Goal: Task Accomplishment & Management: Manage account settings

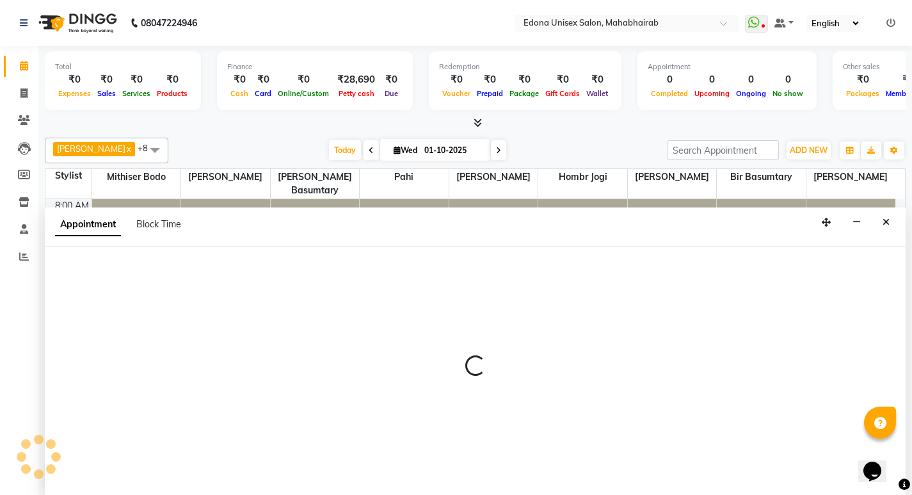
scroll to position [1, 0]
select select "35911"
select select "tentative"
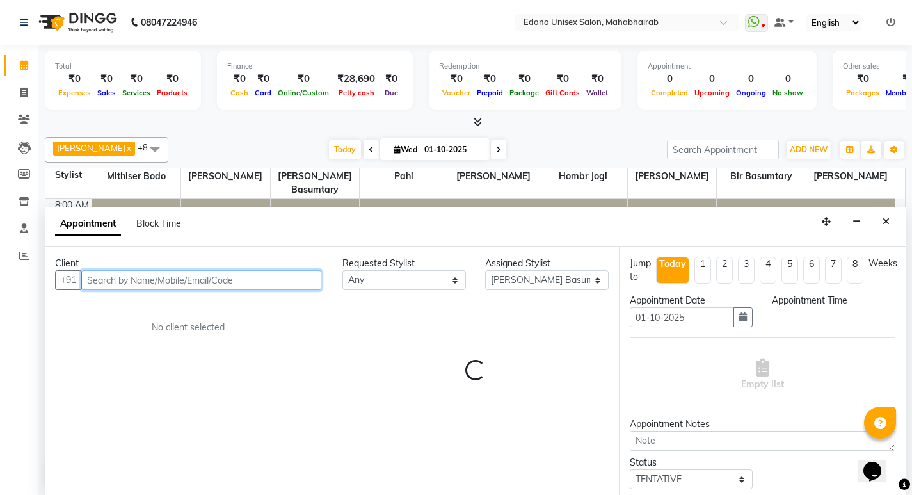
select select "660"
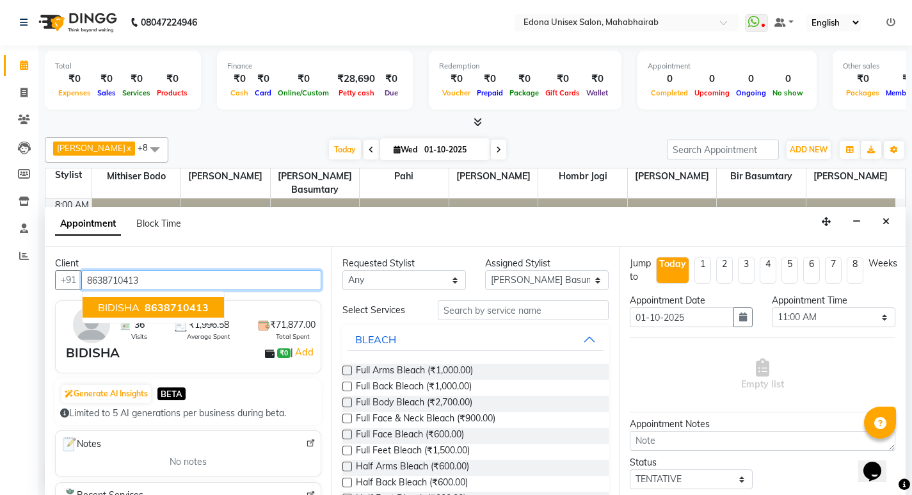
click at [151, 307] on span "8638710413" at bounding box center [177, 307] width 64 height 13
type input "8638710413"
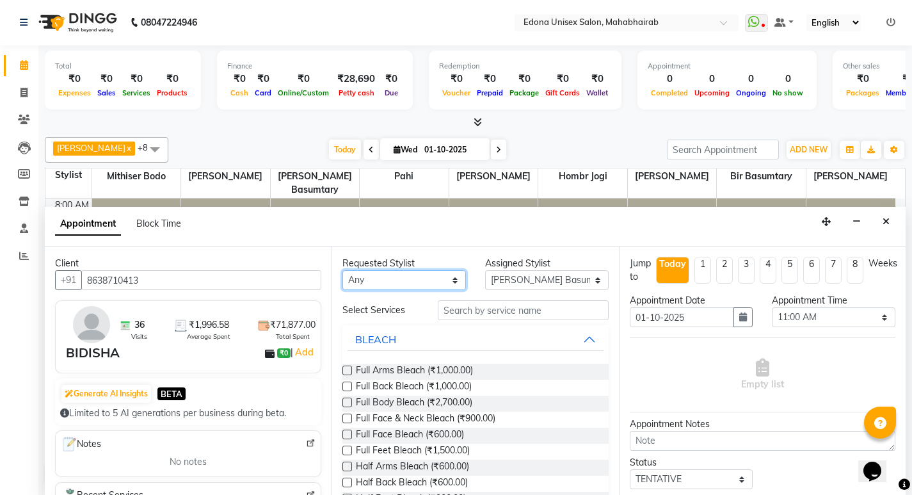
click at [435, 278] on select "Any Admin Anchuli Basumatari Anju Sonar Bir Basumtary Hemen Daimari Hombr Jogi …" at bounding box center [404, 280] width 124 height 20
select select "35911"
click at [342, 270] on select "Any Admin Anchuli Basumatari Anju Sonar Bir Basumtary Hemen Daimari Hombr Jogi …" at bounding box center [404, 280] width 124 height 20
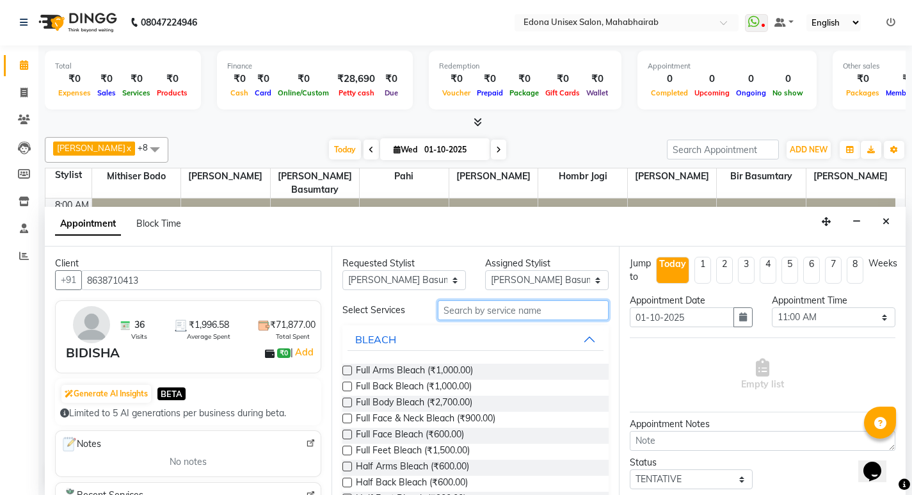
click at [497, 310] on input "text" at bounding box center [523, 310] width 171 height 20
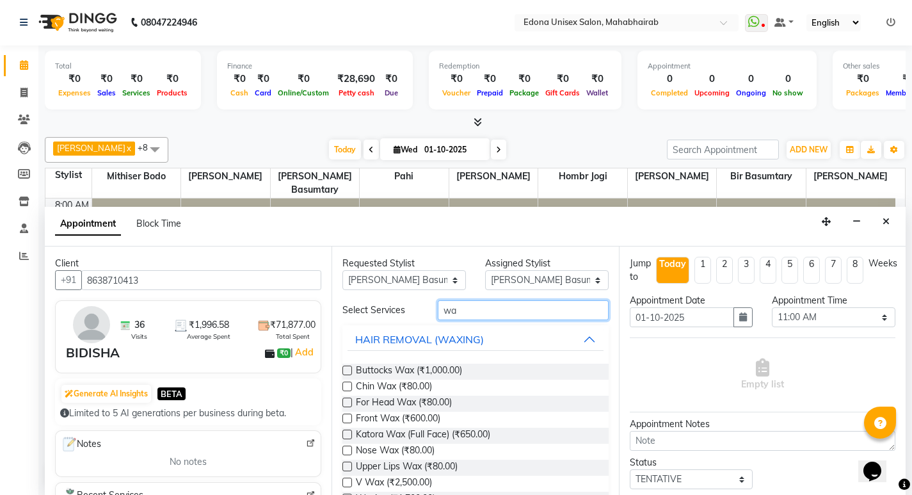
type input "wa"
click at [443, 339] on div "HAIR REMOVAL (WAXING)" at bounding box center [419, 339] width 129 height 15
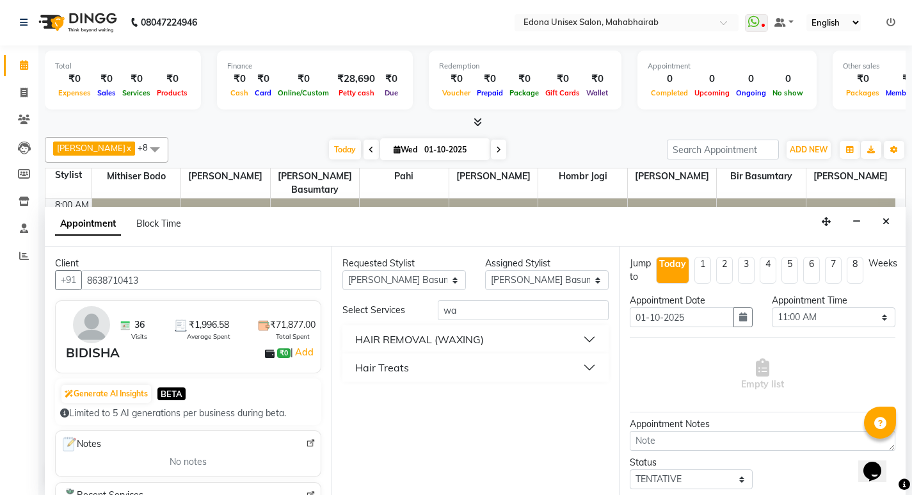
click at [449, 337] on div "HAIR REMOVAL (WAXING)" at bounding box center [419, 339] width 129 height 15
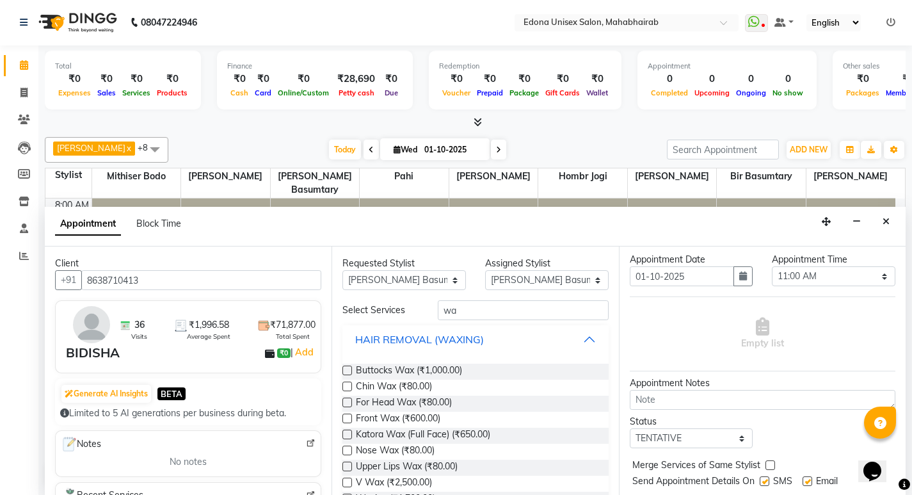
scroll to position [76, 0]
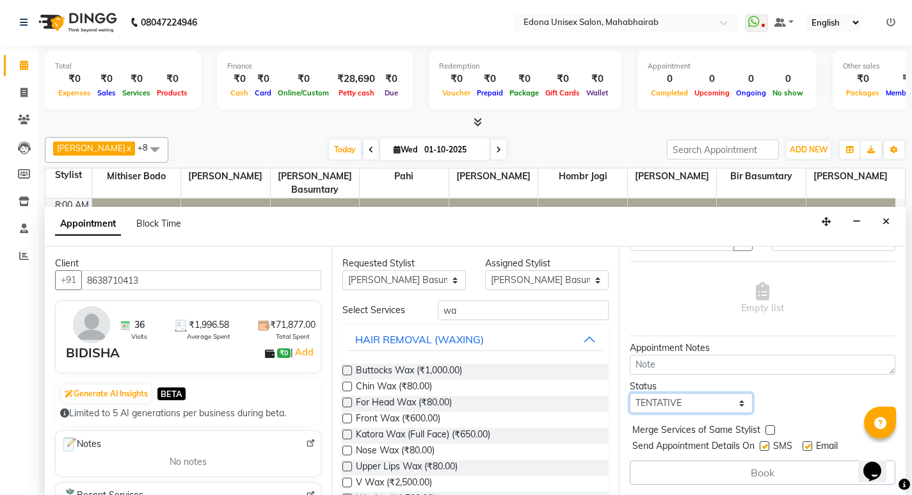
click at [737, 403] on select "Select TENTATIVE CONFIRM CHECK-IN UPCOMING" at bounding box center [692, 403] width 124 height 20
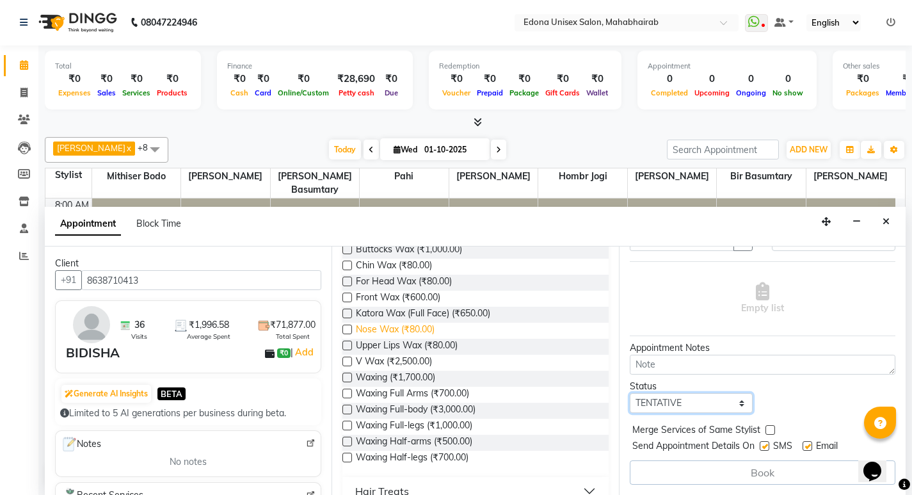
scroll to position [141, 0]
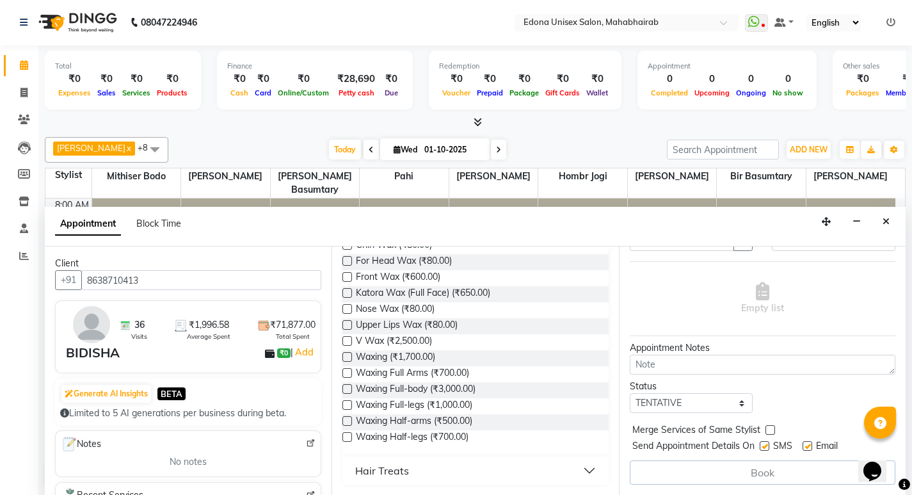
click at [346, 407] on label at bounding box center [347, 405] width 10 height 10
click at [346, 407] on input "checkbox" at bounding box center [346, 406] width 8 height 8
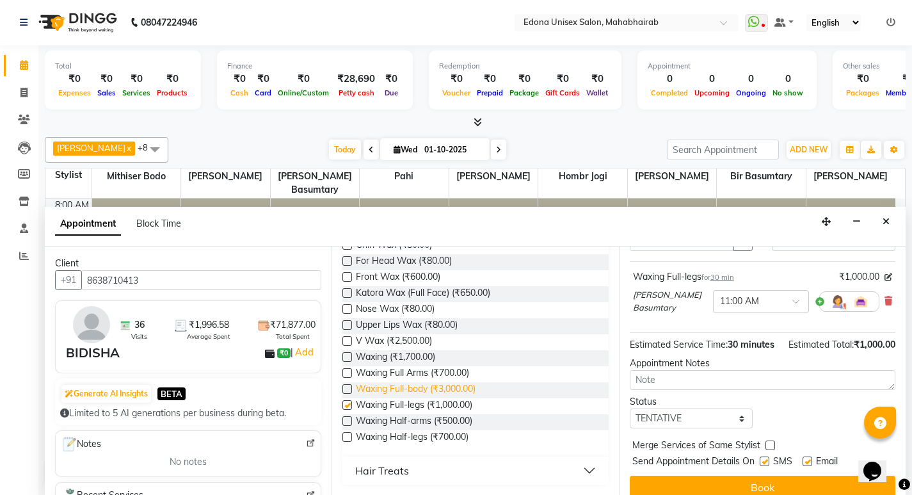
checkbox input "false"
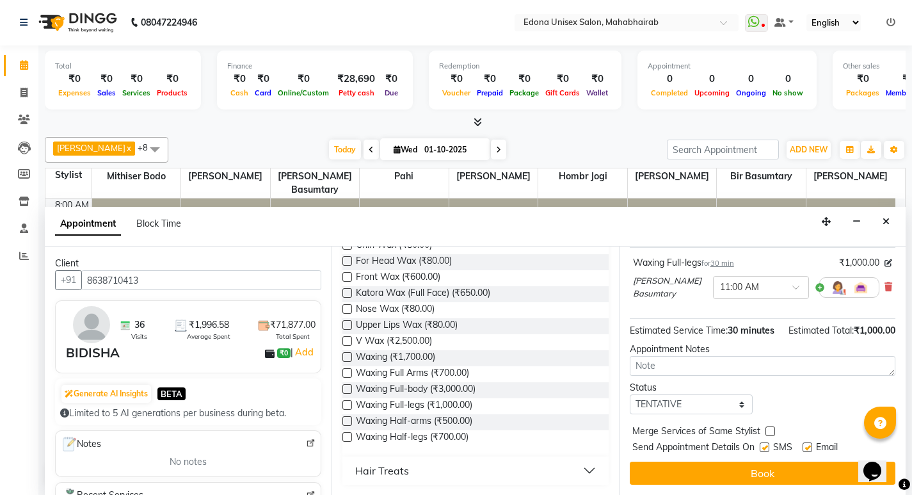
scroll to position [104, 0]
click at [740, 472] on button "Book" at bounding box center [763, 472] width 266 height 23
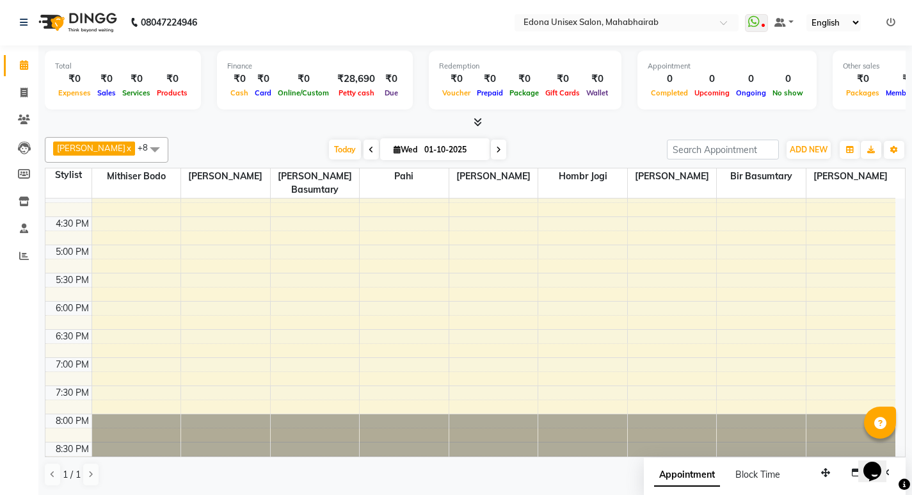
scroll to position [0, 0]
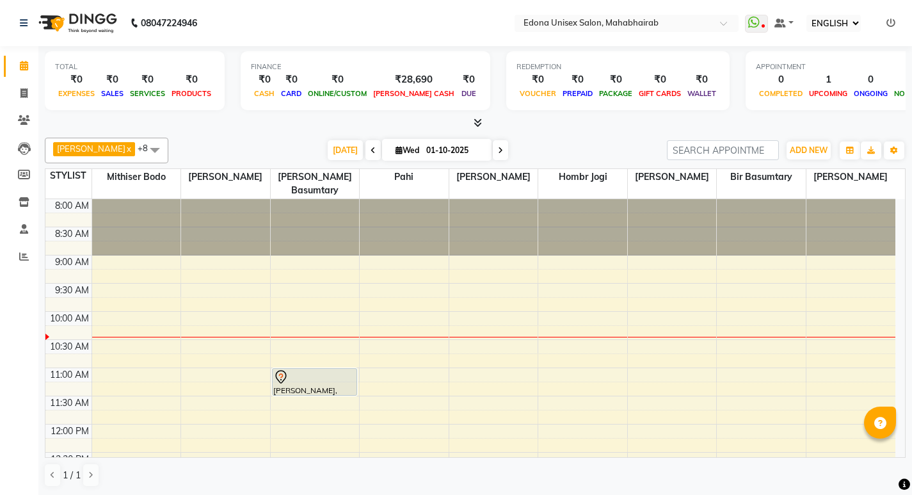
select select "ec"
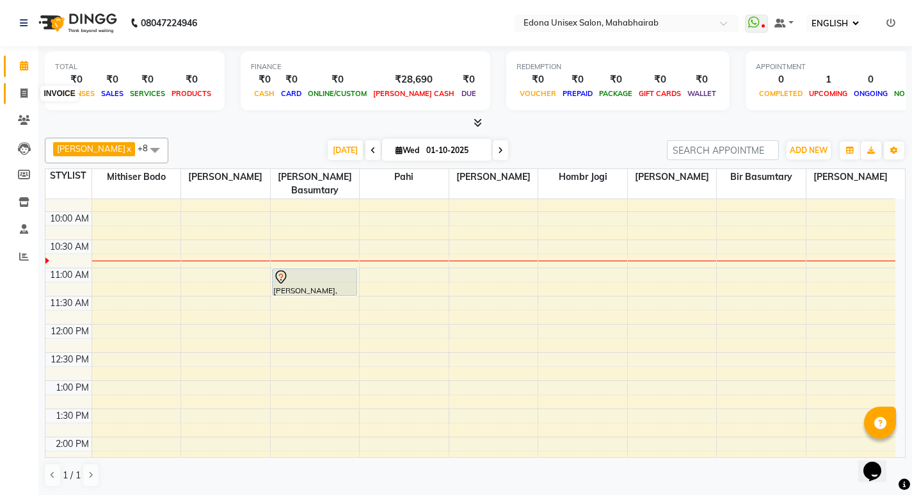
click at [26, 90] on icon at bounding box center [23, 93] width 7 height 10
select select "service"
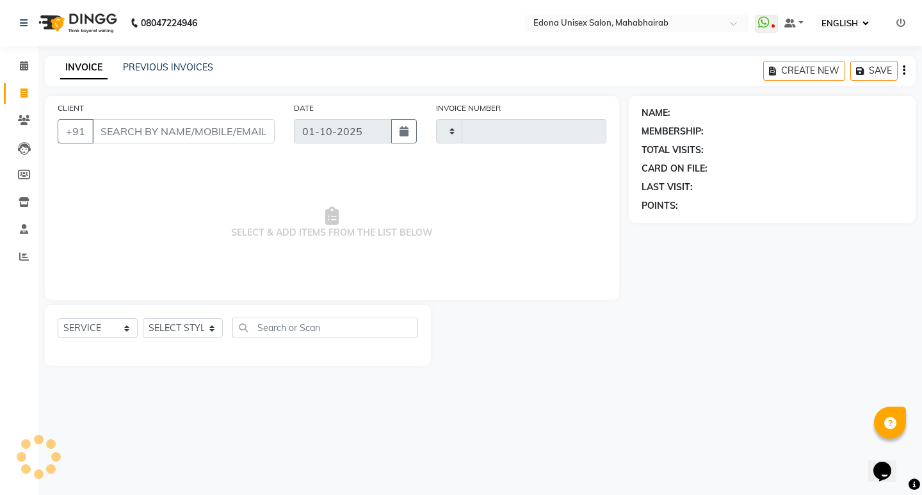
type input "3679"
select select "5393"
click at [207, 330] on select "SELECT STYLIST" at bounding box center [183, 328] width 80 height 20
select select "47303"
click at [143, 318] on select "SELECT STYLIST Admin Anchuli Basumatari Anju Sonar Bir Basumtary Bishal Bharma …" at bounding box center [183, 328] width 80 height 20
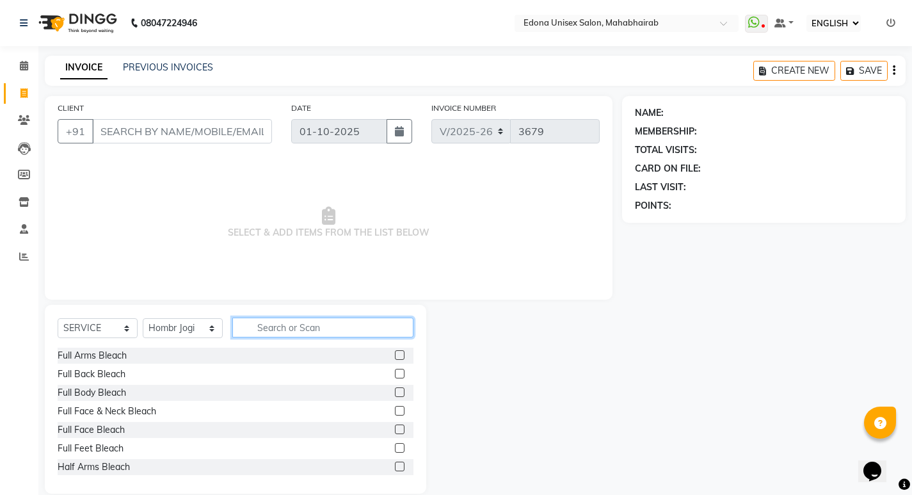
click at [355, 324] on input "text" at bounding box center [322, 327] width 181 height 20
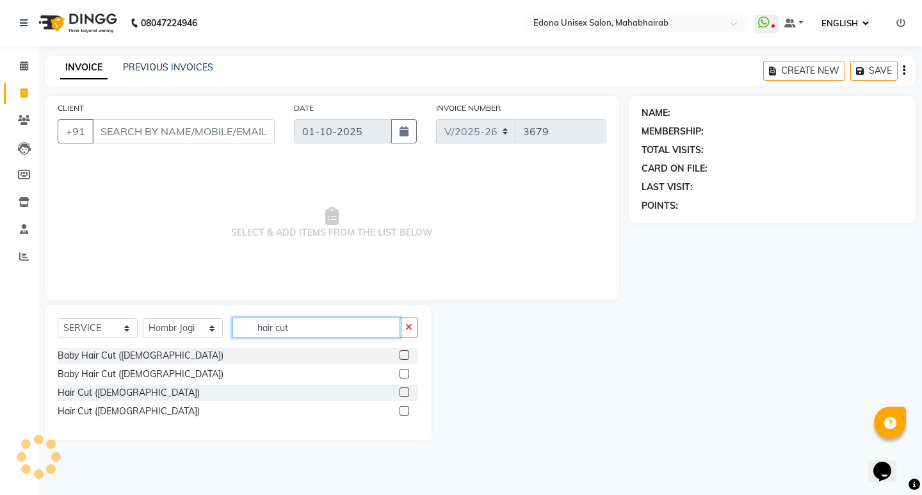
type input "hair cut"
click at [143, 348] on div "Baby Hair Cut ([DEMOGRAPHIC_DATA])" at bounding box center [238, 356] width 360 height 16
click at [133, 352] on div "Baby Hair Cut ([DEMOGRAPHIC_DATA])" at bounding box center [141, 355] width 166 height 13
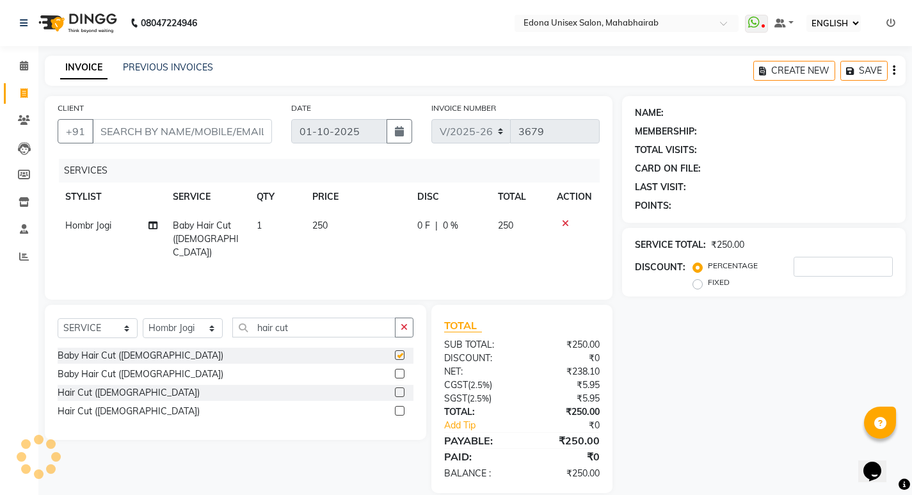
checkbox input "false"
click at [237, 137] on input "CLIENT" at bounding box center [182, 131] width 180 height 24
type input "6"
type input "0"
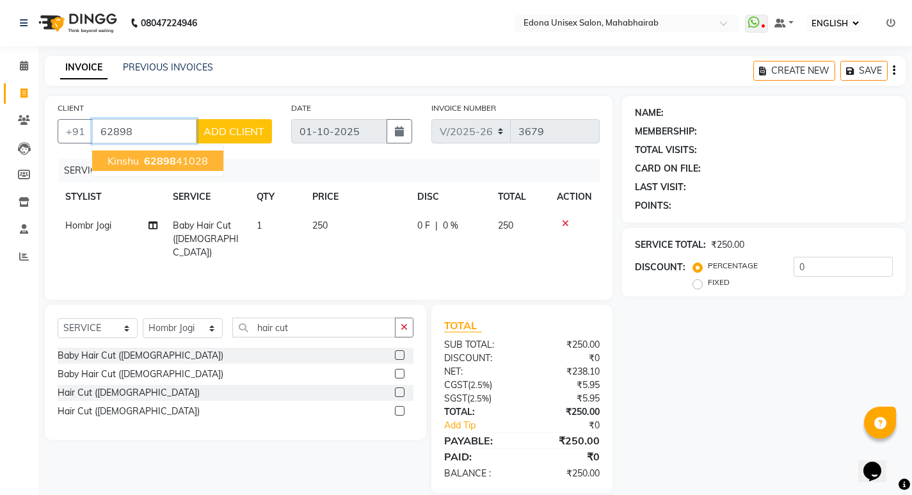
click at [207, 159] on button "Kinshu 62898 41028" at bounding box center [157, 160] width 131 height 20
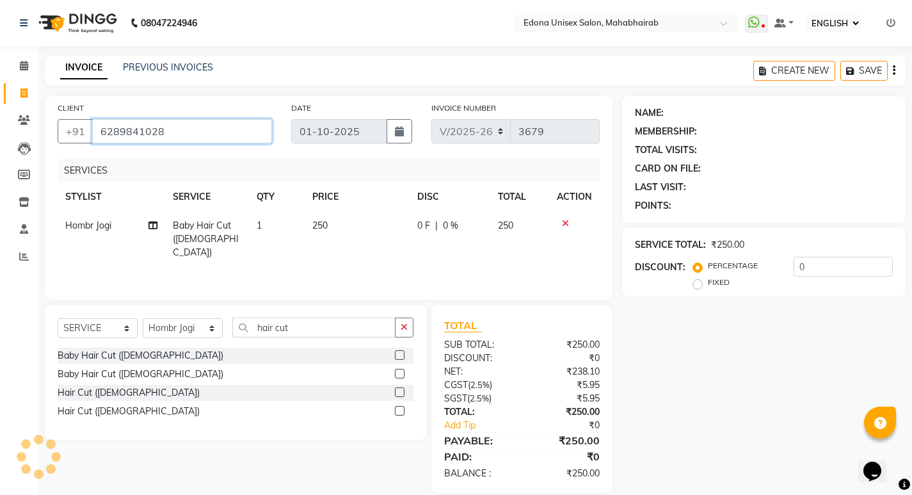
type input "6289841028"
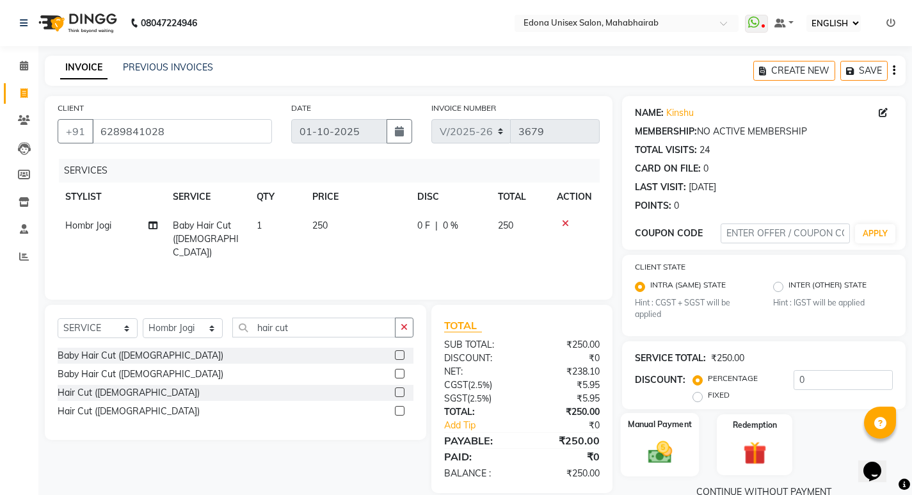
click at [688, 439] on div "Manual Payment" at bounding box center [659, 444] width 79 height 63
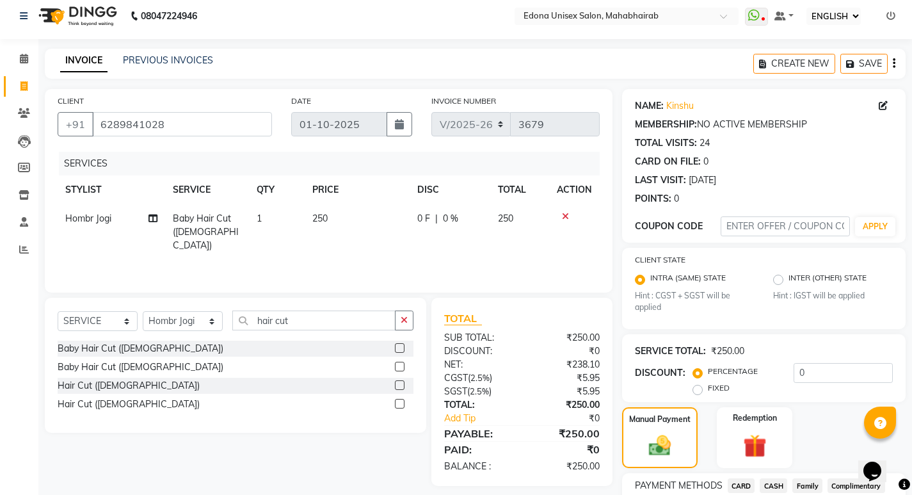
scroll to position [108, 0]
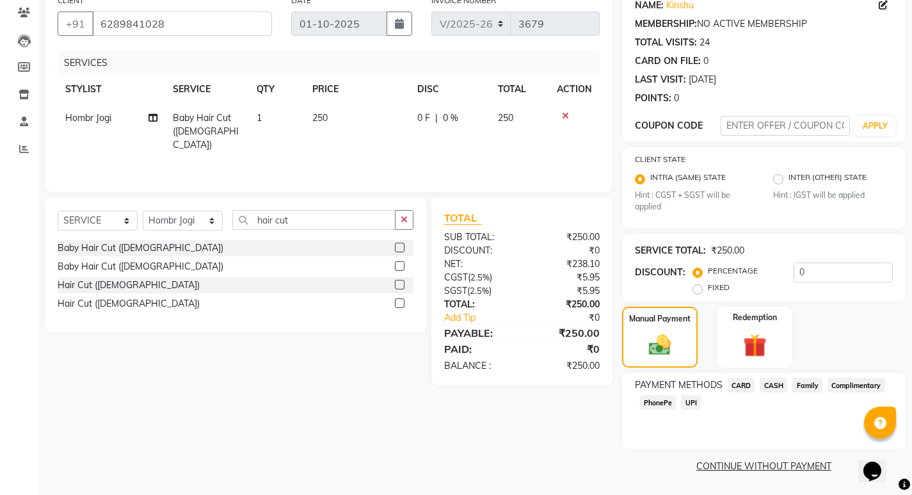
click at [765, 385] on span "CASH" at bounding box center [774, 385] width 28 height 15
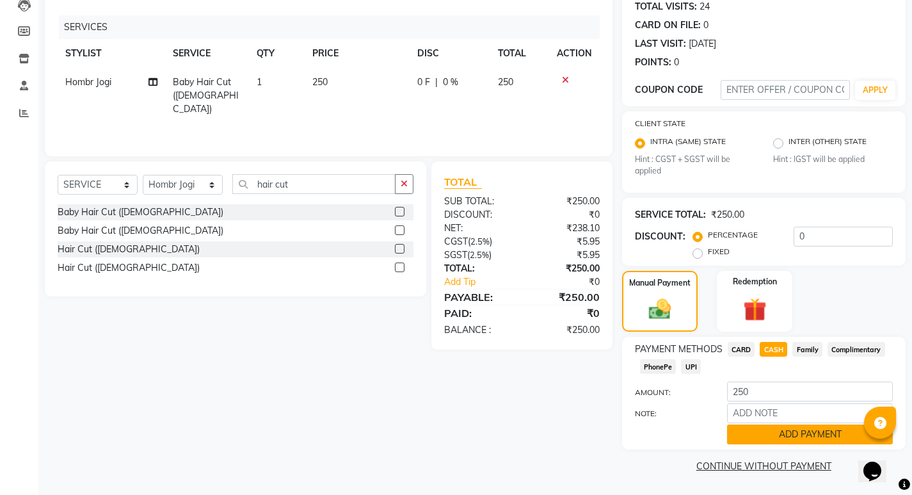
click at [799, 433] on button "ADD PAYMENT" at bounding box center [810, 434] width 166 height 20
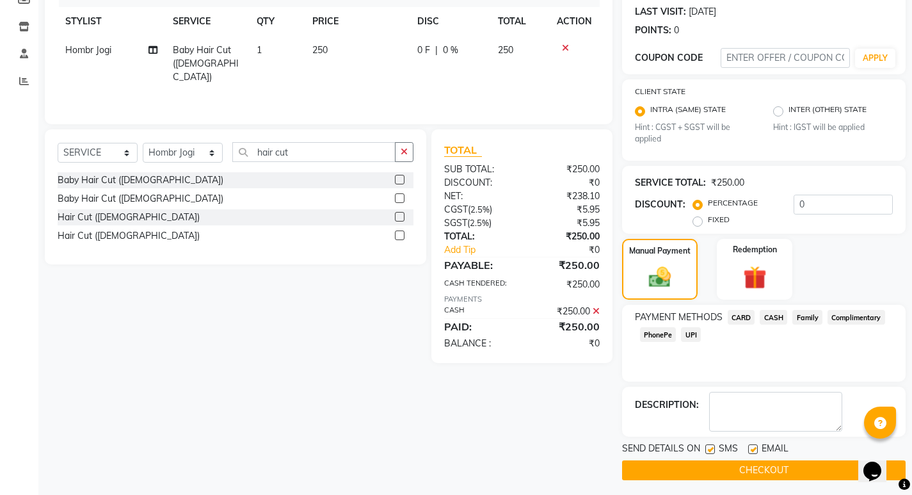
scroll to position [180, 0]
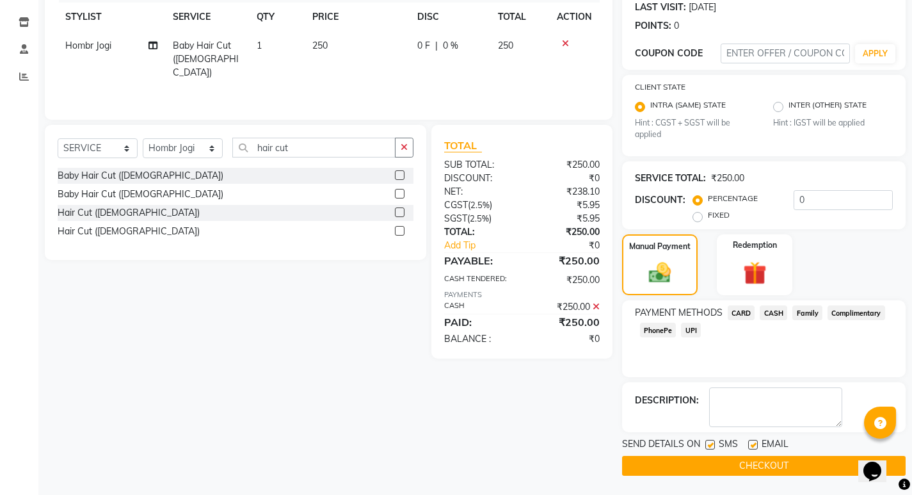
click at [796, 468] on button "CHECKOUT" at bounding box center [764, 466] width 284 height 20
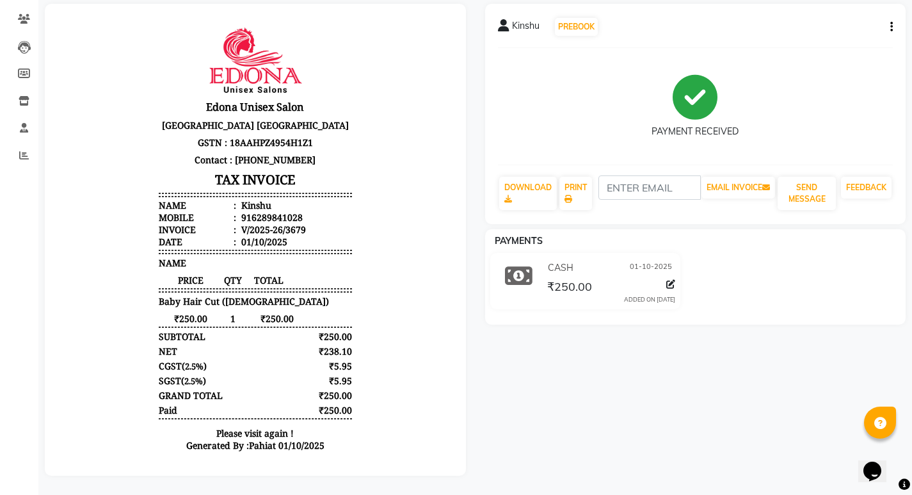
scroll to position [111, 0]
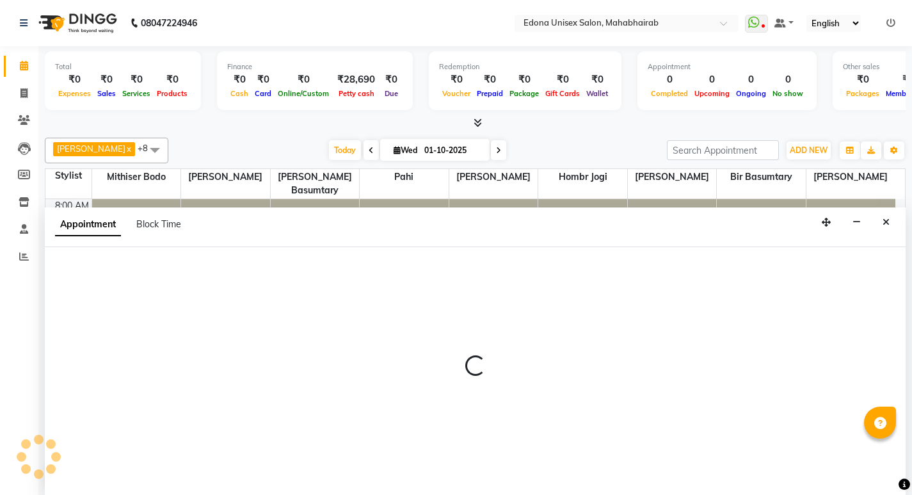
scroll to position [1, 0]
select select "35911"
select select "tentative"
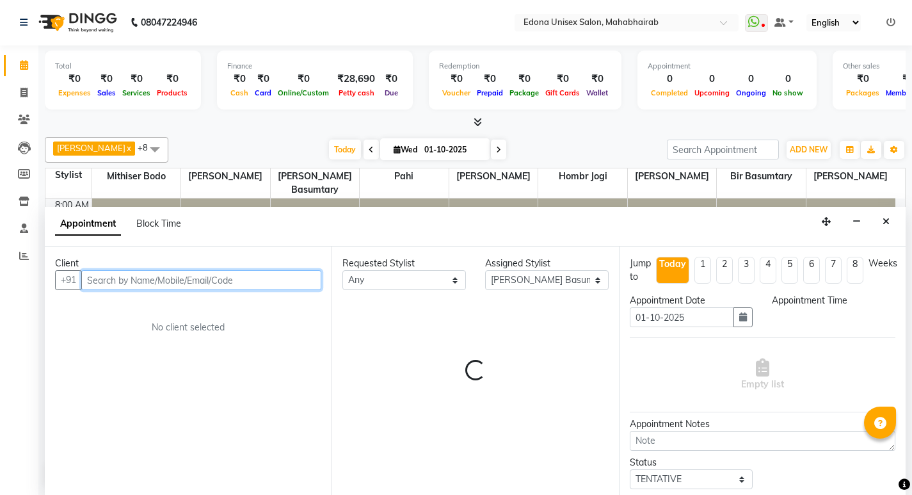
select select "720"
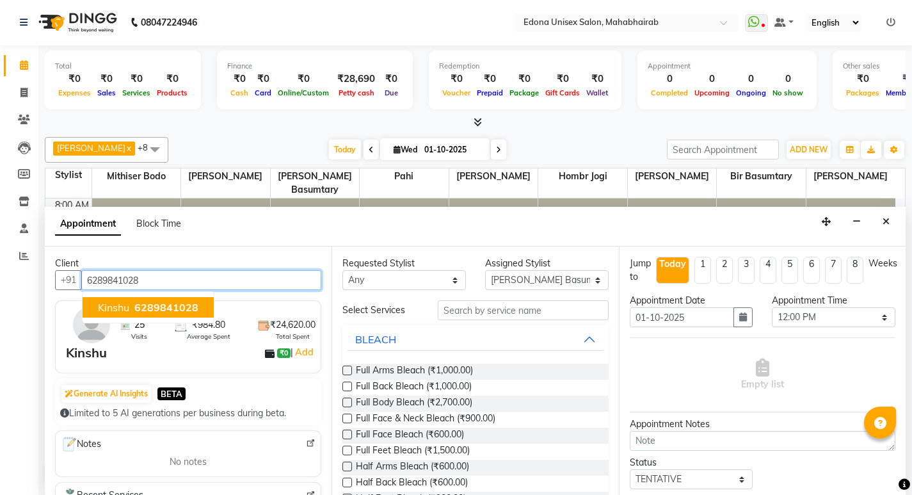
click at [207, 309] on button "Kinshu 6289841028" at bounding box center [148, 307] width 131 height 20
type input "6289841028"
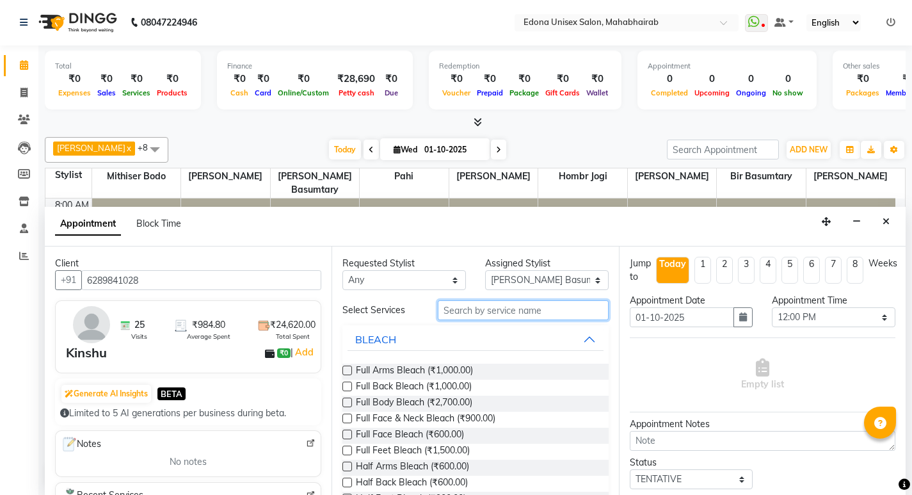
click at [567, 314] on input "text" at bounding box center [523, 310] width 171 height 20
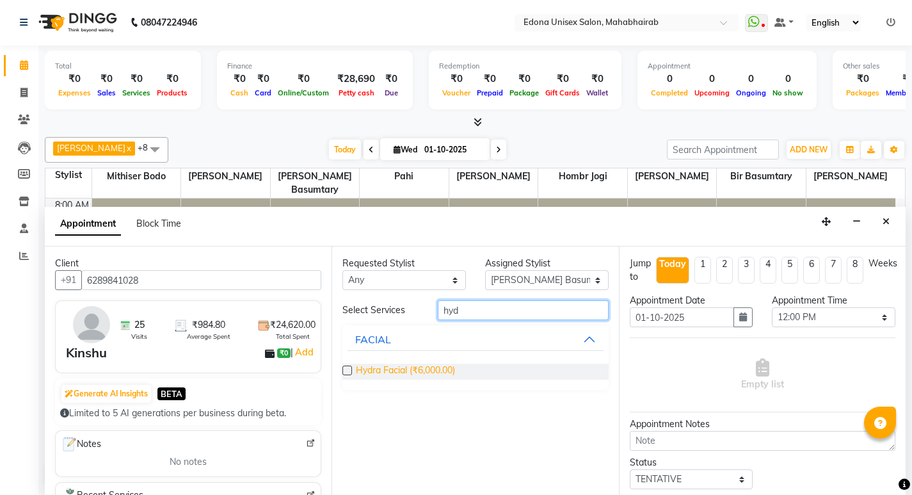
type input "hyd"
click at [381, 371] on span "Hydra Facial (₹6,000.00)" at bounding box center [405, 372] width 99 height 16
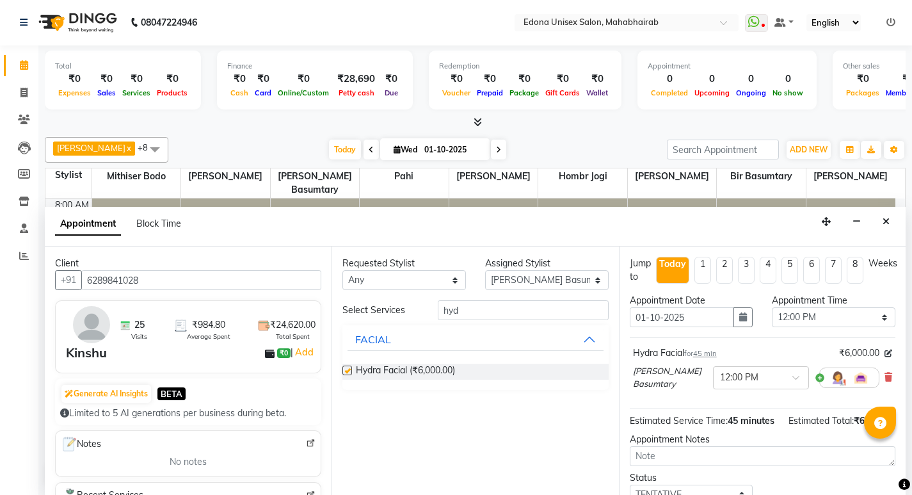
checkbox input "false"
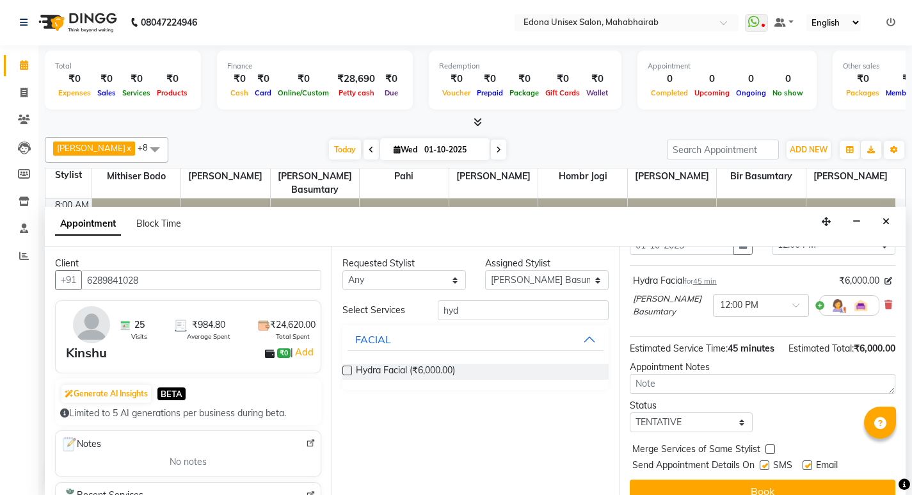
scroll to position [104, 0]
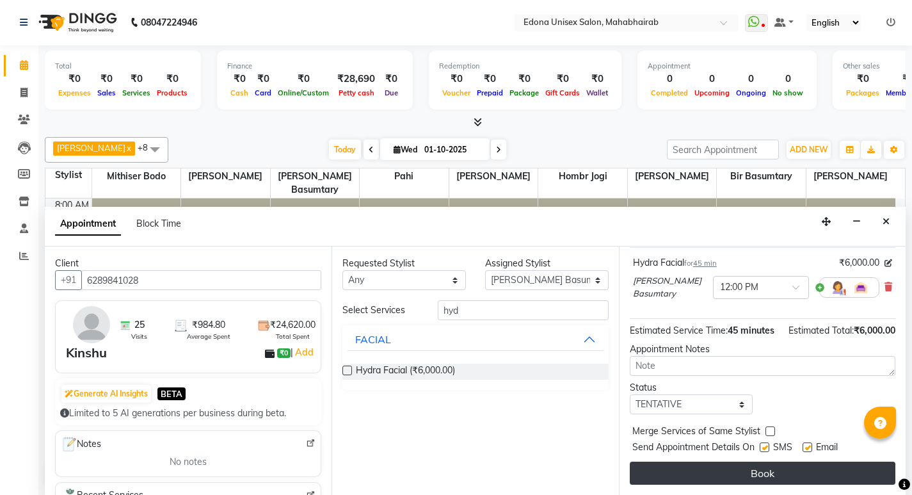
click at [757, 480] on button "Book" at bounding box center [763, 472] width 266 height 23
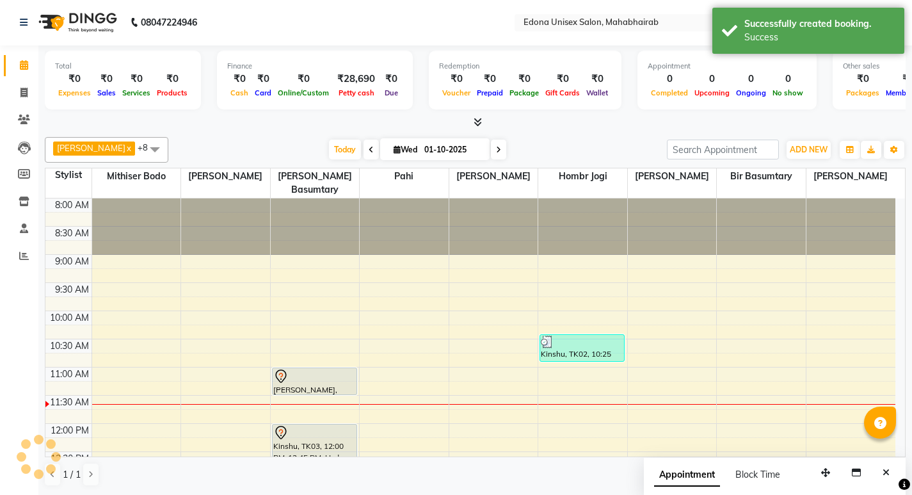
scroll to position [0, 0]
click at [29, 93] on span at bounding box center [24, 93] width 22 height 15
select select "service"
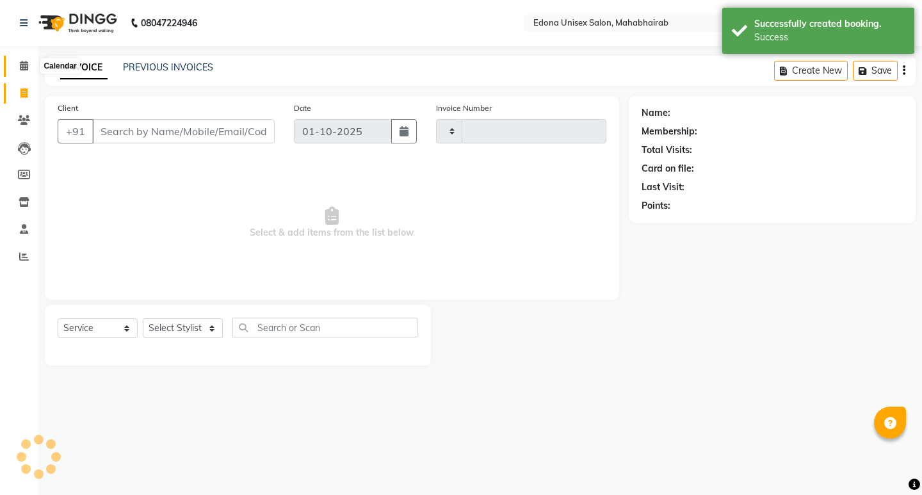
click at [24, 69] on icon at bounding box center [24, 66] width 8 height 10
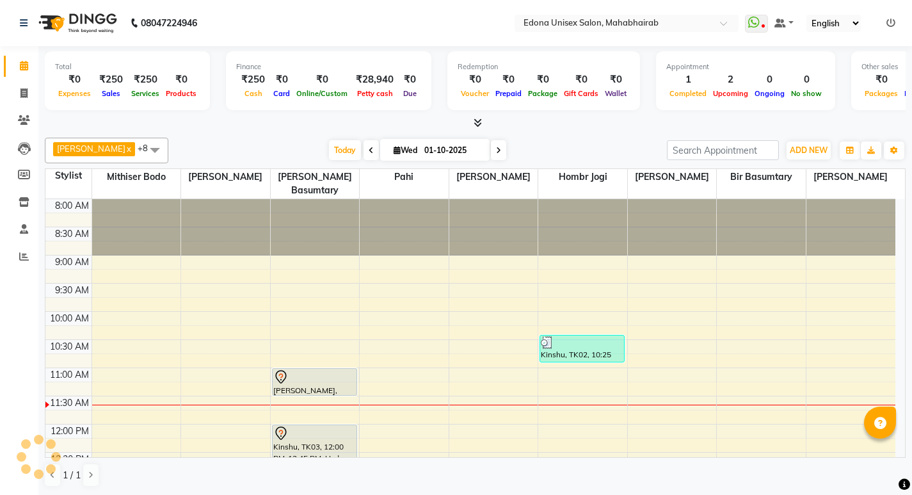
click at [209, 145] on div "Today Wed 01-10-2025" at bounding box center [418, 150] width 486 height 19
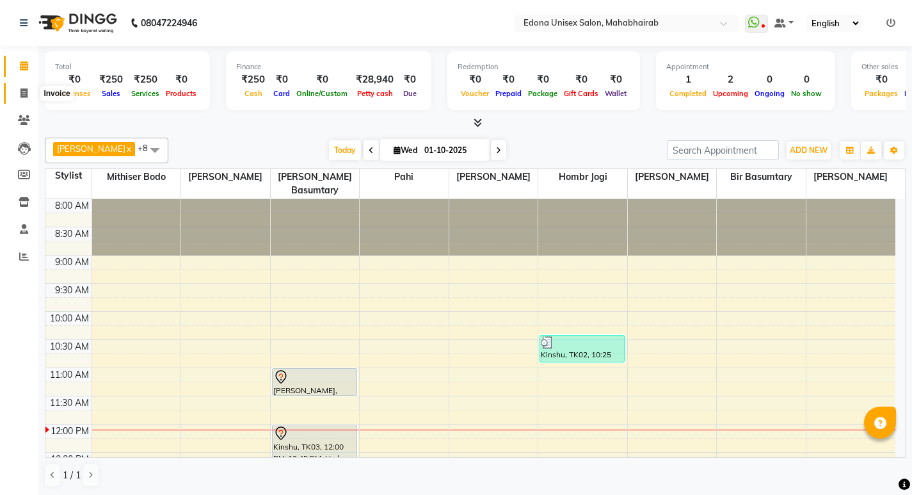
click at [28, 95] on span at bounding box center [24, 93] width 22 height 15
select select "service"
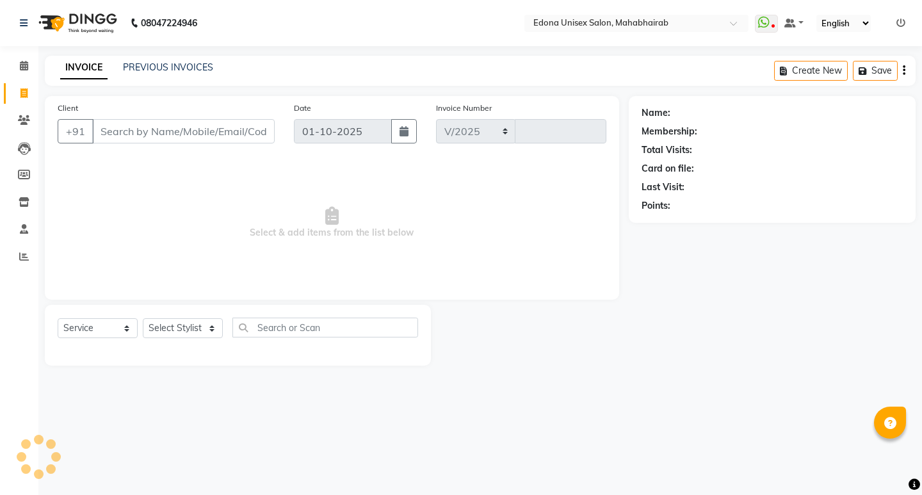
select select "5393"
type input "3680"
click at [115, 324] on select "Select Service Product Membership Package Voucher Prepaid Gift Card" at bounding box center [98, 328] width 80 height 20
select select "product"
click at [58, 318] on select "Select Service Product Membership Package Voucher Prepaid Gift Card" at bounding box center [98, 328] width 80 height 20
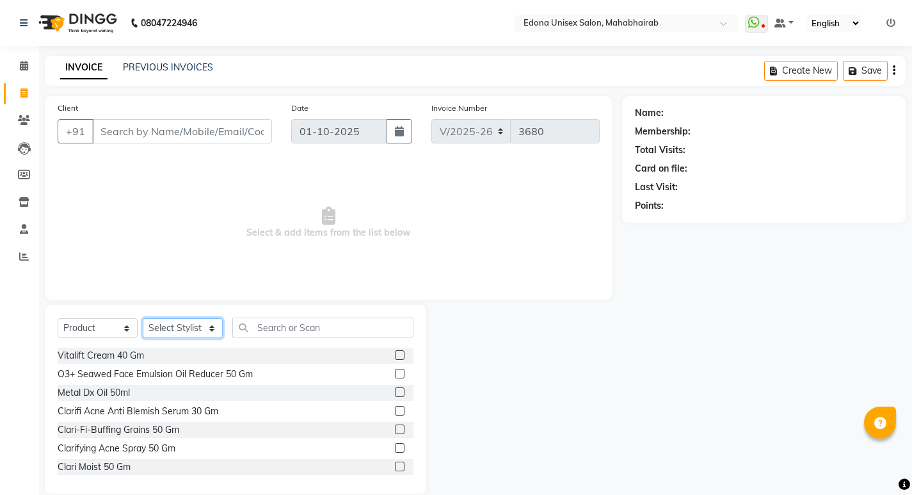
click at [192, 326] on select "Select Stylist Admin Anchuli Basumatari Anju Sonar Bir Basumtary Bishal Bharma …" at bounding box center [183, 328] width 80 height 20
select select "69793"
click at [143, 318] on select "Select Stylist Admin Anchuli Basumatari Anju Sonar Bir Basumtary Bishal Bharma …" at bounding box center [183, 328] width 80 height 20
click at [354, 323] on input "text" at bounding box center [322, 327] width 181 height 20
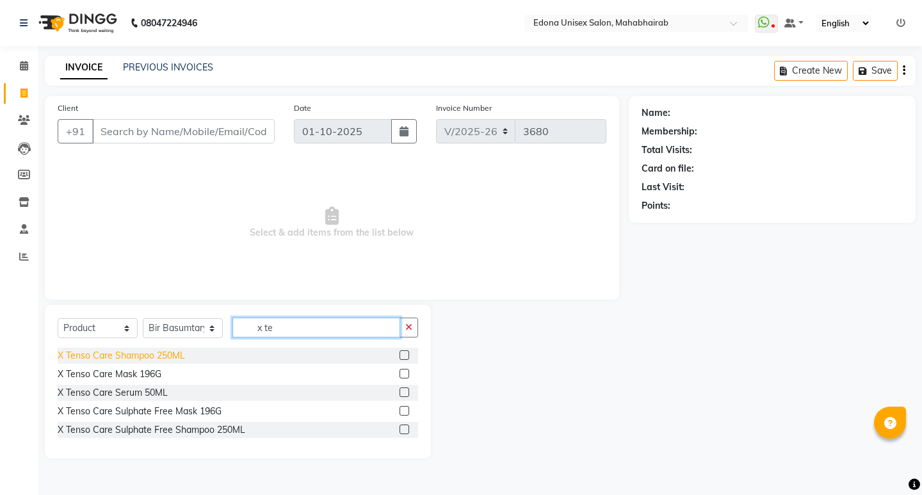
type input "x te"
click at [148, 355] on div "X Tenso Care Shampoo 250ML" at bounding box center [121, 355] width 127 height 13
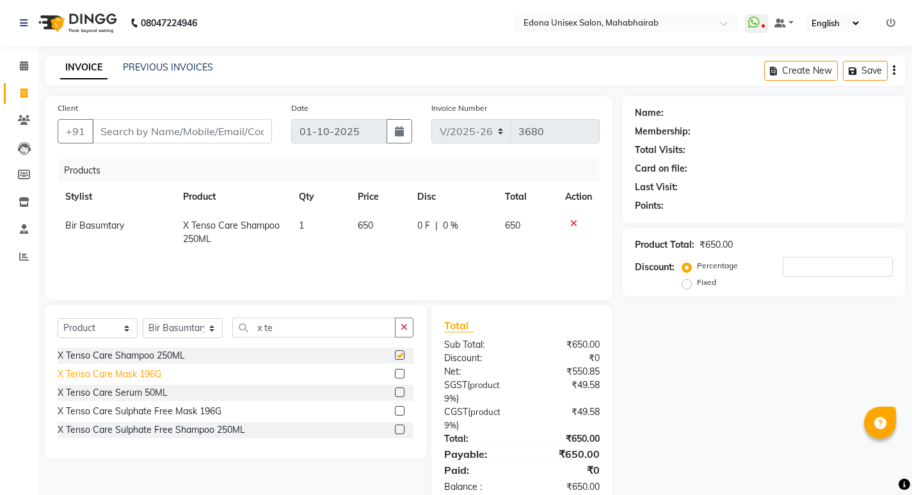
checkbox input "false"
click at [143, 376] on div "X Tenso Care Mask 196G" at bounding box center [110, 373] width 104 height 13
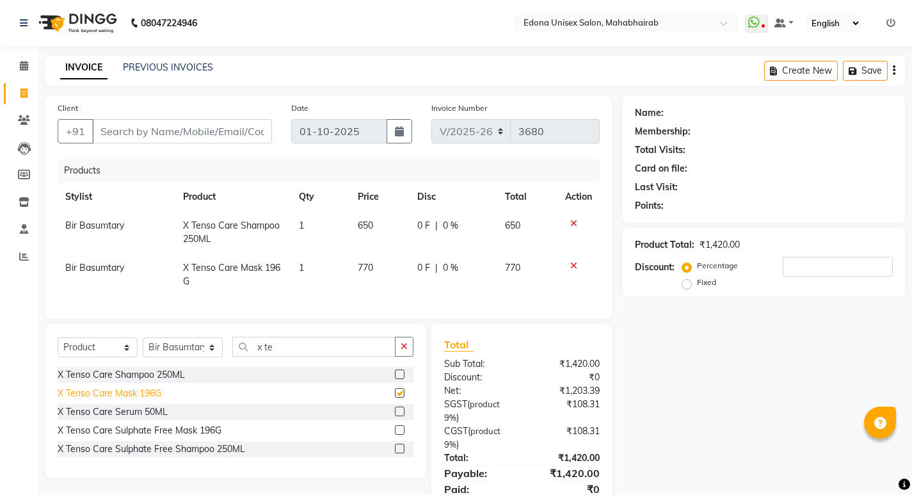
checkbox input "false"
click at [369, 262] on span "770" at bounding box center [365, 268] width 15 height 12
select select "69793"
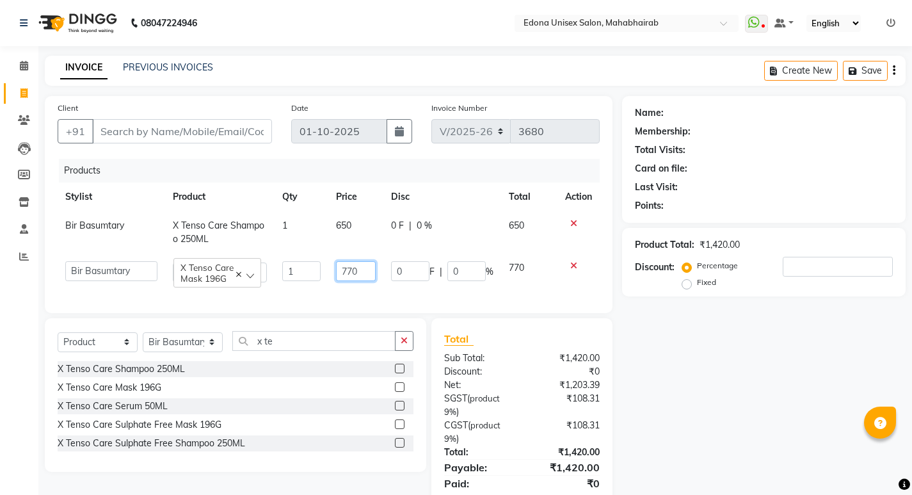
click at [352, 269] on input "770" at bounding box center [356, 271] width 40 height 20
type input "720"
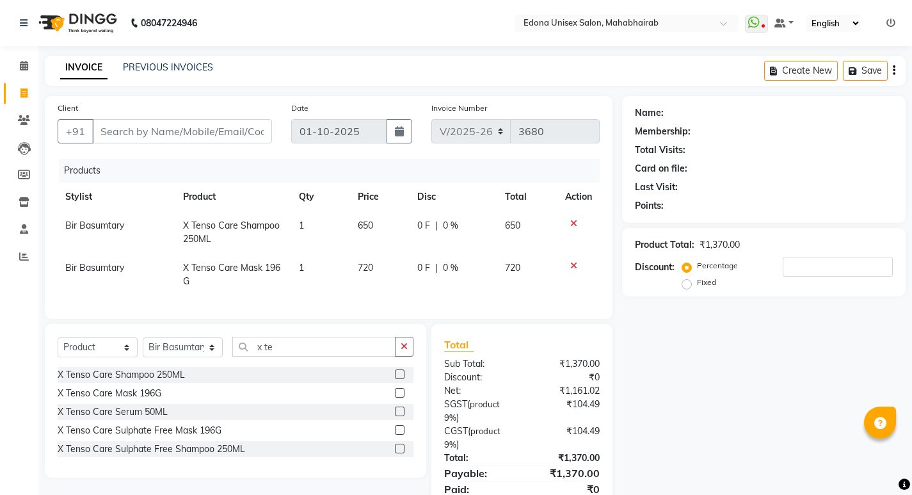
click at [378, 289] on td "720" at bounding box center [380, 274] width 60 height 42
select select "69793"
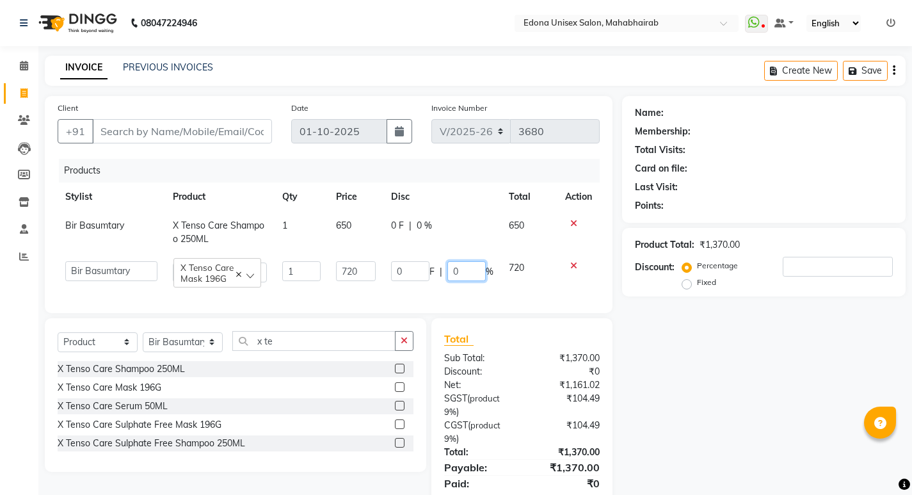
click at [479, 275] on input "0" at bounding box center [466, 271] width 38 height 20
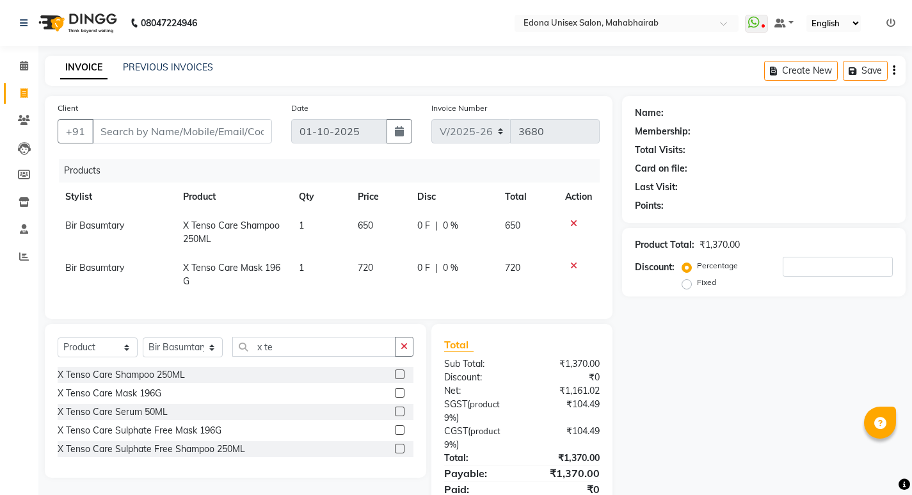
scroll to position [60, 0]
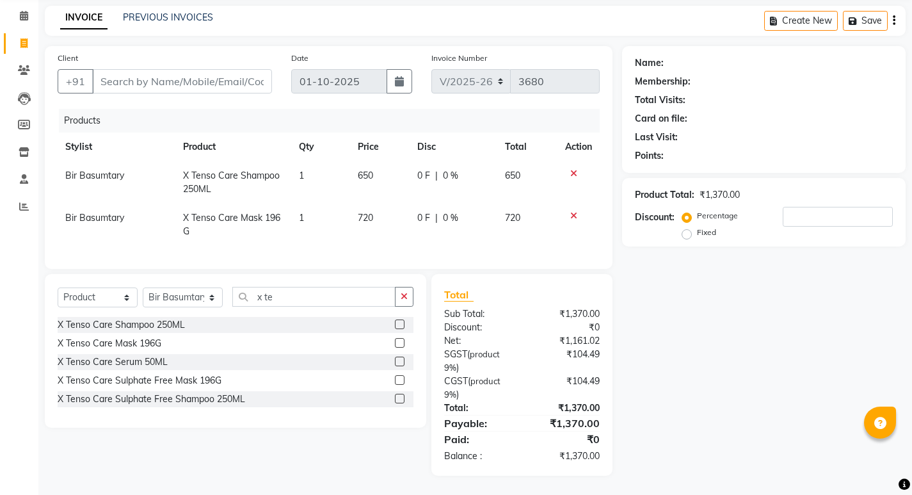
click at [776, 375] on div "Name: Membership: Total Visits: Card on file: Last Visit: Points: Product Total…" at bounding box center [768, 260] width 293 height 429
click at [233, 72] on input "Client" at bounding box center [182, 81] width 180 height 24
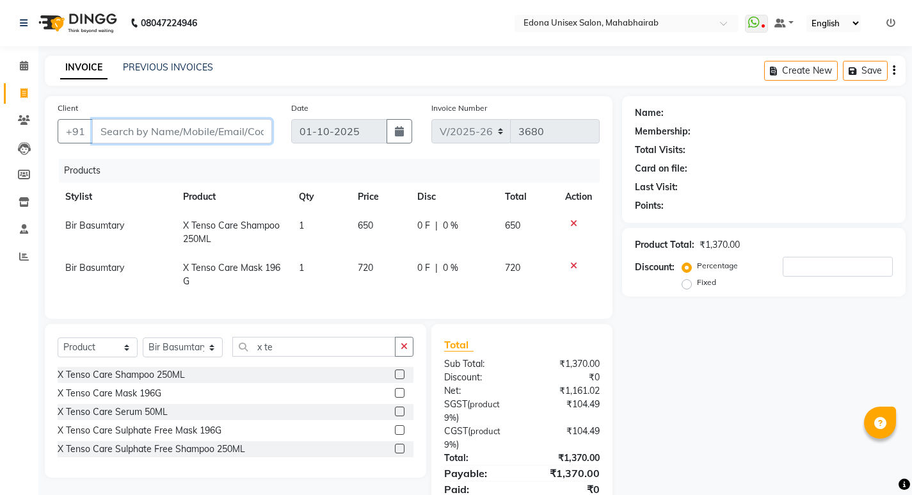
click at [201, 131] on input "Client" at bounding box center [182, 131] width 180 height 24
type input "9"
type input "0"
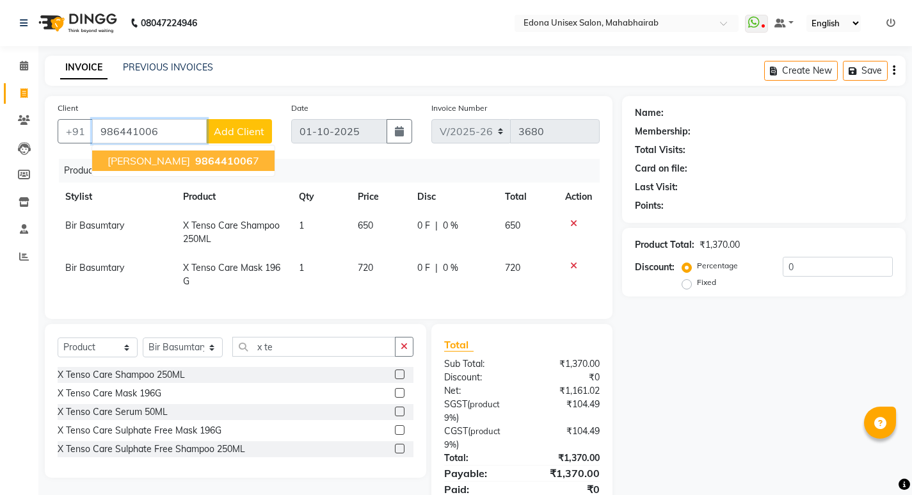
click at [195, 159] on span "986441006" at bounding box center [224, 160] width 58 height 13
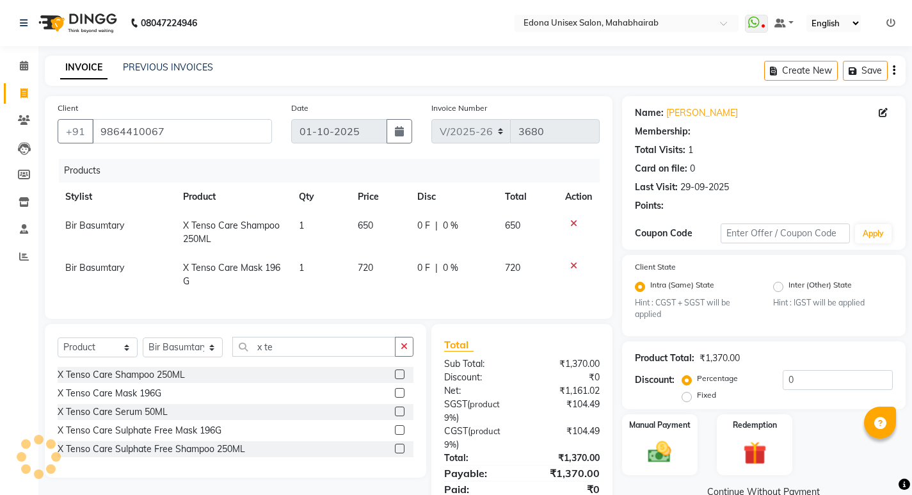
scroll to position [60, 0]
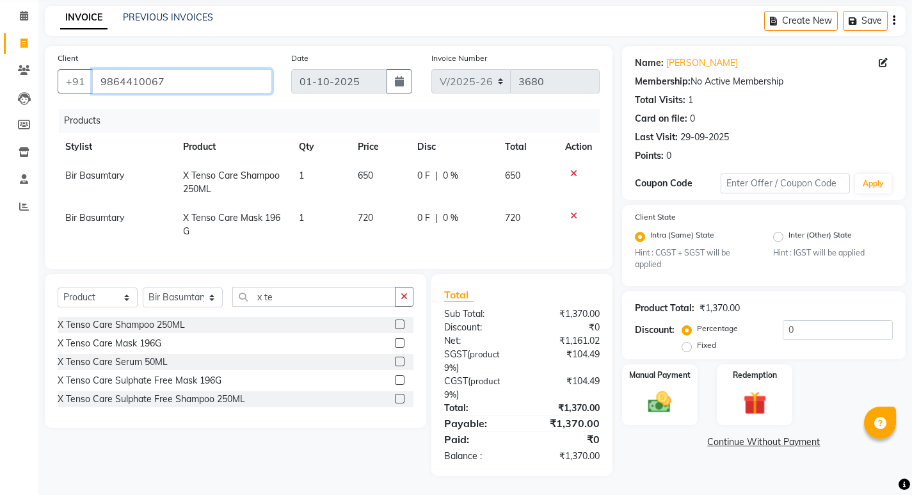
click at [224, 72] on input "9864410067" at bounding box center [182, 81] width 180 height 24
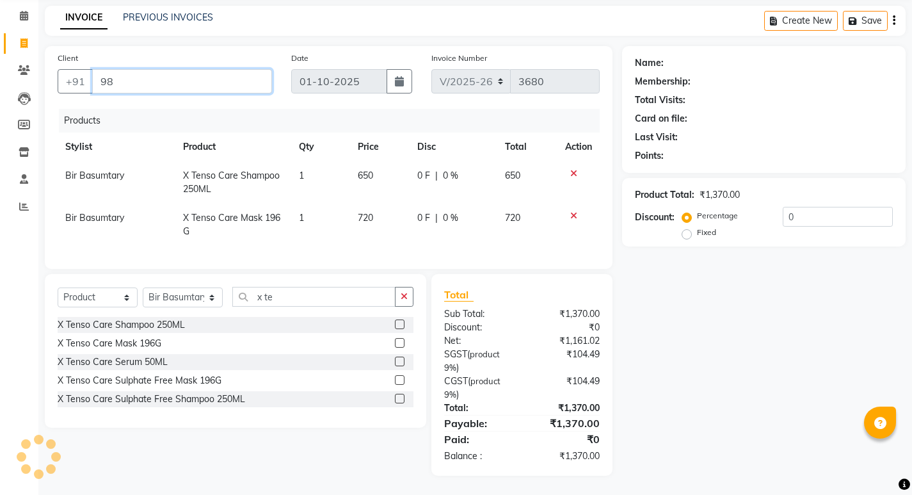
type input "9"
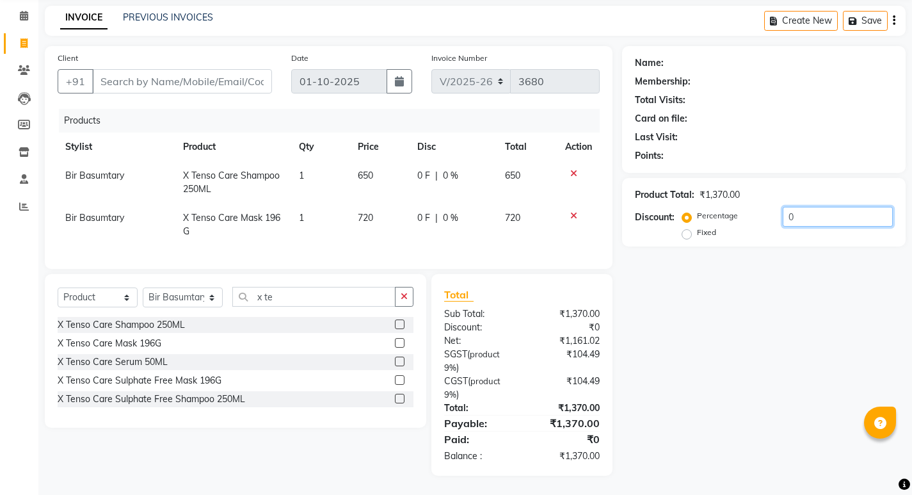
click at [838, 207] on input "0" at bounding box center [838, 217] width 110 height 20
click at [817, 207] on input "10" at bounding box center [838, 217] width 110 height 20
type input "1"
type input "10"
click at [166, 72] on input "Client" at bounding box center [182, 81] width 180 height 24
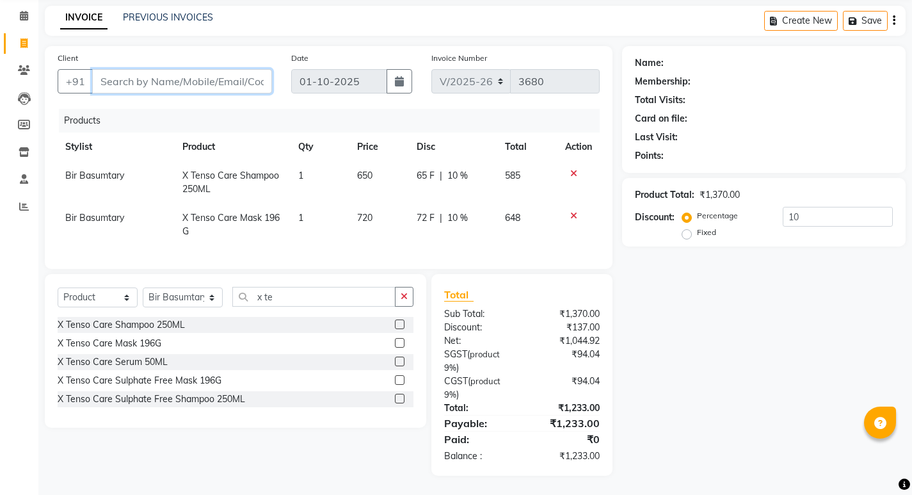
type input "9"
type input "0"
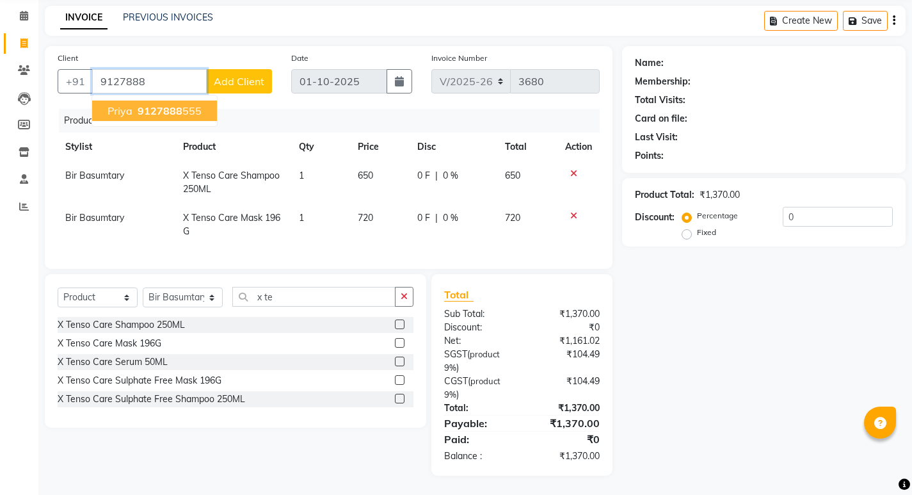
click at [189, 104] on ngb-highlight "9127888 555" at bounding box center [168, 110] width 67 height 13
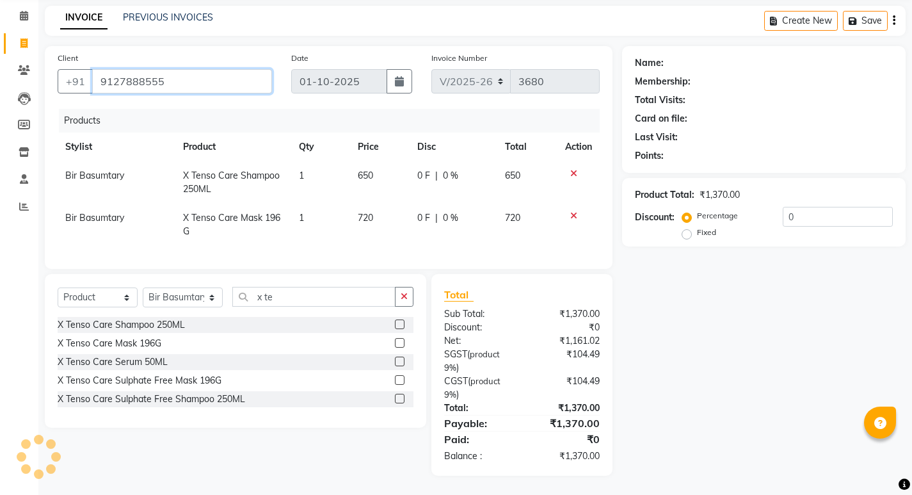
type input "9127888555"
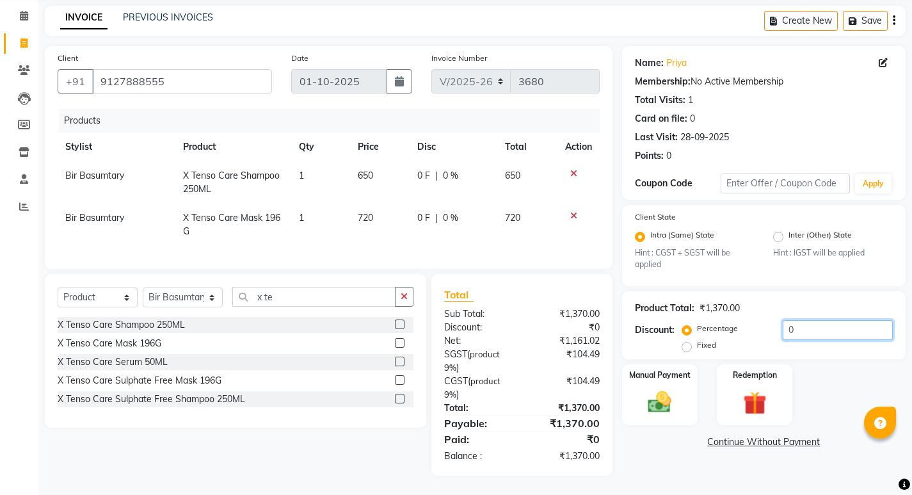
click at [815, 326] on input "0" at bounding box center [838, 330] width 110 height 20
type input "10"
click at [697, 339] on label "Fixed" at bounding box center [706, 345] width 19 height 12
click at [685, 340] on input "Fixed" at bounding box center [689, 344] width 9 height 9
radio input "true"
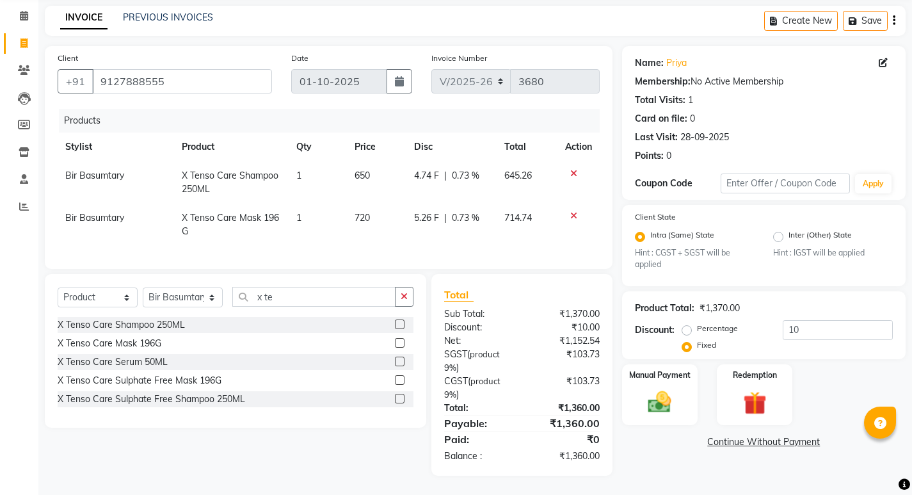
click at [697, 323] on label "Percentage" at bounding box center [717, 329] width 41 height 12
click at [687, 324] on input "Percentage" at bounding box center [689, 328] width 9 height 9
radio input "true"
click at [667, 399] on img at bounding box center [659, 402] width 39 height 28
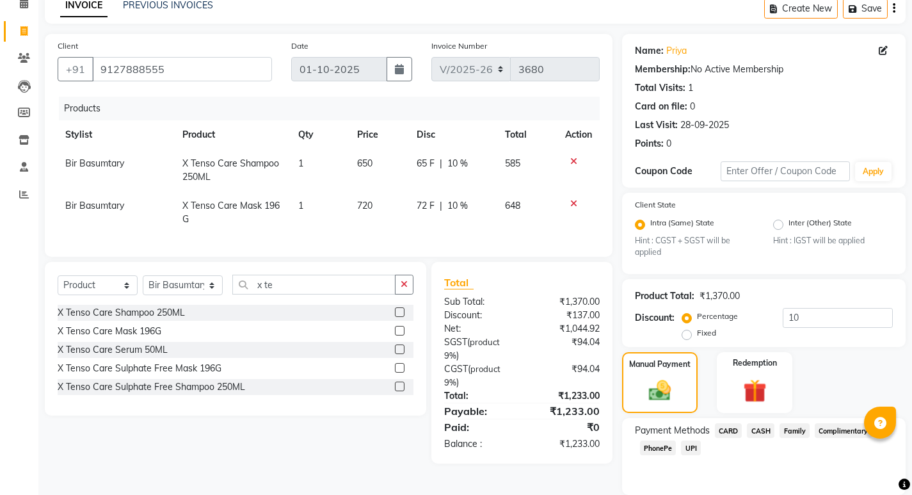
scroll to position [108, 0]
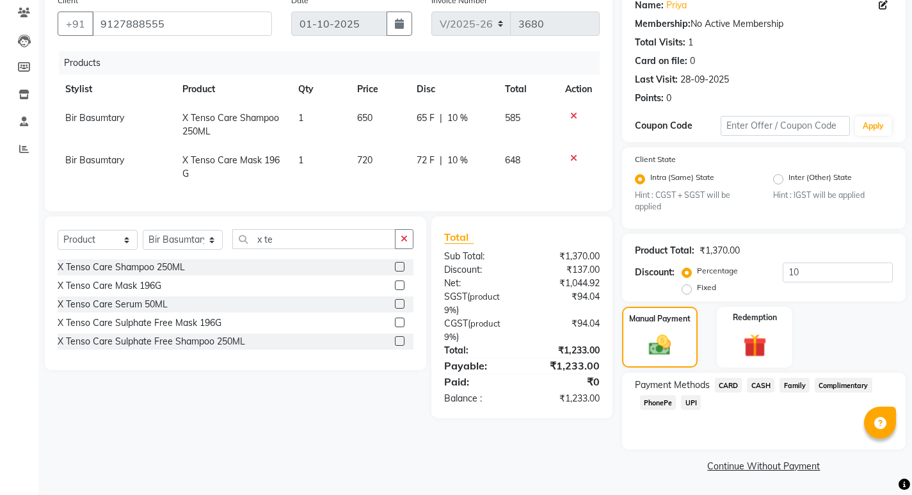
click at [764, 386] on span "CASH" at bounding box center [761, 385] width 28 height 15
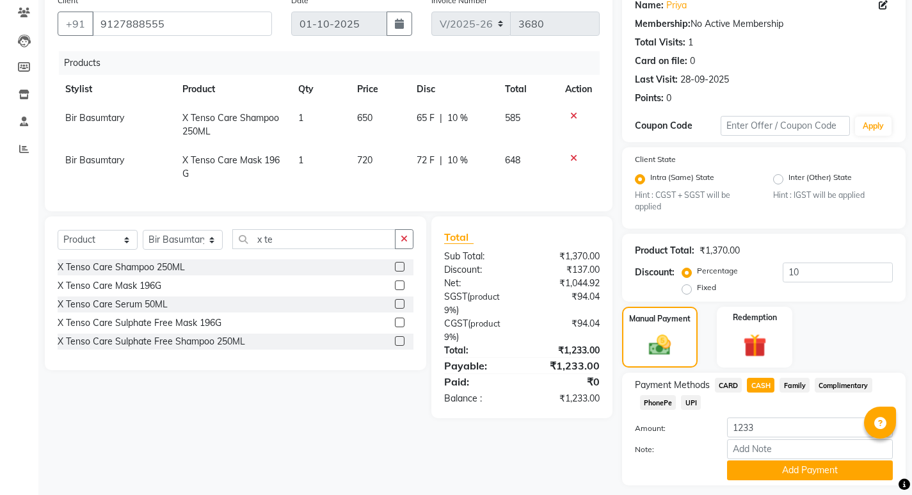
scroll to position [143, 0]
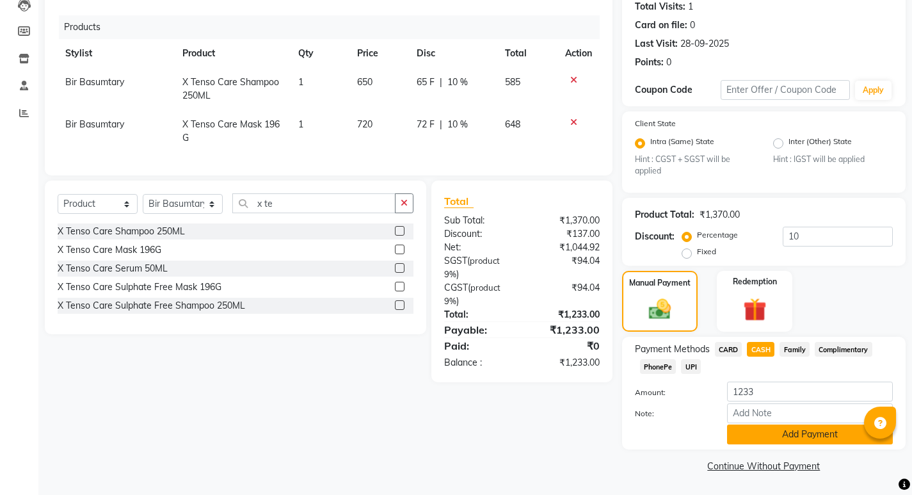
click at [785, 434] on button "Add Payment" at bounding box center [810, 434] width 166 height 20
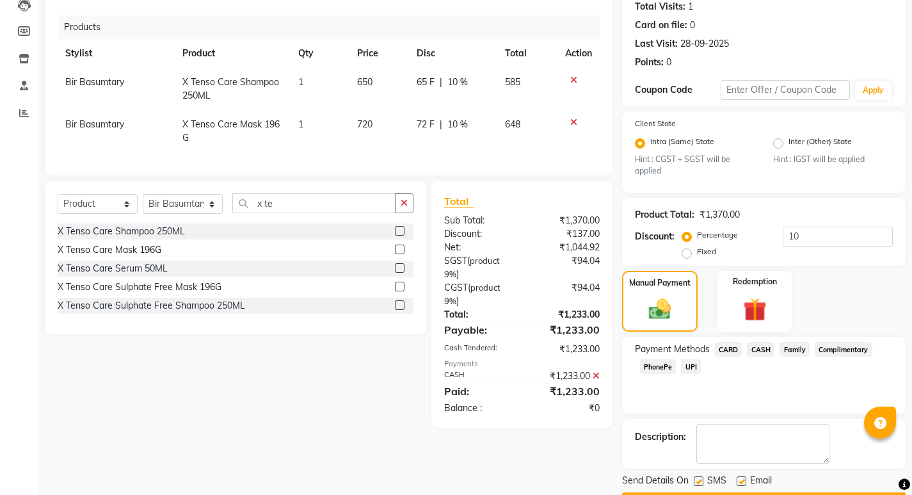
scroll to position [180, 0]
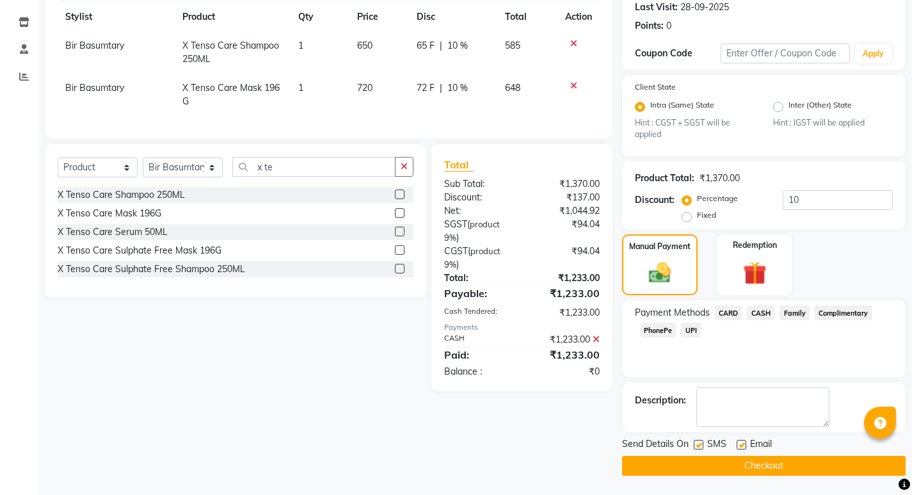
click at [744, 462] on button "Checkout" at bounding box center [764, 466] width 284 height 20
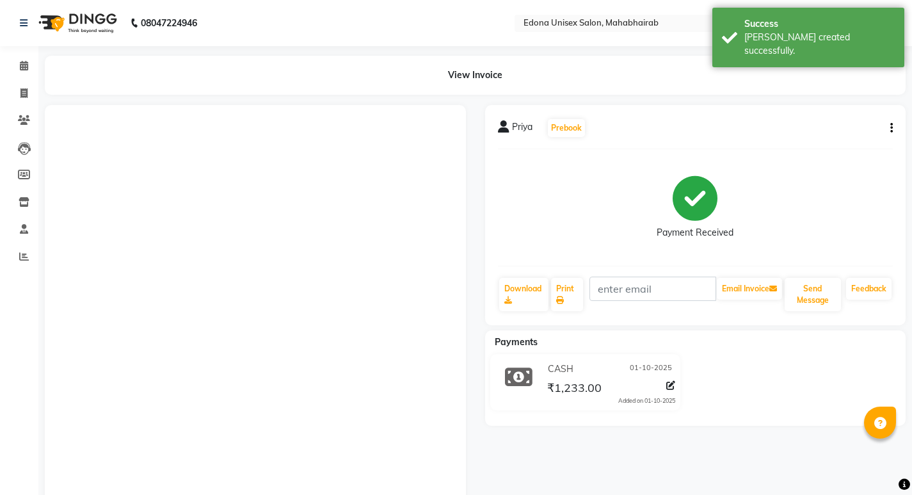
click at [748, 427] on div "Priya Prebook Payment Received Download Print Email Invoice Send Message Feedba…" at bounding box center [696, 364] width 440 height 518
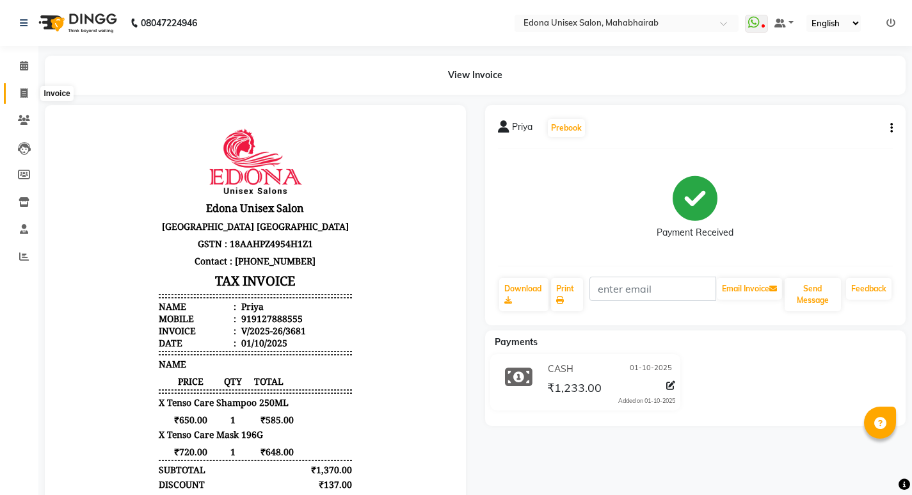
click at [20, 93] on icon at bounding box center [23, 93] width 7 height 10
select select "service"
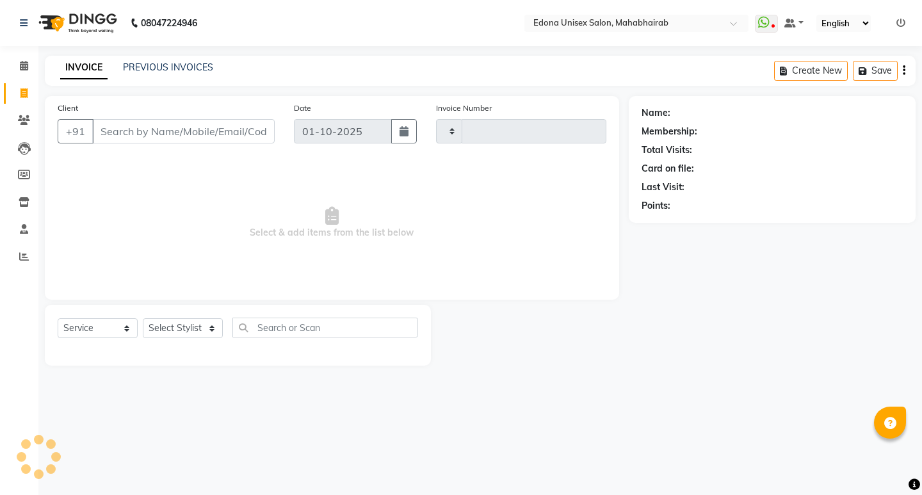
type input "3682"
select select "5393"
click at [26, 68] on icon at bounding box center [24, 66] width 8 height 10
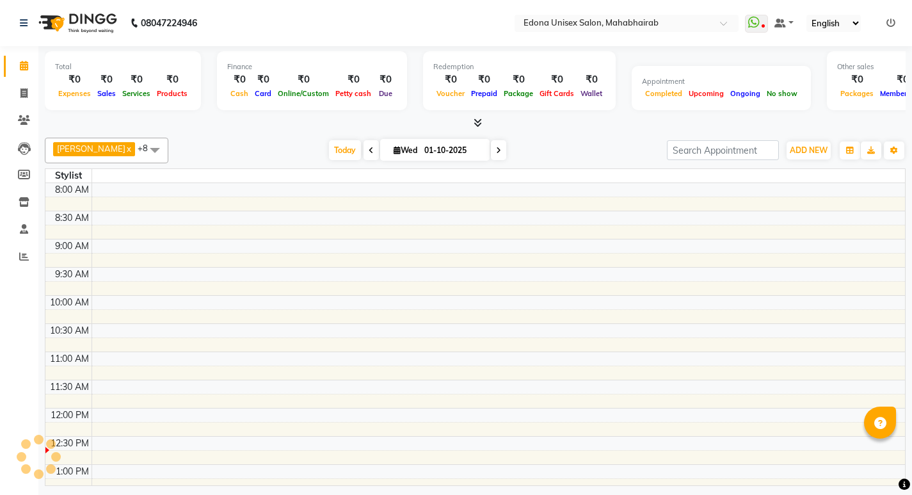
click at [28, 68] on icon at bounding box center [24, 66] width 8 height 10
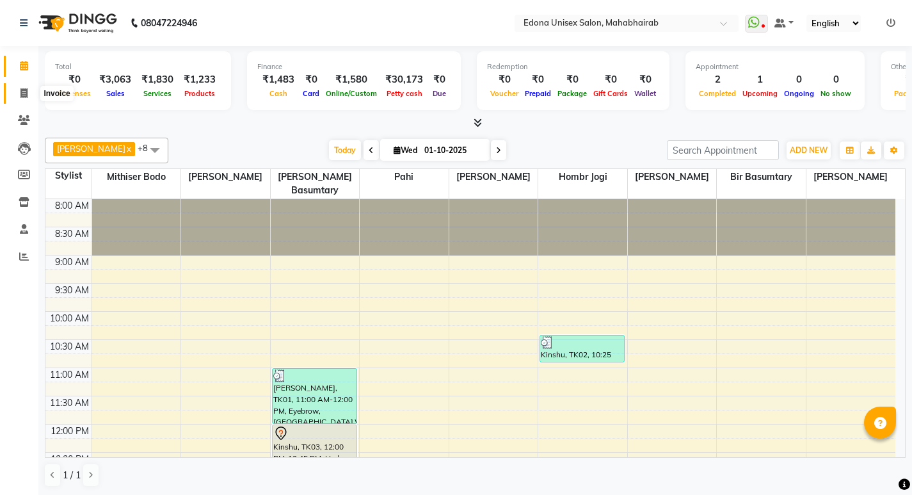
click at [29, 93] on span at bounding box center [24, 93] width 22 height 15
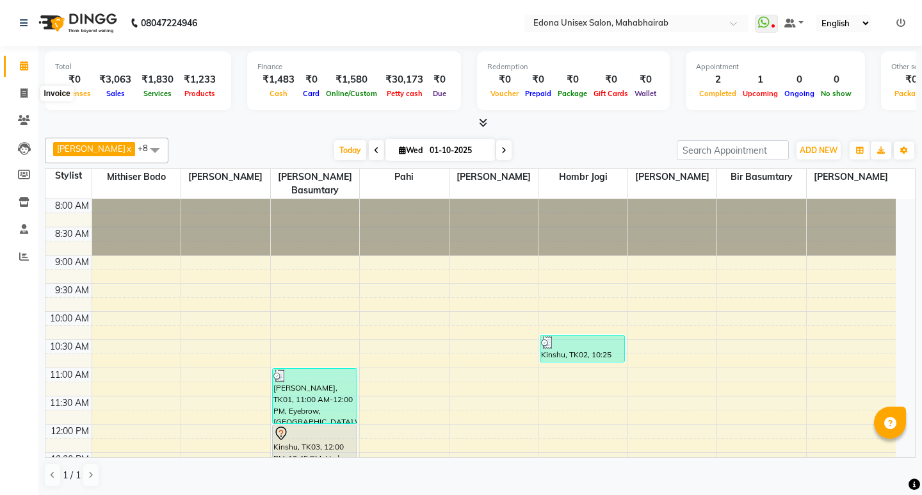
select select "service"
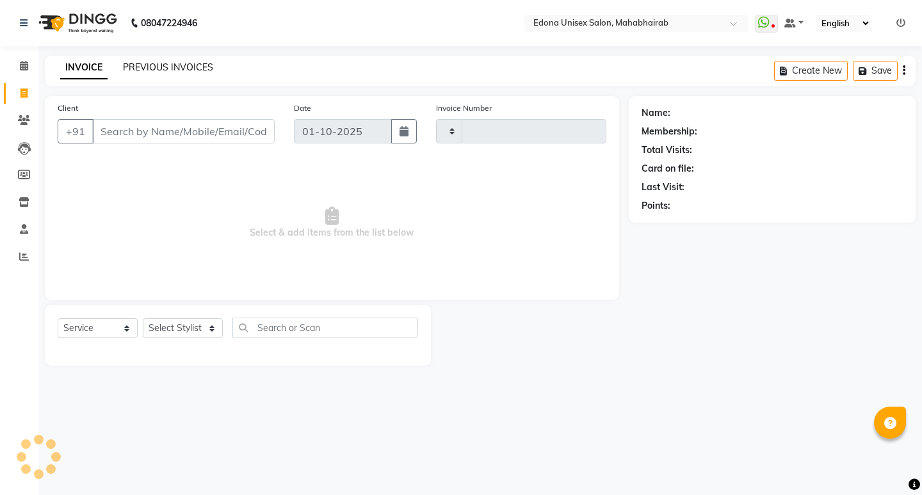
click at [196, 61] on div "INVOICE PREVIOUS INVOICES Create New Save" at bounding box center [480, 71] width 870 height 30
type input "3682"
select select "5393"
click at [204, 70] on link "PREVIOUS INVOICES" at bounding box center [168, 67] width 90 height 12
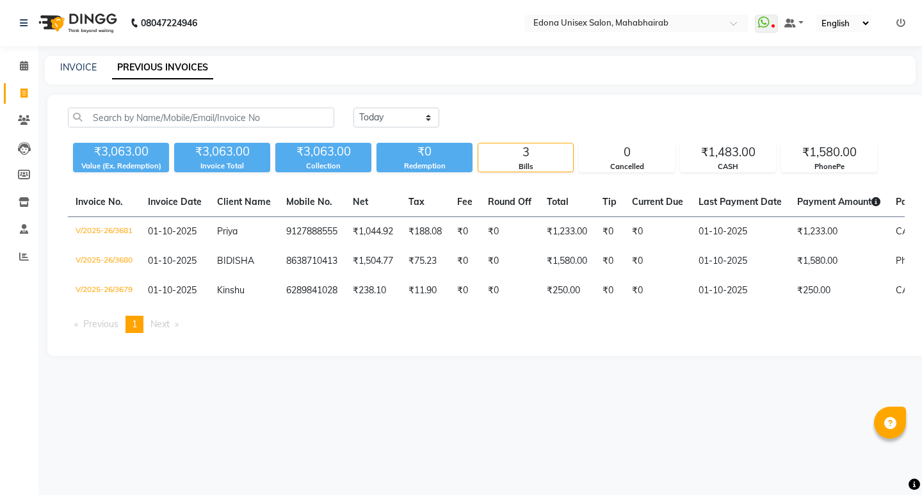
click at [202, 72] on link "PREVIOUS INVOICES" at bounding box center [162, 67] width 101 height 23
click at [245, 76] on div "INVOICE PREVIOUS INVOICES" at bounding box center [480, 70] width 870 height 29
click at [27, 94] on icon at bounding box center [23, 93] width 7 height 10
select select "service"
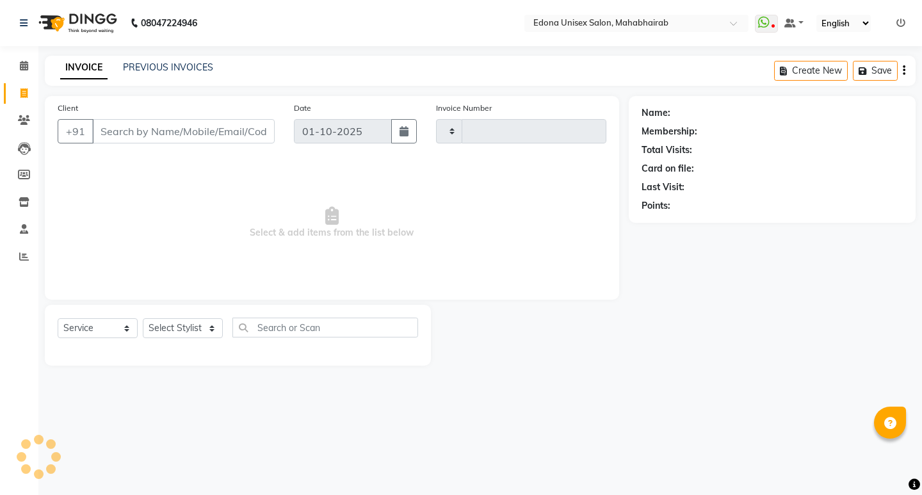
type input "3682"
select select "5393"
click at [22, 63] on icon at bounding box center [24, 66] width 8 height 10
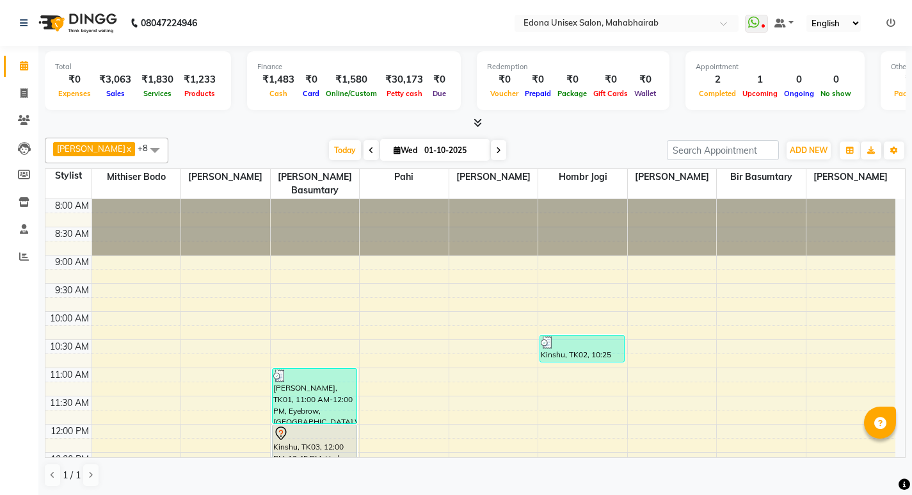
click at [548, 126] on div at bounding box center [475, 122] width 861 height 13
click at [547, 124] on div at bounding box center [475, 122] width 861 height 13
click at [28, 89] on span at bounding box center [24, 93] width 22 height 15
select select "service"
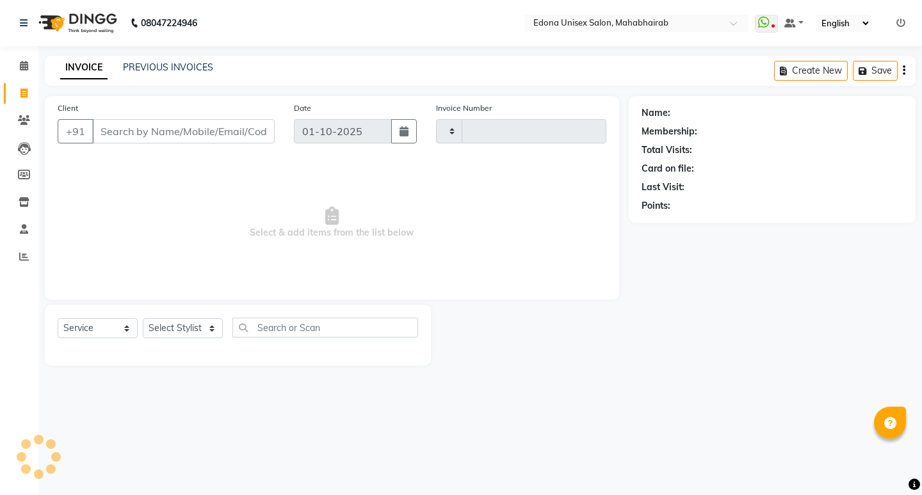
type input "3682"
select select "5393"
click at [218, 30] on nav "08047224946 Select Location × Edona Unisex Salon, Mahabhairab WhatsApp Status ✕…" at bounding box center [461, 23] width 922 height 46
click at [27, 70] on icon at bounding box center [24, 66] width 8 height 10
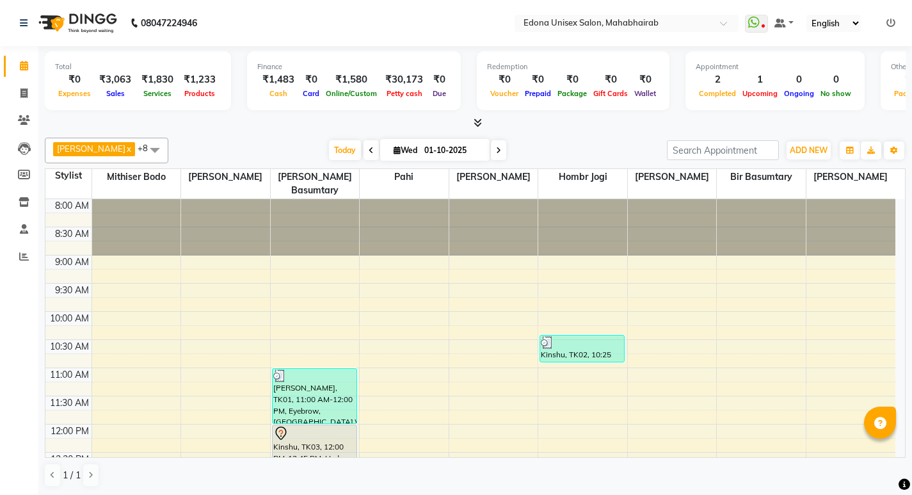
drag, startPoint x: 246, startPoint y: 143, endPoint x: 241, endPoint y: 118, distance: 25.0
click at [248, 128] on div "Total ₹0 Expenses ₹3,063 Sales ₹1,830 Services ₹1,233 Products Finance ₹1,483 C…" at bounding box center [475, 270] width 874 height 449
click at [29, 89] on span at bounding box center [24, 93] width 22 height 15
select select "service"
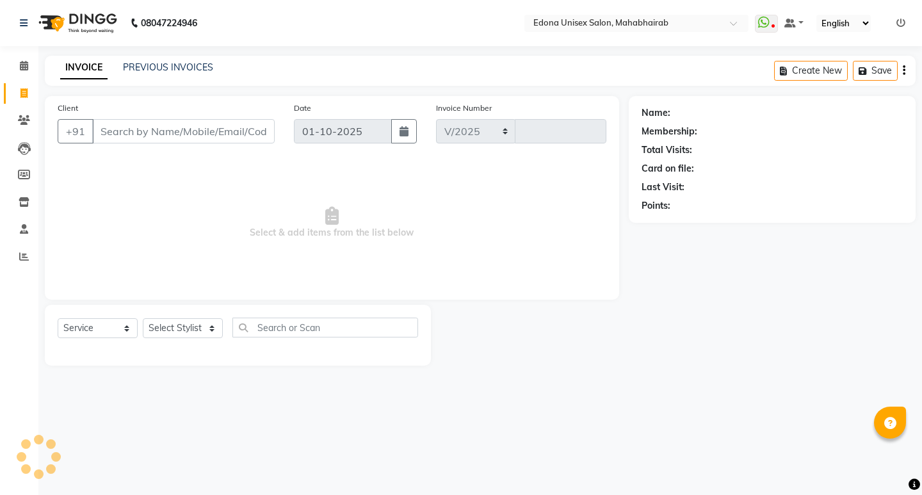
select select "5393"
type input "3682"
click at [25, 63] on icon at bounding box center [24, 66] width 8 height 10
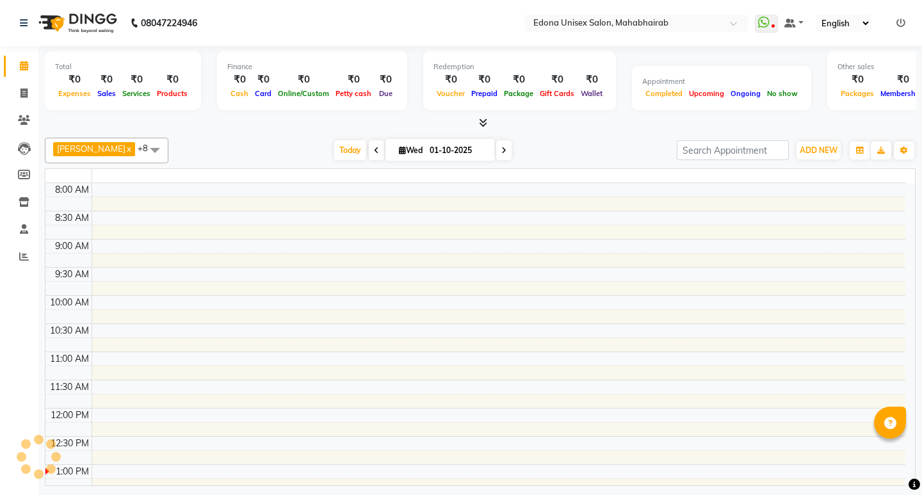
click at [24, 73] on span at bounding box center [24, 66] width 22 height 15
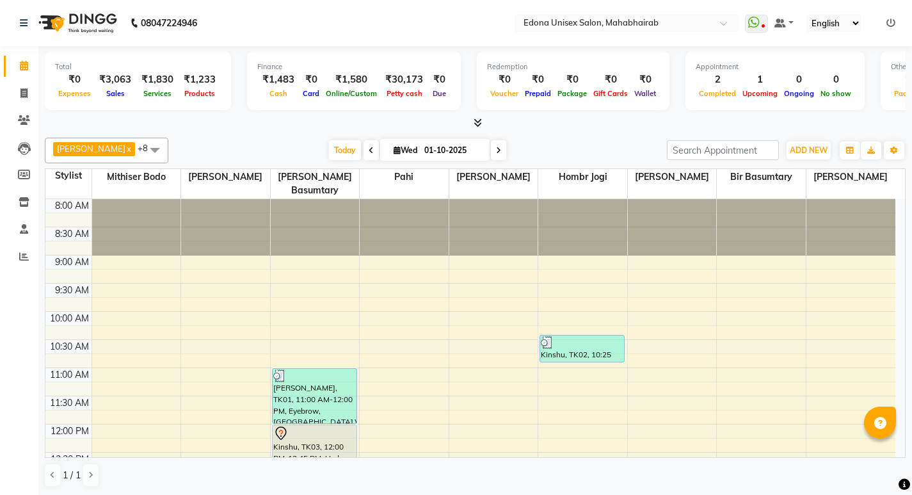
click at [22, 77] on li "Calendar" at bounding box center [19, 66] width 38 height 28
click at [27, 265] on link "Reports" at bounding box center [19, 256] width 31 height 21
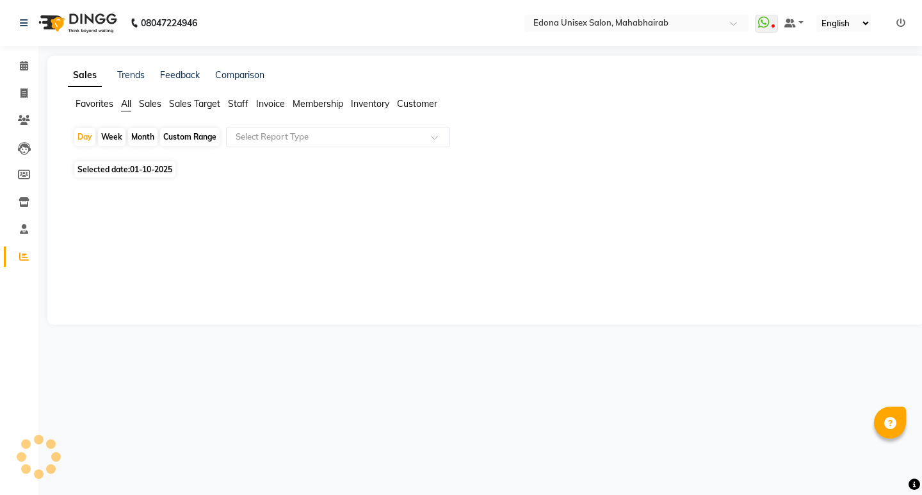
click at [27, 265] on link "Reports" at bounding box center [19, 256] width 31 height 21
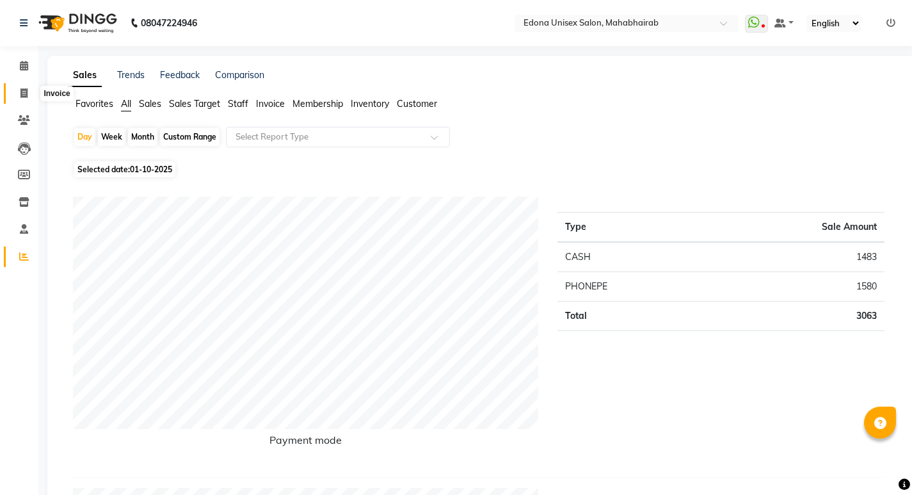
click at [18, 95] on span at bounding box center [24, 93] width 22 height 15
select select "service"
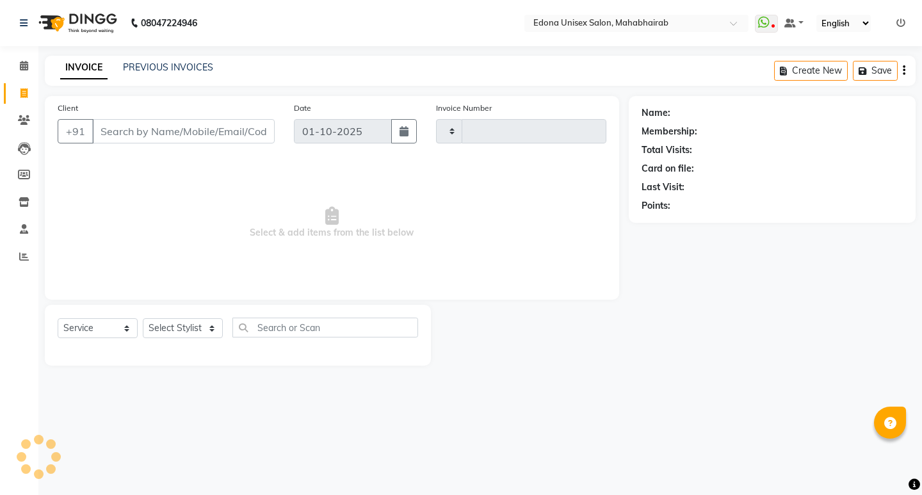
type input "3682"
select select "5393"
click at [193, 321] on select "Select Stylist Admin Anchuli Basumatari Anju Sonar Bir Basumtary Bishal Bharma …" at bounding box center [183, 328] width 80 height 20
select select "47303"
click at [143, 318] on select "Select Stylist Admin Anchuli Basumatari Anju Sonar Bir Basumtary Bishal Bharma …" at bounding box center [183, 328] width 80 height 20
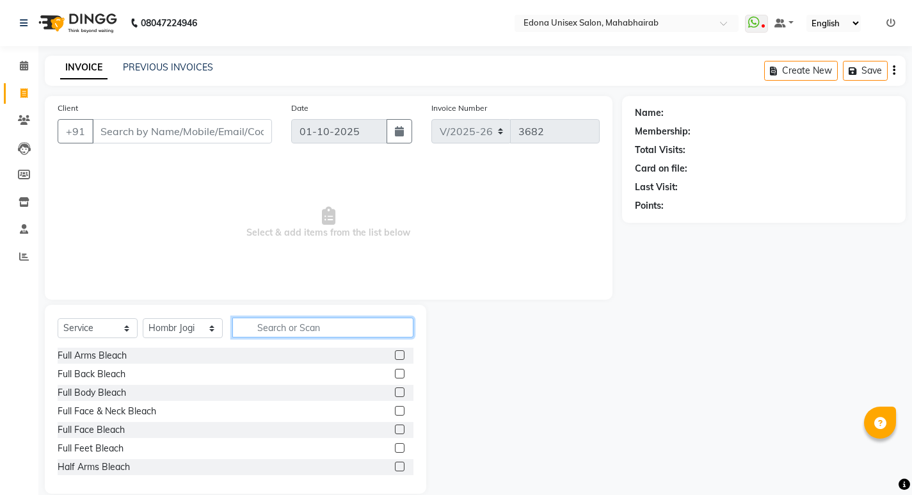
click at [325, 328] on input "text" at bounding box center [322, 327] width 181 height 20
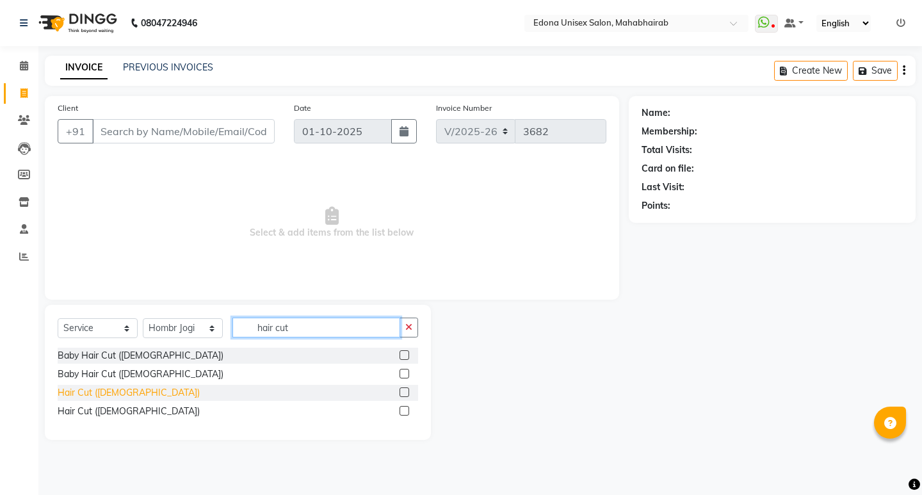
type input "hair cut"
click at [106, 392] on div "Hair Cut ([DEMOGRAPHIC_DATA])" at bounding box center [129, 392] width 142 height 13
checkbox input "false"
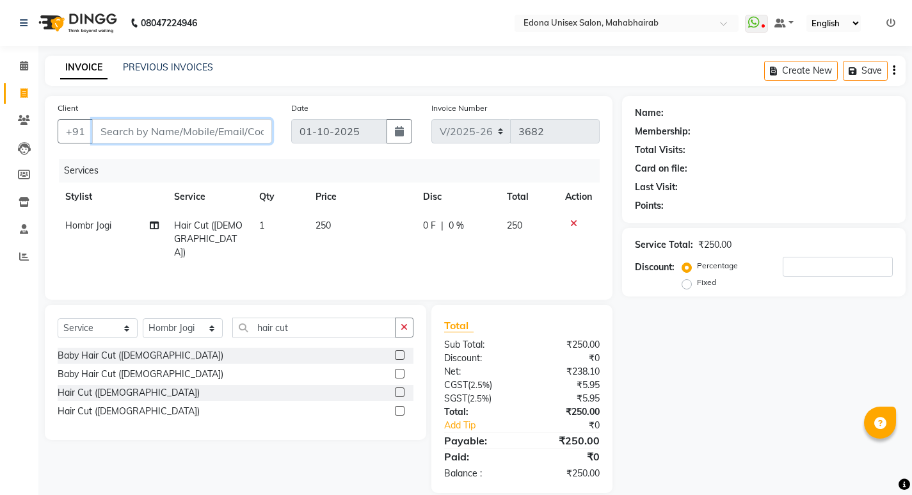
click at [218, 138] on input "Client" at bounding box center [182, 131] width 180 height 24
type input "9"
type input "0"
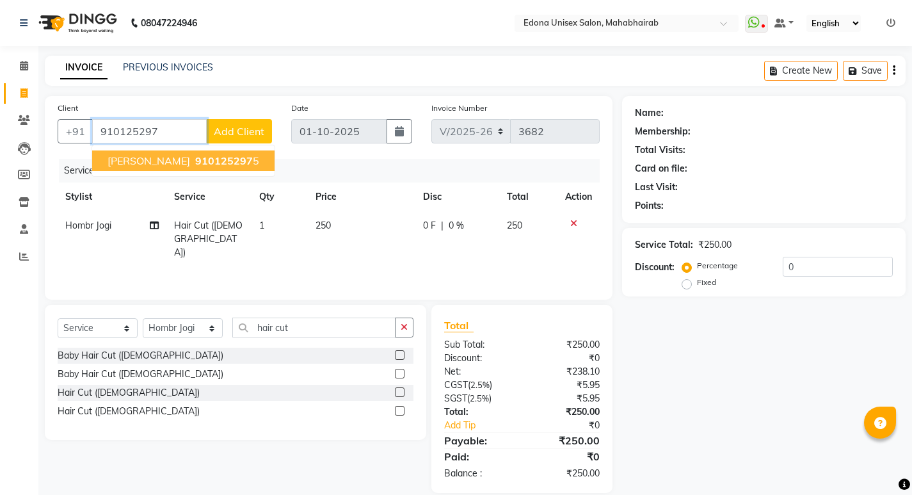
click at [236, 155] on span "910125297" at bounding box center [224, 160] width 58 height 13
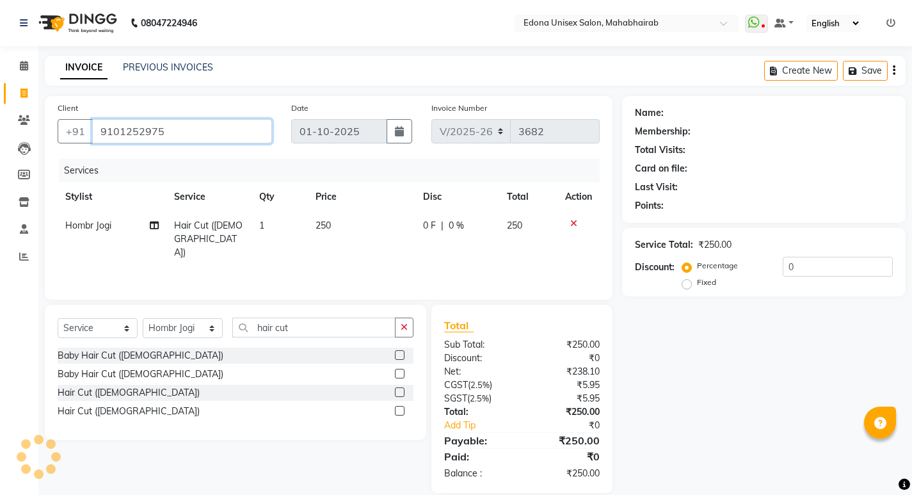
type input "9101252975"
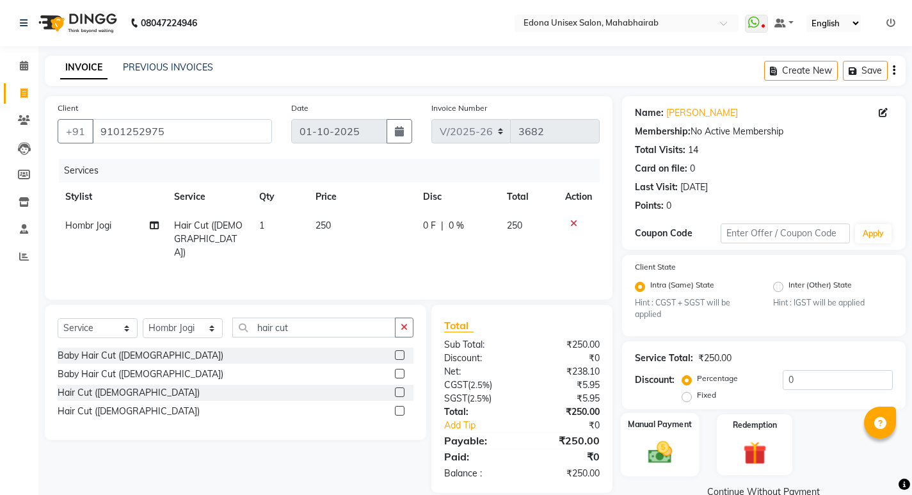
click at [687, 449] on div "Manual Payment" at bounding box center [659, 444] width 79 height 63
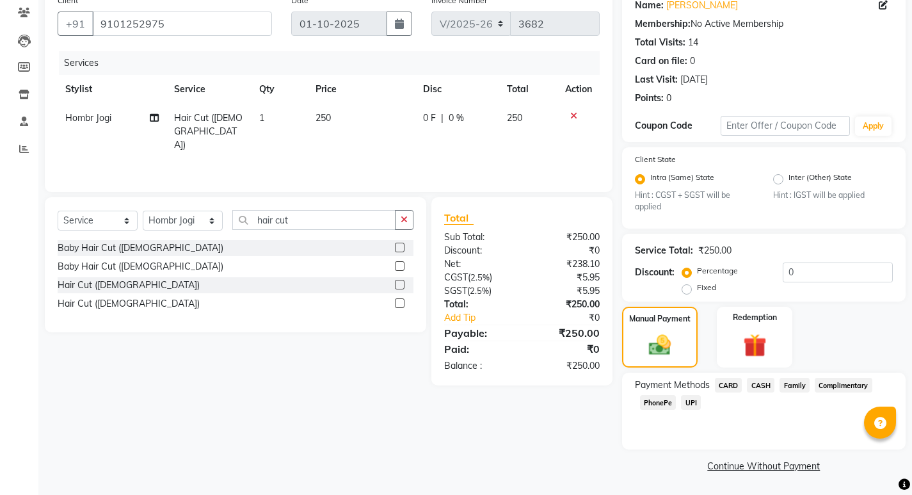
click at [662, 403] on span "PhonePe" at bounding box center [658, 402] width 36 height 15
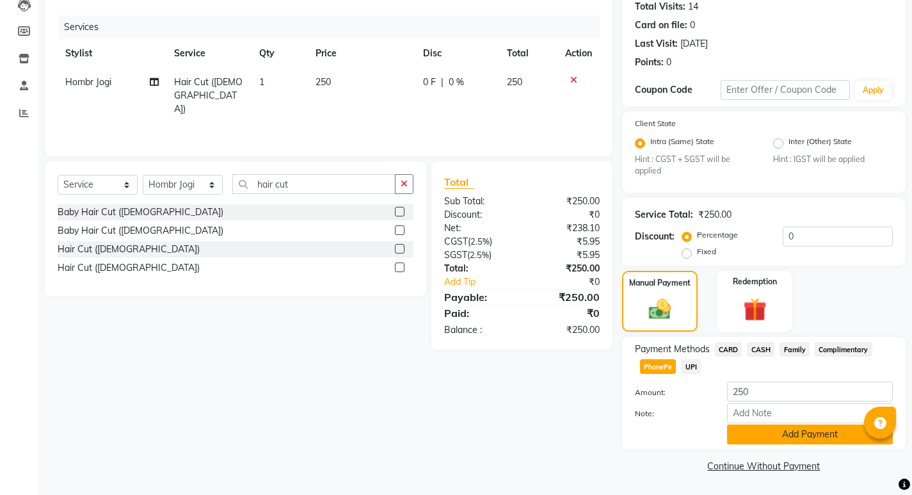
click at [785, 436] on button "Add Payment" at bounding box center [810, 434] width 166 height 20
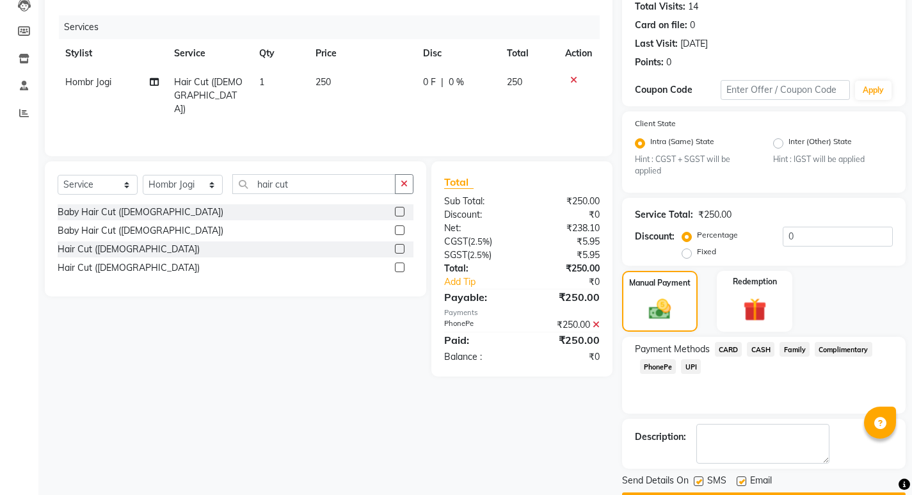
scroll to position [180, 0]
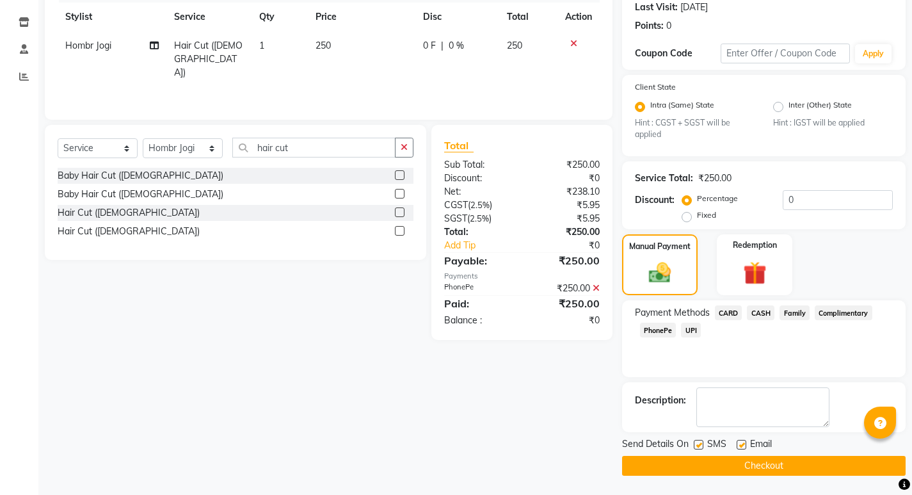
click at [798, 465] on button "Checkout" at bounding box center [764, 466] width 284 height 20
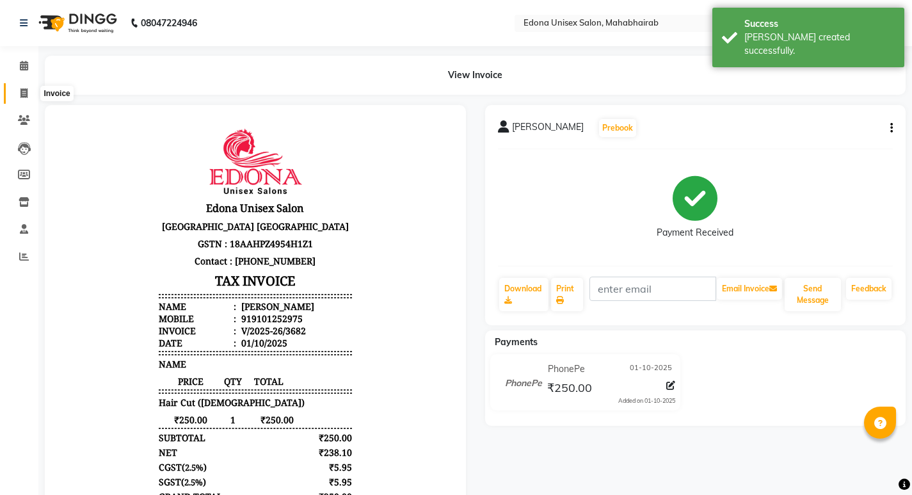
click at [24, 96] on icon at bounding box center [23, 93] width 7 height 10
select select "service"
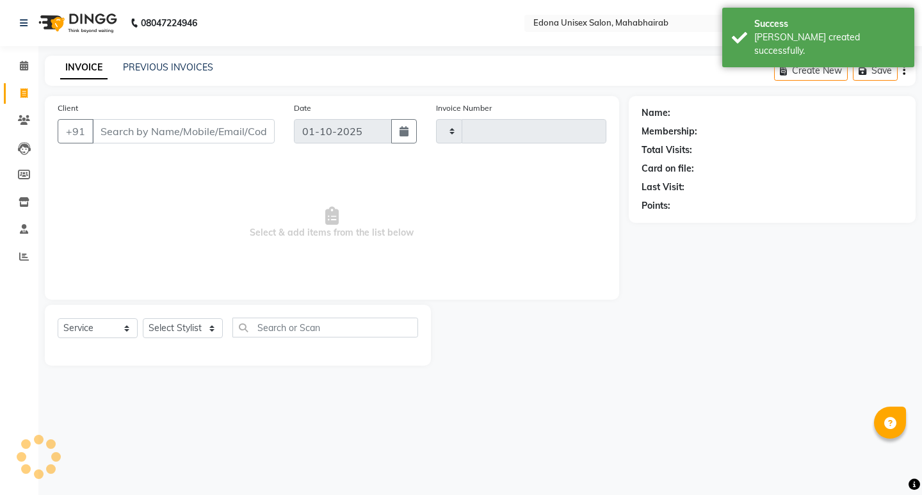
type input "3683"
select select "5393"
click at [245, 113] on div "Client +91" at bounding box center [166, 127] width 236 height 52
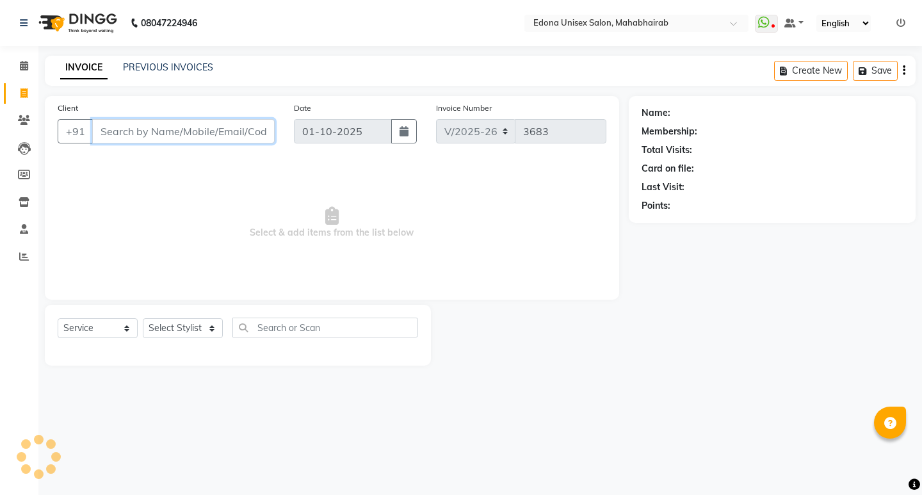
click at [210, 131] on input "Client" at bounding box center [183, 131] width 182 height 24
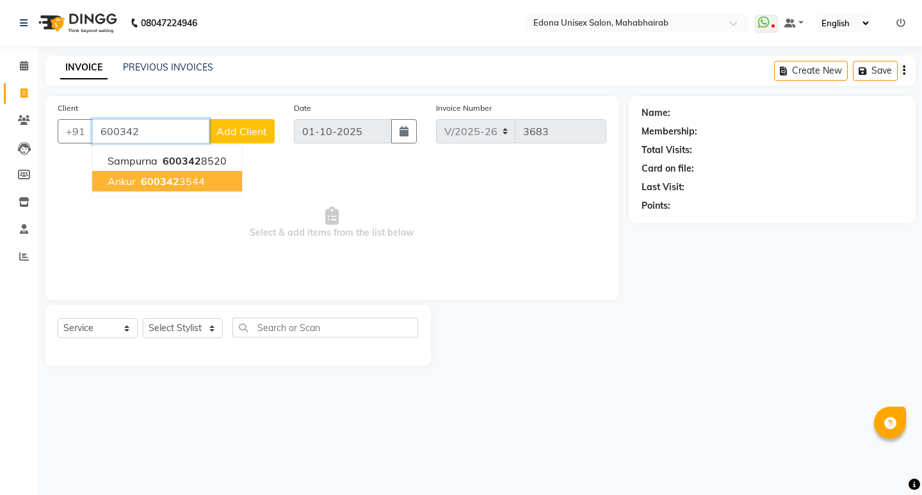
click at [192, 180] on ngb-highlight "600342 3544" at bounding box center [171, 181] width 67 height 13
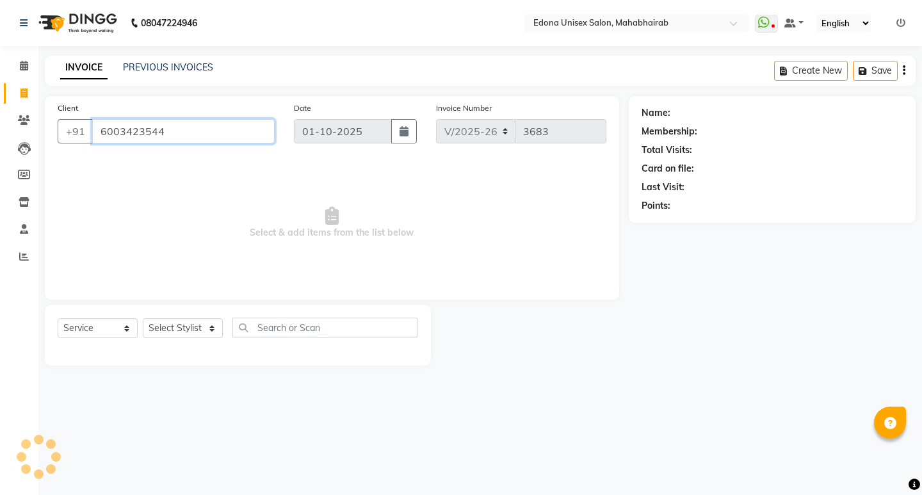
type input "6003423544"
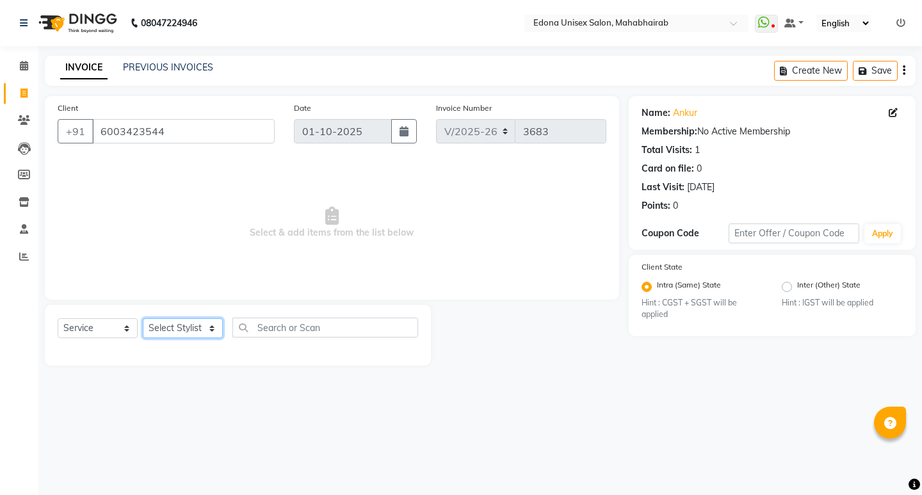
click at [211, 333] on select "Select Stylist Admin Anchuli Basumatari Anju Sonar Bir Basumtary Bishal Bharma …" at bounding box center [183, 328] width 80 height 20
select select "69793"
click at [143, 318] on select "Select Stylist Admin Anchuli Basumatari Anju Sonar Bir Basumtary Bishal Bharma …" at bounding box center [183, 328] width 80 height 20
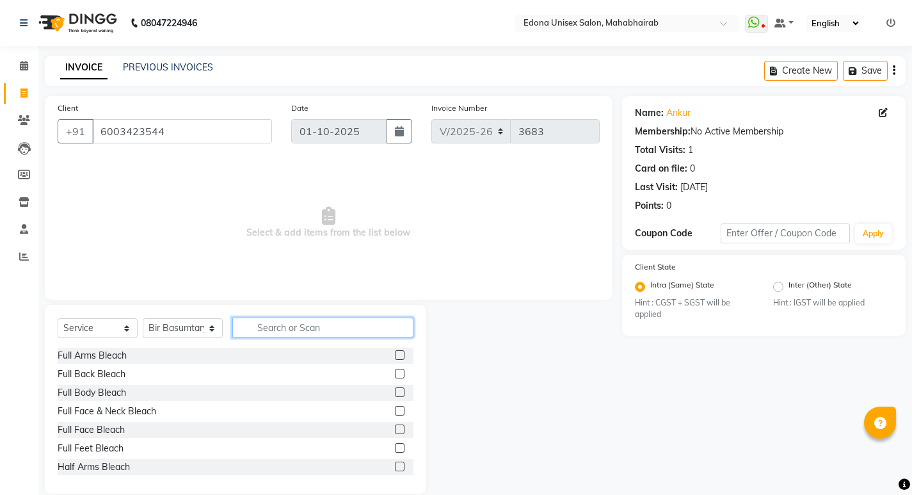
click at [341, 324] on input "text" at bounding box center [322, 327] width 181 height 20
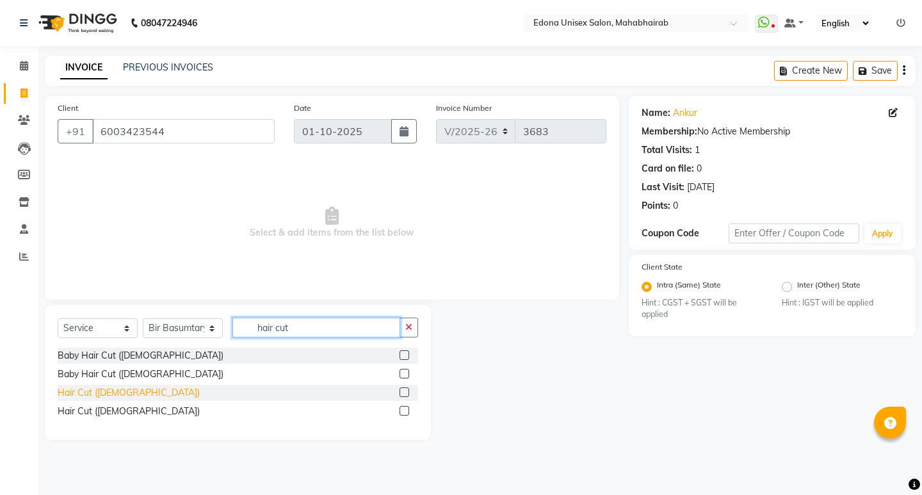
type input "hair cut"
click at [104, 389] on div "Hair Cut ([DEMOGRAPHIC_DATA])" at bounding box center [129, 392] width 142 height 13
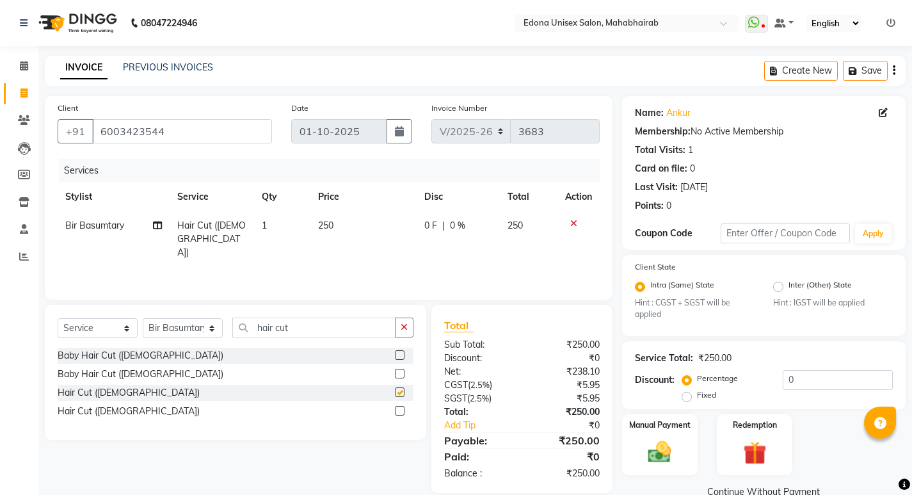
checkbox input "false"
click at [367, 330] on input "hair cut" at bounding box center [313, 327] width 163 height 20
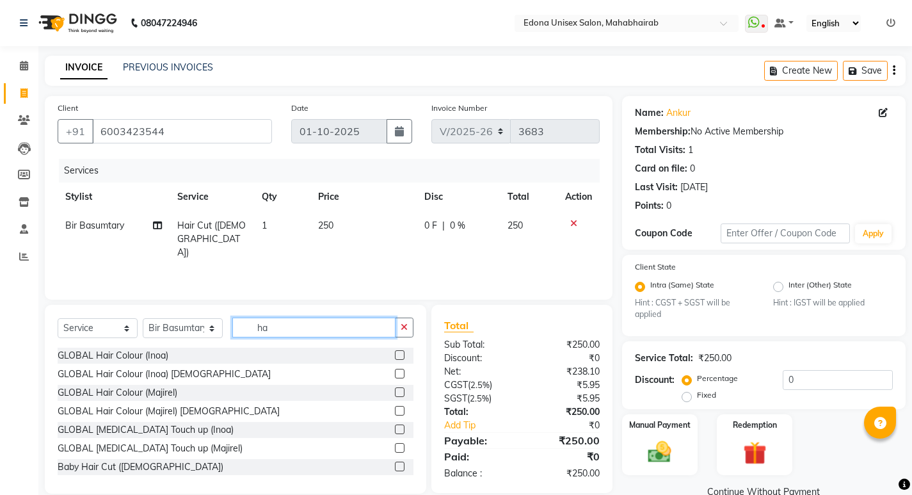
type input "h"
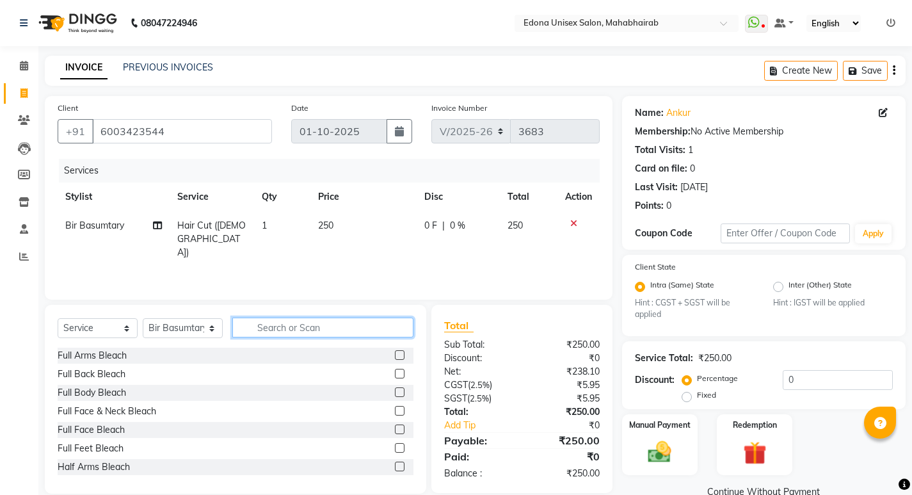
type input "y"
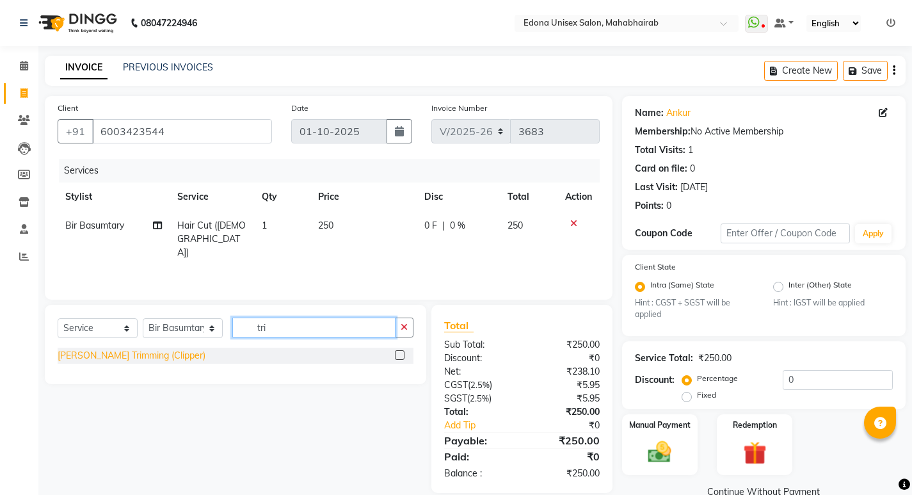
type input "tri"
click at [130, 353] on div "[PERSON_NAME] Trimming (Clipper)" at bounding box center [132, 355] width 148 height 13
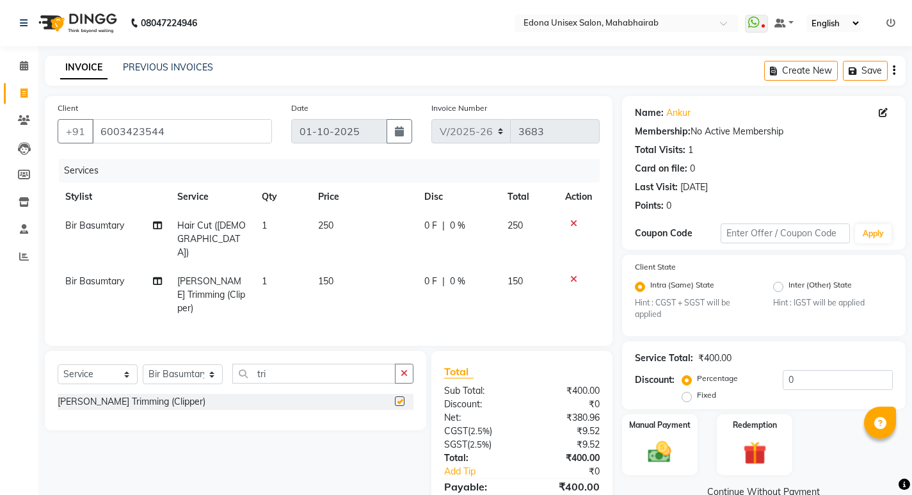
checkbox input "false"
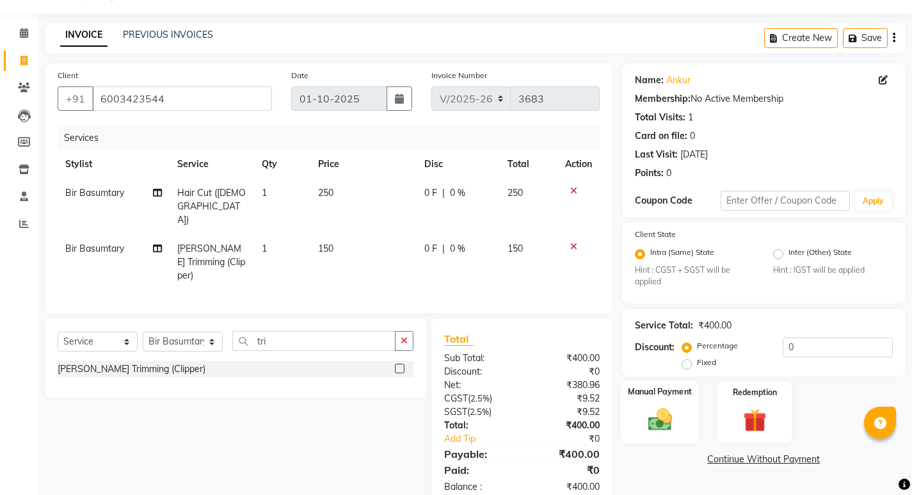
click at [668, 418] on img at bounding box center [659, 420] width 39 height 28
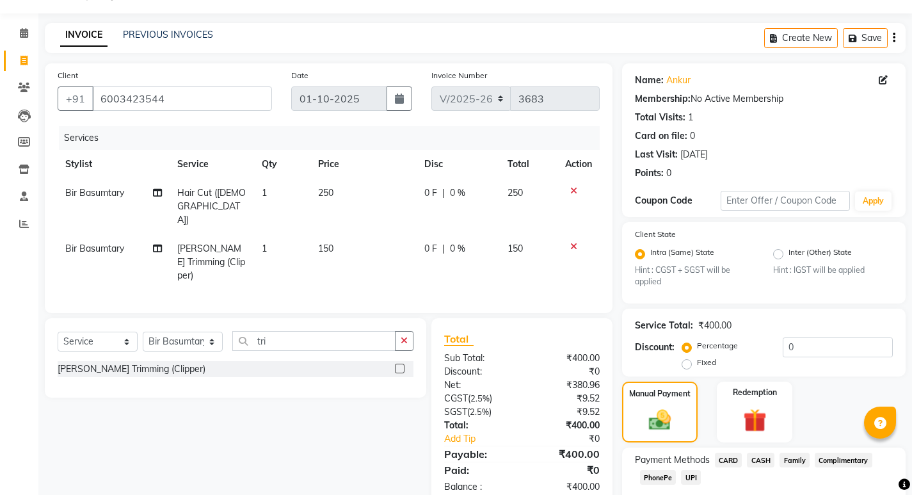
scroll to position [108, 0]
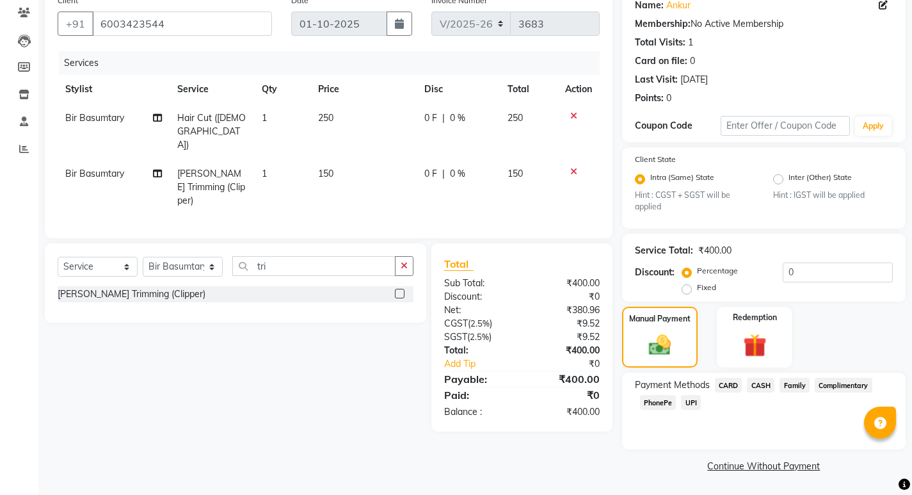
click at [730, 383] on span "CARD" at bounding box center [729, 385] width 28 height 15
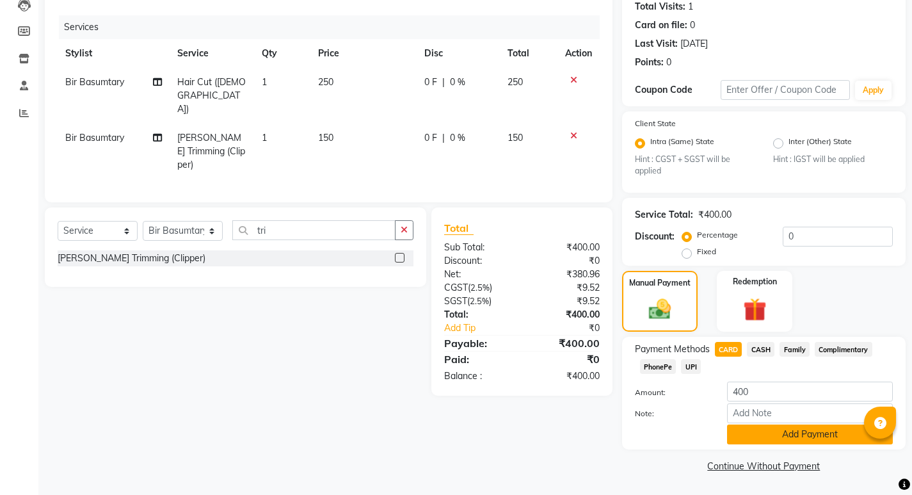
click at [812, 438] on button "Add Payment" at bounding box center [810, 434] width 166 height 20
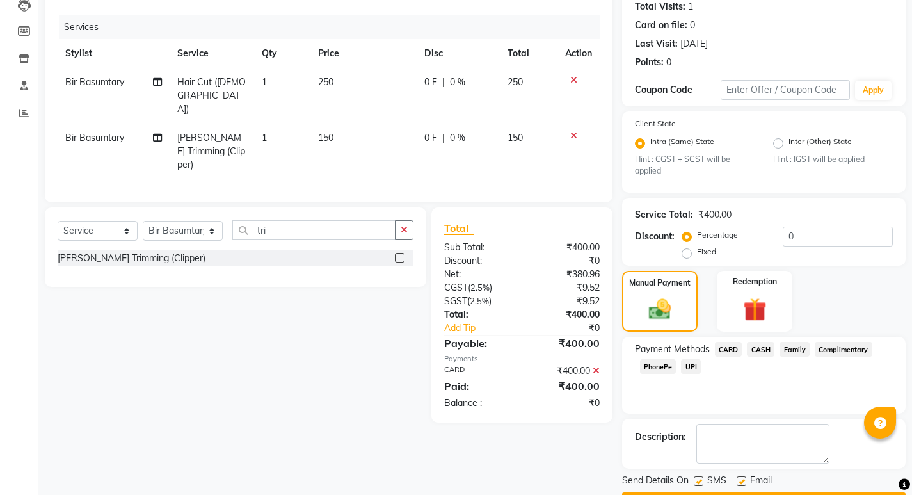
scroll to position [180, 0]
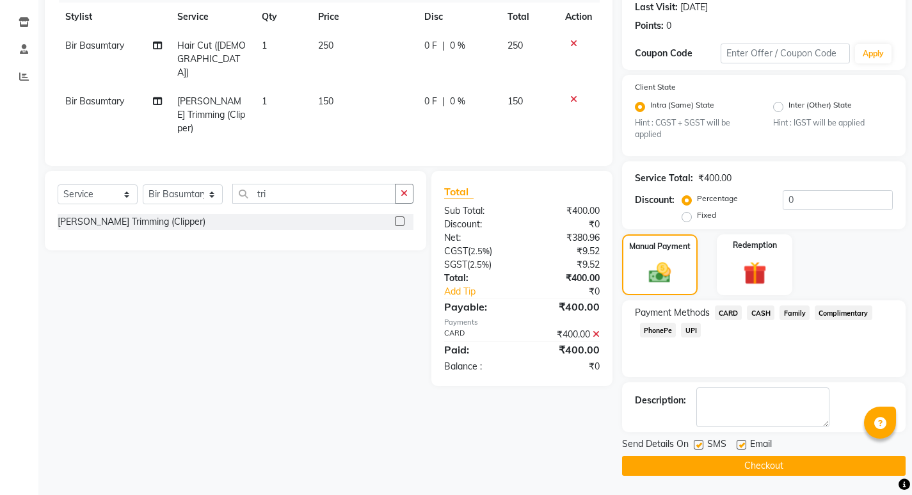
click at [788, 465] on button "Checkout" at bounding box center [764, 466] width 284 height 20
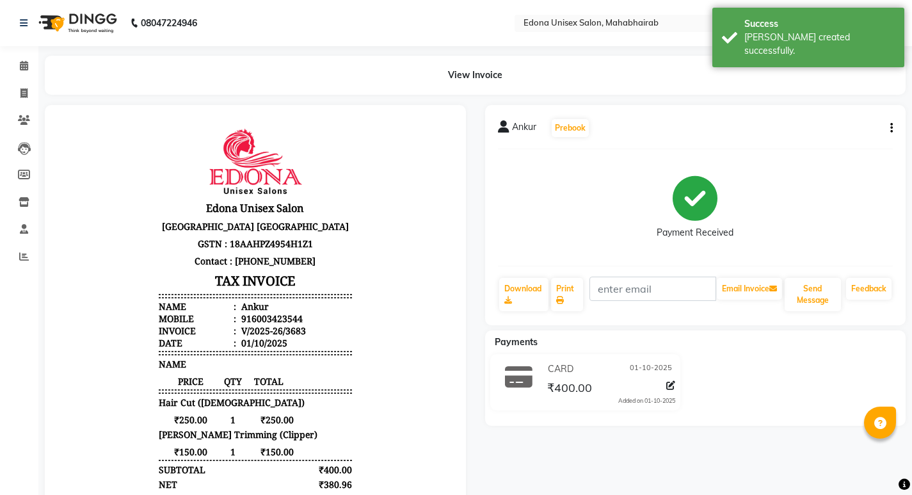
click at [893, 131] on div "Ankur Prebook Payment Received Download Print Email Invoice Send Message Feedba…" at bounding box center [695, 215] width 421 height 220
click at [892, 129] on icon "button" at bounding box center [891, 128] width 3 height 1
click at [829, 127] on div "Edit Item Staff" at bounding box center [828, 128] width 88 height 16
select select
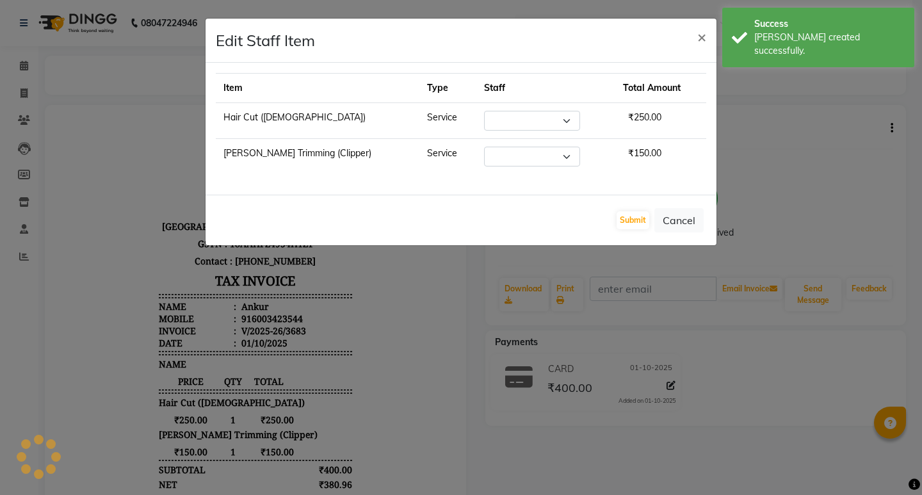
select select "69793"
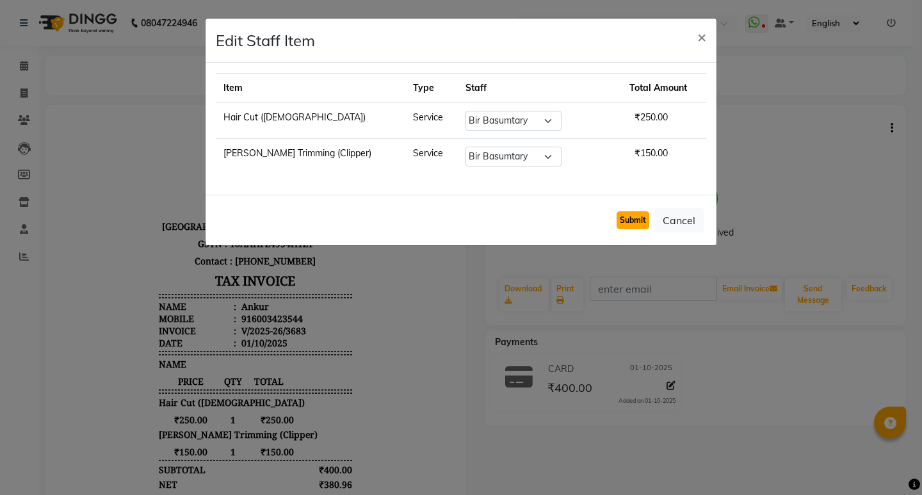
click at [626, 221] on button "Submit" at bounding box center [632, 220] width 33 height 18
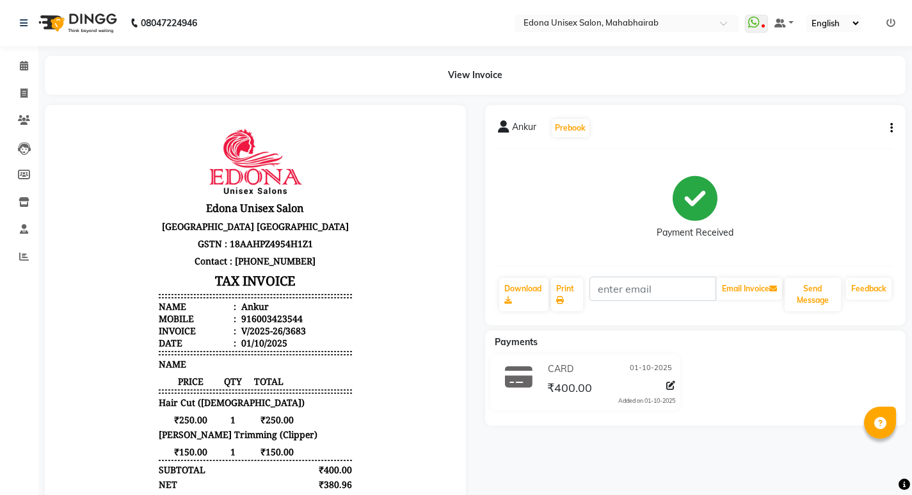
click at [564, 184] on div "Payment Received" at bounding box center [696, 207] width 396 height 96
click at [22, 95] on icon at bounding box center [23, 93] width 7 height 10
select select "service"
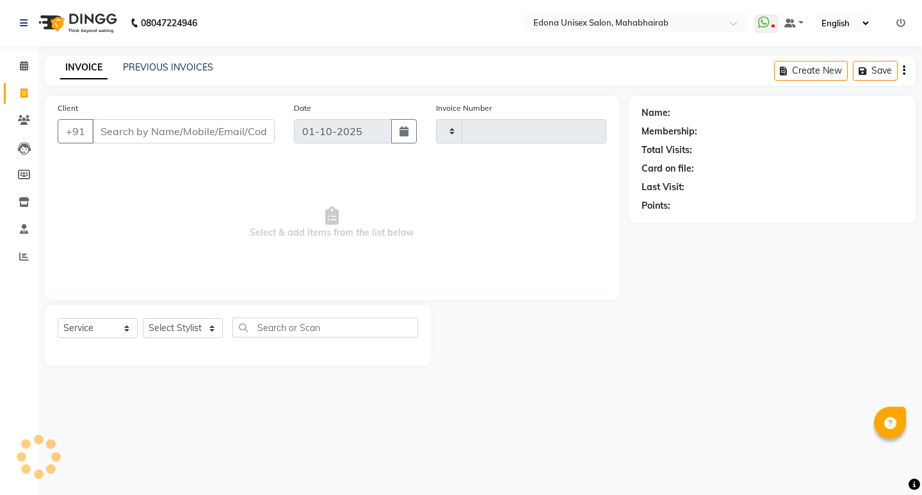
type input "3684"
select select "5393"
click at [24, 93] on icon at bounding box center [23, 93] width 7 height 10
click at [23, 63] on icon at bounding box center [24, 66] width 8 height 10
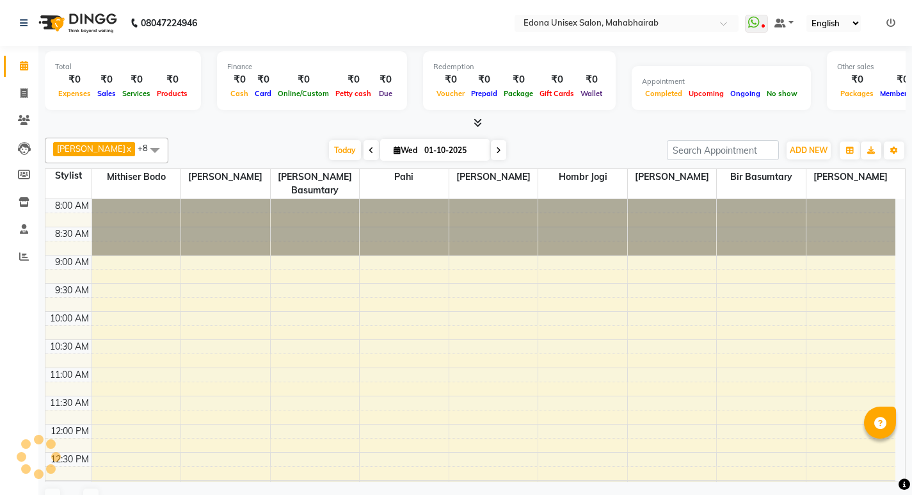
drag, startPoint x: 294, startPoint y: 98, endPoint x: 242, endPoint y: 127, distance: 60.2
click at [276, 122] on div "Total ₹0 Expenses ₹0 Sales ₹0 Services ₹0 Products Finance ₹0 Cash ₹0 Card ₹0 O…" at bounding box center [475, 88] width 861 height 84
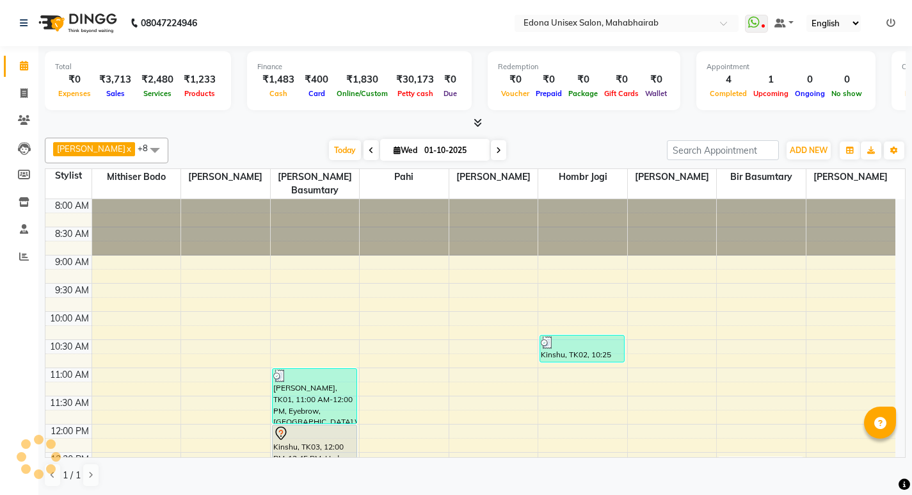
click at [229, 150] on div "Today Wed 01-10-2025" at bounding box center [418, 150] width 486 height 19
click at [474, 127] on icon at bounding box center [478, 123] width 8 height 10
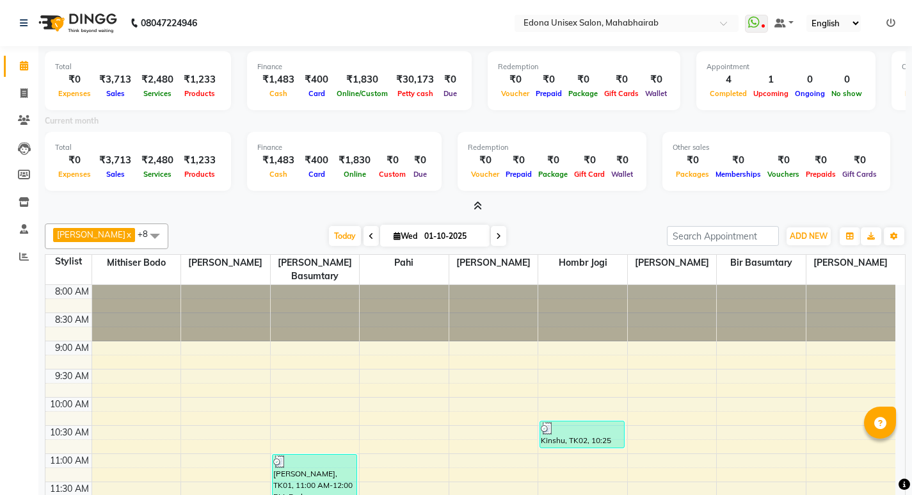
drag, startPoint x: 221, startPoint y: 226, endPoint x: 233, endPoint y: 206, distance: 22.9
click at [223, 224] on div "Anju Sonar x Bir Basumtary x Hombr Jogi x Mithiser Bodo x Pahi x Rashmi Basumta…" at bounding box center [475, 236] width 861 height 26
click at [474, 202] on icon at bounding box center [478, 206] width 8 height 10
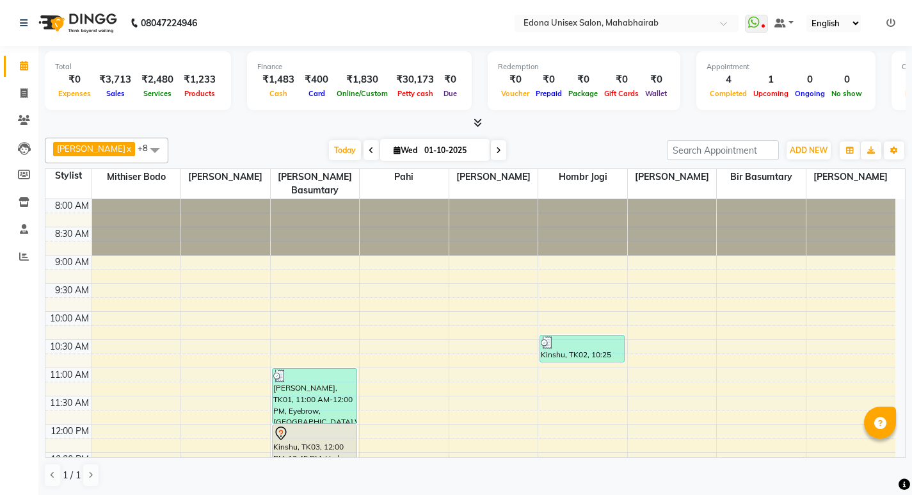
click at [289, 163] on div "Anju Sonar x Bir Basumtary x Hombr Jogi x Mithiser Bodo x Pahi x Rashmi Basumta…" at bounding box center [475, 151] width 861 height 26
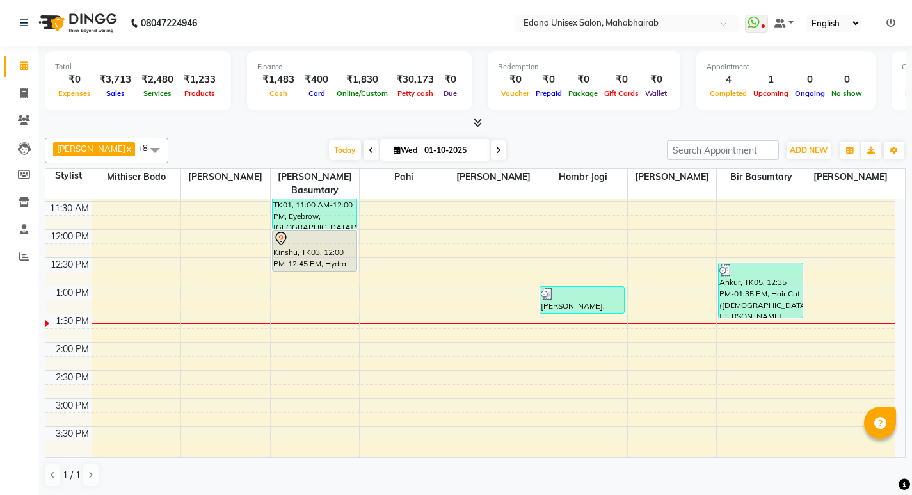
scroll to position [198, 0]
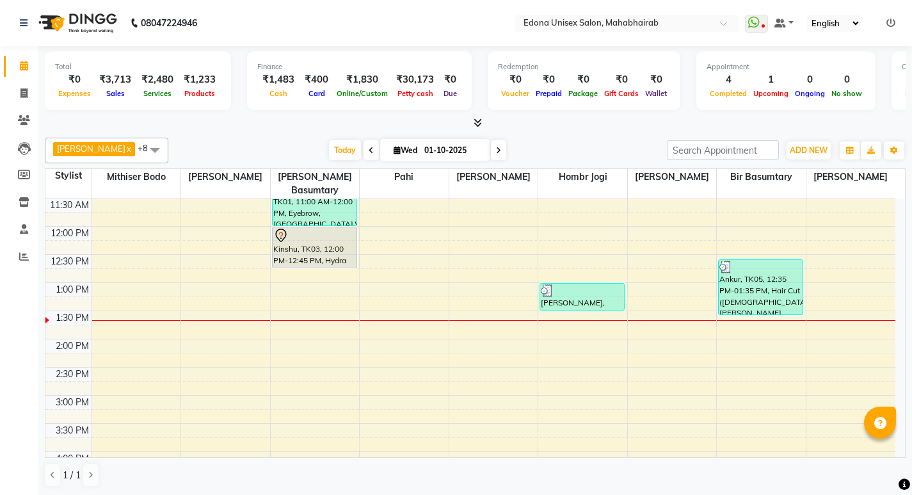
click at [752, 337] on div "8:00 AM 8:30 AM 9:00 AM 9:30 AM 10:00 AM 10:30 AM 11:00 AM 11:30 AM 12:00 PM 12…" at bounding box center [470, 367] width 850 height 732
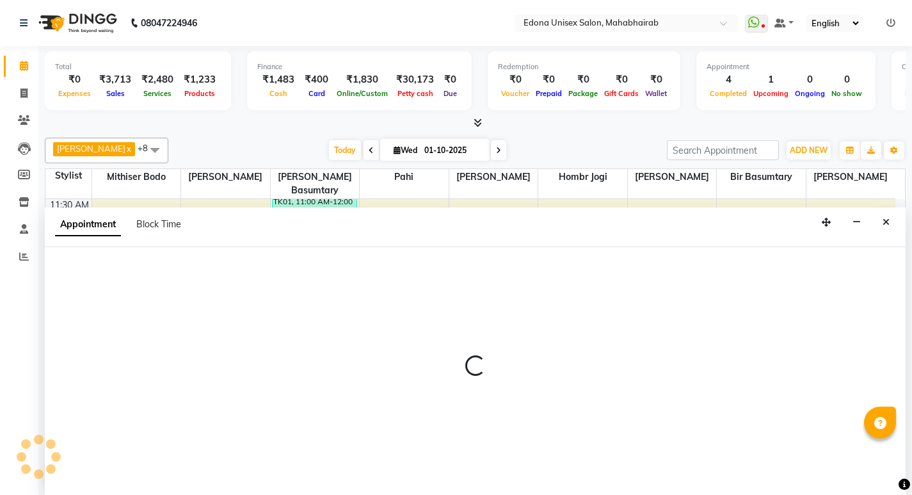
scroll to position [1, 0]
select select "69793"
select select "tentative"
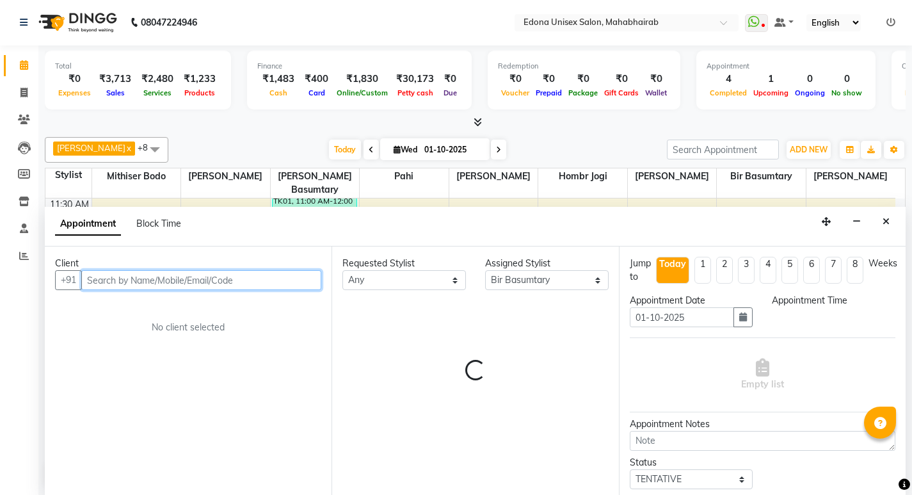
select select "840"
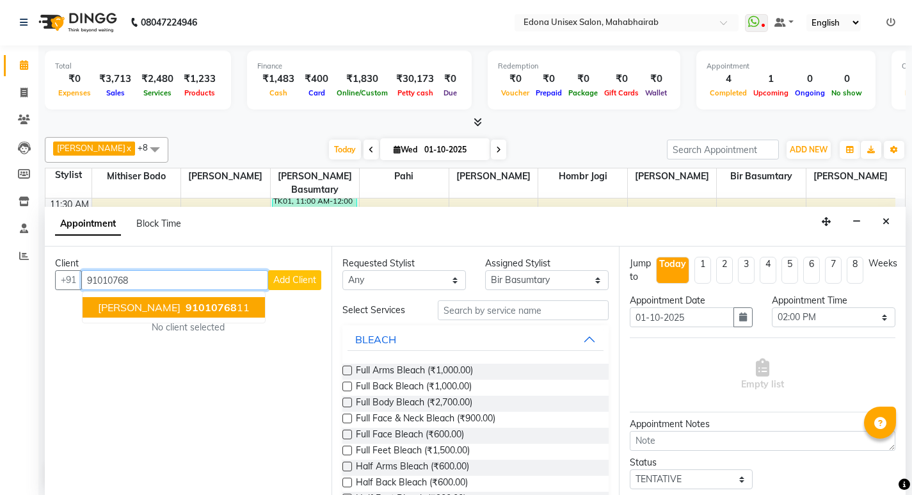
drag, startPoint x: 224, startPoint y: 304, endPoint x: 267, endPoint y: 304, distance: 42.9
click at [225, 305] on span "91010768" at bounding box center [211, 307] width 51 height 13
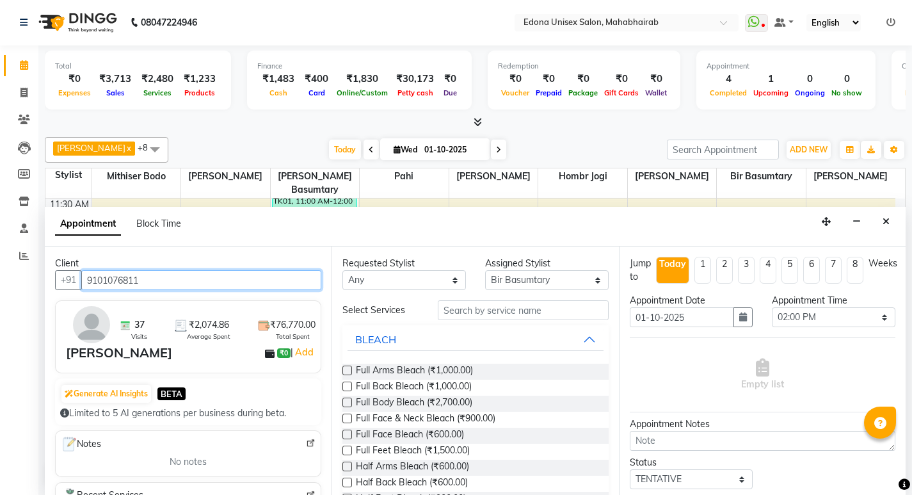
type input "9101076811"
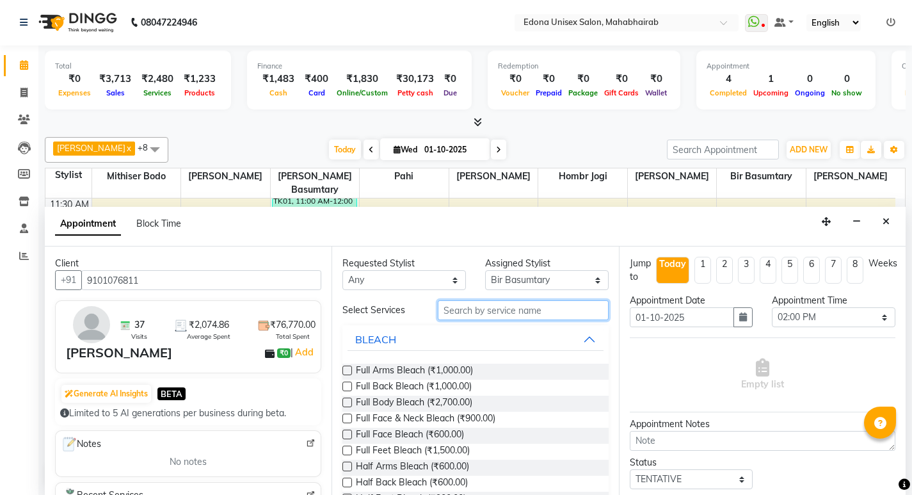
click at [489, 309] on input "text" at bounding box center [523, 310] width 171 height 20
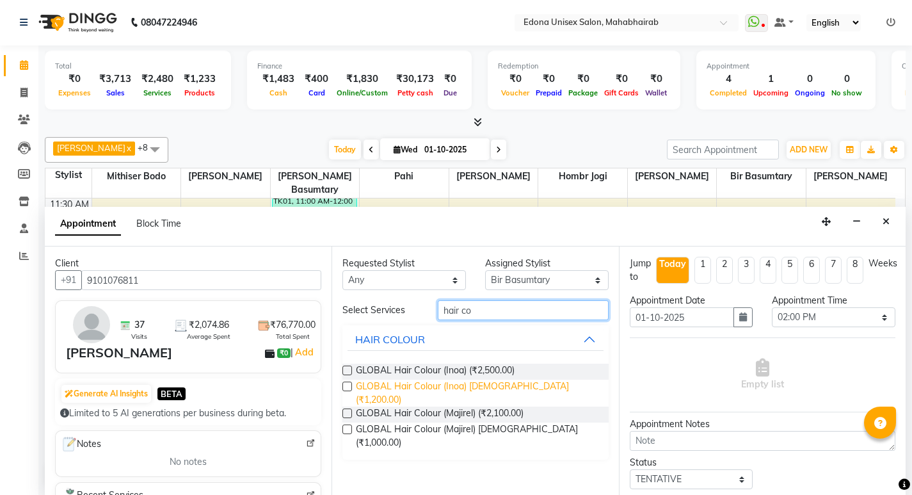
type input "hair co"
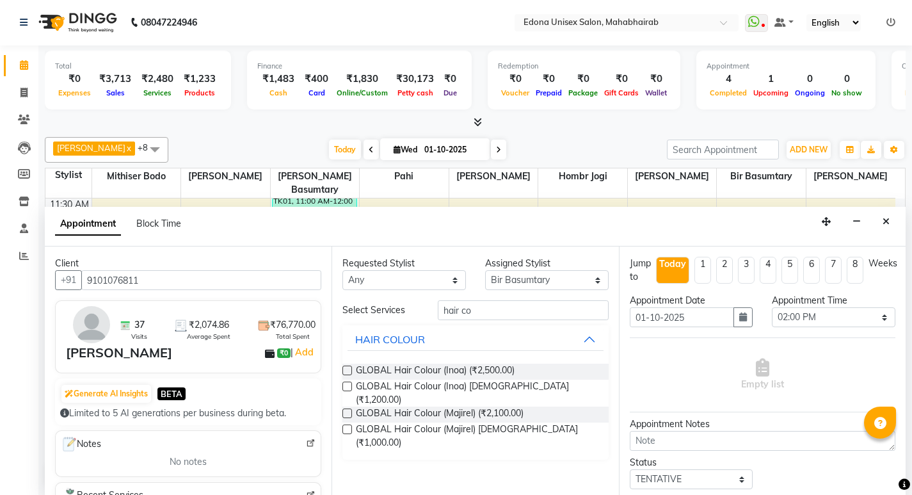
drag, startPoint x: 470, startPoint y: 385, endPoint x: 509, endPoint y: 350, distance: 52.1
click at [472, 386] on span "GLOBAL Hair Colour (Inoa) Gents (₹1,200.00)" at bounding box center [477, 393] width 242 height 27
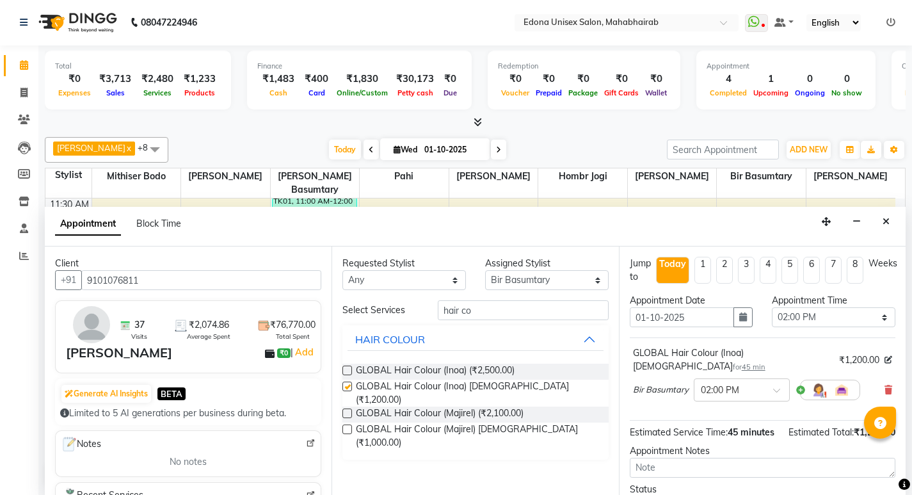
checkbox input "false"
click at [539, 311] on input "hair co" at bounding box center [523, 310] width 171 height 20
type input "h"
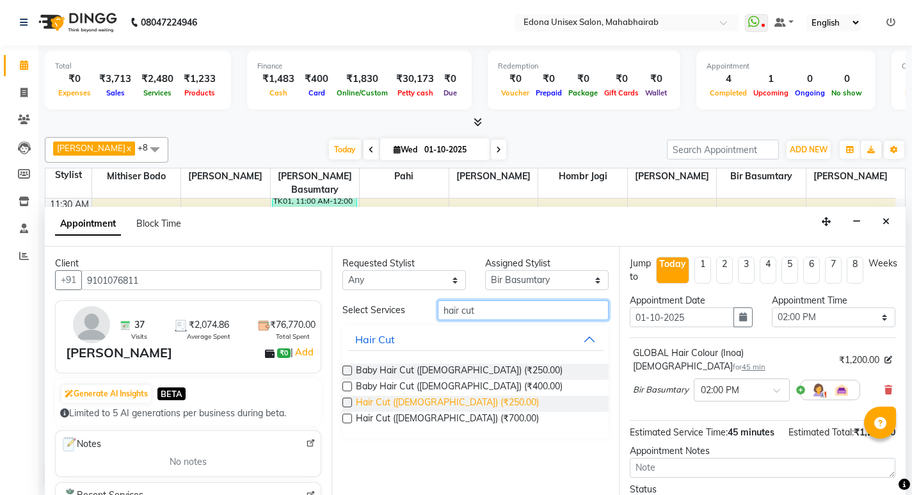
type input "hair cut"
drag, startPoint x: 424, startPoint y: 406, endPoint x: 513, endPoint y: 406, distance: 89.0
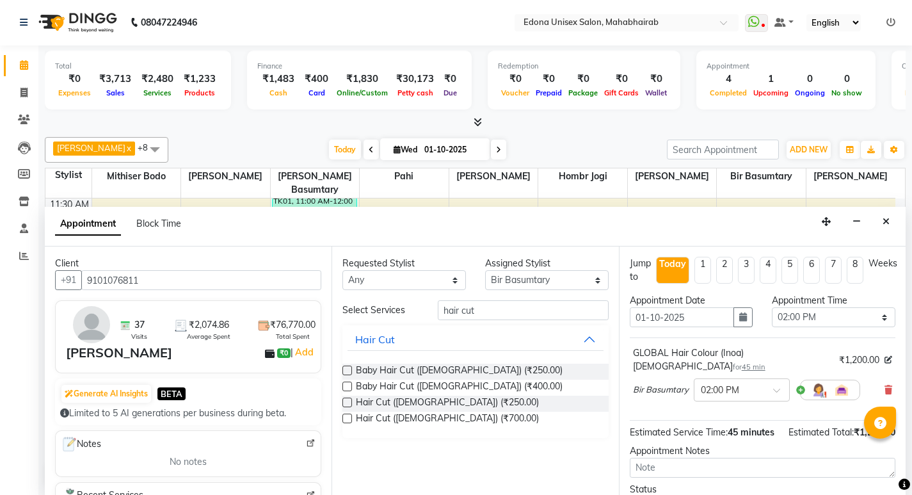
click at [425, 406] on span "Hair Cut (Gents) (₹250.00)" at bounding box center [447, 404] width 183 height 16
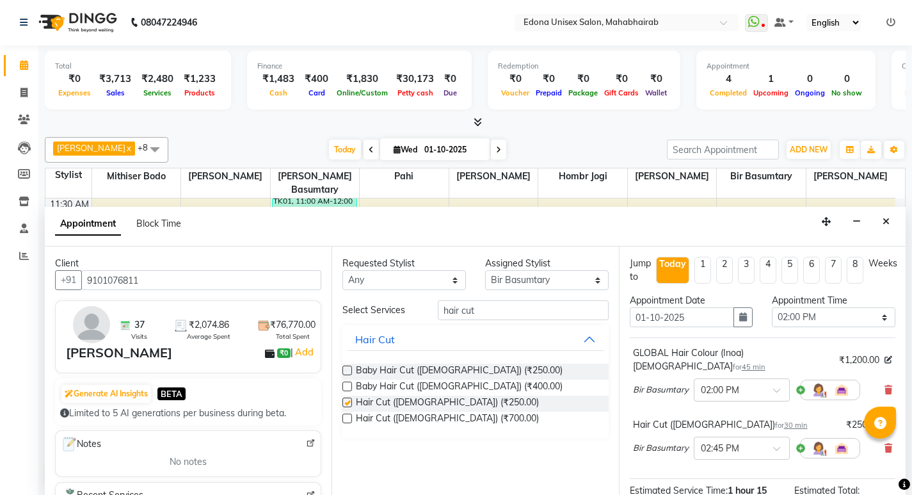
checkbox input "false"
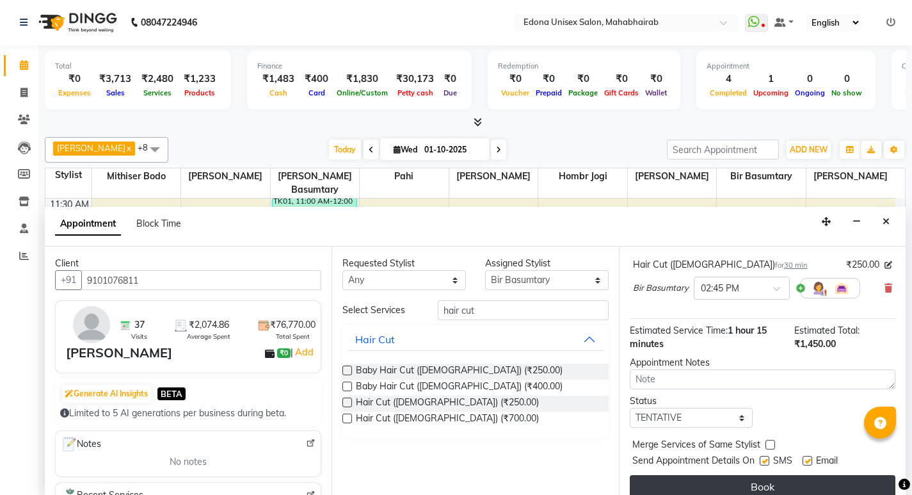
click at [780, 475] on button "Book" at bounding box center [763, 486] width 266 height 23
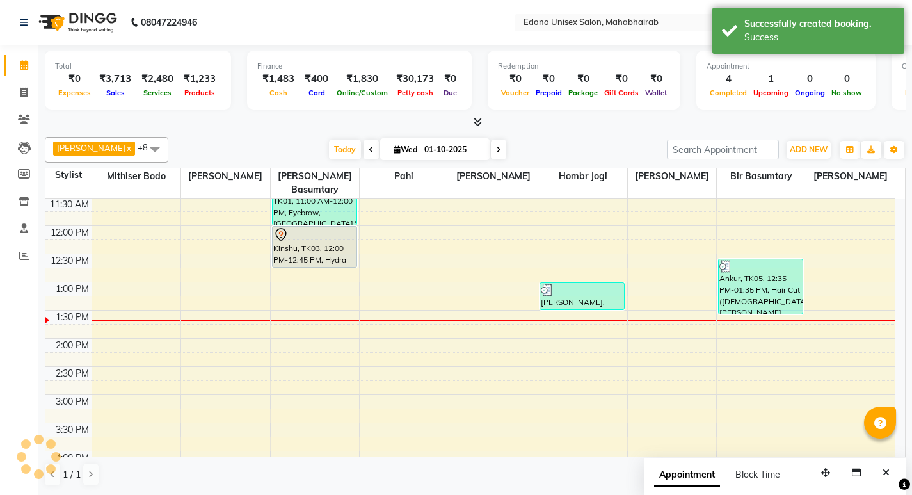
scroll to position [0, 0]
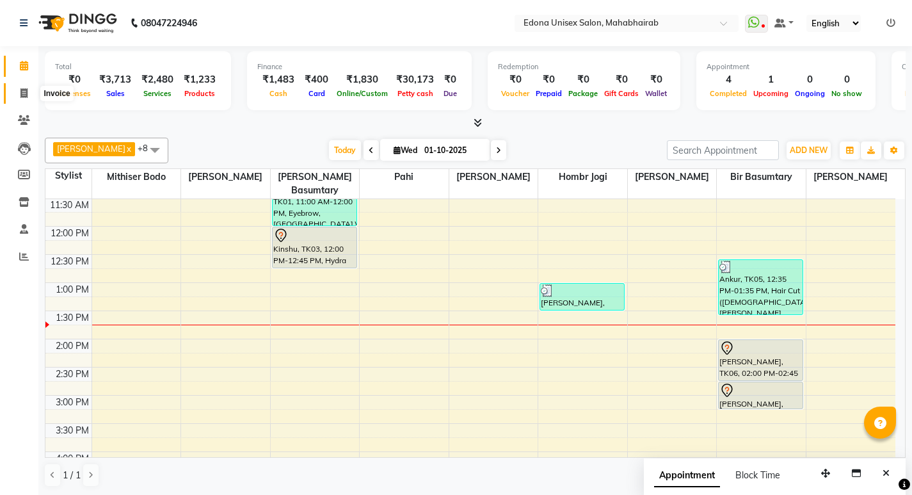
click at [22, 93] on icon at bounding box center [23, 93] width 7 height 10
click at [21, 93] on icon at bounding box center [23, 93] width 7 height 10
select select "service"
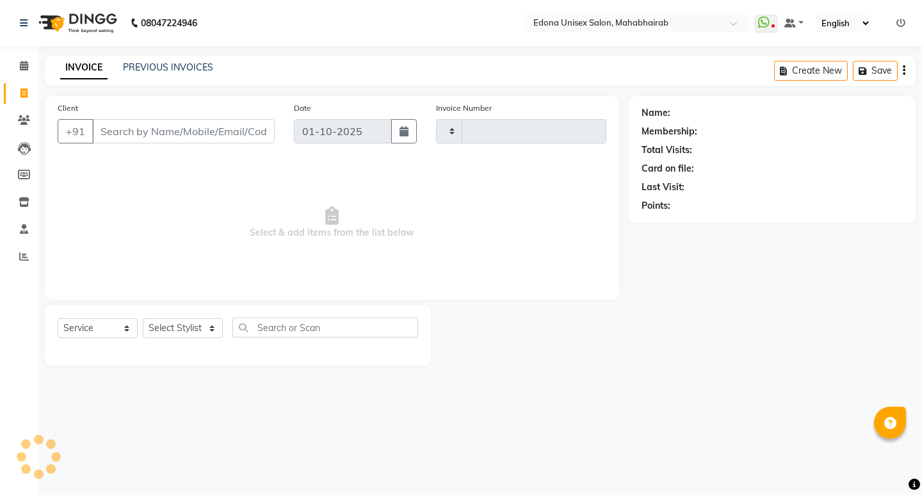
type input "3684"
select select "5393"
click at [205, 324] on select "Select Stylist Admin Anchuli Basumatari Anju Sonar Bir Basumtary Bishal Bharma …" at bounding box center [183, 328] width 80 height 20
select select "35904"
click at [143, 318] on select "Select Stylist Admin Anchuli Basumatari Anju Sonar Bir Basumtary Bishal Bharma …" at bounding box center [183, 328] width 80 height 20
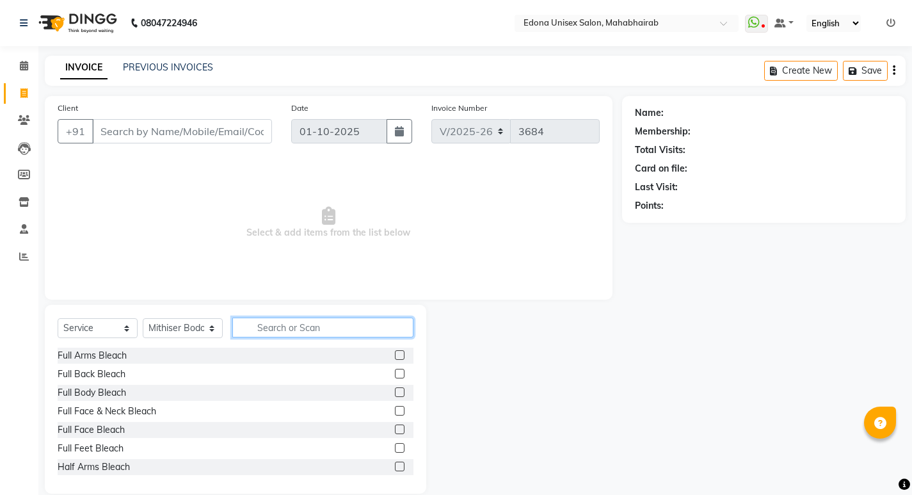
click at [319, 328] on input "text" at bounding box center [322, 327] width 181 height 20
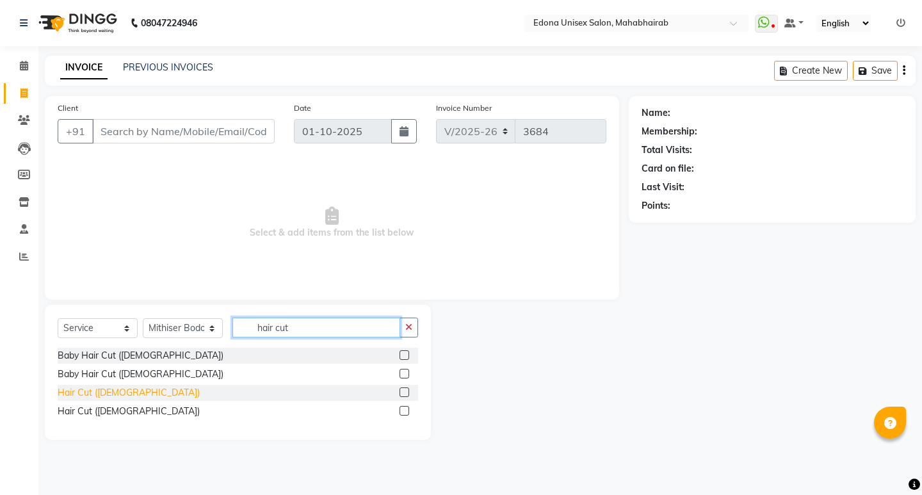
type input "hair cut"
click at [114, 394] on div "Hair Cut ([DEMOGRAPHIC_DATA])" at bounding box center [129, 392] width 142 height 13
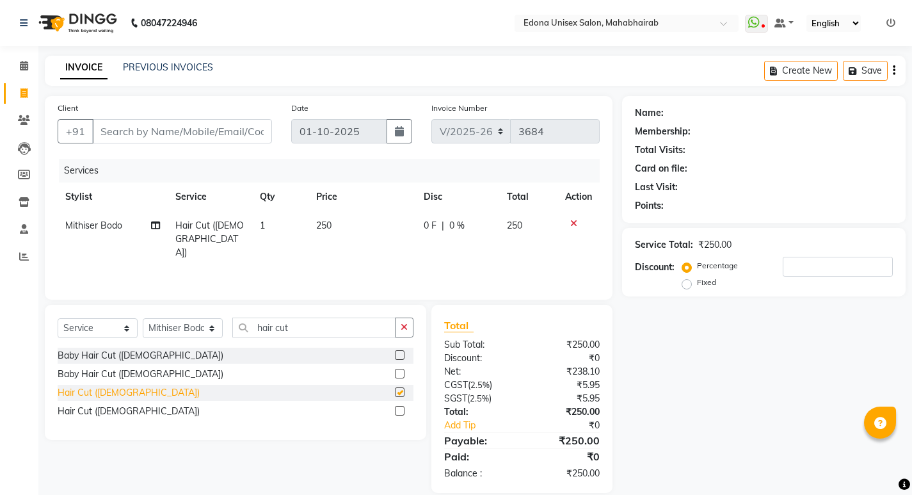
checkbox input "false"
click at [305, 327] on input "hair cut" at bounding box center [313, 327] width 163 height 20
type input "h"
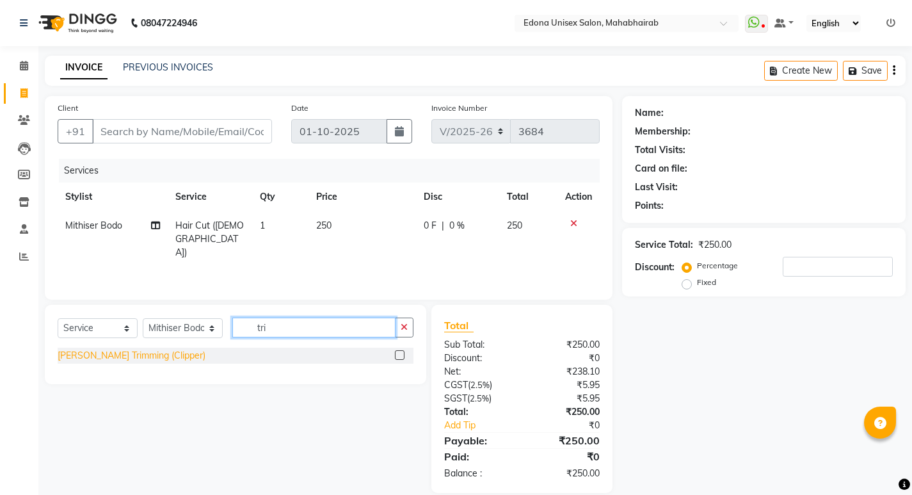
type input "tri"
click at [126, 360] on div "[PERSON_NAME] Trimming (Clipper)" at bounding box center [132, 355] width 148 height 13
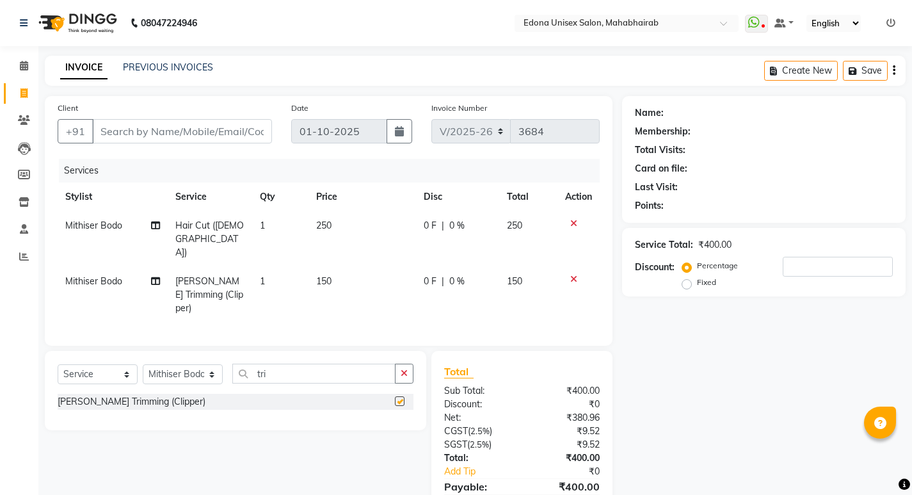
checkbox input "false"
drag, startPoint x: 152, startPoint y: 377, endPoint x: 228, endPoint y: 520, distance: 161.8
click at [228, 494] on html "08047224946 Select Location × Edona Unisex Salon, Mahabhairab WhatsApp Status ✕…" at bounding box center [456, 247] width 912 height 495
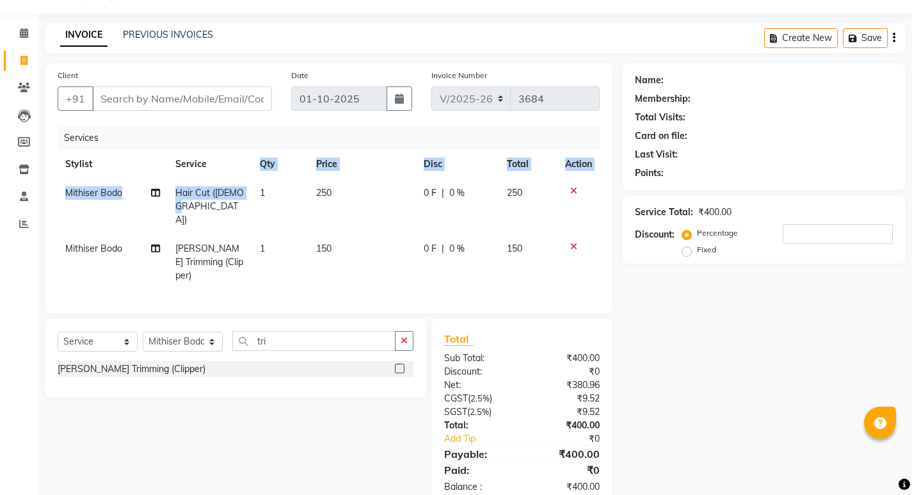
click at [244, 199] on table "Stylist Service Qty Price Disc Total Action Mithiser Bodo Hair Cut (Gents) 1 25…" at bounding box center [329, 220] width 542 height 140
click at [659, 324] on div "Name: Membership: Total Visits: Card on file: Last Visit: Points: Service Total…" at bounding box center [768, 284] width 293 height 443
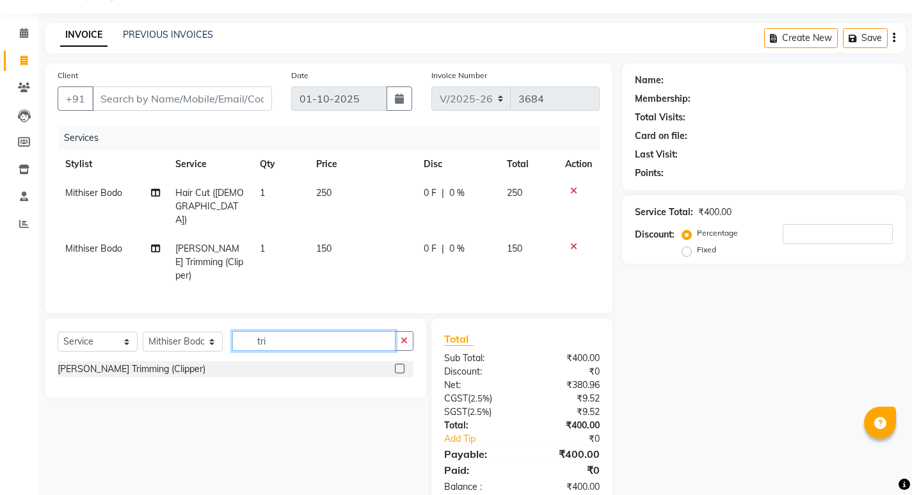
click at [313, 331] on input "tri" at bounding box center [313, 341] width 163 height 20
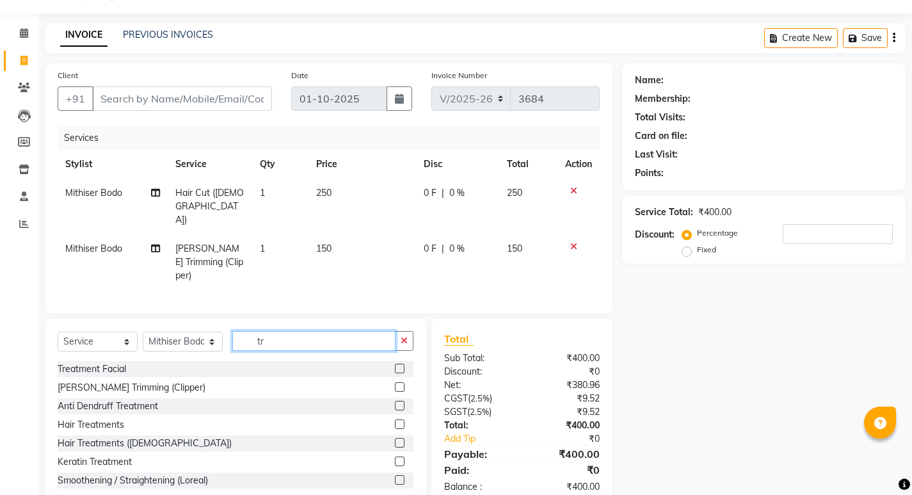
type input "t"
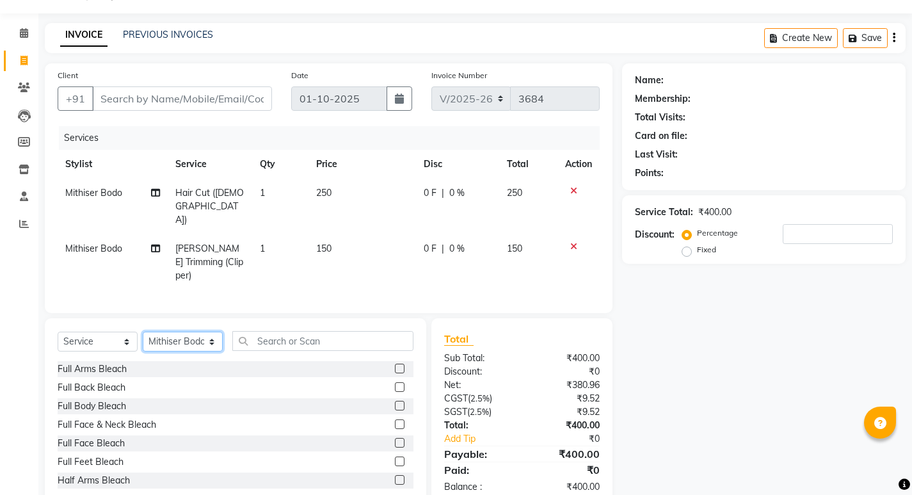
click at [191, 332] on select "Select Stylist Admin Anchuli Basumatari Anju Sonar Bir Basumtary Bishal Bharma …" at bounding box center [183, 342] width 80 height 20
select select "35911"
click at [143, 332] on select "Select Stylist Admin Anchuli Basumatari Anju Sonar Bir Basumtary Bishal Bharma …" at bounding box center [183, 342] width 80 height 20
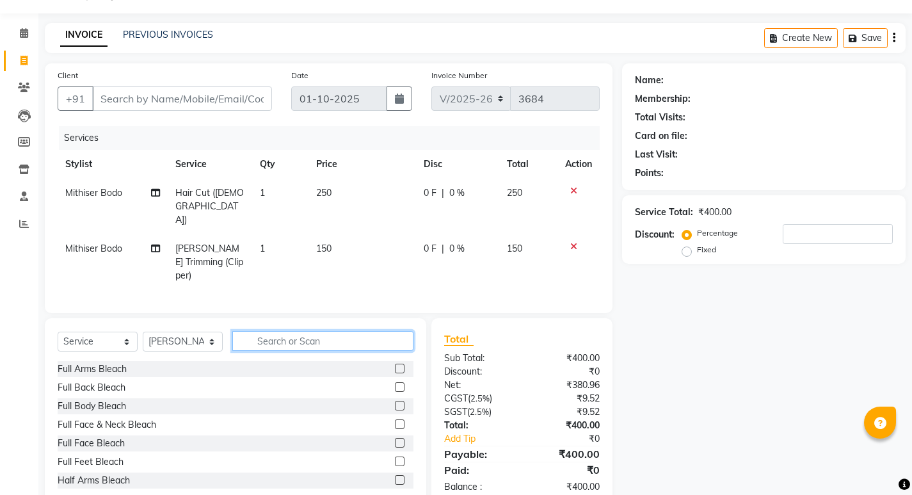
drag, startPoint x: 296, startPoint y: 307, endPoint x: 278, endPoint y: 294, distance: 22.0
click at [293, 331] on input "text" at bounding box center [322, 341] width 181 height 20
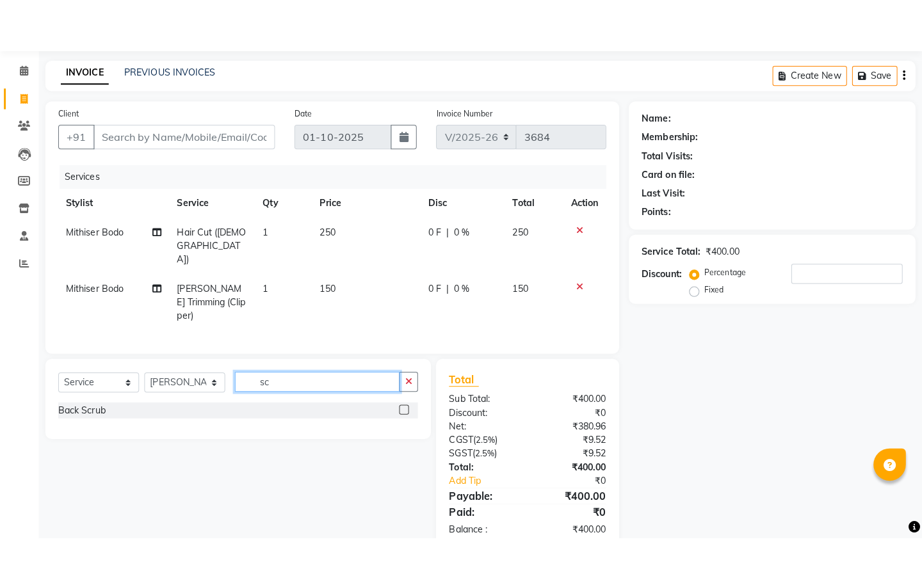
scroll to position [0, 0]
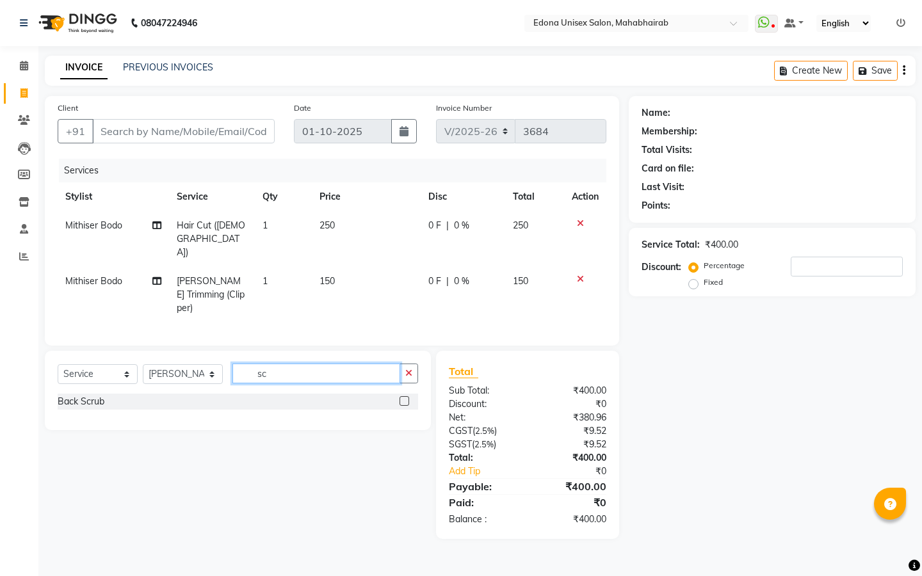
type input "s"
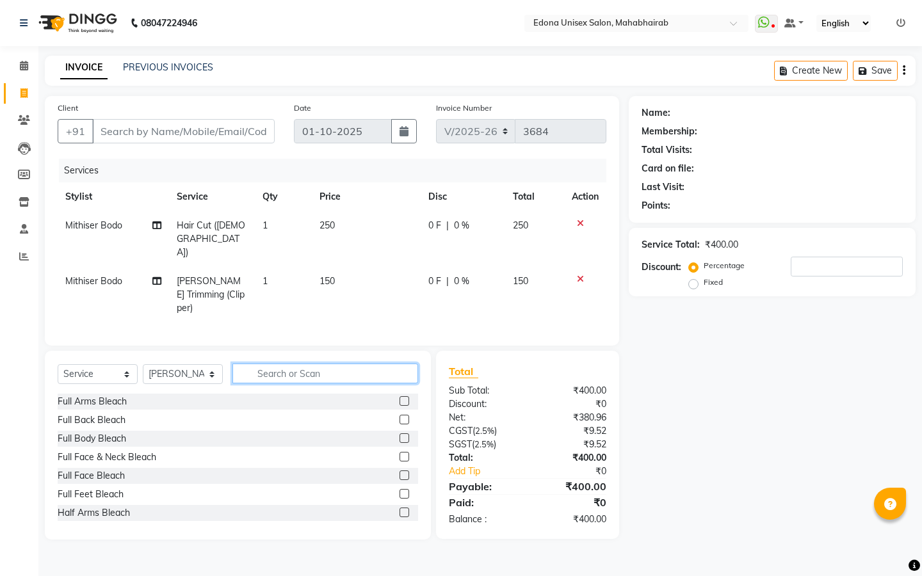
type input "g"
type input "f"
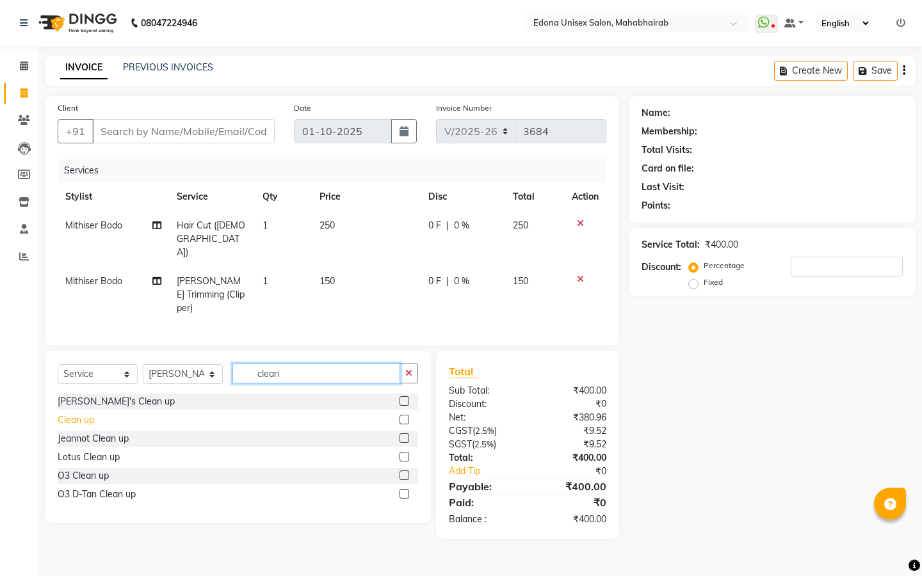
type input "clean"
click at [90, 413] on div "Clean up" at bounding box center [76, 419] width 36 height 13
checkbox input "false"
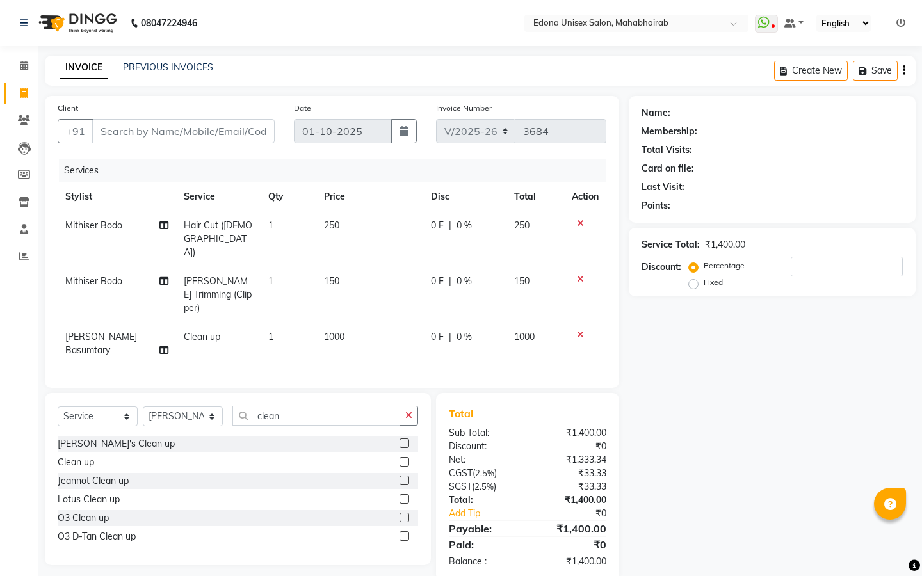
drag, startPoint x: 333, startPoint y: 290, endPoint x: 344, endPoint y: 288, distance: 10.4
click at [334, 323] on td "1000" at bounding box center [369, 344] width 106 height 42
select select "35911"
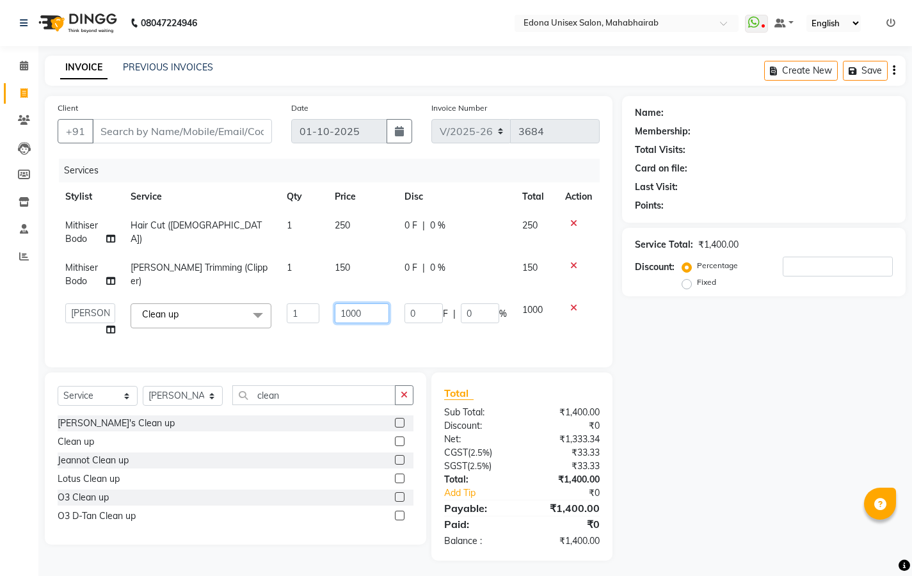
click at [357, 308] on input "1000" at bounding box center [362, 313] width 54 height 20
type input "500"
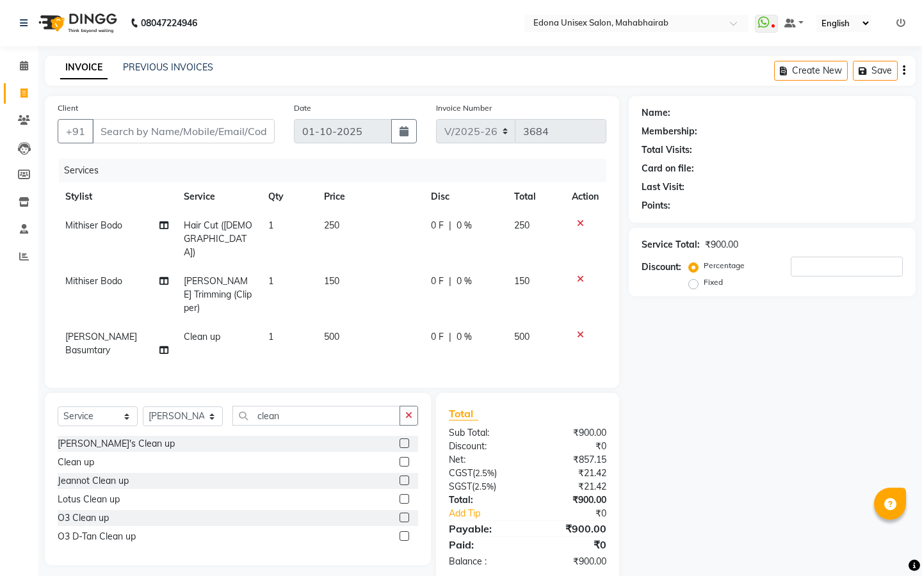
click at [397, 328] on div "Services Stylist Service Qty Price Disc Total Action Mithiser Bodo Hair Cut (Ge…" at bounding box center [332, 267] width 548 height 216
click at [231, 136] on input "Client" at bounding box center [183, 131] width 182 height 24
type input "9"
type input "0"
type input "9004886618"
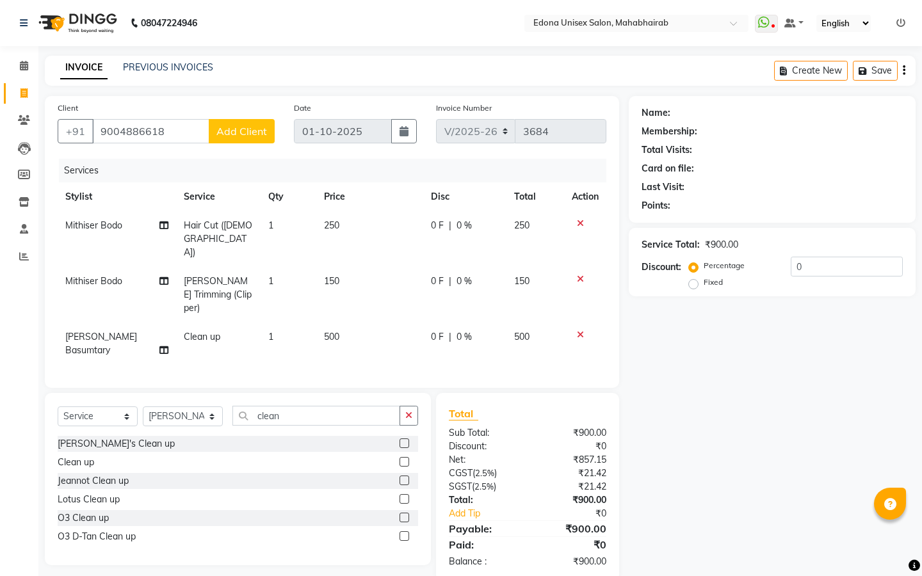
click at [233, 124] on button "Add Client" at bounding box center [242, 131] width 66 height 24
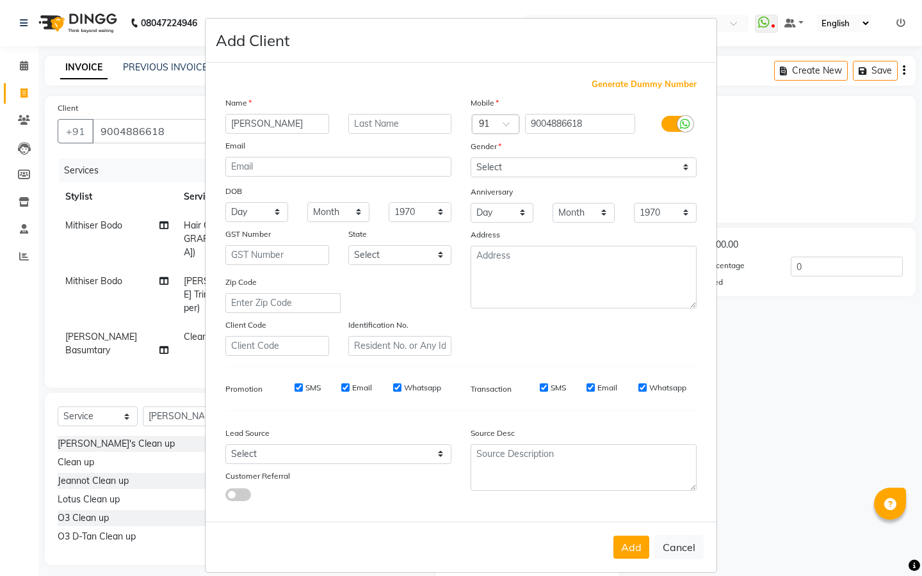
type input "[PERSON_NAME]"
click at [504, 162] on select "Select Male Female Other Prefer Not To Say" at bounding box center [583, 167] width 226 height 20
select select "male"
click at [470, 157] on select "Select Male Female Other Prefer Not To Say" at bounding box center [583, 167] width 226 height 20
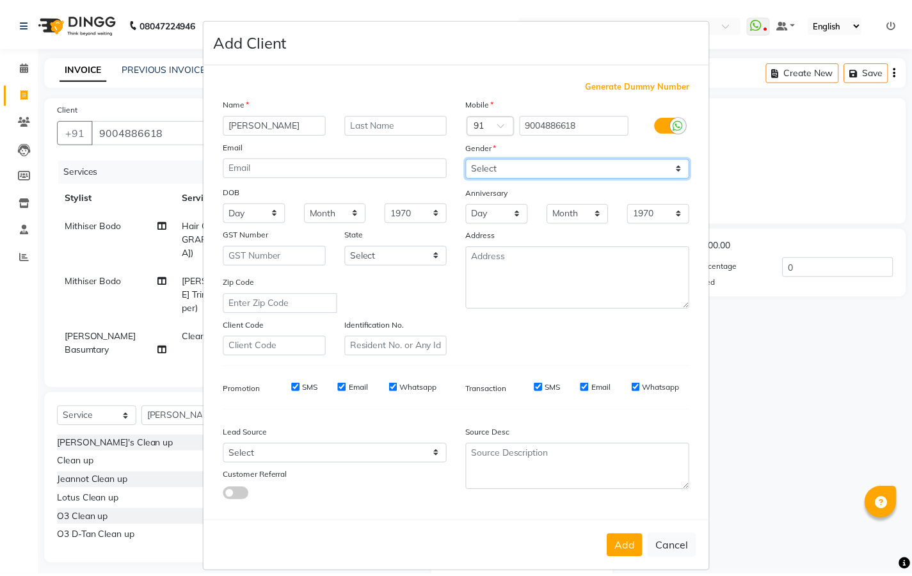
scroll to position [15, 0]
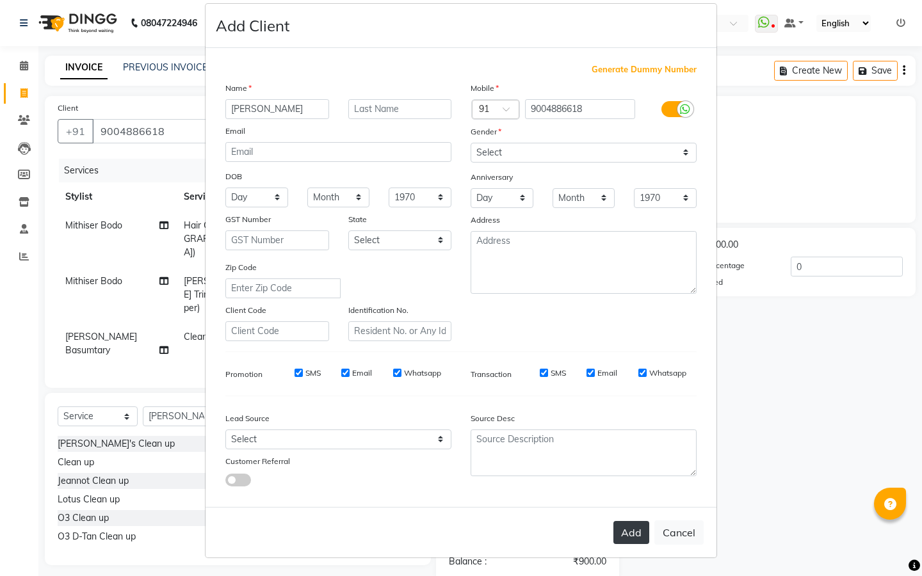
click at [631, 494] on button "Add" at bounding box center [631, 532] width 36 height 23
select select
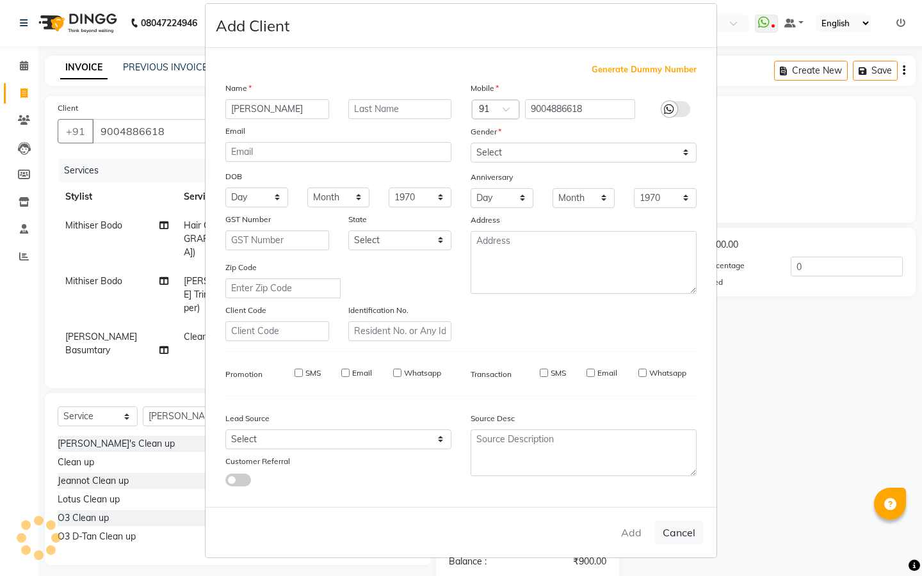
select select
checkbox input "false"
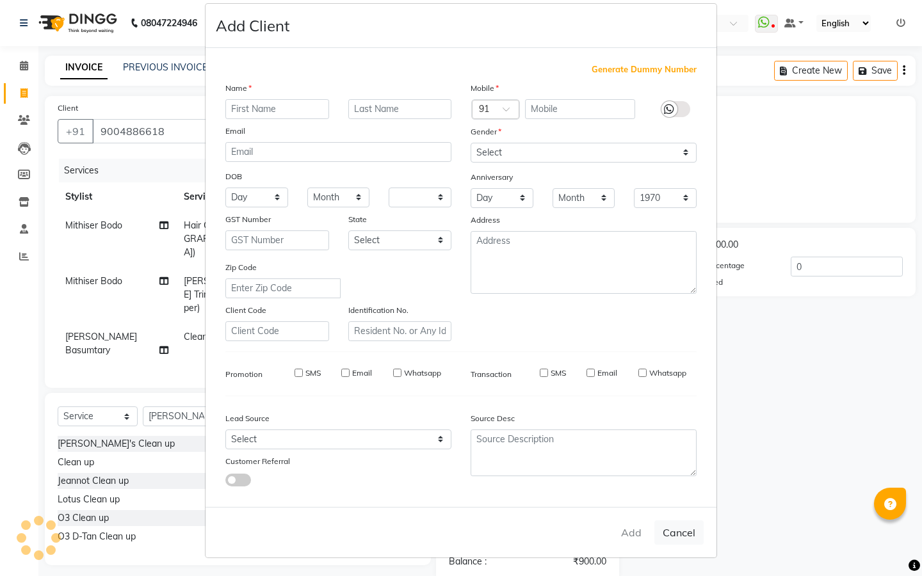
checkbox input "false"
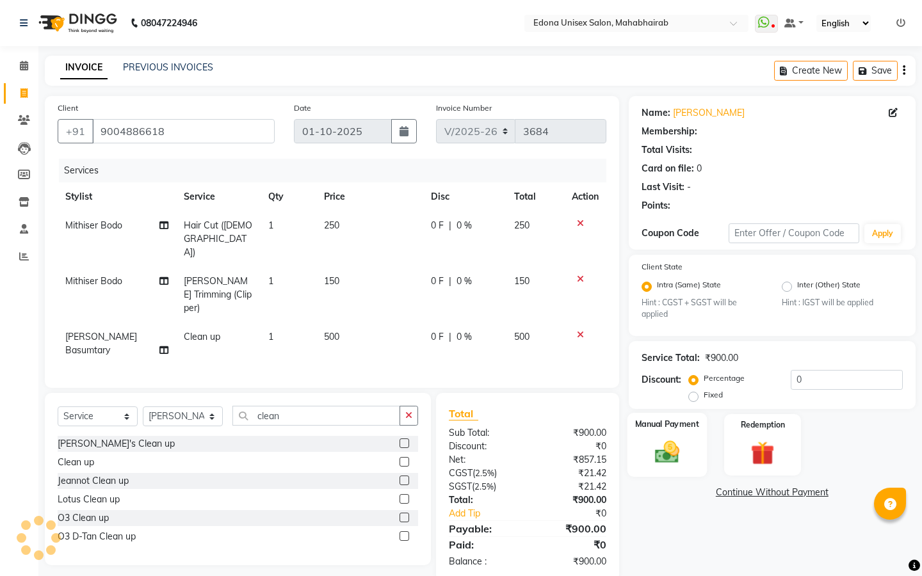
click at [688, 470] on div "Manual Payment" at bounding box center [666, 444] width 79 height 63
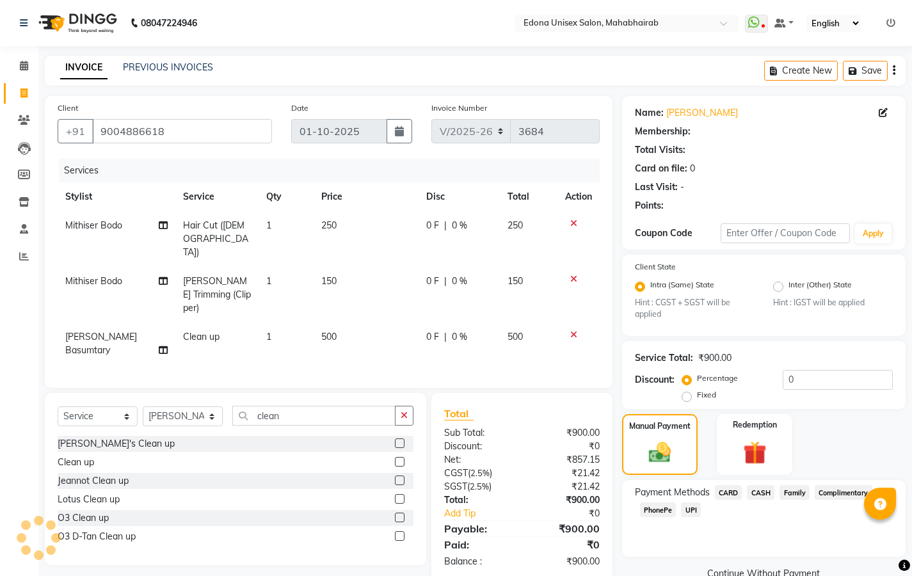
scroll to position [26, 0]
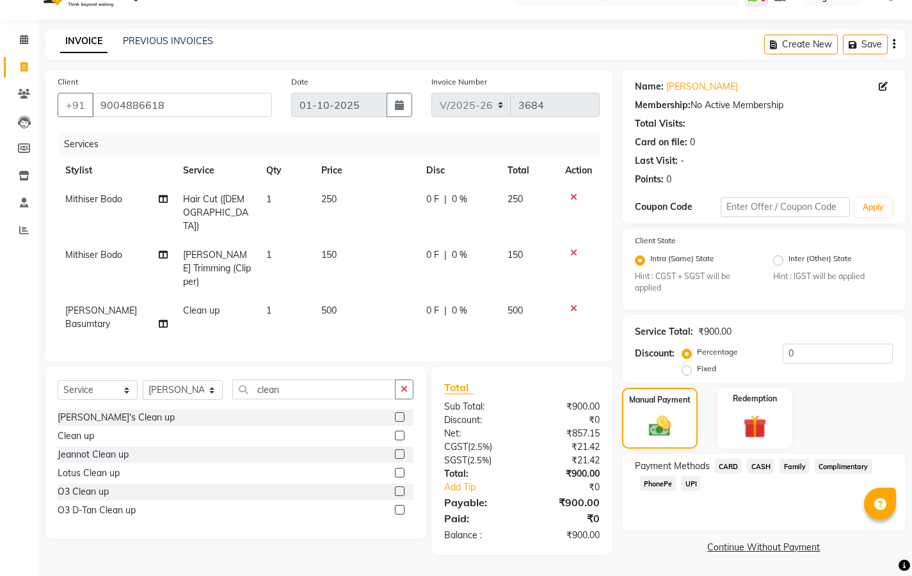
click at [728, 467] on span "CARD" at bounding box center [729, 466] width 28 height 15
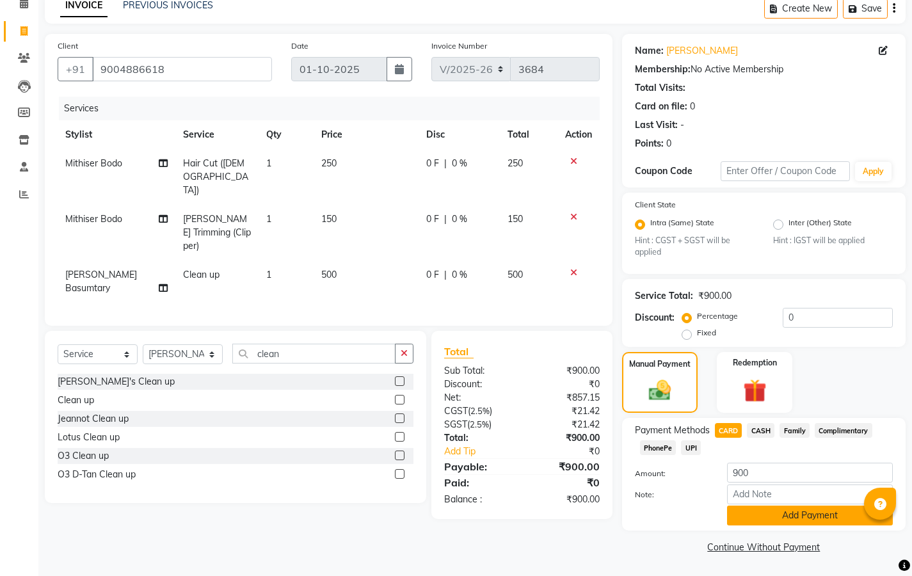
click at [766, 494] on button "Add Payment" at bounding box center [810, 516] width 166 height 20
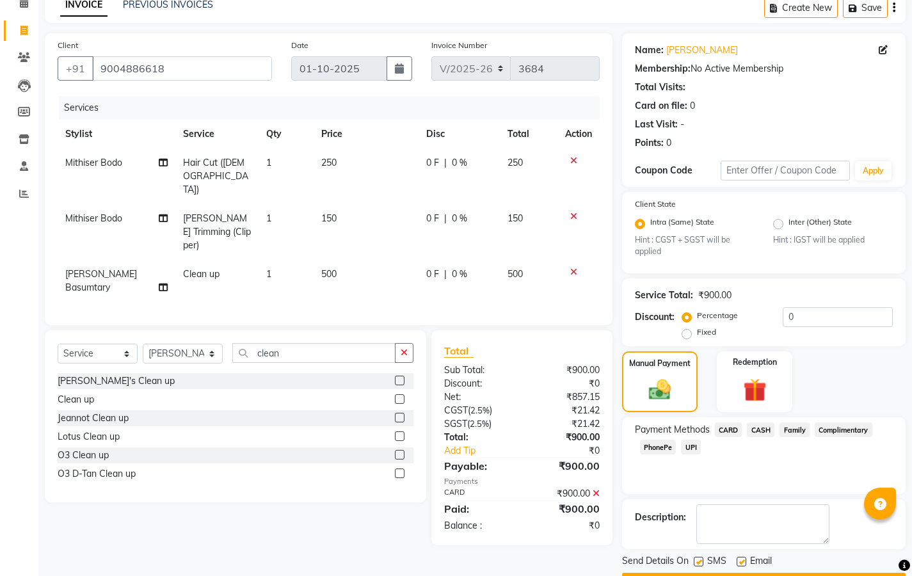
scroll to position [99, 0]
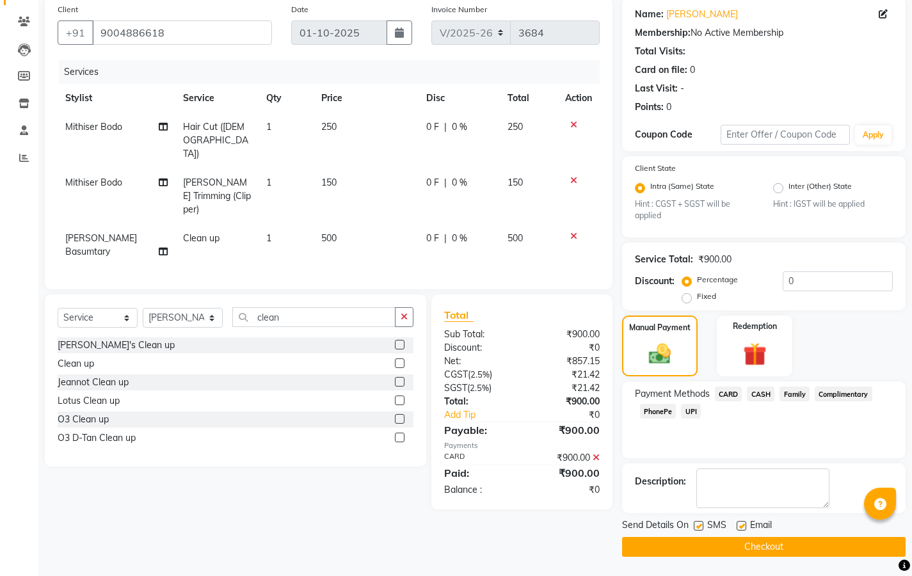
click at [754, 494] on button "Checkout" at bounding box center [764, 547] width 284 height 20
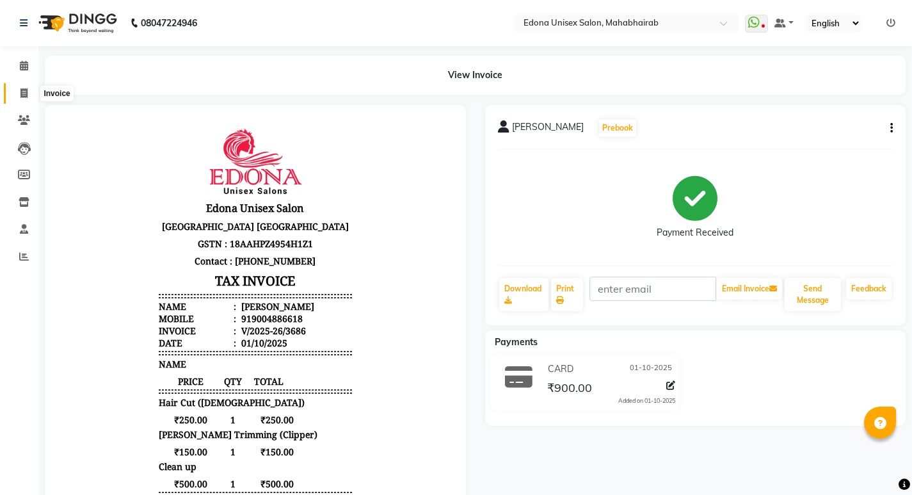
click at [20, 91] on icon at bounding box center [23, 93] width 7 height 10
select select "service"
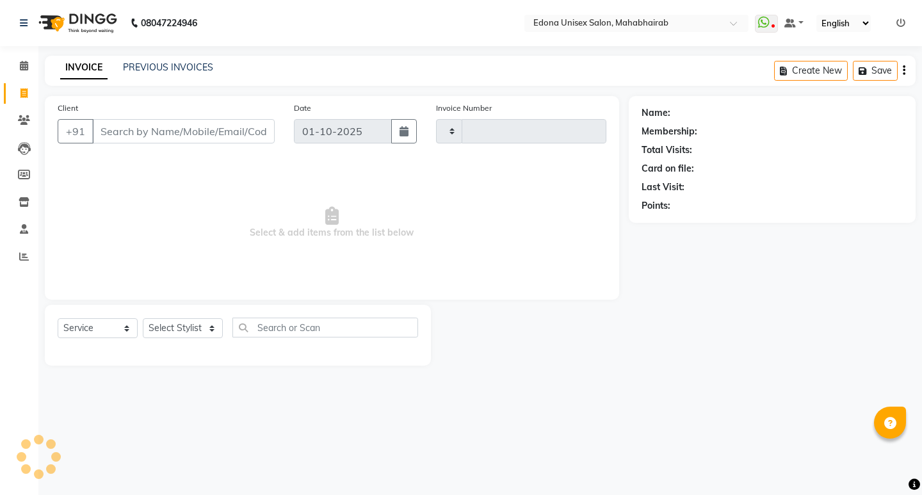
type input "3687"
select select "5393"
click at [27, 64] on icon at bounding box center [24, 66] width 8 height 10
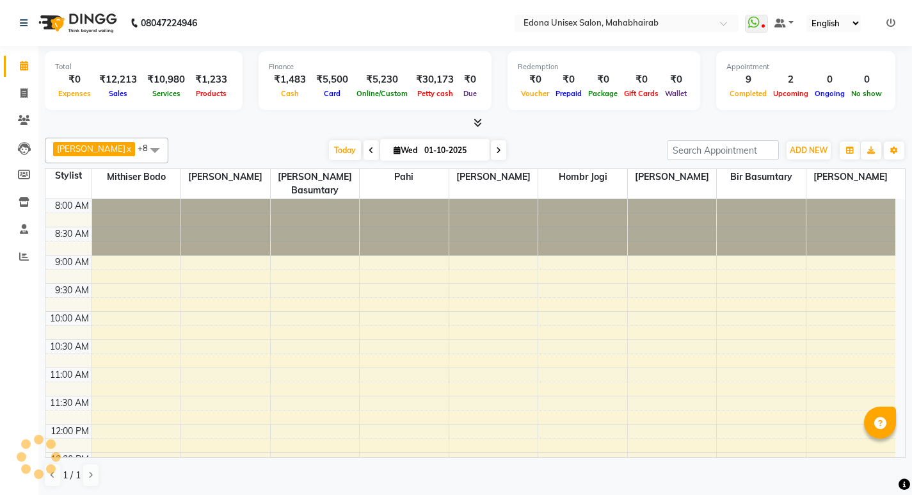
click at [209, 141] on div "Today Wed 01-10-2025" at bounding box center [418, 150] width 486 height 19
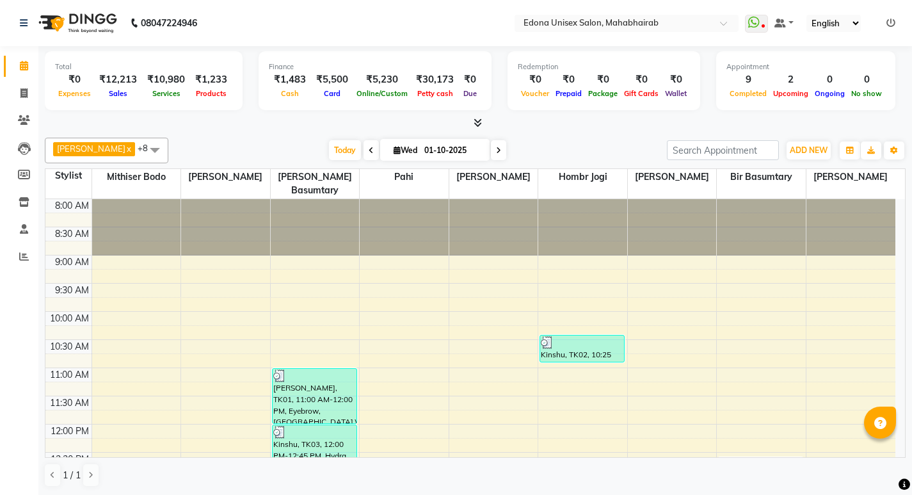
click at [479, 122] on icon at bounding box center [478, 123] width 8 height 10
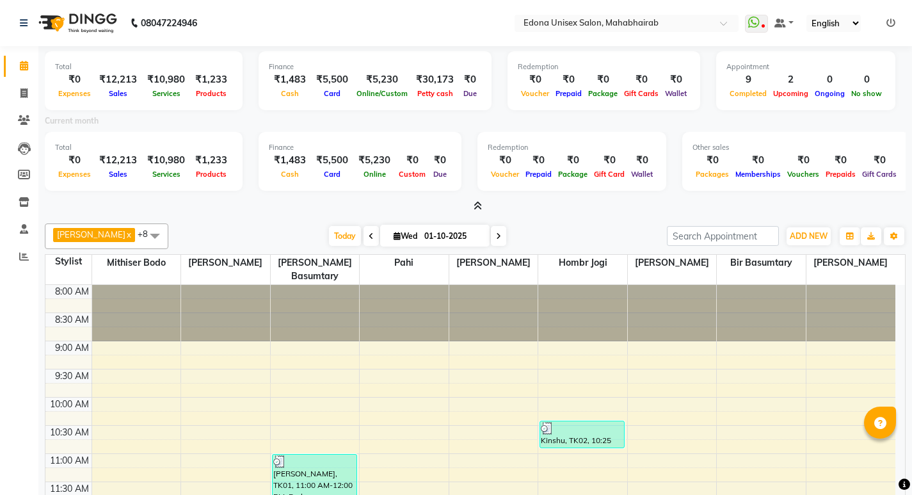
click at [488, 205] on div at bounding box center [475, 206] width 861 height 13
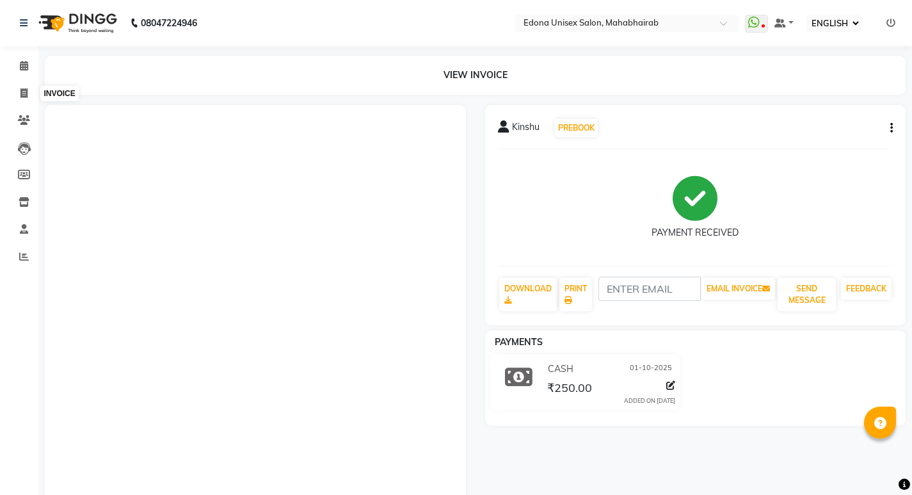
select select "ec"
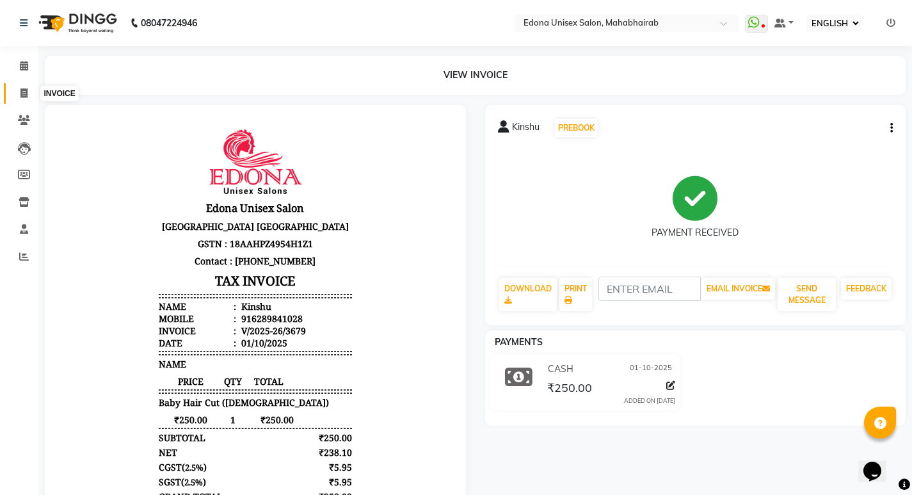
click at [23, 91] on icon at bounding box center [23, 93] width 7 height 10
select select "service"
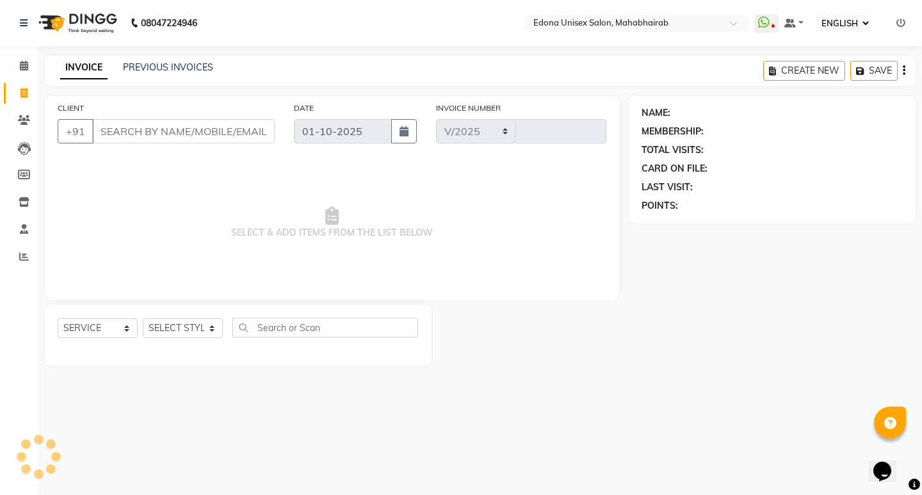
select select "5393"
type input "3680"
click at [28, 70] on span at bounding box center [24, 66] width 22 height 15
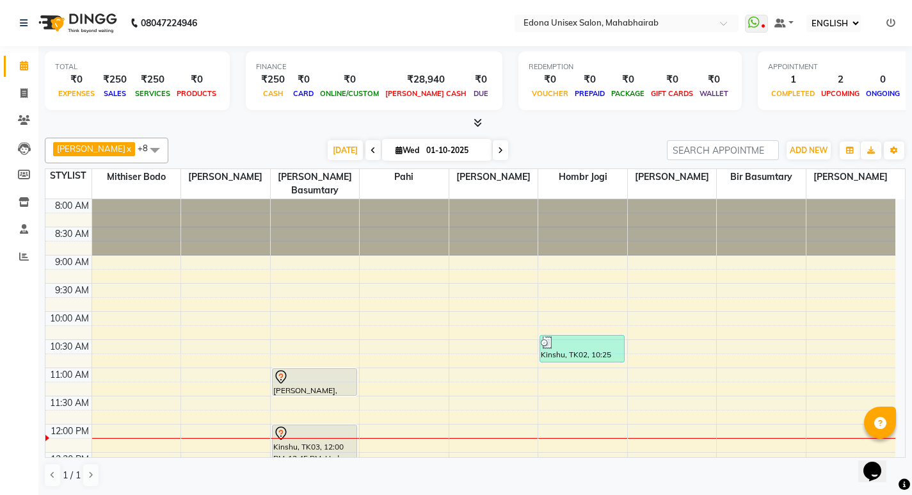
click at [621, 146] on div "TODAY Wed 01-10-2025" at bounding box center [418, 150] width 486 height 19
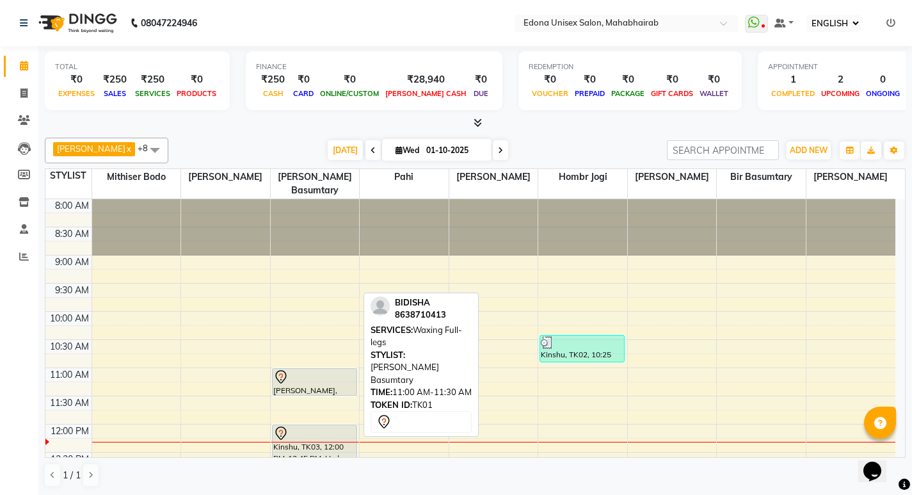
click at [287, 369] on div "[PERSON_NAME], TK01, 11:00 AM-11:30 AM, Waxing Full-legs" at bounding box center [315, 382] width 84 height 26
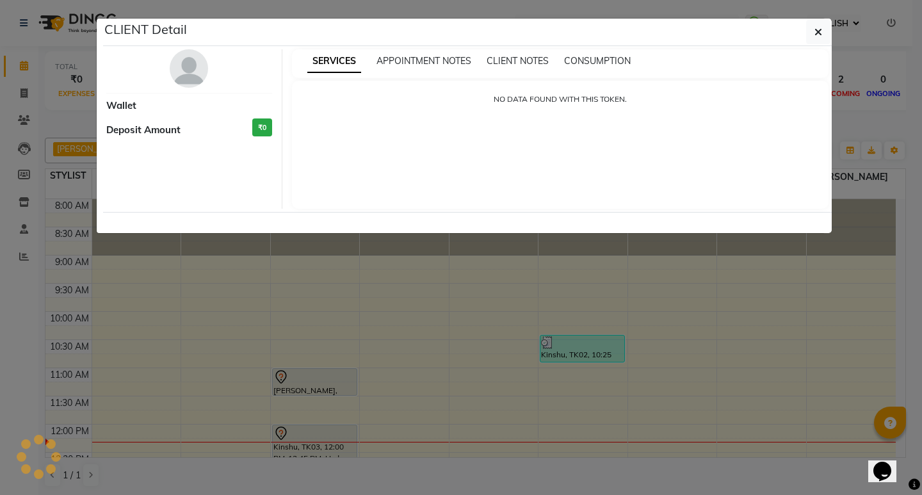
select select "7"
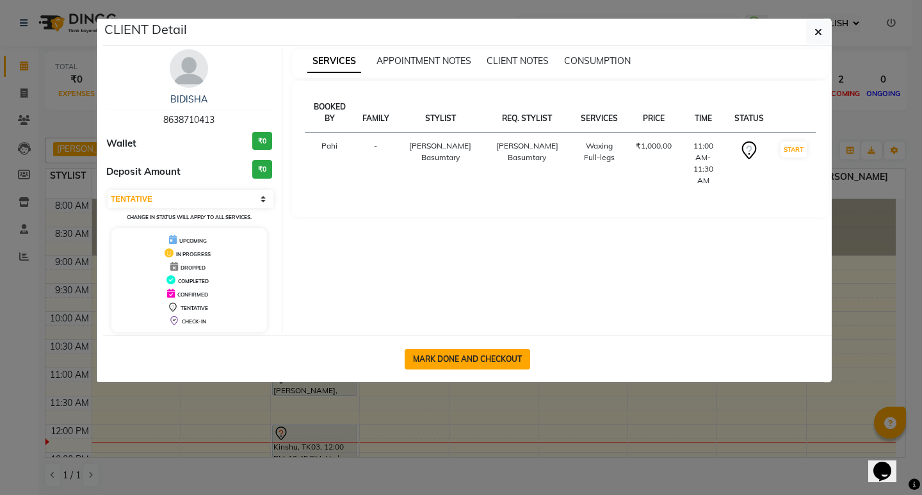
click at [460, 358] on button "MARK DONE AND CHECKOUT" at bounding box center [466, 359] width 125 height 20
select select "service"
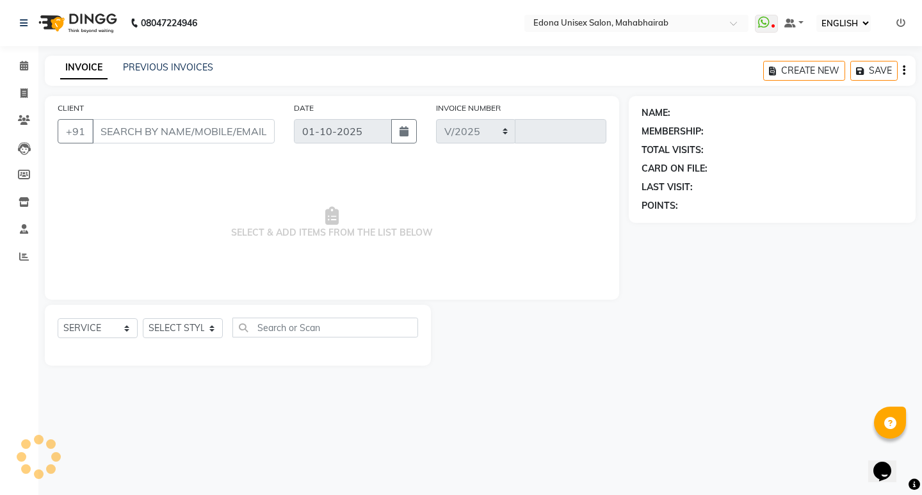
select select "5393"
type input "3680"
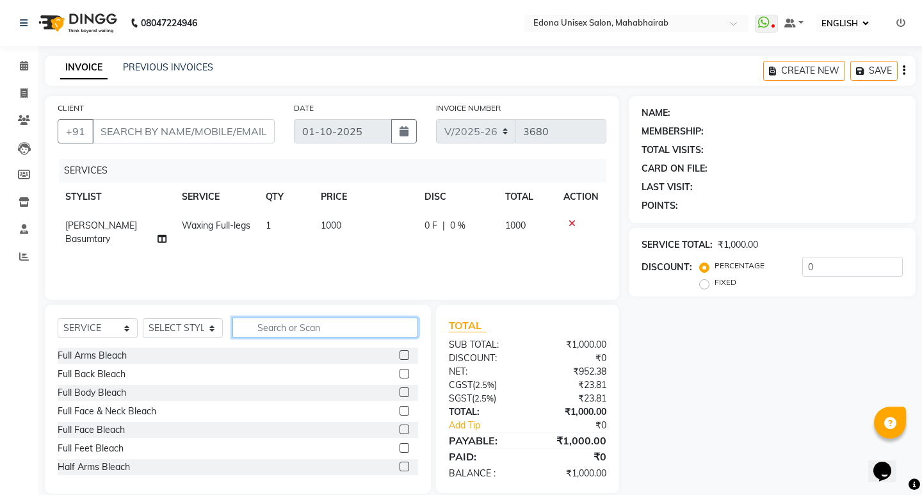
type input "8638710413"
select select "35911"
click at [318, 324] on input "text" at bounding box center [325, 327] width 186 height 20
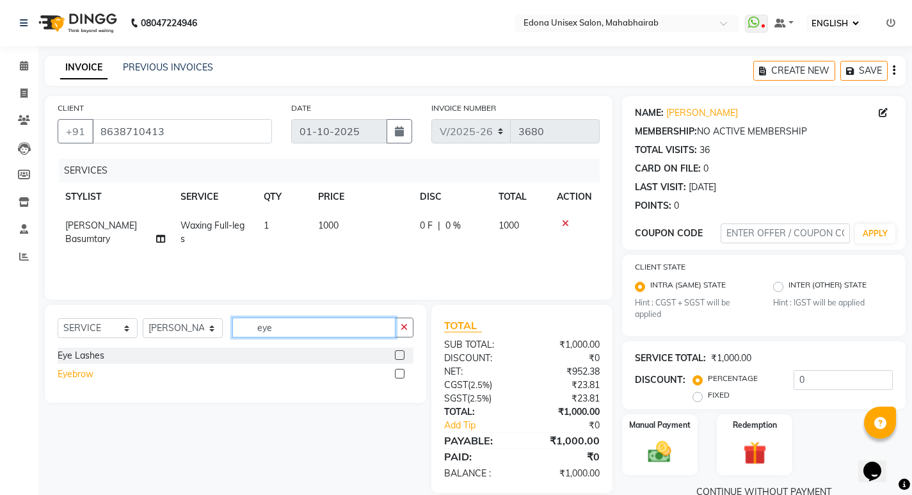
type input "eye"
click at [68, 371] on div "Eyebrow" at bounding box center [76, 373] width 36 height 13
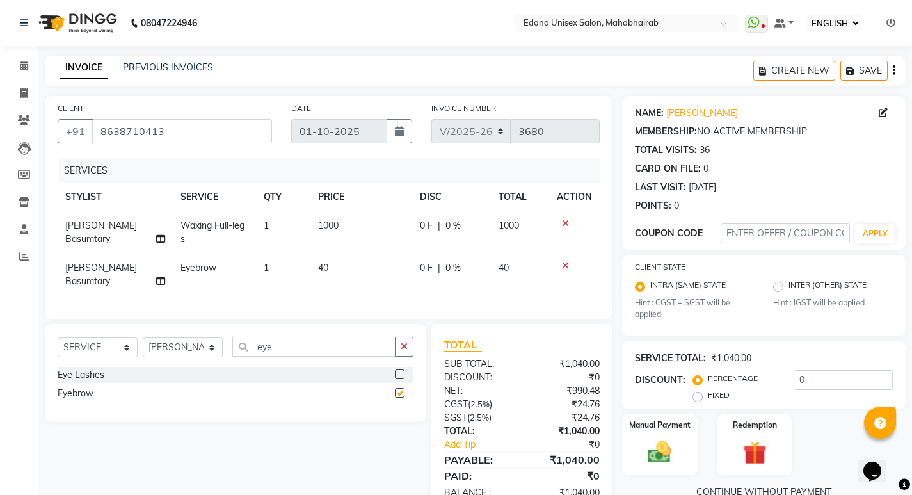
checkbox input "false"
click at [305, 340] on input "eye" at bounding box center [313, 347] width 163 height 20
type input "e"
type input "upp"
drag, startPoint x: 67, startPoint y: 377, endPoint x: 79, endPoint y: 387, distance: 15.5
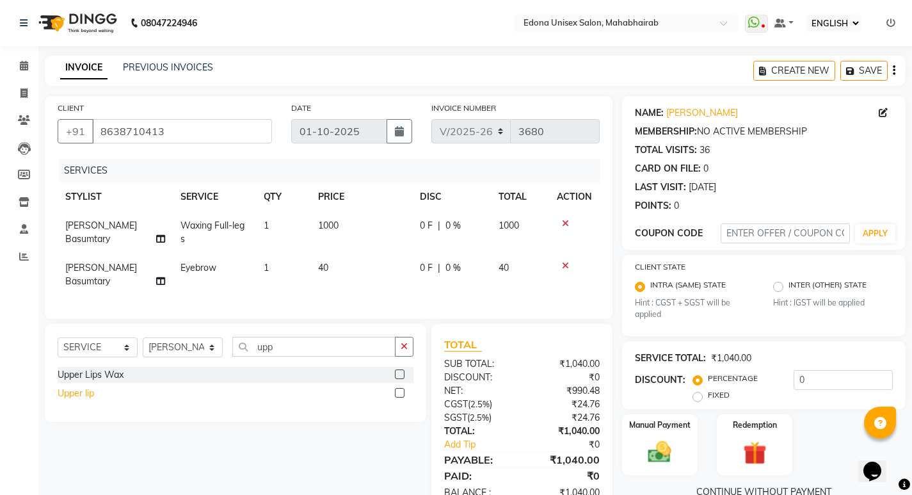
click at [74, 383] on div "Upper Lips Wax Upper lip" at bounding box center [236, 385] width 356 height 37
click at [81, 387] on div "Upper lip" at bounding box center [76, 393] width 36 height 13
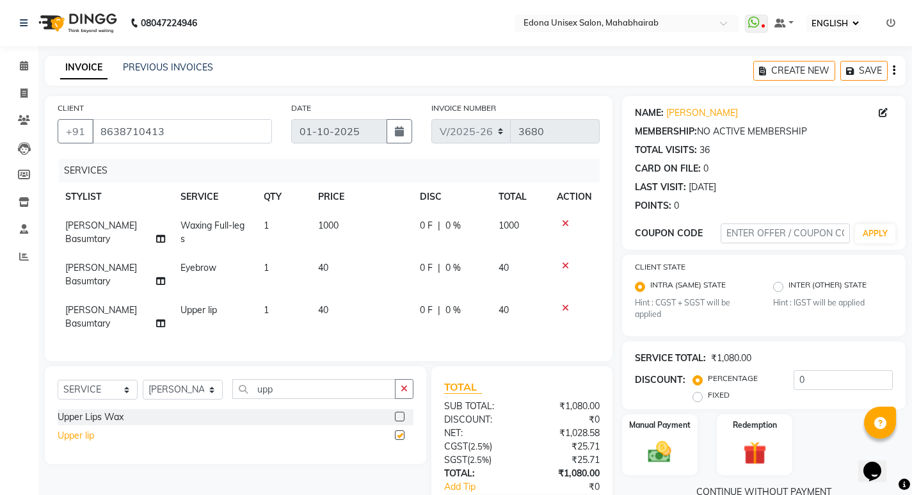
checkbox input "false"
drag, startPoint x: 401, startPoint y: 370, endPoint x: 381, endPoint y: 372, distance: 19.3
click at [400, 379] on button "button" at bounding box center [404, 389] width 19 height 20
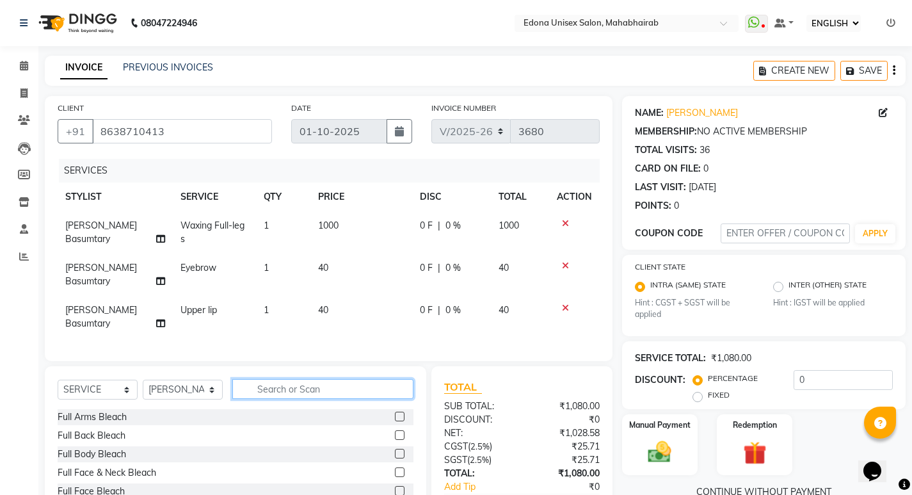
click at [292, 379] on input "text" at bounding box center [322, 389] width 181 height 20
click at [568, 222] on icon at bounding box center [565, 223] width 7 height 9
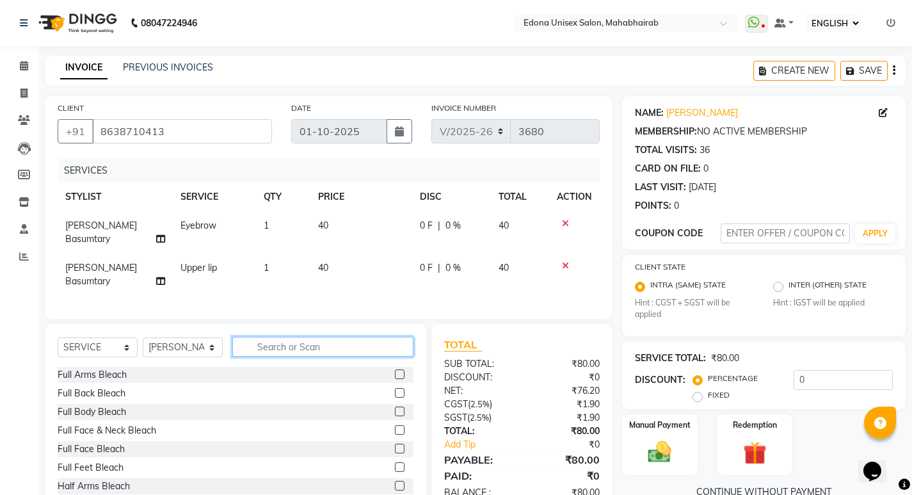
click at [303, 337] on input "text" at bounding box center [322, 347] width 181 height 20
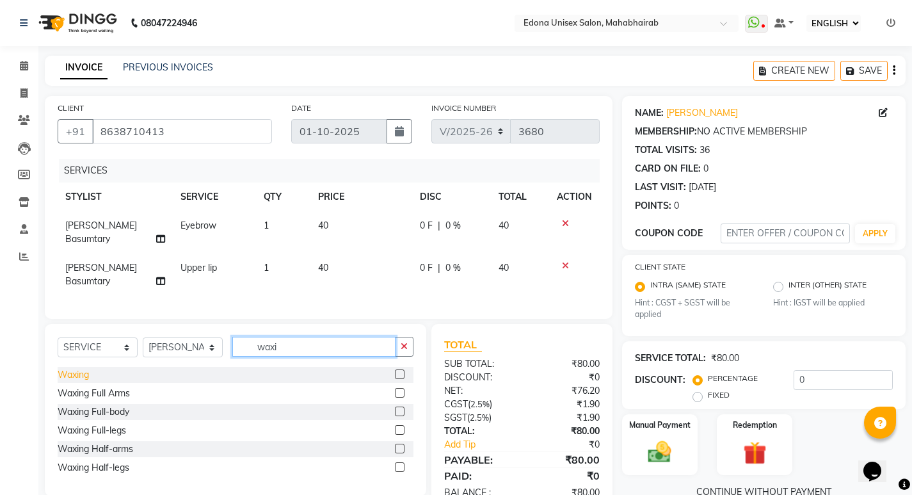
type input "waxi"
click at [67, 368] on div "Waxing" at bounding box center [73, 374] width 31 height 13
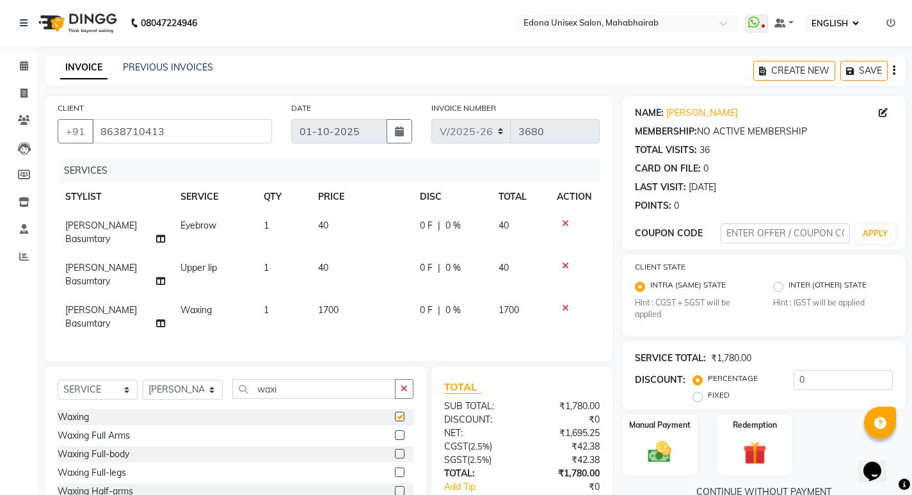
checkbox input "false"
click at [323, 304] on span "1700" at bounding box center [328, 310] width 20 height 12
select select "35911"
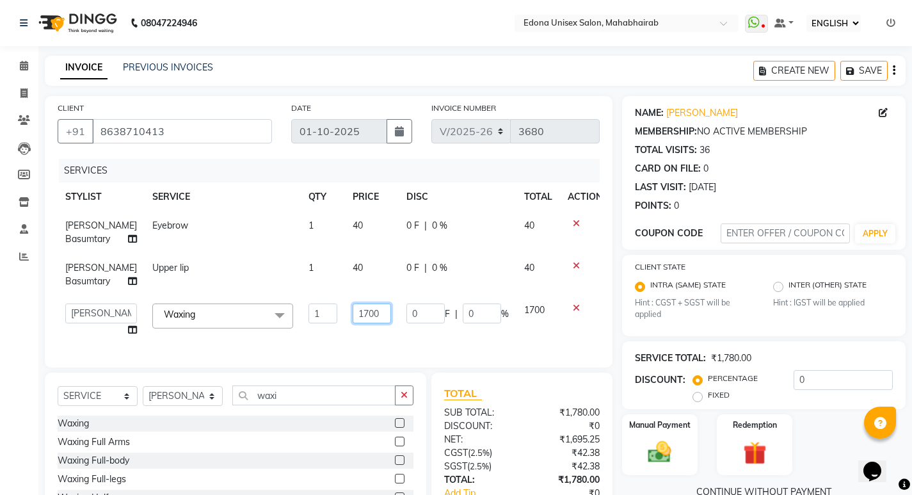
click at [353, 323] on input "1700" at bounding box center [372, 313] width 38 height 20
type input "1500"
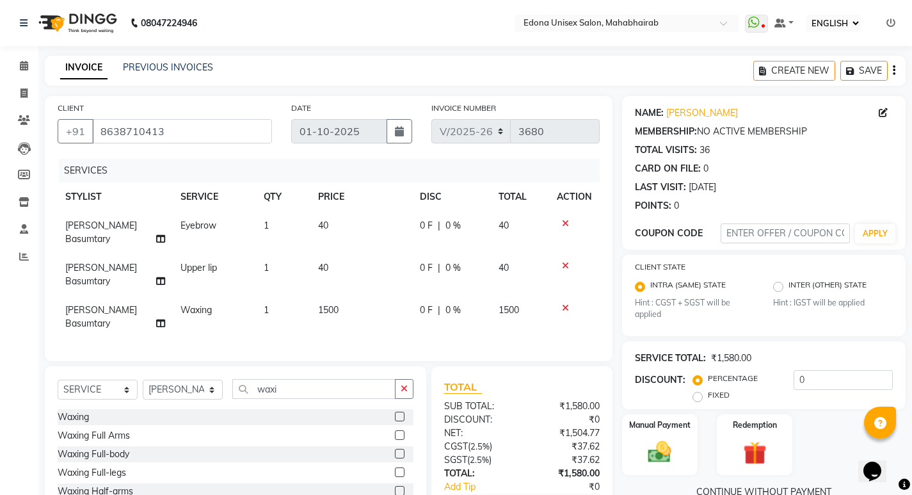
click at [361, 354] on div "CLIENT +91 8638710413 DATE 01-10-2025 INVOICE NUMBER V/2025 V/2025-26 3680 SERV…" at bounding box center [328, 325] width 587 height 458
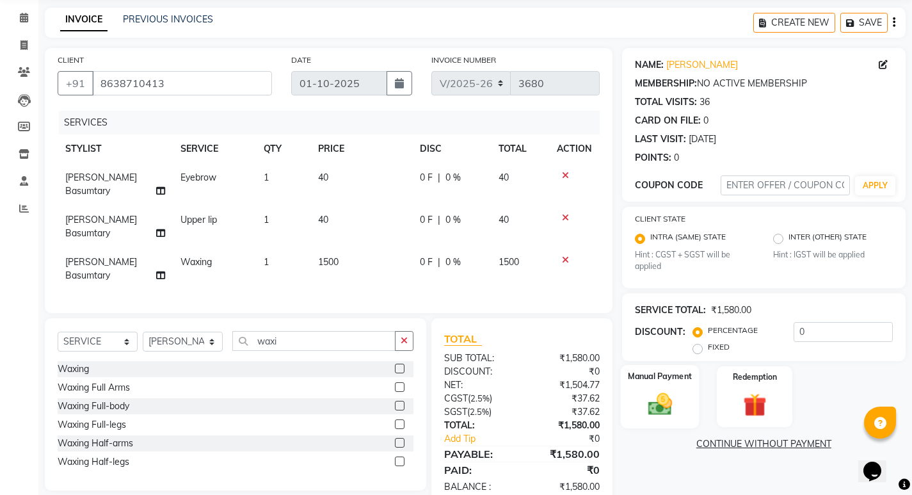
click at [653, 401] on img at bounding box center [659, 404] width 39 height 28
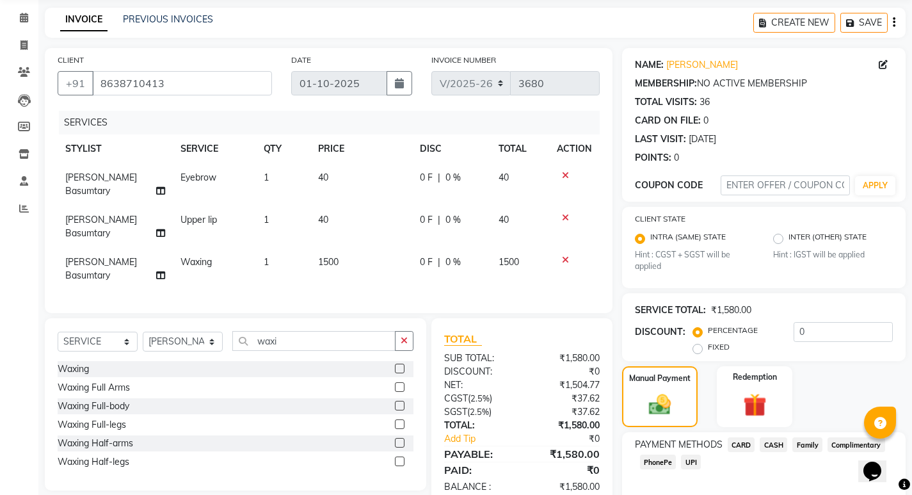
scroll to position [108, 0]
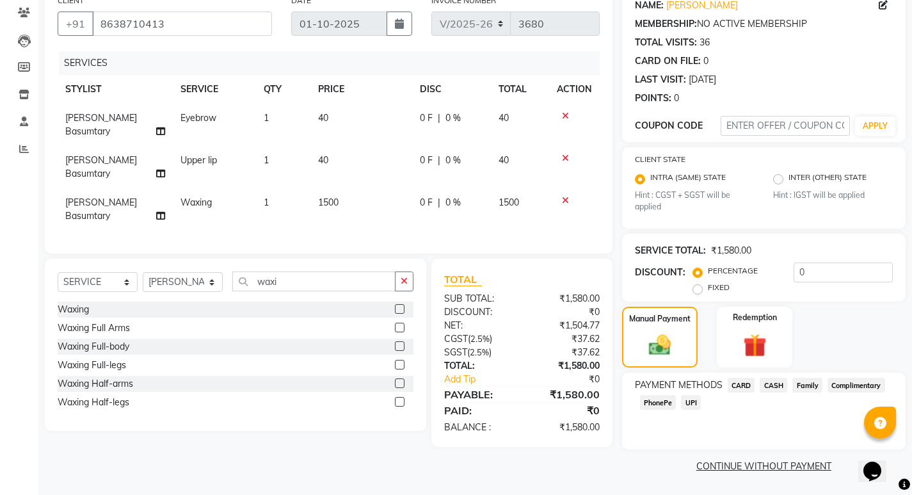
click at [664, 400] on span "PhonePe" at bounding box center [658, 402] width 36 height 15
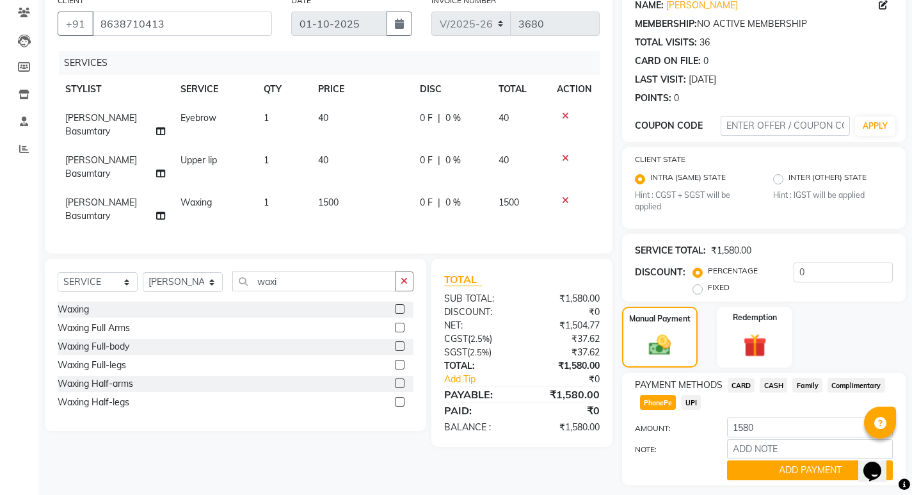
scroll to position [143, 0]
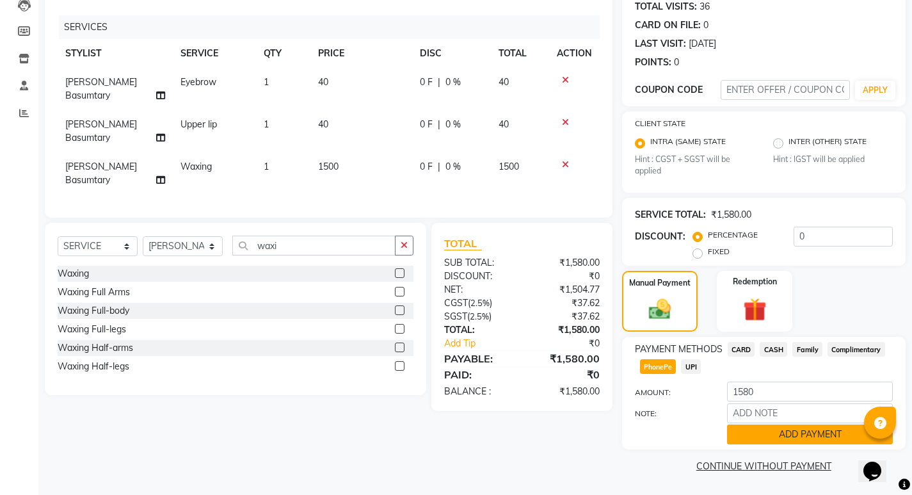
click at [792, 428] on button "ADD PAYMENT" at bounding box center [810, 434] width 166 height 20
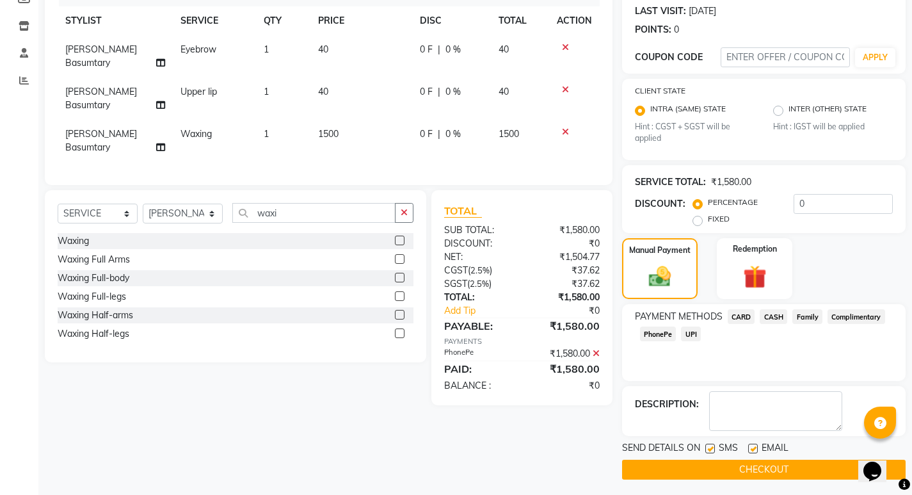
scroll to position [180, 0]
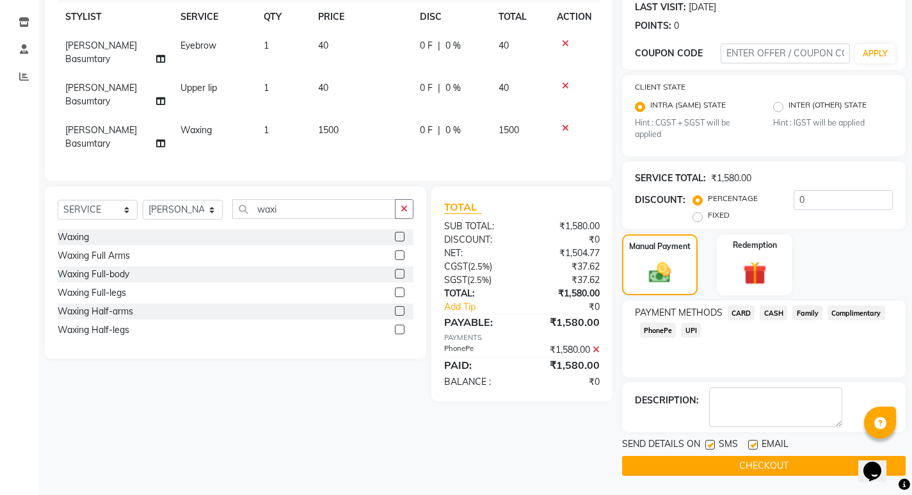
drag, startPoint x: 772, startPoint y: 464, endPoint x: 697, endPoint y: 458, distance: 75.8
click at [770, 465] on button "CHECKOUT" at bounding box center [764, 466] width 284 height 20
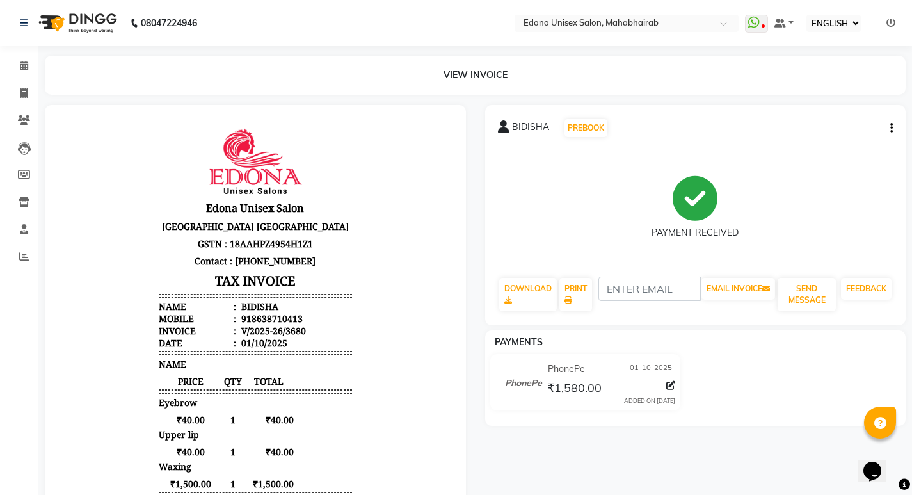
click at [348, 48] on div "08047224946 Select Location × Edona Unisex Salon, Mahabhairab WhatsApp Status ✕…" at bounding box center [456, 330] width 912 height 660
click at [32, 95] on span at bounding box center [24, 93] width 22 height 15
select select "service"
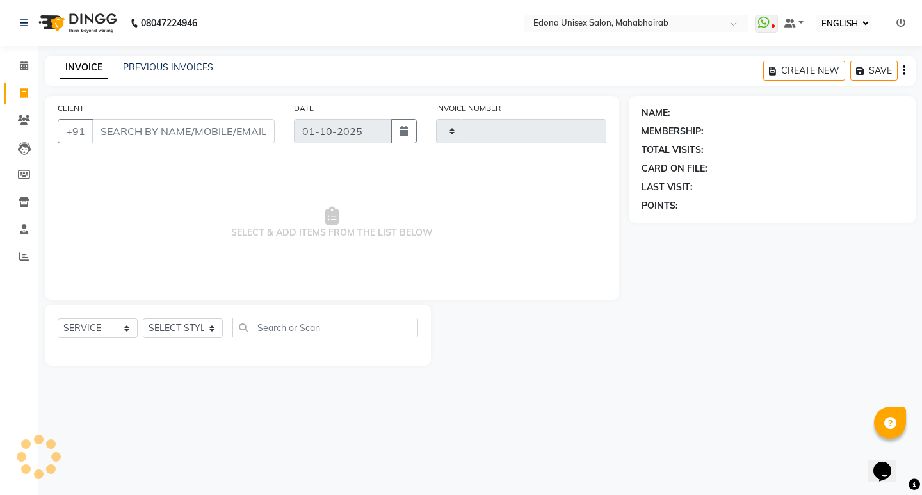
type input "3682"
select select "5393"
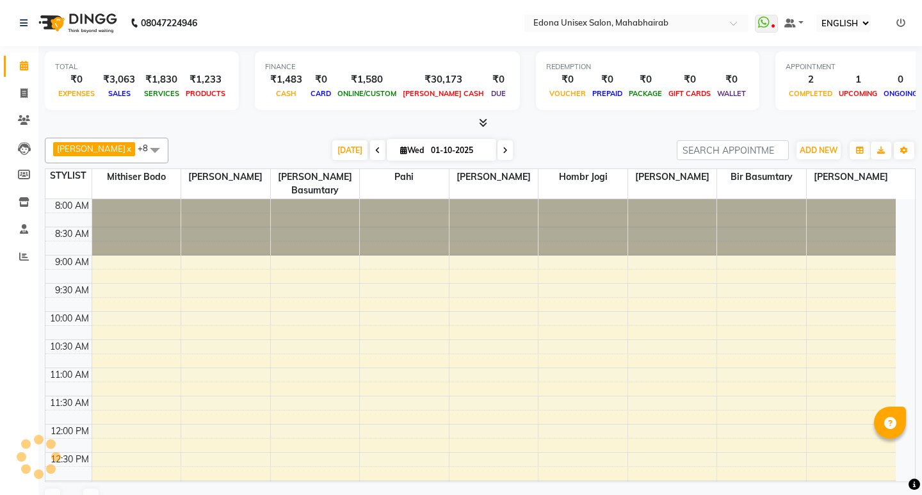
select select "ec"
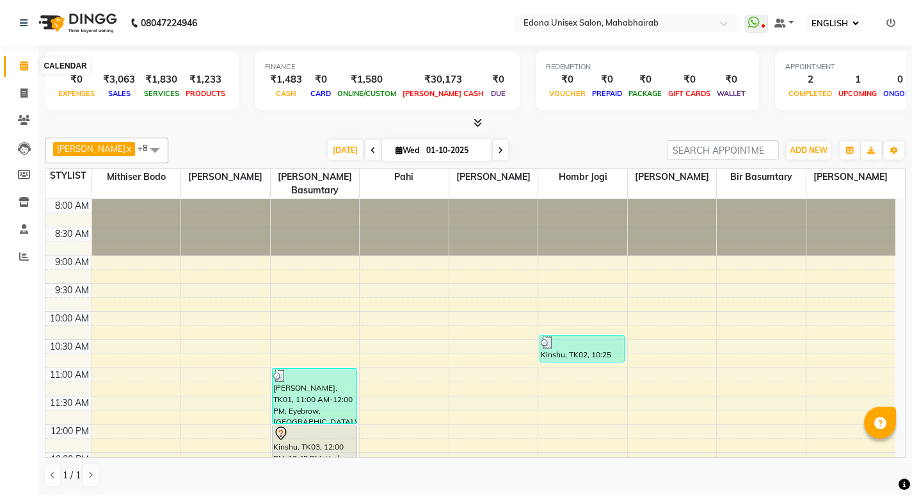
select select "ec"
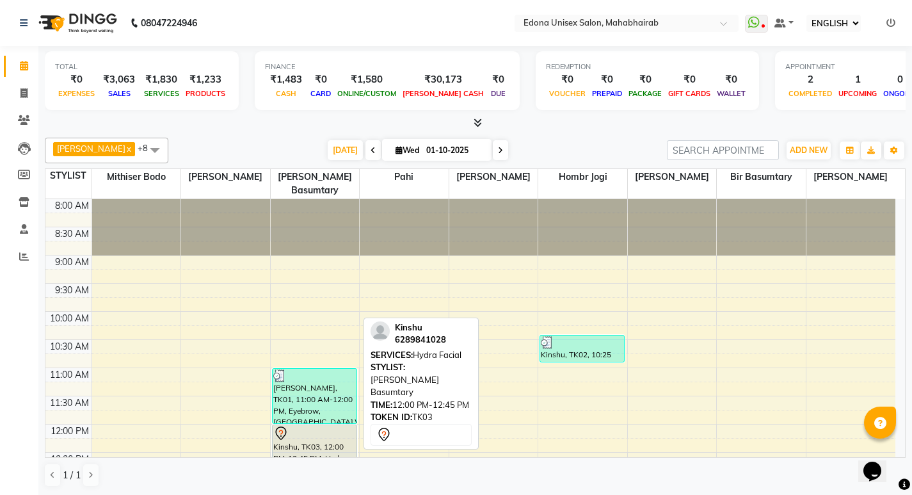
click at [336, 428] on div "Kinshu, TK03, 12:00 PM-12:45 PM, Hydra Facial" at bounding box center [315, 445] width 84 height 40
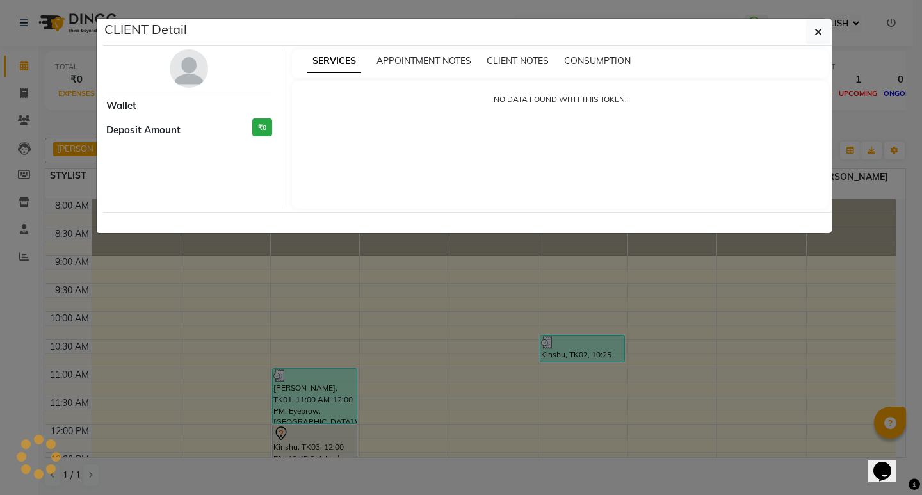
select select "7"
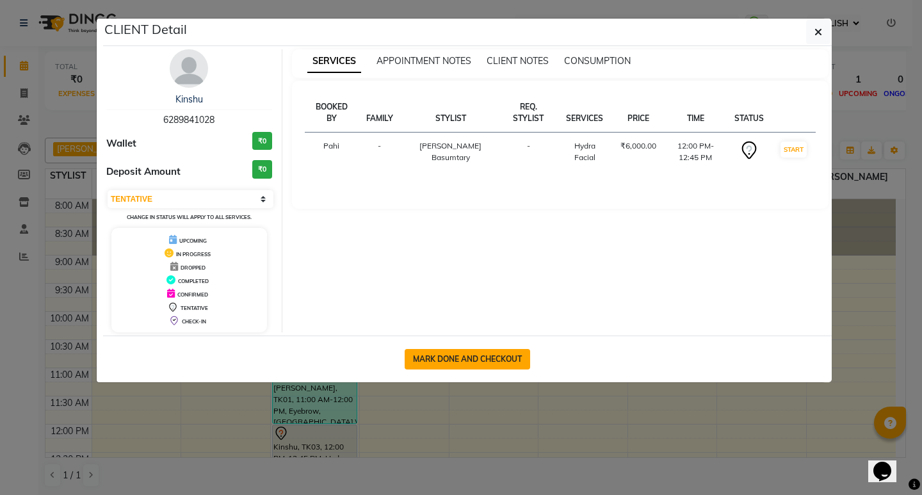
click at [457, 367] on button "MARK DONE AND CHECKOUT" at bounding box center [466, 359] width 125 height 20
select select "service"
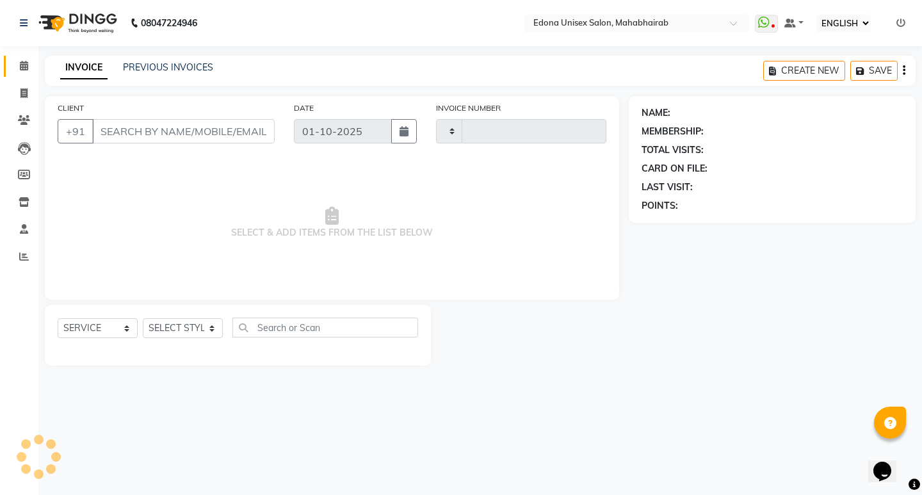
type input "3684"
select select "5393"
type input "6289841028"
select select "35911"
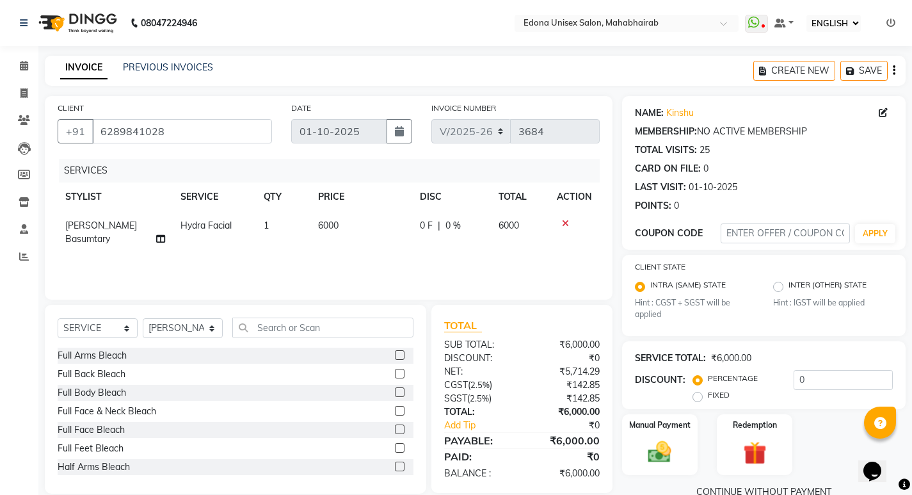
click at [453, 222] on span "0 %" at bounding box center [452, 225] width 15 height 13
select select "35911"
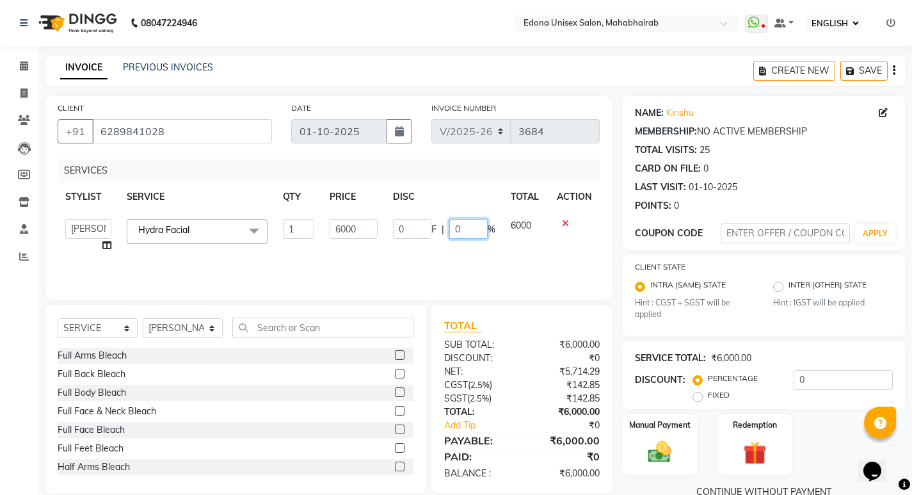
click at [471, 228] on input "0" at bounding box center [468, 229] width 38 height 20
type input "30"
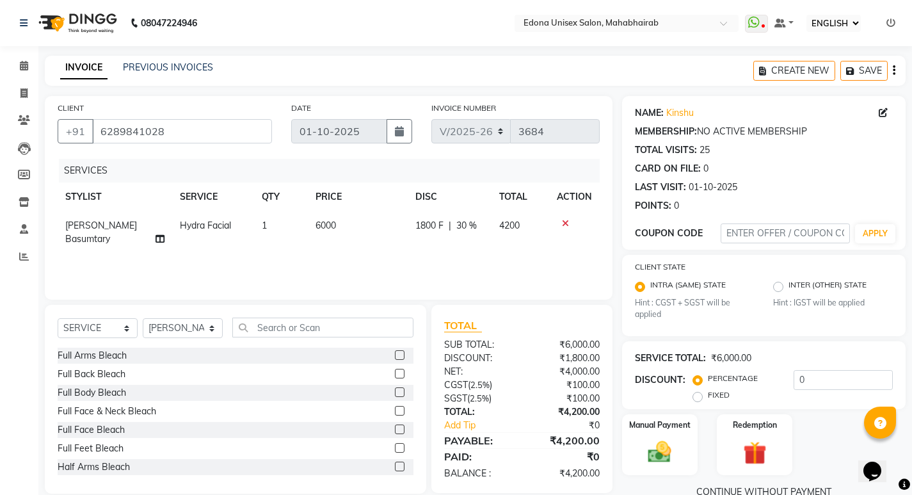
click at [428, 259] on div "SERVICES STYLIST SERVICE QTY PRICE DISC TOTAL ACTION Roselin Basumtary Hydra Fa…" at bounding box center [329, 223] width 542 height 128
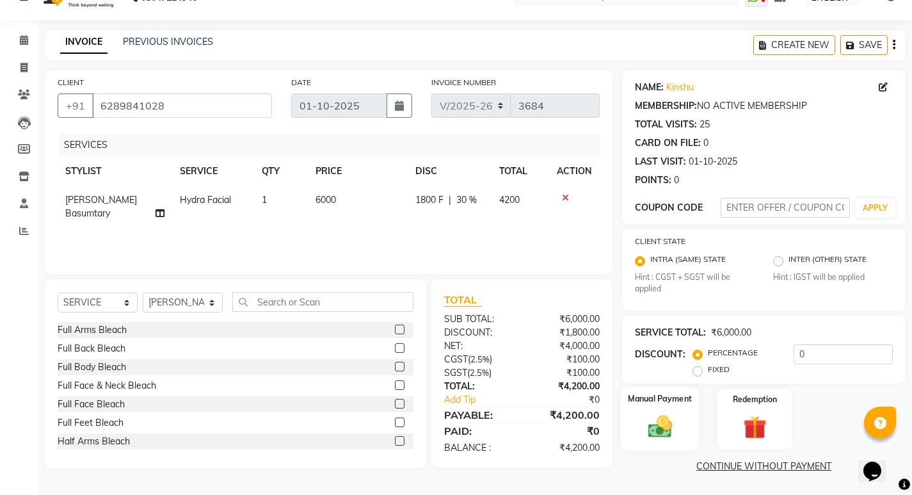
drag, startPoint x: 682, startPoint y: 423, endPoint x: 690, endPoint y: 419, distance: 8.6
click at [685, 421] on div "Manual Payment" at bounding box center [659, 418] width 79 height 63
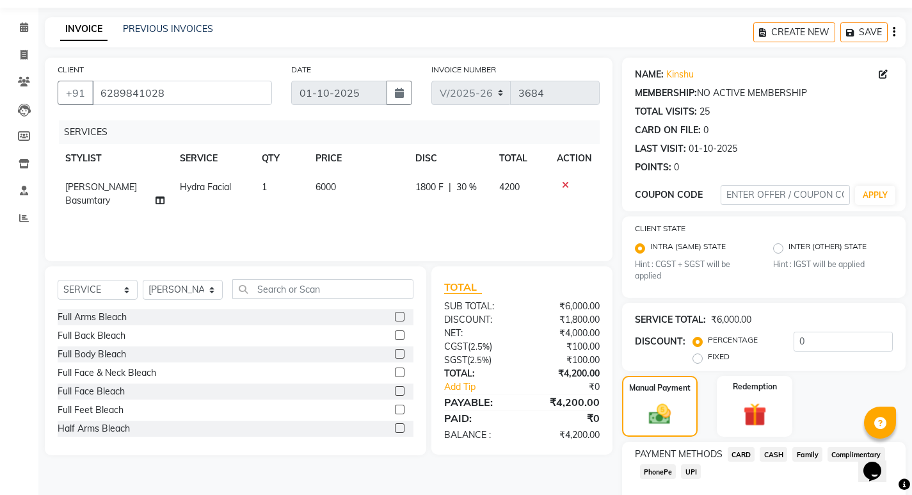
scroll to position [108, 0]
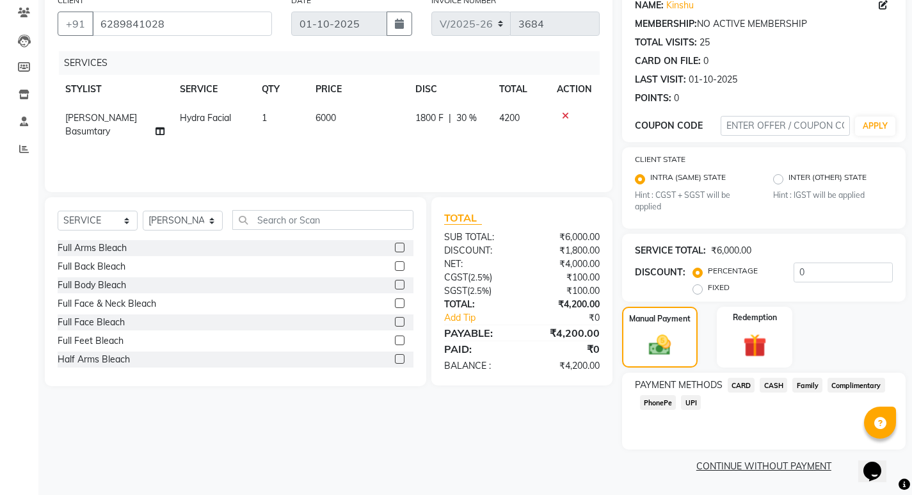
click at [747, 385] on span "CARD" at bounding box center [742, 385] width 28 height 15
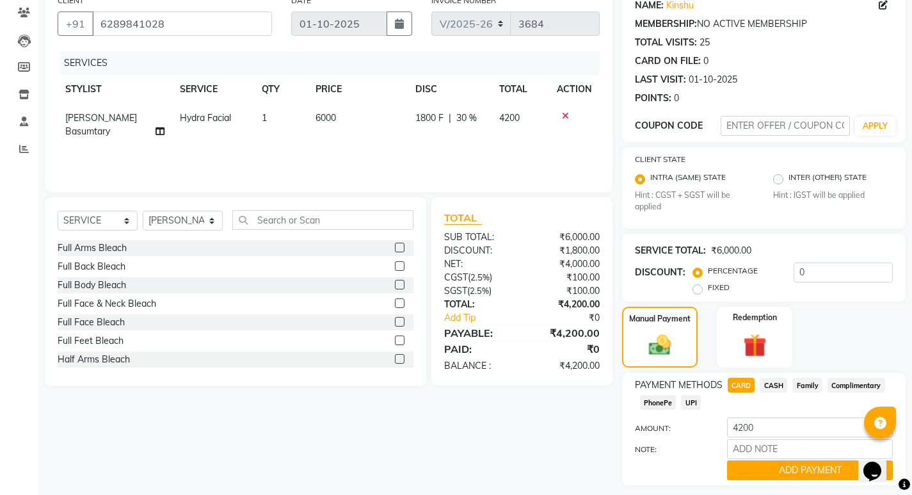
scroll to position [143, 0]
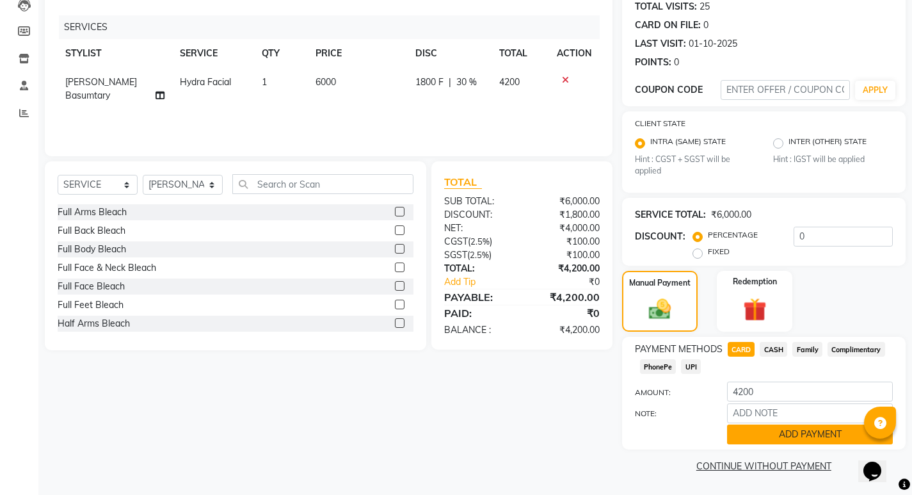
click at [764, 433] on button "ADD PAYMENT" at bounding box center [810, 434] width 166 height 20
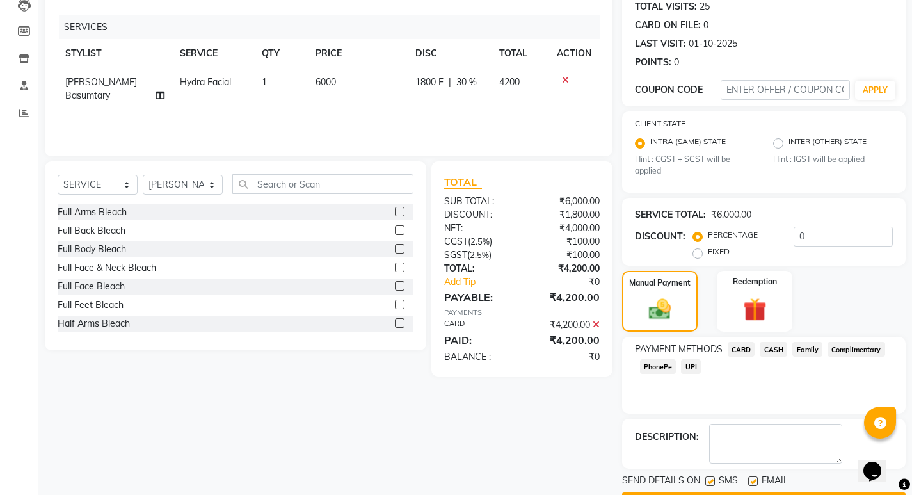
scroll to position [180, 0]
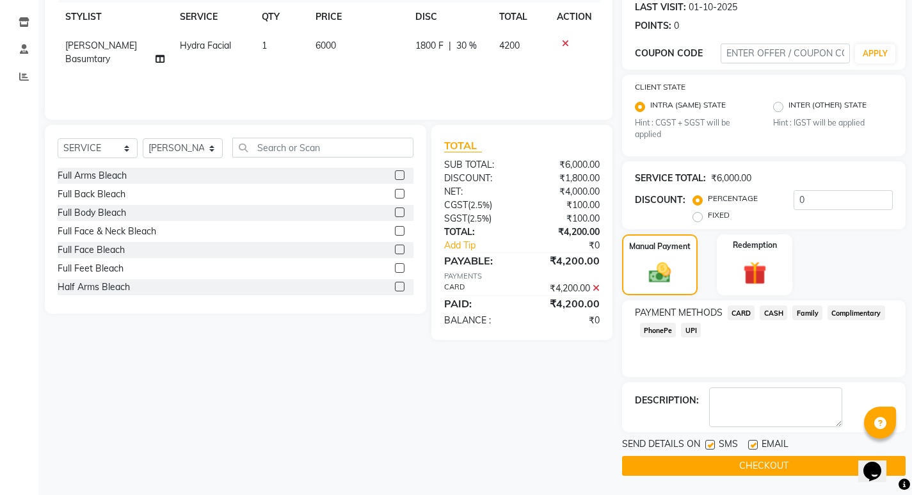
click at [794, 465] on button "CHECKOUT" at bounding box center [764, 466] width 284 height 20
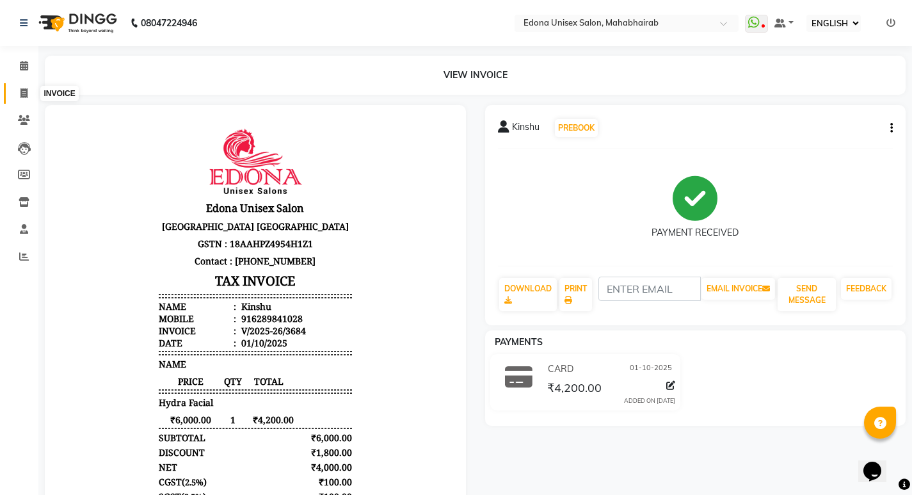
click at [16, 96] on span at bounding box center [24, 93] width 22 height 15
select select "service"
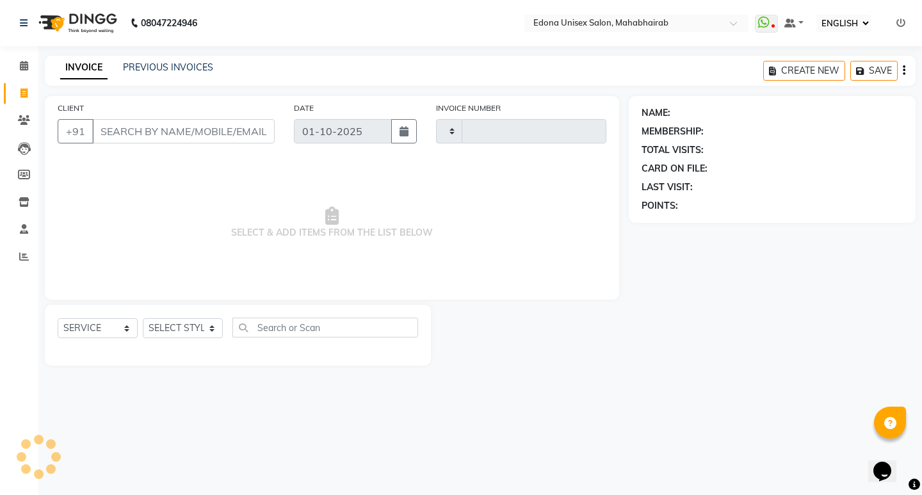
type input "3685"
select select "5393"
click at [173, 329] on select "SELECT STYLIST Admin Anchuli Basumatari Anju Sonar Bir Basumtary Bishal Bharma …" at bounding box center [183, 328] width 80 height 20
select select "47303"
click at [143, 318] on select "SELECT STYLIST Admin Anchuli Basumatari Anju Sonar Bir Basumtary Bishal Bharma …" at bounding box center [183, 328] width 80 height 20
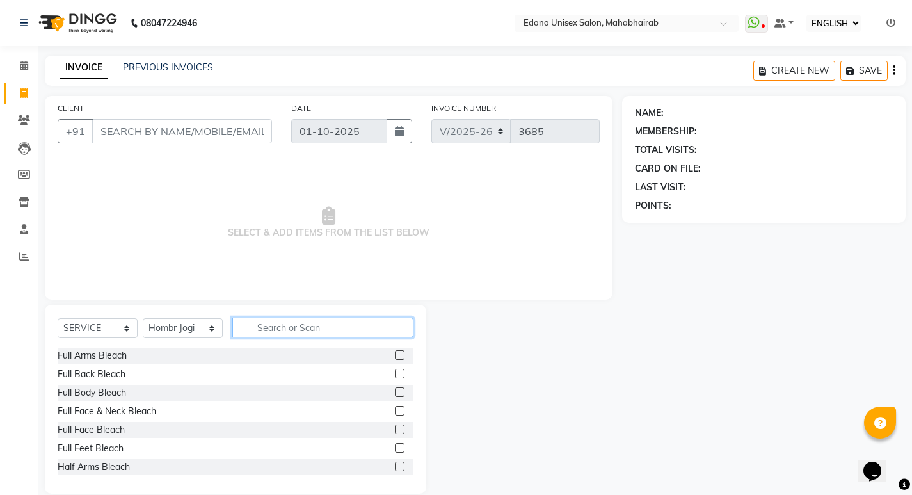
click at [363, 332] on input "text" at bounding box center [322, 327] width 181 height 20
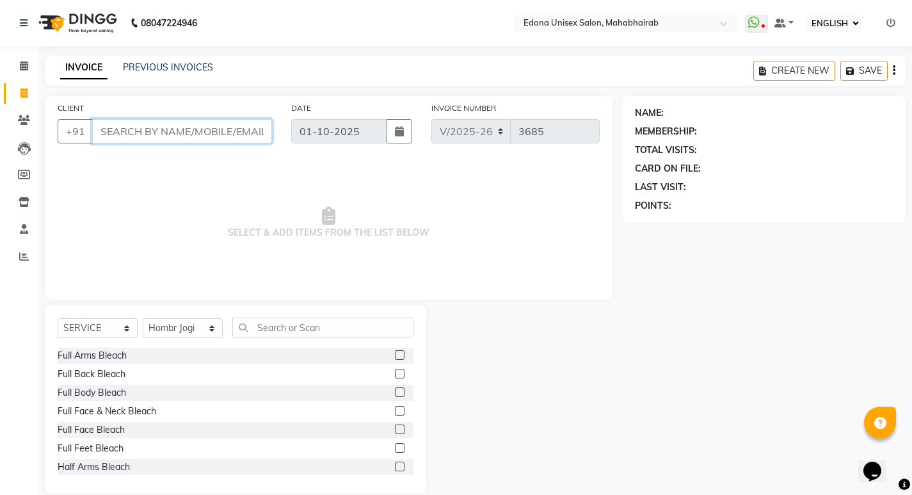
click at [173, 139] on input "CLIENT" at bounding box center [182, 131] width 180 height 24
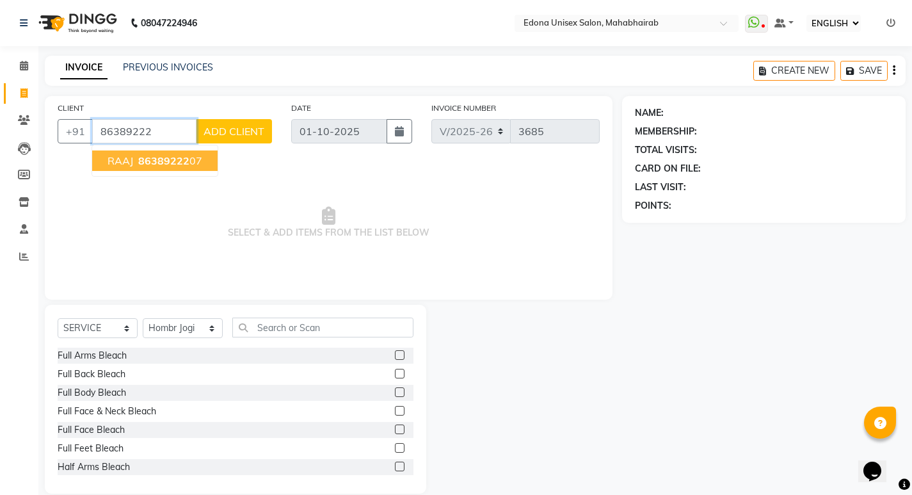
click at [172, 159] on span "86389222" at bounding box center [163, 160] width 51 height 13
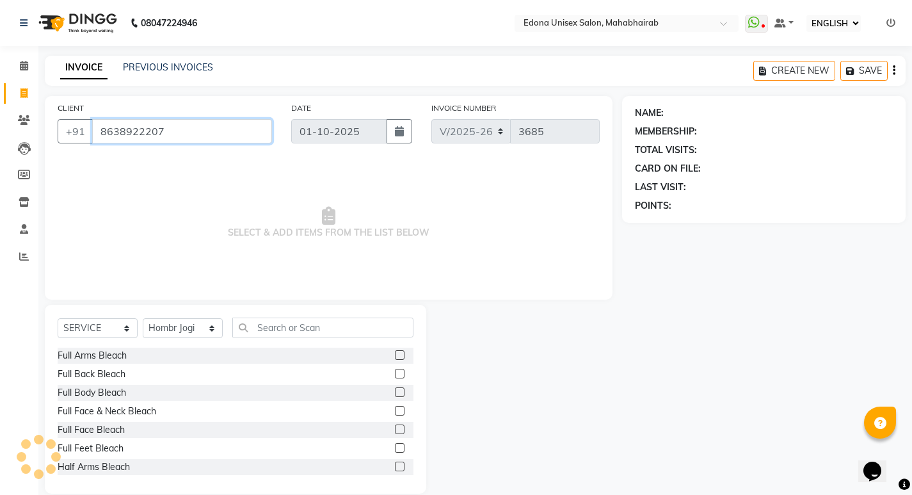
type input "8638922207"
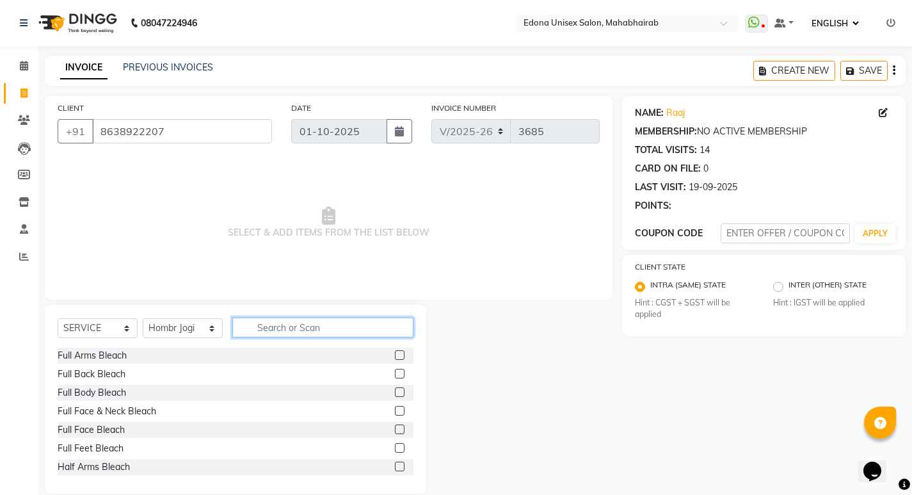
drag, startPoint x: 361, startPoint y: 323, endPoint x: 370, endPoint y: 321, distance: 9.2
click at [367, 323] on input "text" at bounding box center [322, 327] width 181 height 20
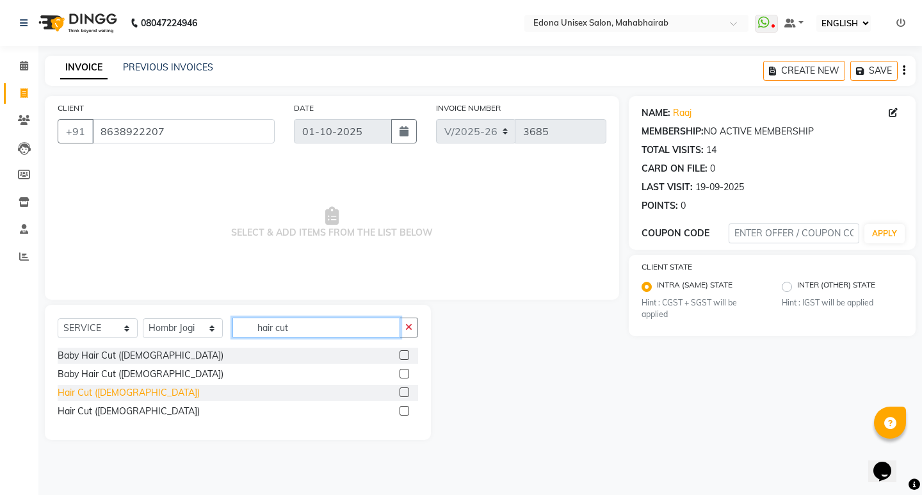
type input "hair cut"
click at [93, 397] on div "Hair Cut ([DEMOGRAPHIC_DATA])" at bounding box center [129, 392] width 142 height 13
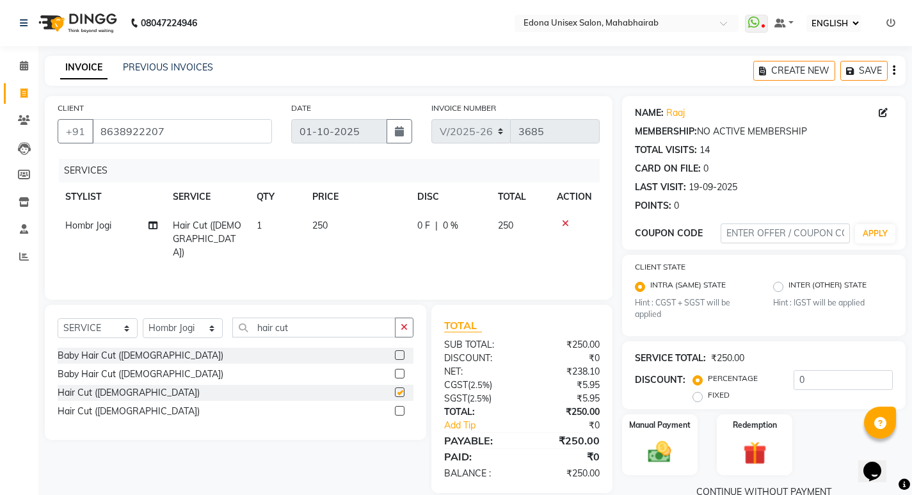
checkbox input "false"
click at [351, 331] on input "hair cut" at bounding box center [313, 327] width 163 height 20
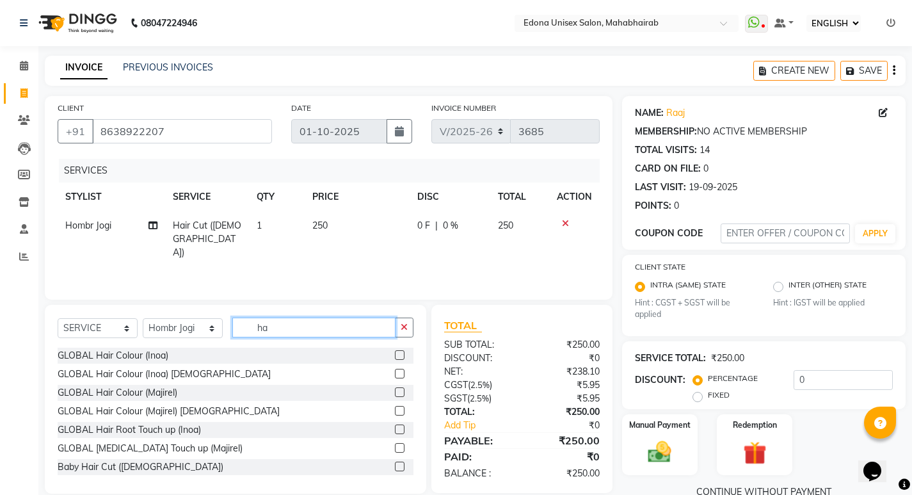
type input "h"
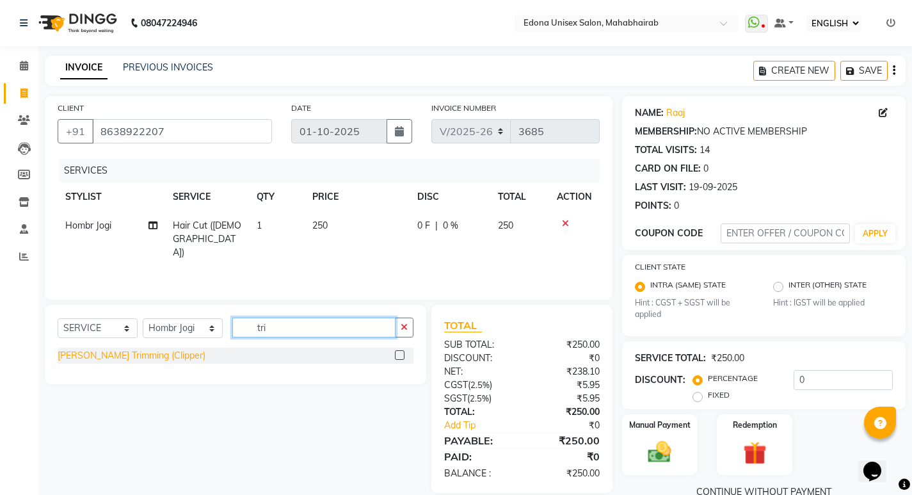
type input "tri"
drag, startPoint x: 147, startPoint y: 361, endPoint x: 395, endPoint y: 393, distance: 250.4
click at [149, 361] on div "[PERSON_NAME] Trimming (Clipper)" at bounding box center [132, 355] width 148 height 13
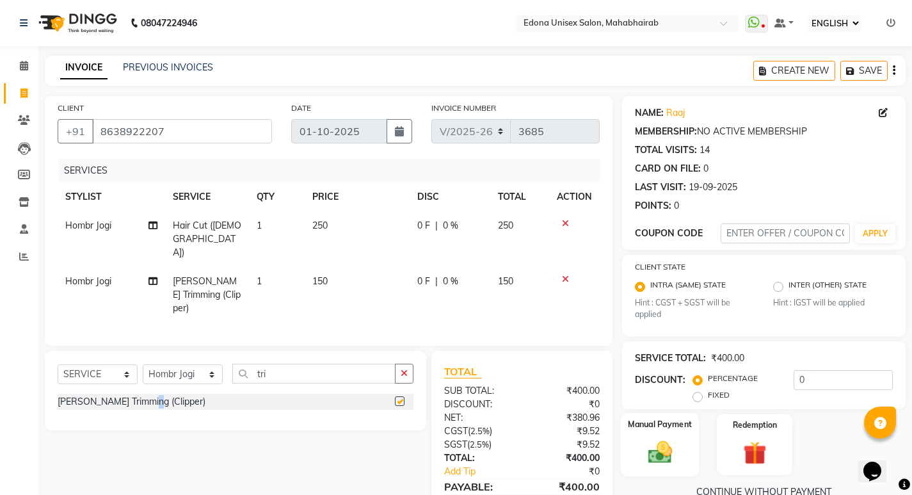
checkbox input "false"
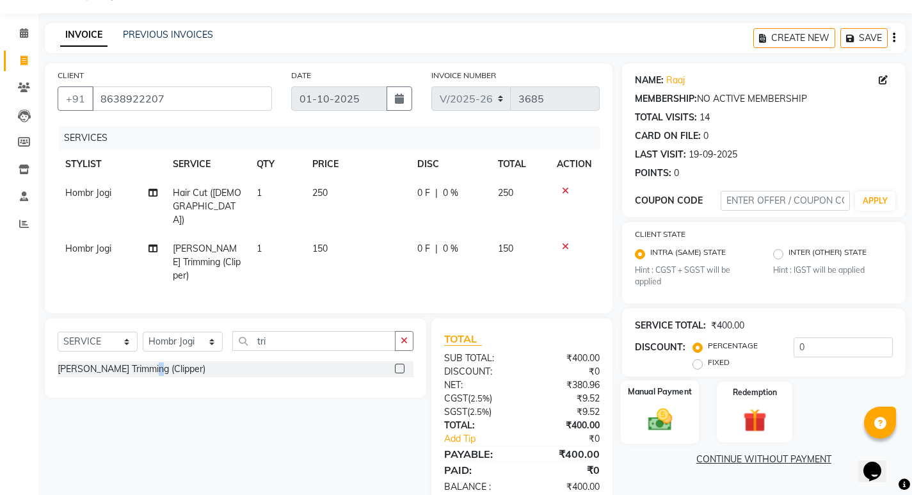
click at [669, 412] on img at bounding box center [659, 420] width 39 height 28
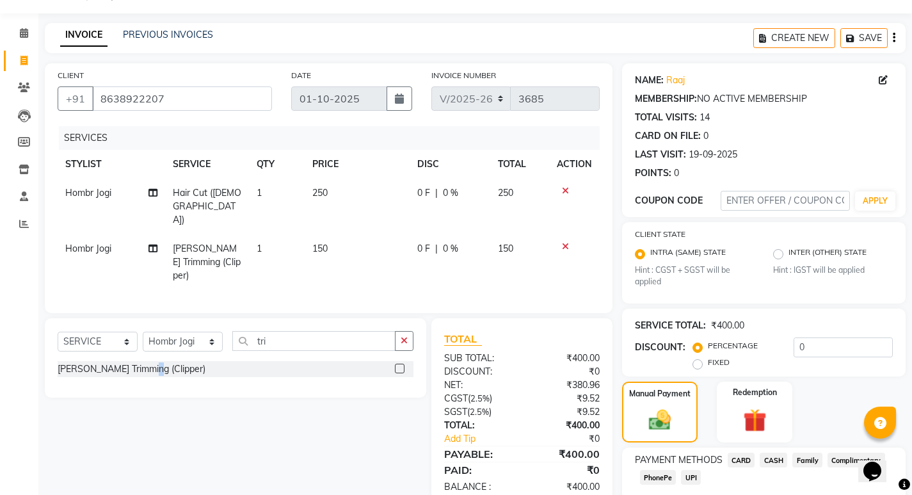
scroll to position [108, 0]
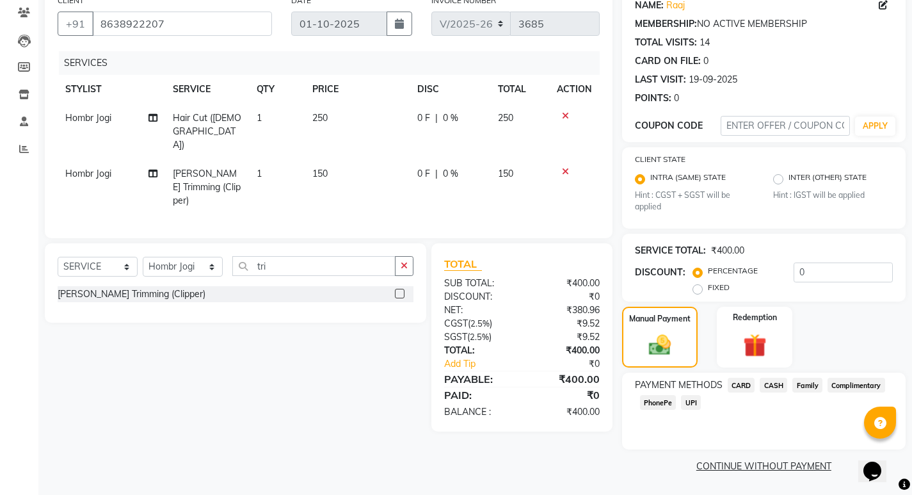
click at [666, 401] on span "PhonePe" at bounding box center [658, 402] width 36 height 15
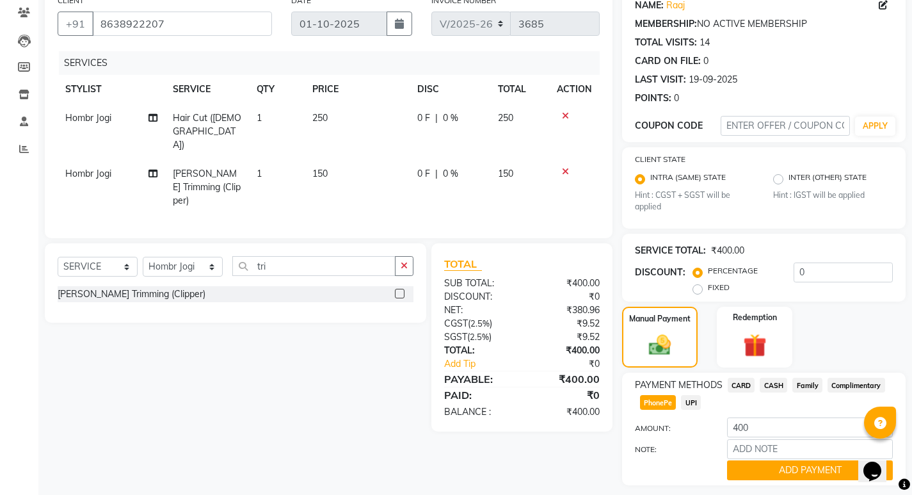
scroll to position [143, 0]
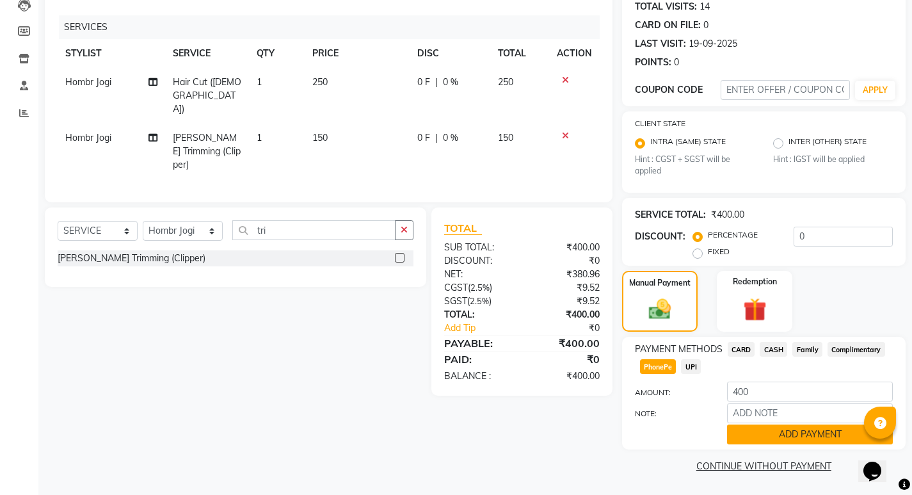
click at [804, 438] on button "ADD PAYMENT" at bounding box center [810, 434] width 166 height 20
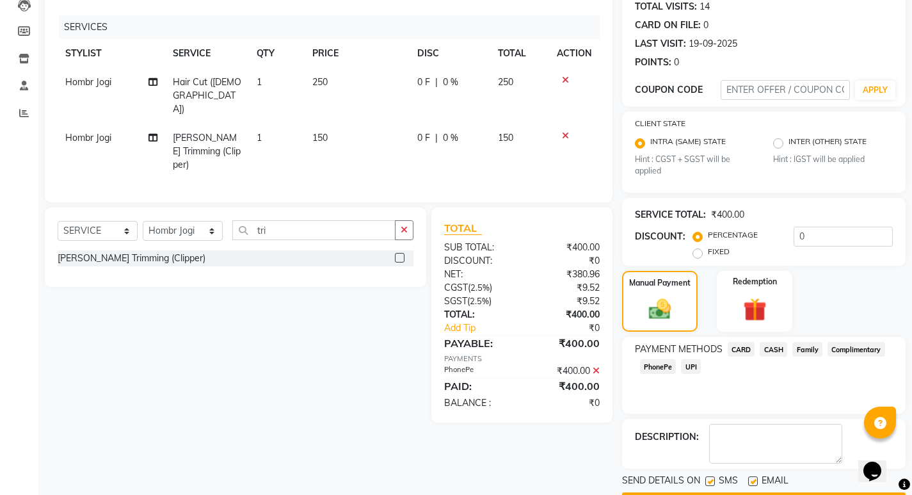
scroll to position [180, 0]
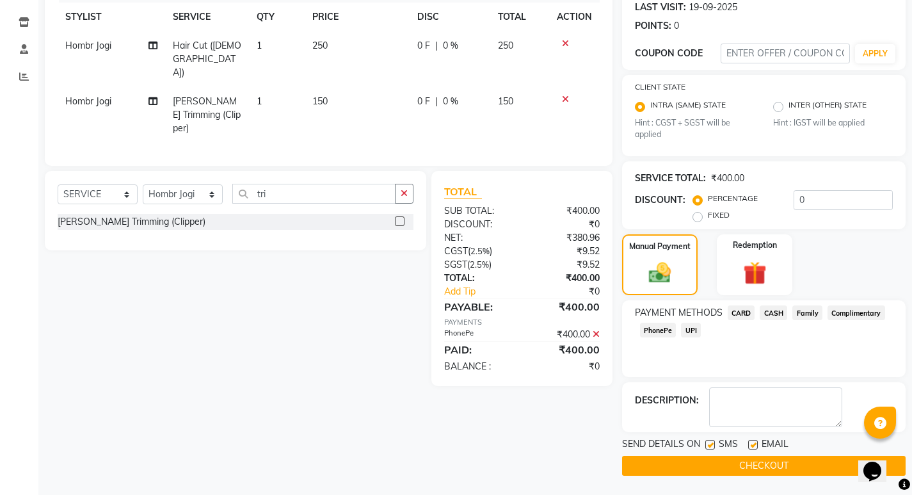
click at [769, 460] on button "CHECKOUT" at bounding box center [764, 466] width 284 height 20
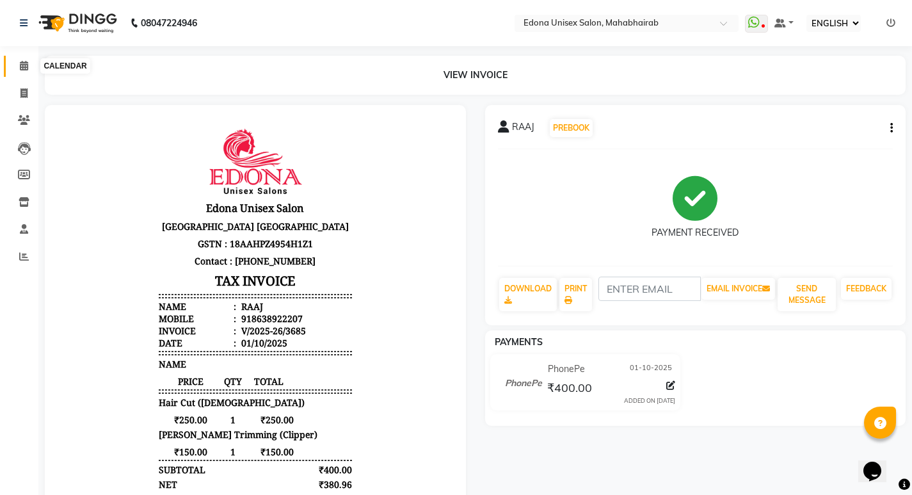
click at [26, 67] on icon at bounding box center [24, 66] width 8 height 10
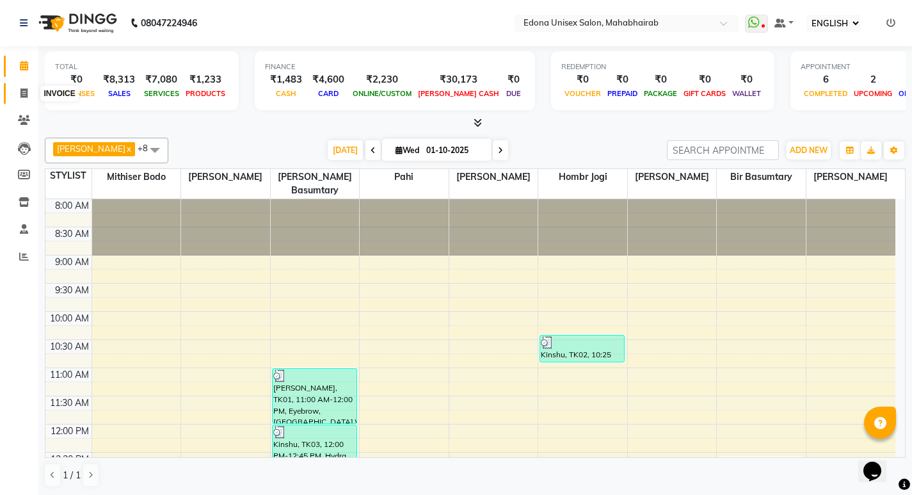
click at [24, 93] on icon at bounding box center [23, 93] width 7 height 10
select select "service"
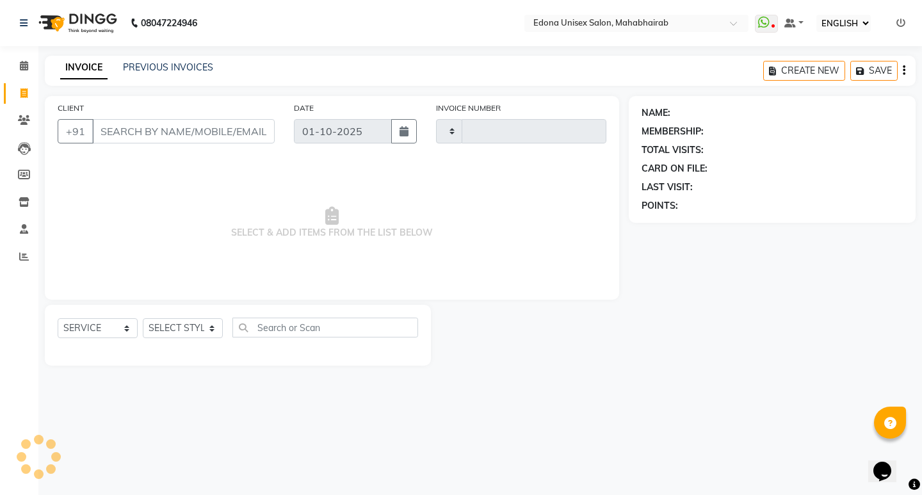
type input "3686"
select select "5393"
click at [145, 130] on input "CLIENT" at bounding box center [183, 131] width 182 height 24
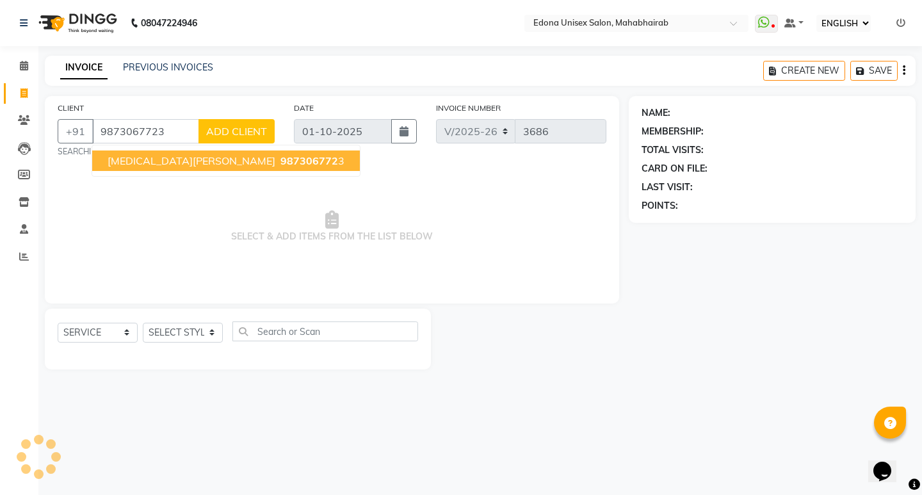
type input "9873067723"
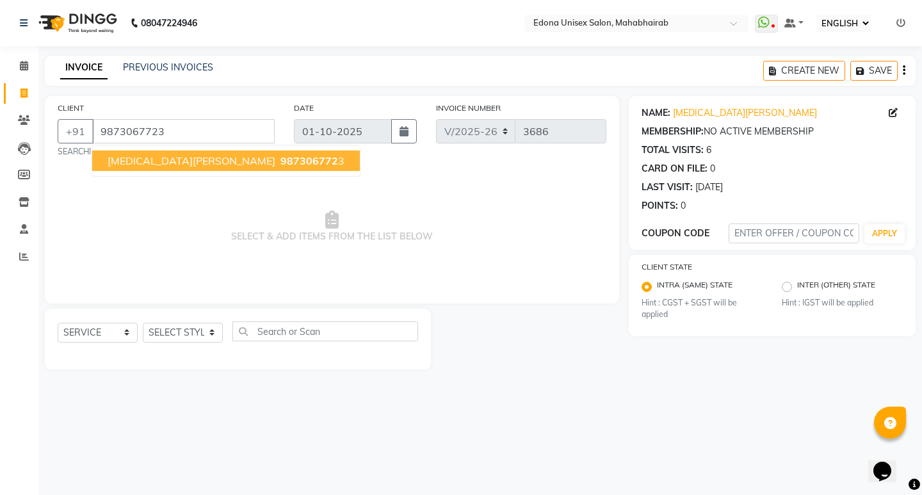
click at [280, 162] on span "987306772" at bounding box center [309, 160] width 58 height 13
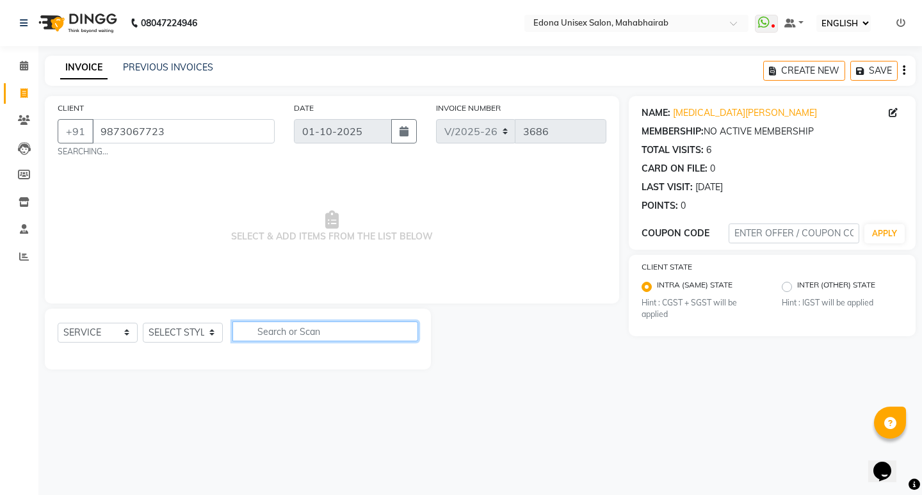
click at [366, 335] on input "text" at bounding box center [325, 331] width 186 height 20
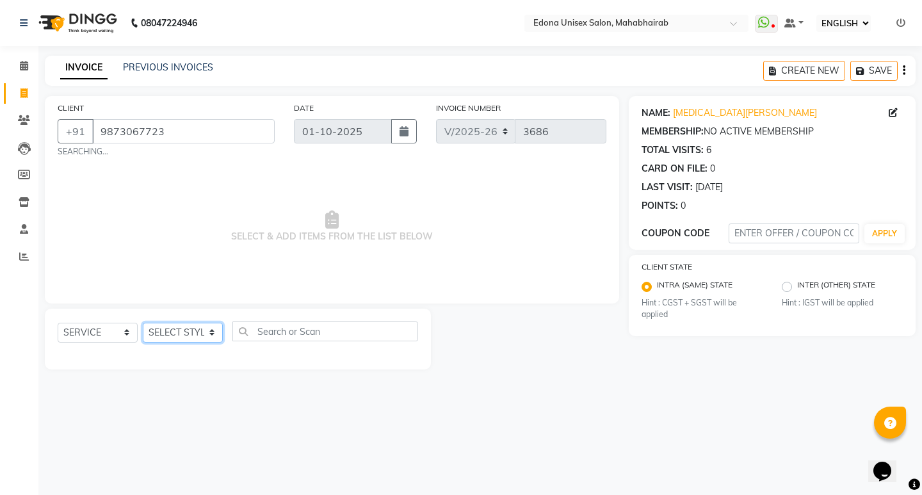
click at [212, 333] on select "SELECT STYLIST Admin Anchuli Basumatari Anju Sonar Bir Basumtary Bishal Bharma …" at bounding box center [183, 333] width 80 height 20
select select "35904"
click at [143, 323] on select "SELECT STYLIST Admin Anchuli Basumatari Anju Sonar Bir Basumtary Bishal Bharma …" at bounding box center [183, 333] width 80 height 20
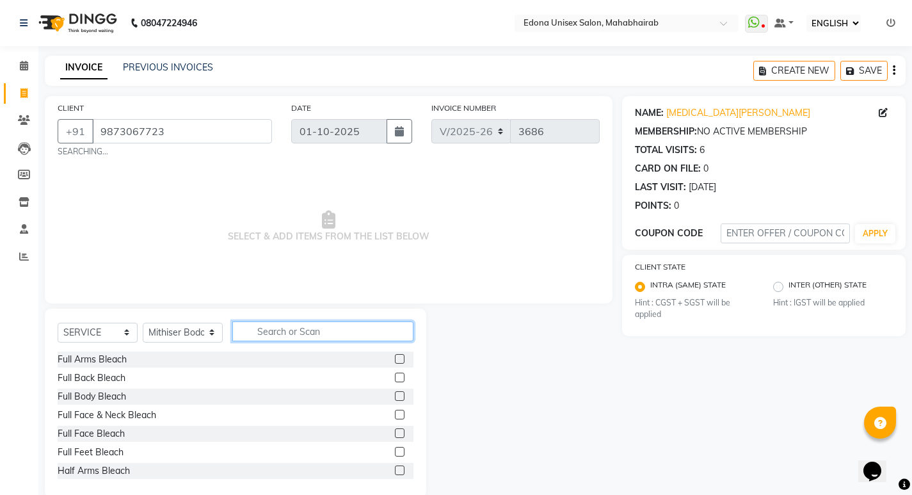
click at [303, 330] on input "text" at bounding box center [322, 331] width 181 height 20
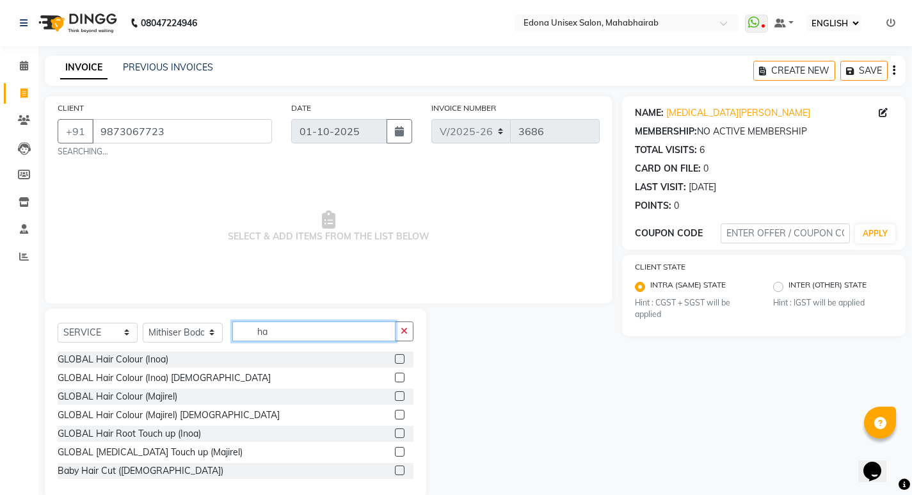
type input "h"
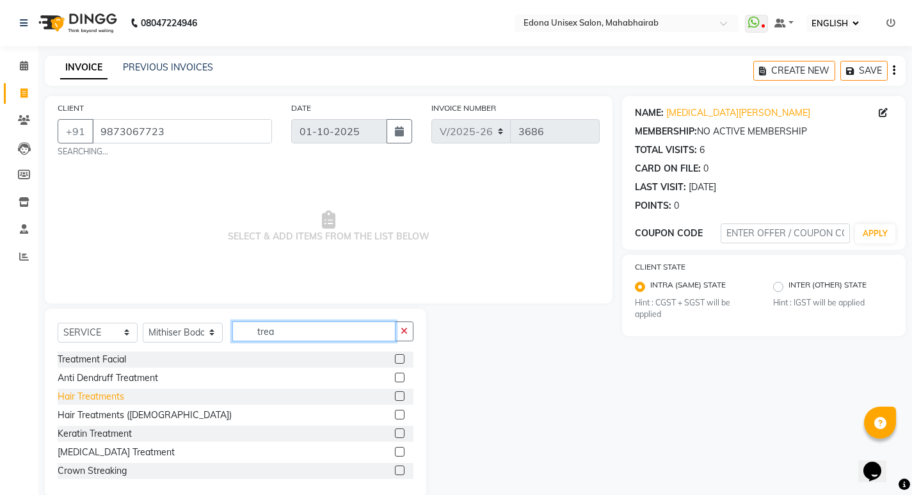
type input "trea"
click at [94, 397] on div "Hair Treatments" at bounding box center [91, 396] width 67 height 13
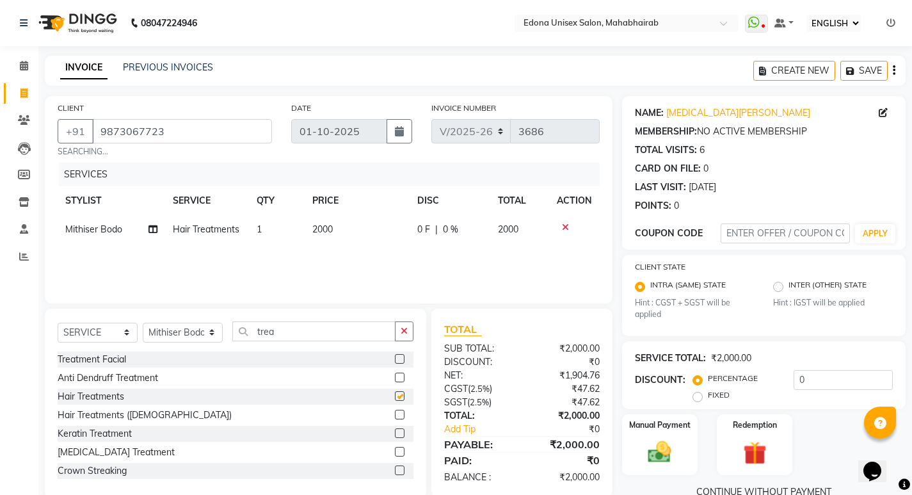
checkbox input "false"
click at [320, 228] on span "2000" at bounding box center [322, 229] width 20 height 12
select select "35904"
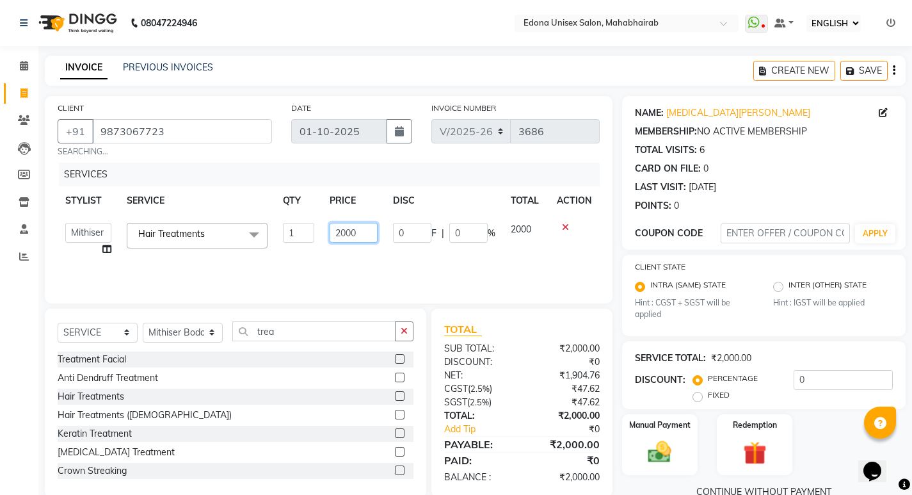
drag, startPoint x: 346, startPoint y: 233, endPoint x: 352, endPoint y: 231, distance: 6.7
click at [345, 233] on input "2000" at bounding box center [354, 233] width 48 height 20
type input "2500"
click at [341, 266] on div "SERVICES STYLIST SERVICE QTY PRICE DISC TOTAL ACTION Admin Anchuli Basumatari A…" at bounding box center [329, 227] width 542 height 128
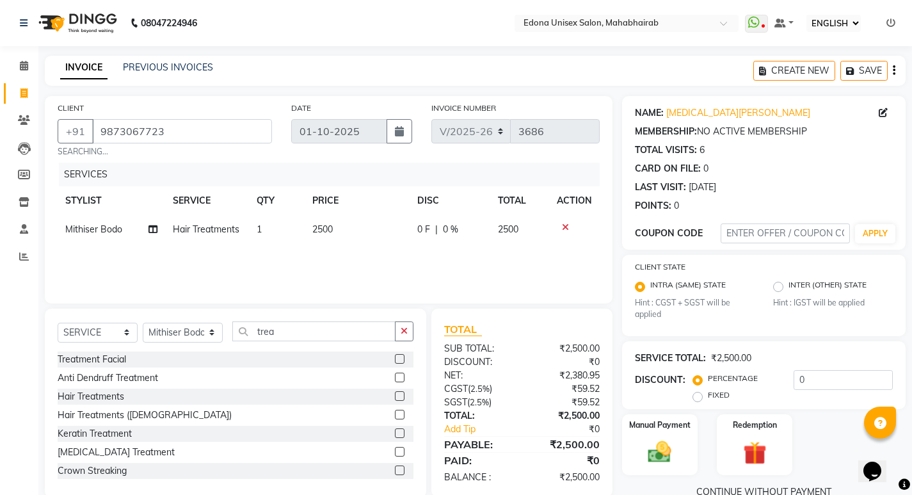
click at [335, 342] on div "SELECT SERVICE PRODUCT MEMBERSHIP PACKAGE VOUCHER PREPAID GIFT CARD SELECT STYL…" at bounding box center [236, 336] width 356 height 30
click at [337, 339] on input "trea" at bounding box center [313, 331] width 163 height 20
type input "t"
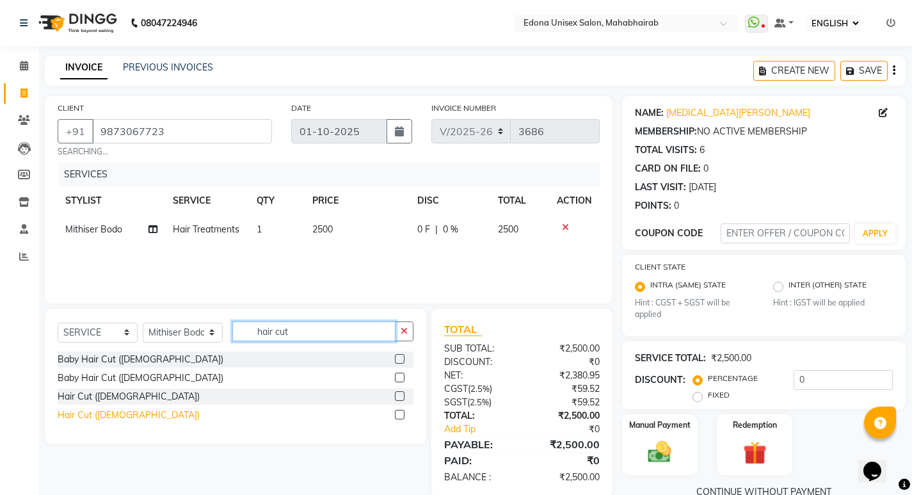
type input "hair cut"
drag, startPoint x: 110, startPoint y: 412, endPoint x: 166, endPoint y: 403, distance: 56.3
click at [111, 412] on div "Hair Cut ([DEMOGRAPHIC_DATA])" at bounding box center [129, 414] width 142 height 13
checkbox input "false"
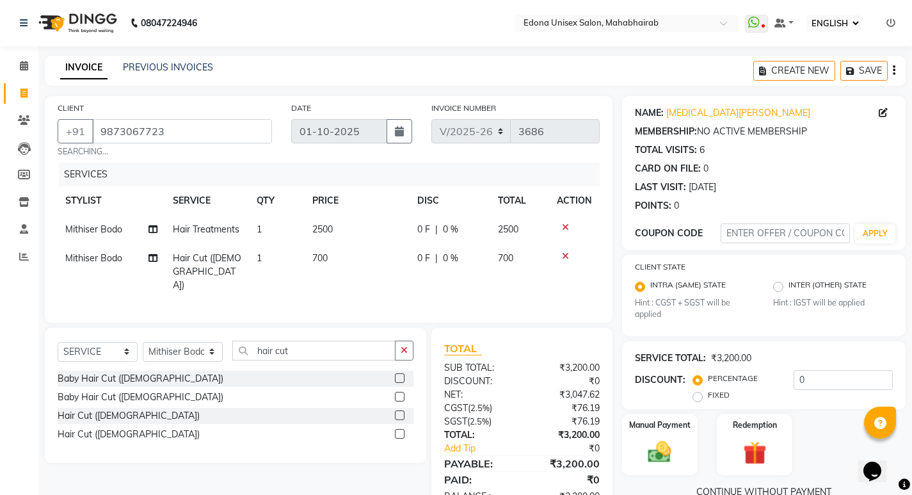
scroll to position [36, 0]
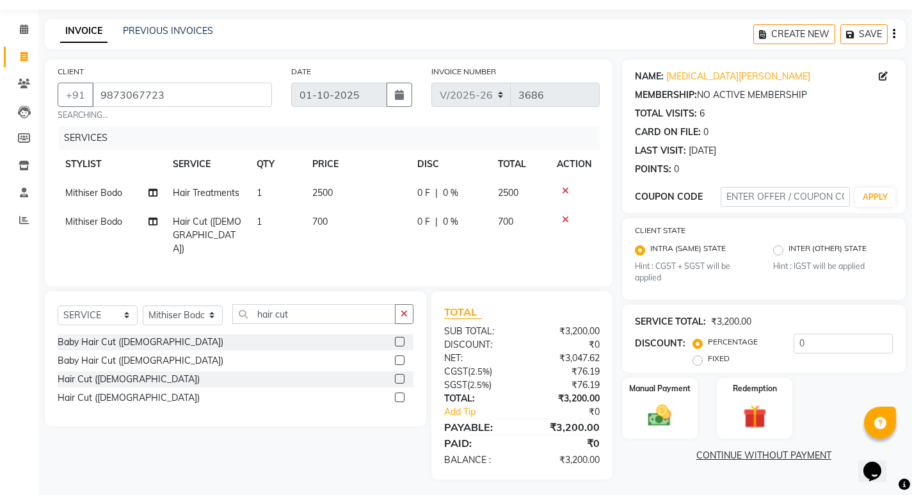
click at [325, 189] on span "2500" at bounding box center [322, 193] width 20 height 12
select select "35904"
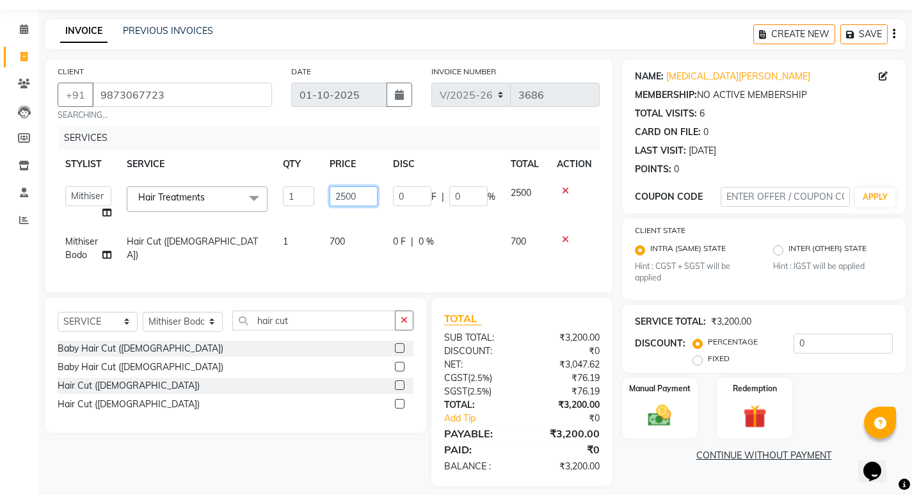
drag, startPoint x: 345, startPoint y: 196, endPoint x: 361, endPoint y: 194, distance: 16.1
click at [348, 195] on input "2500" at bounding box center [354, 196] width 48 height 20
type input "2300"
click at [358, 225] on tbody "Admin Anchuli Basumatari Anju Sonar Bir Basumtary Bishal Bharma Hemen Daimari H…" at bounding box center [329, 224] width 542 height 91
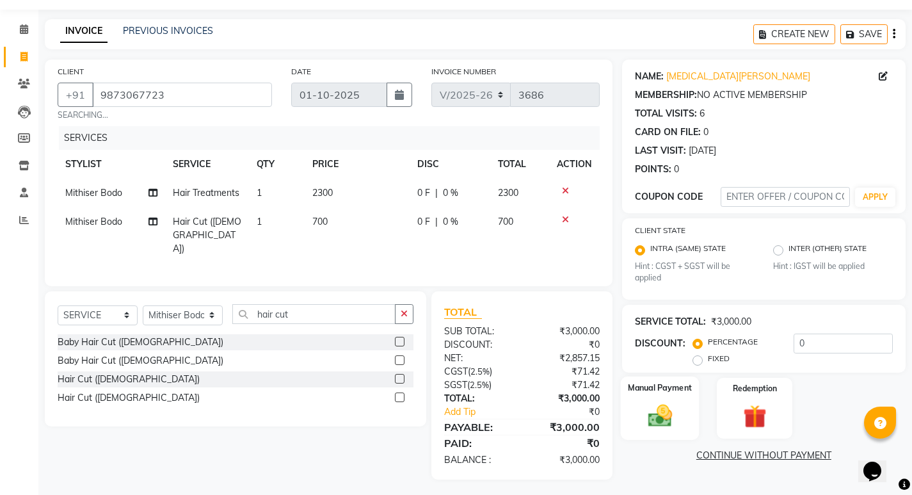
click at [651, 394] on div "Manual Payment" at bounding box center [659, 407] width 79 height 63
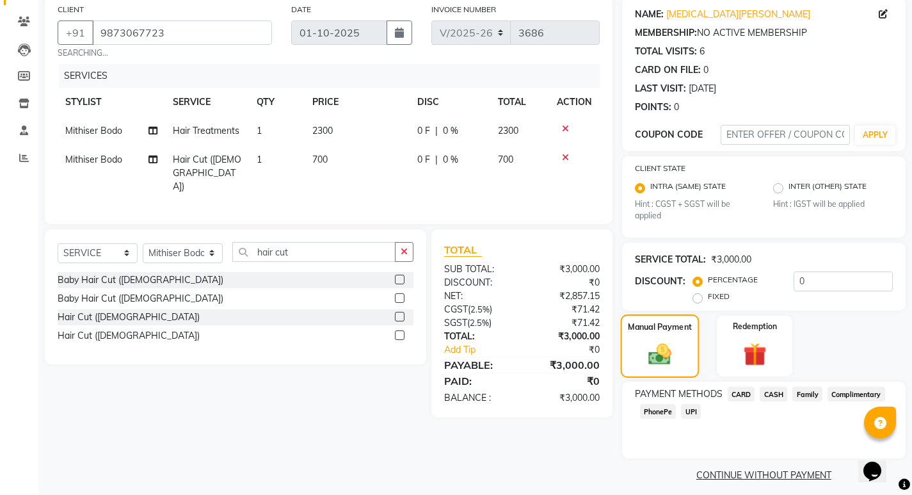
scroll to position [108, 0]
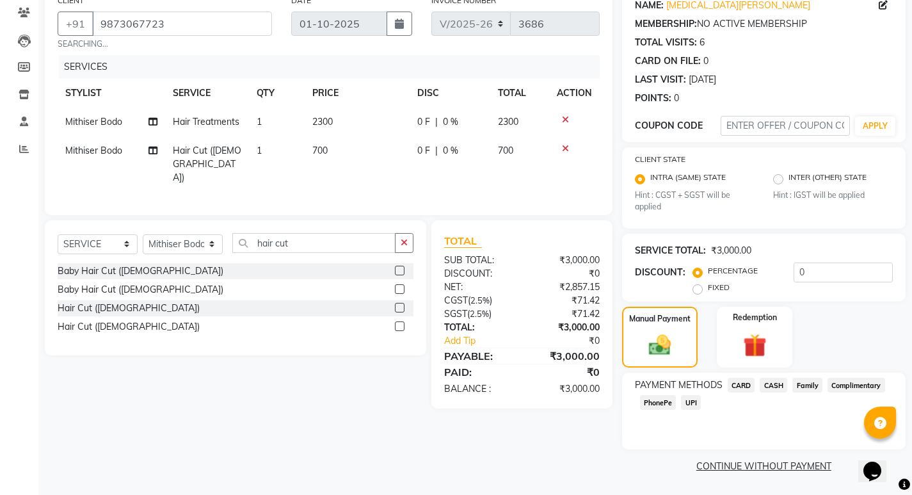
click at [659, 403] on span "PhonePe" at bounding box center [658, 402] width 36 height 15
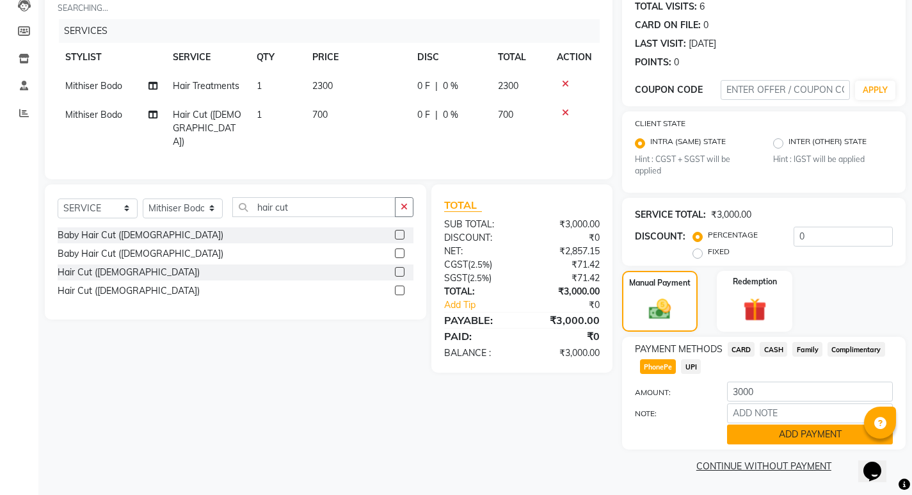
click at [775, 438] on button "ADD PAYMENT" at bounding box center [810, 434] width 166 height 20
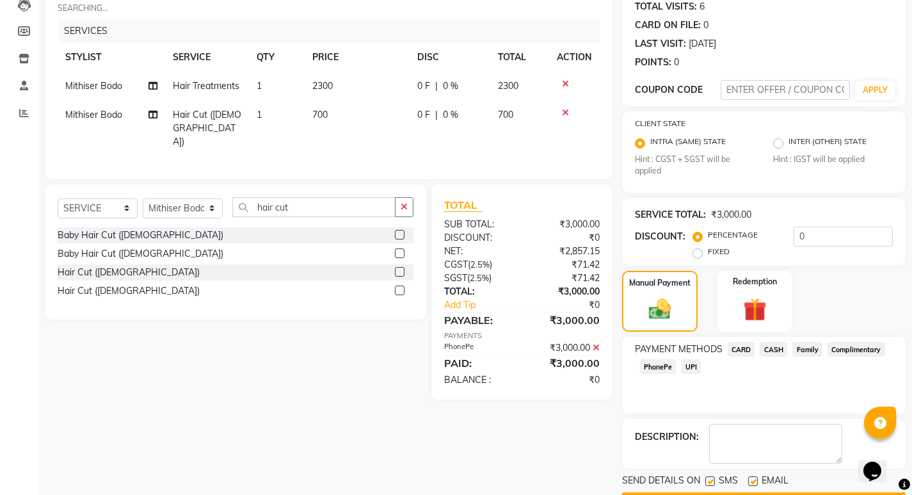
scroll to position [180, 0]
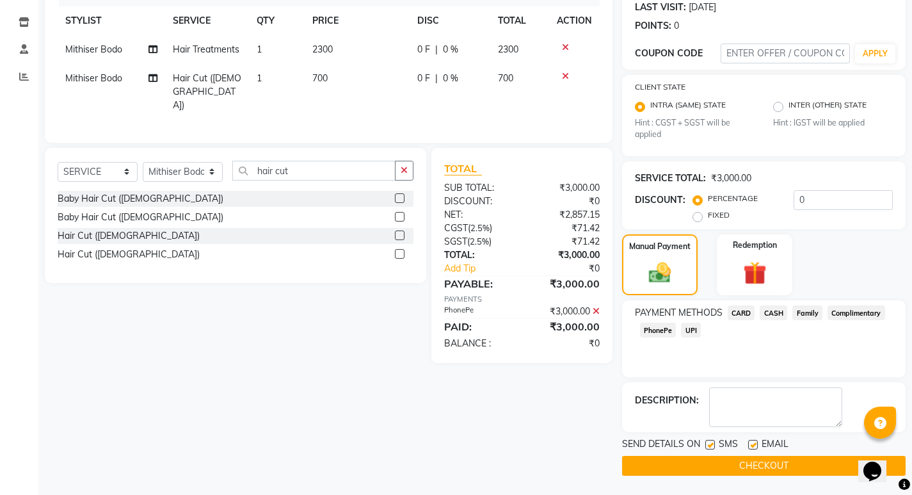
click at [719, 462] on button "CHECKOUT" at bounding box center [764, 466] width 284 height 20
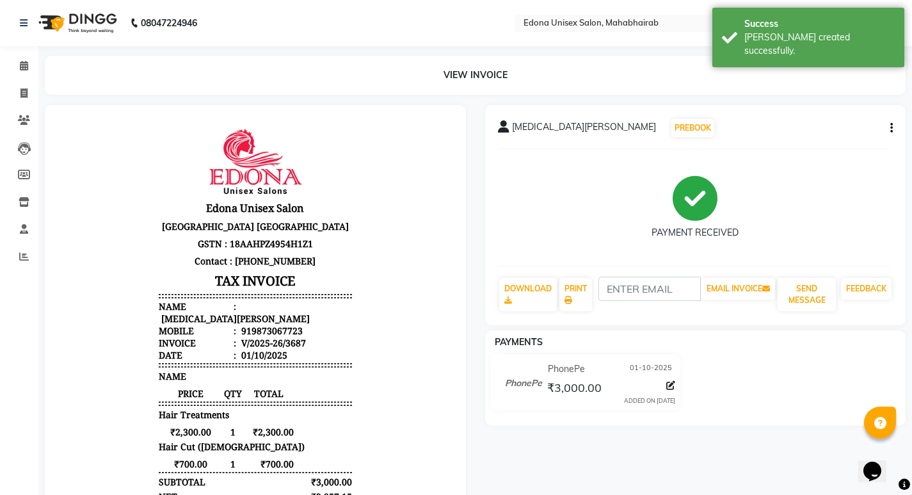
click at [477, 322] on div "Nikita sen PREBOOK PAYMENT RECEIVED DOWNLOAD PRINT EMAIL INVOICE SEND MESSAGE F…" at bounding box center [696, 357] width 440 height 504
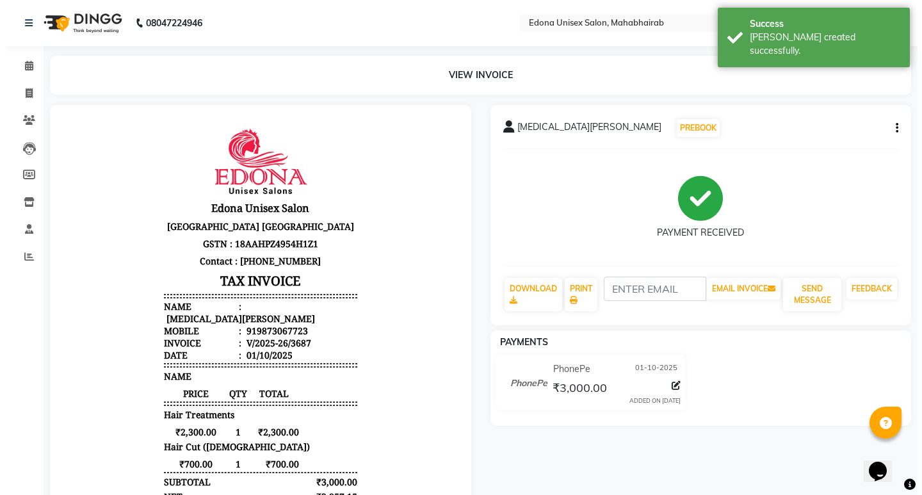
scroll to position [10, 0]
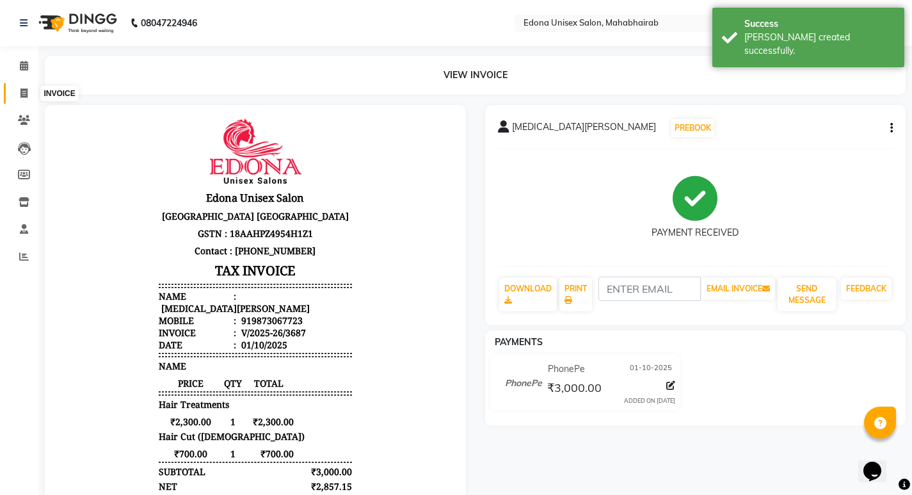
click at [26, 101] on link "INVOICE" at bounding box center [19, 93] width 31 height 21
select select "service"
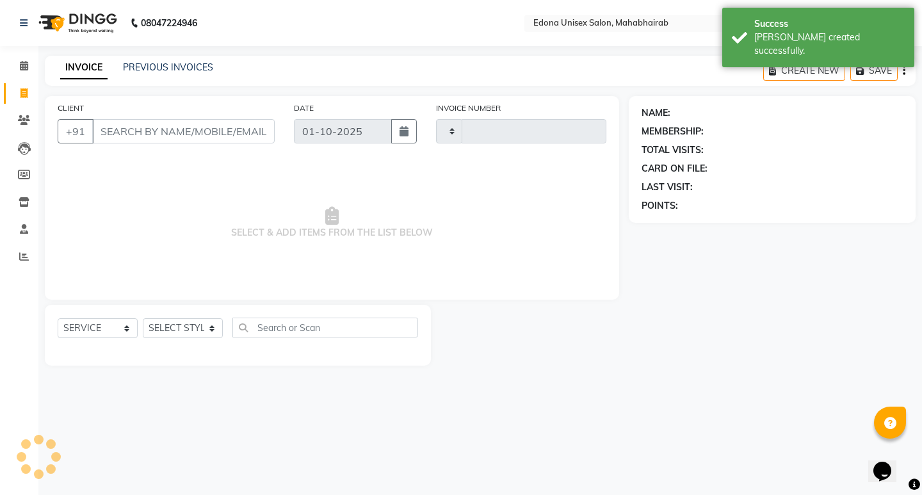
type input "3688"
select select "5393"
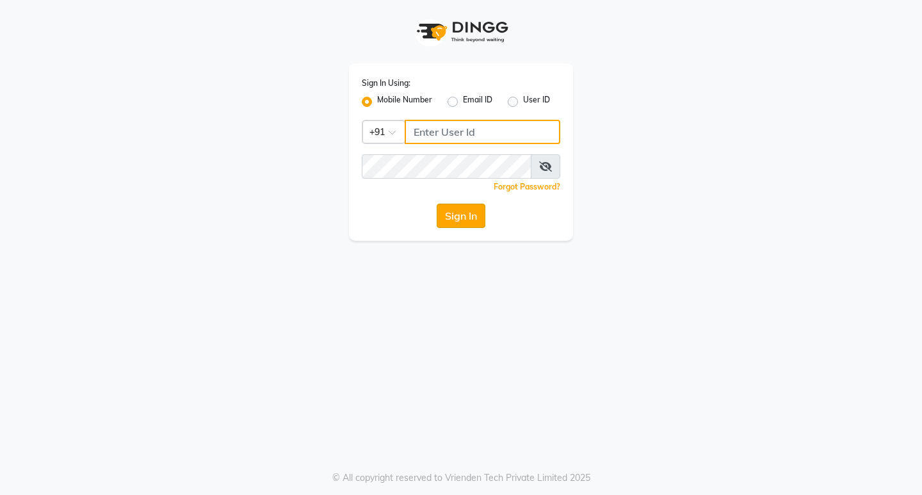
type input "8134949766"
click at [444, 210] on button "Sign In" at bounding box center [460, 216] width 49 height 24
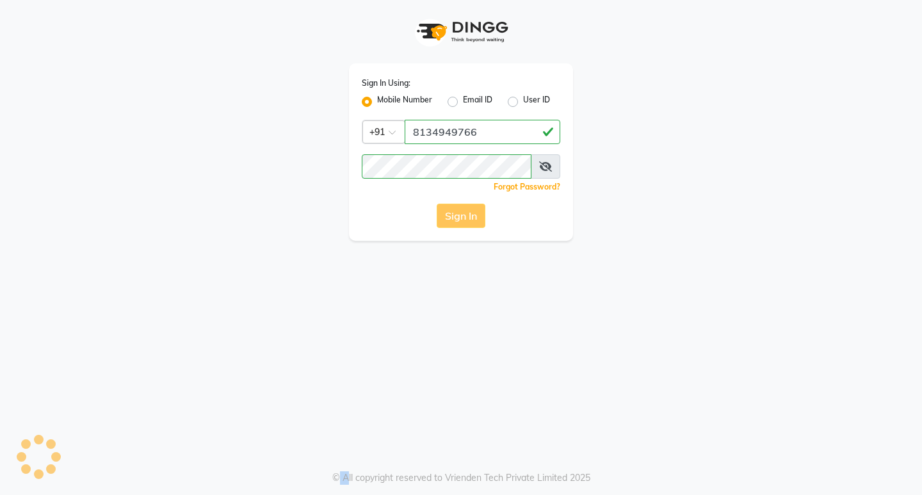
click at [444, 210] on div "Sign In" at bounding box center [461, 216] width 198 height 24
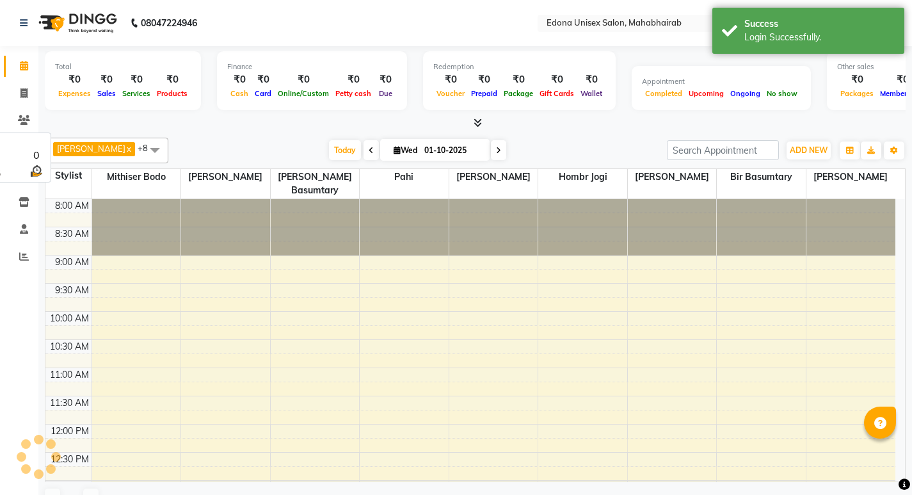
select select "en"
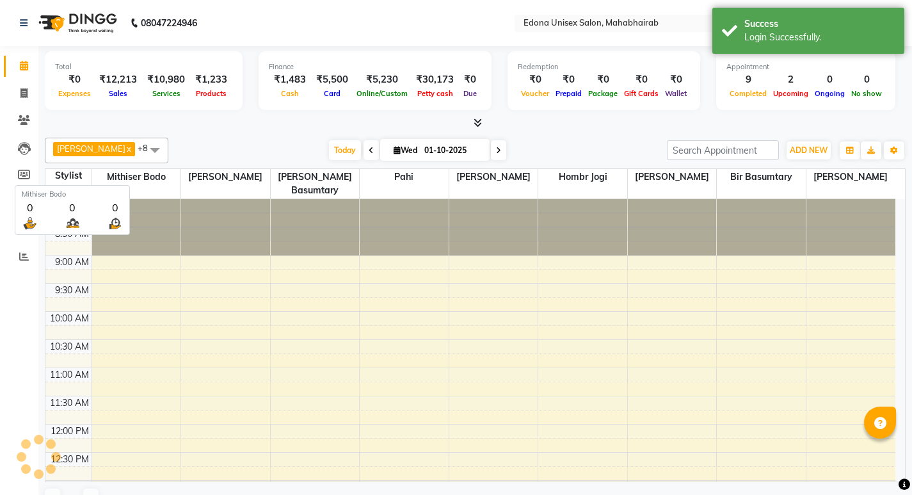
click at [445, 152] on input "01-10-2025" at bounding box center [452, 150] width 64 height 19
select select "10"
select select "2025"
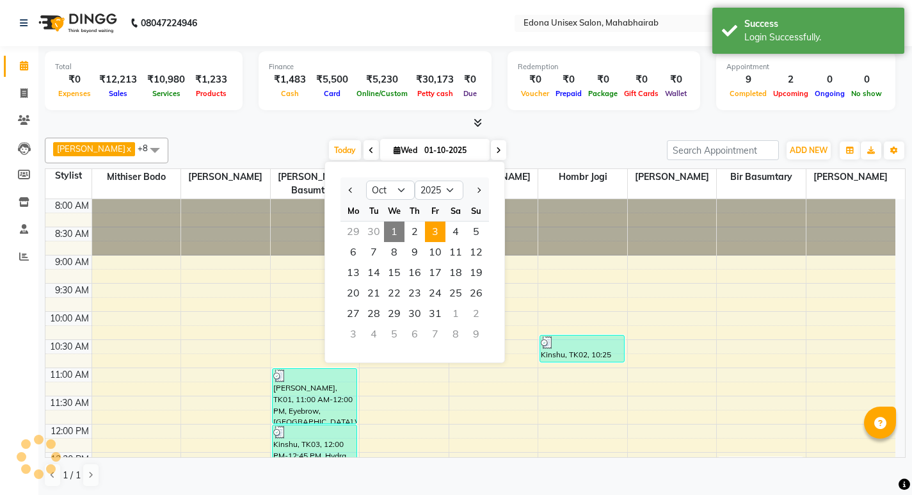
click at [441, 237] on span "3" at bounding box center [435, 231] width 20 height 20
type input "03-10-2025"
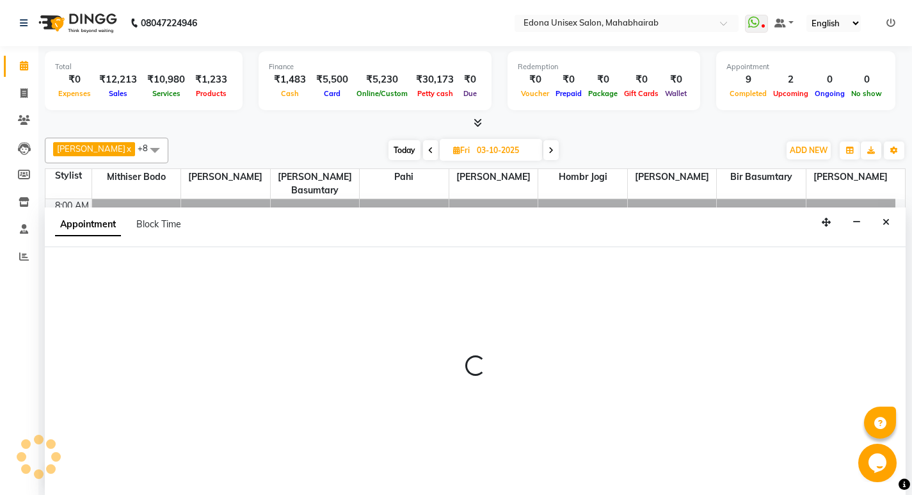
scroll to position [1, 0]
select select "35904"
select select "tentative"
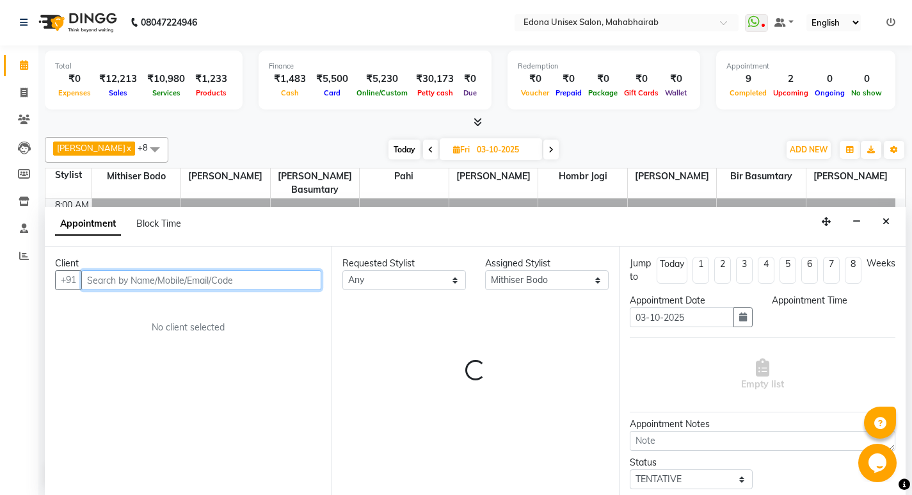
select select "600"
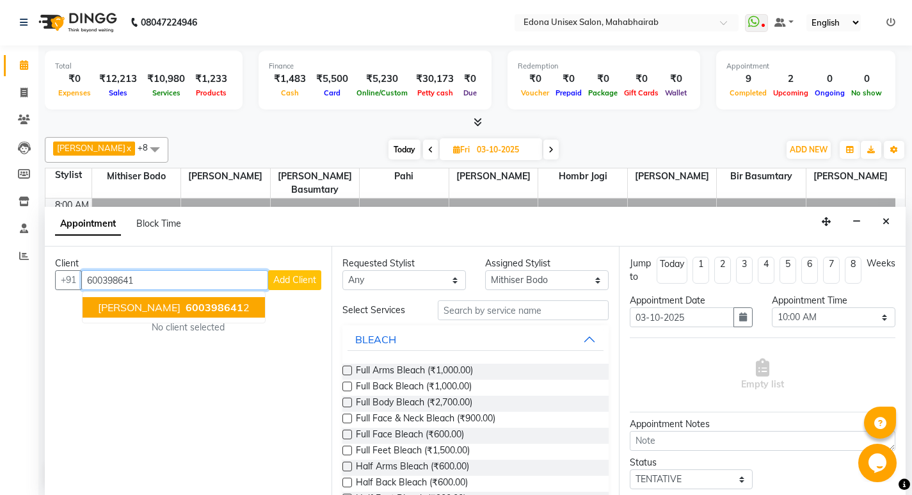
click at [153, 304] on span "DIPAK MIZAR" at bounding box center [139, 307] width 83 height 13
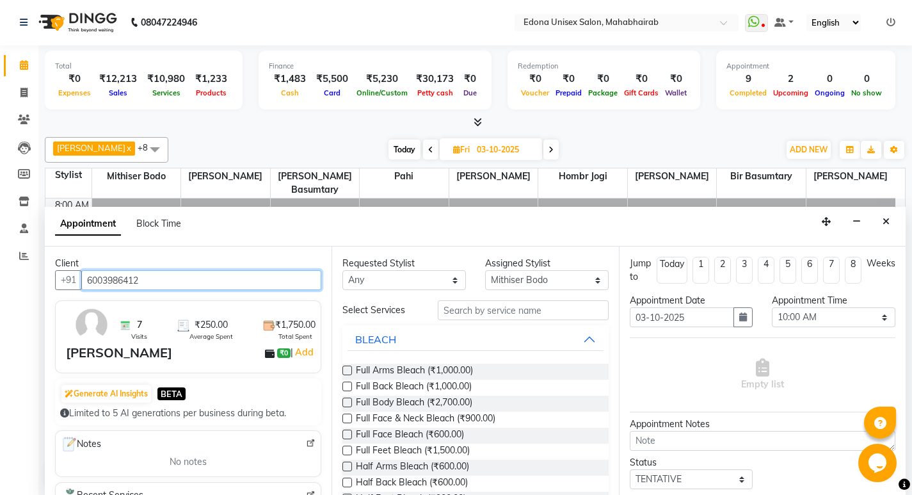
type input "6003986412"
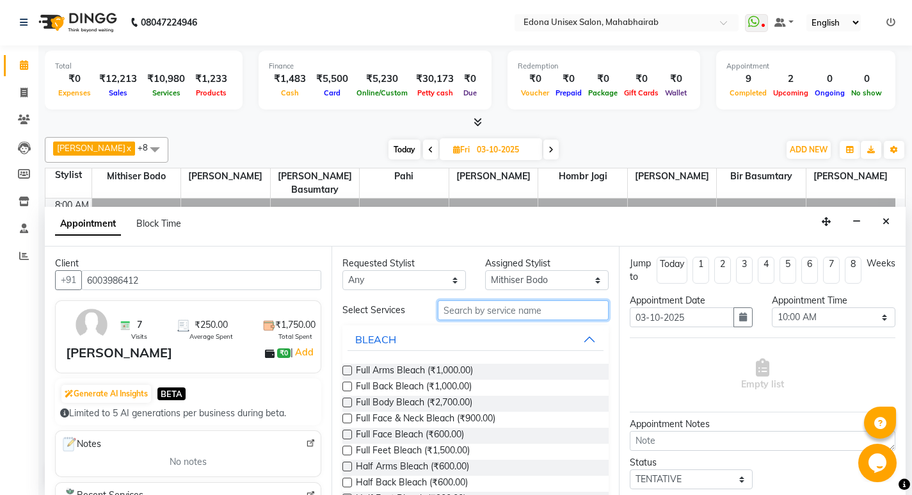
click at [523, 313] on input "text" at bounding box center [523, 310] width 171 height 20
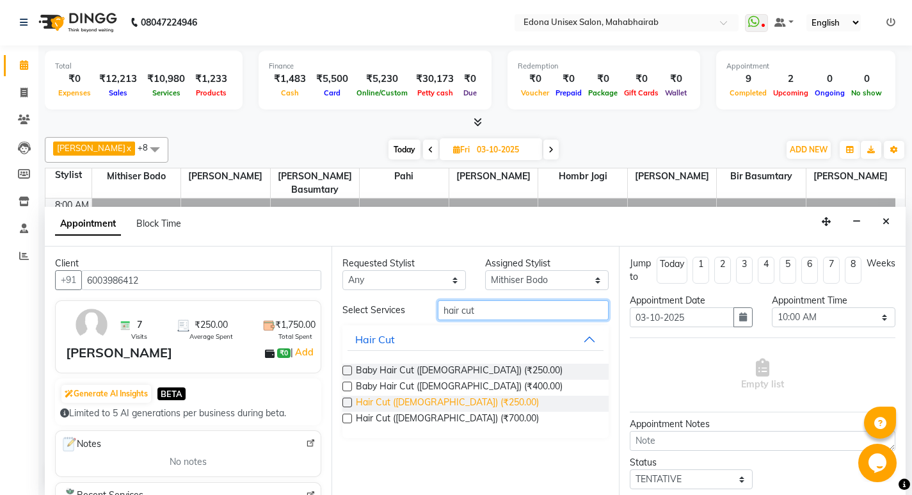
type input "hair cut"
click at [406, 404] on span "Hair Cut (Gents) (₹250.00)" at bounding box center [447, 404] width 183 height 16
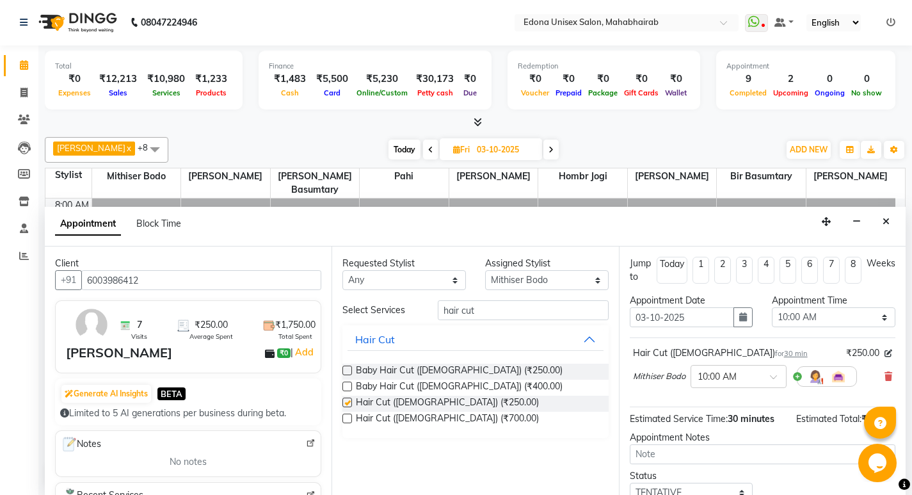
checkbox input "false"
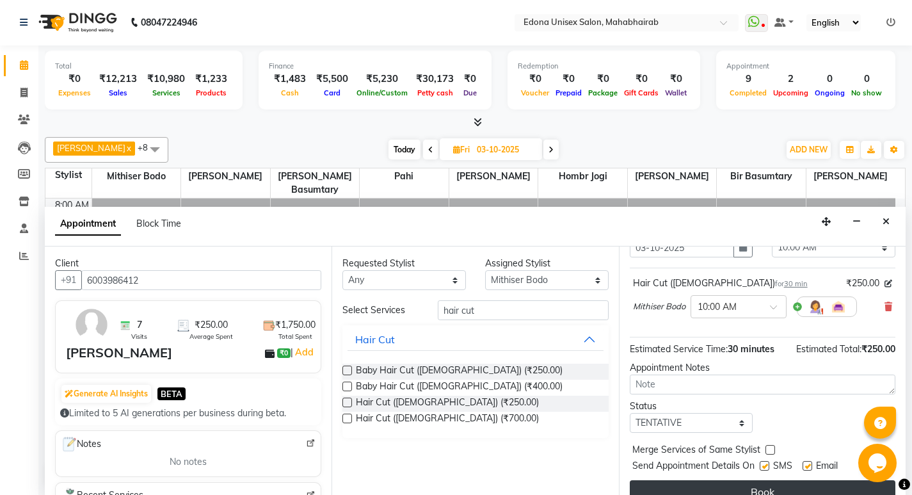
scroll to position [88, 0]
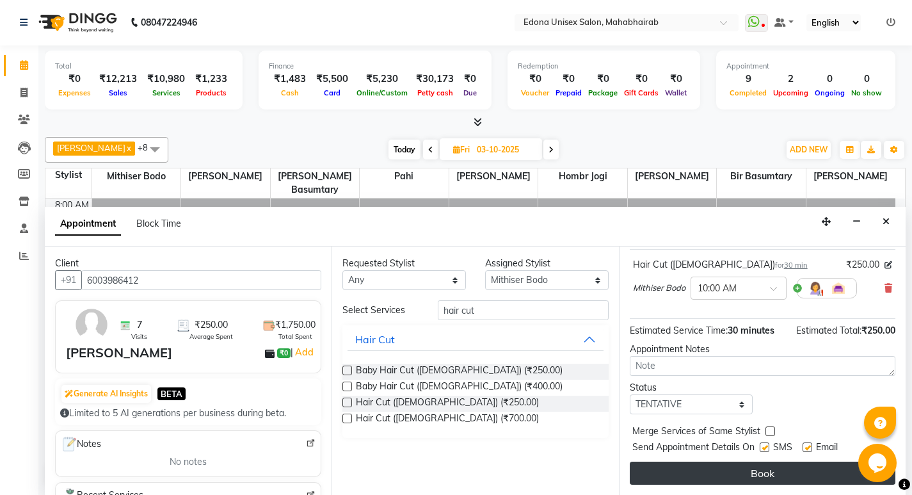
click at [749, 479] on button "Book" at bounding box center [763, 472] width 266 height 23
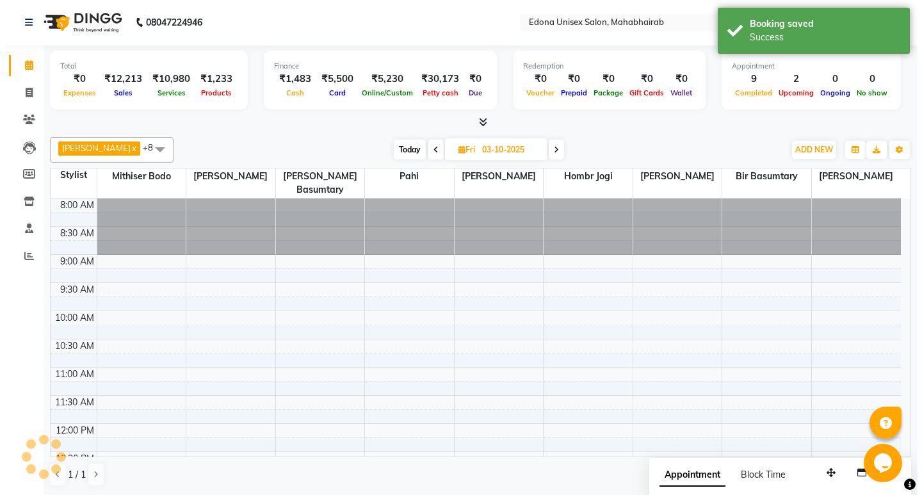
scroll to position [0, 0]
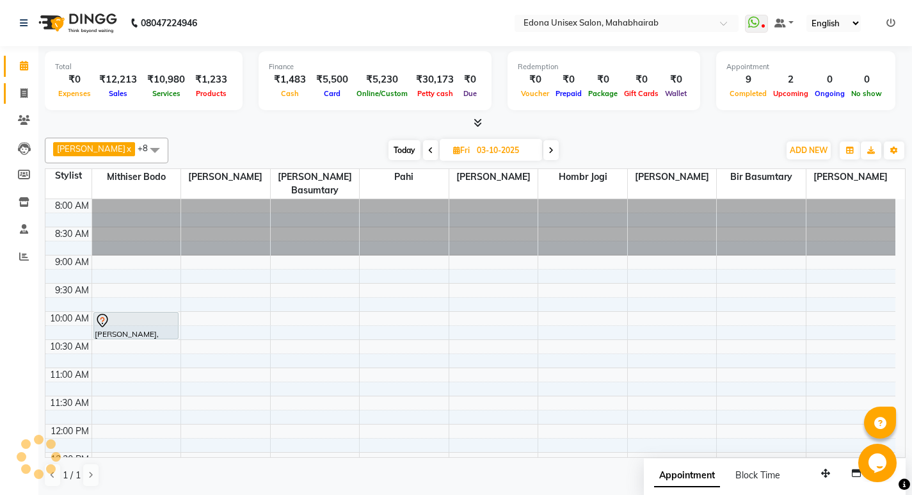
click at [26, 90] on icon at bounding box center [23, 93] width 7 height 10
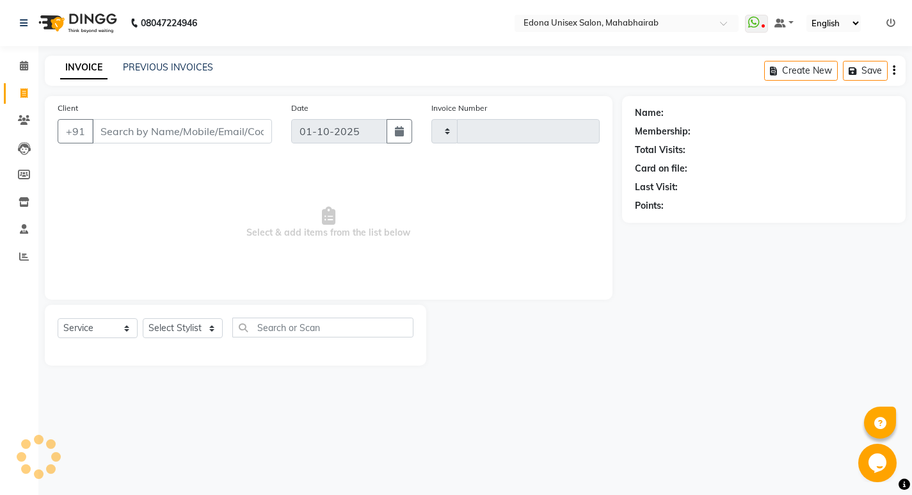
click at [27, 95] on icon at bounding box center [23, 93] width 7 height 10
select select "service"
click at [215, 327] on select "Select Stylist" at bounding box center [183, 328] width 80 height 20
click at [33, 66] on span at bounding box center [24, 66] width 22 height 15
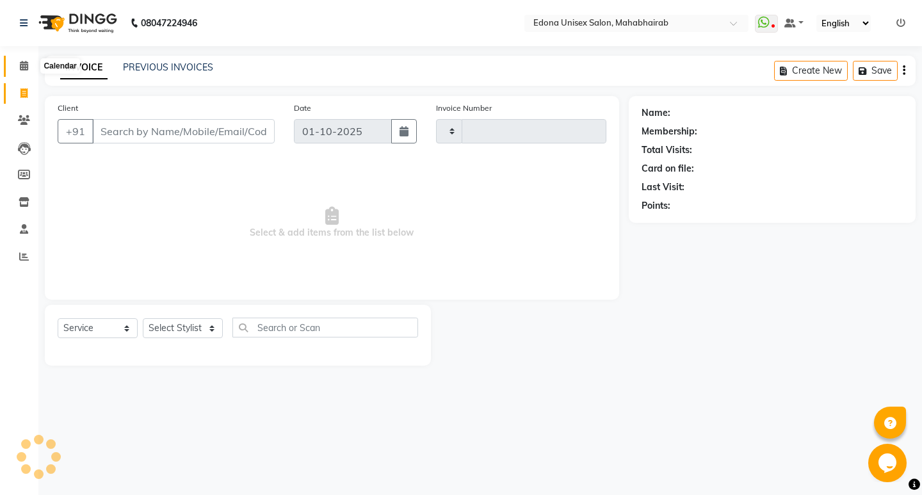
click at [29, 68] on span at bounding box center [24, 66] width 22 height 15
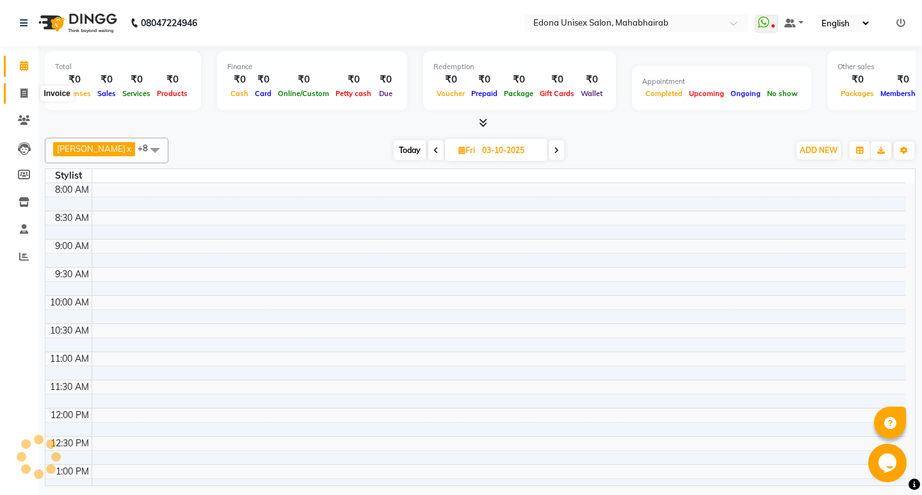
click at [24, 94] on icon at bounding box center [23, 93] width 7 height 10
click at [29, 63] on span at bounding box center [24, 66] width 22 height 15
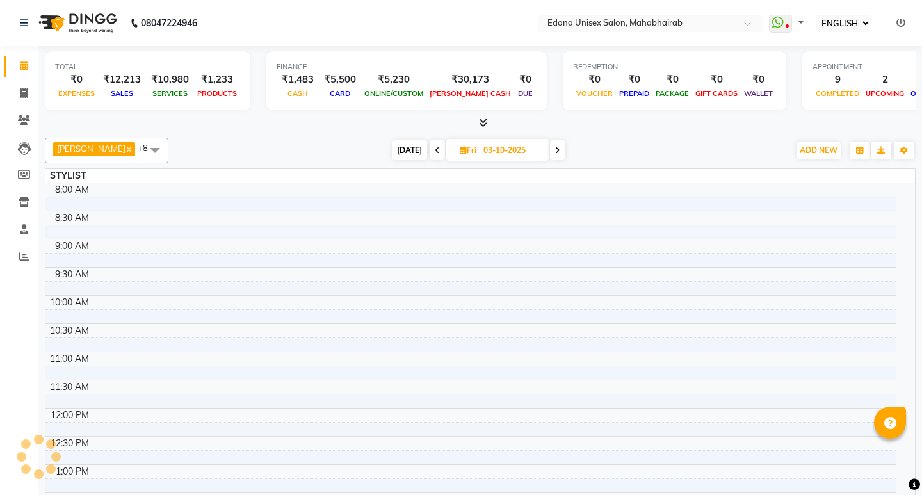
select select "ec"
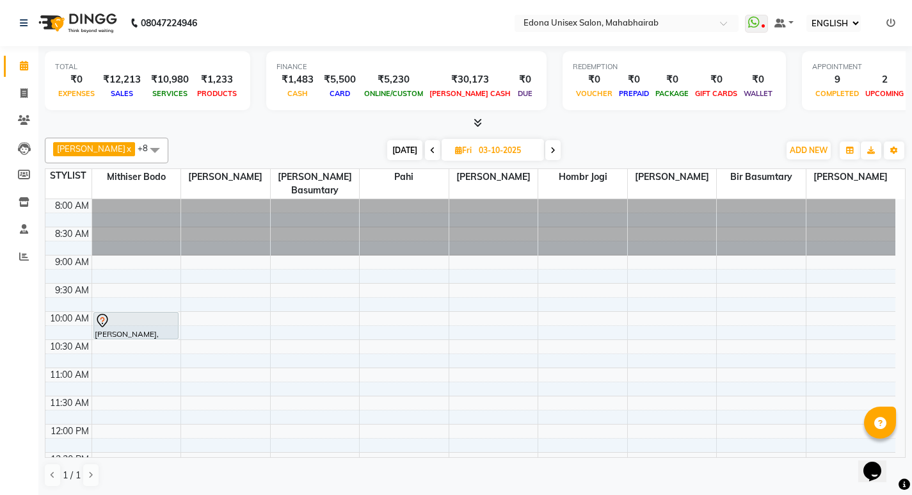
click at [395, 149] on span "[DATE]" at bounding box center [404, 150] width 35 height 20
type input "01-10-2025"
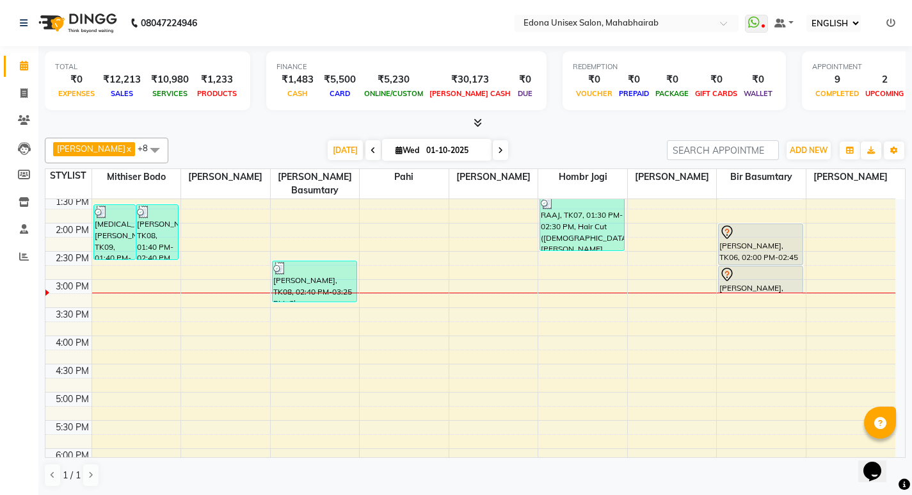
scroll to position [307, 0]
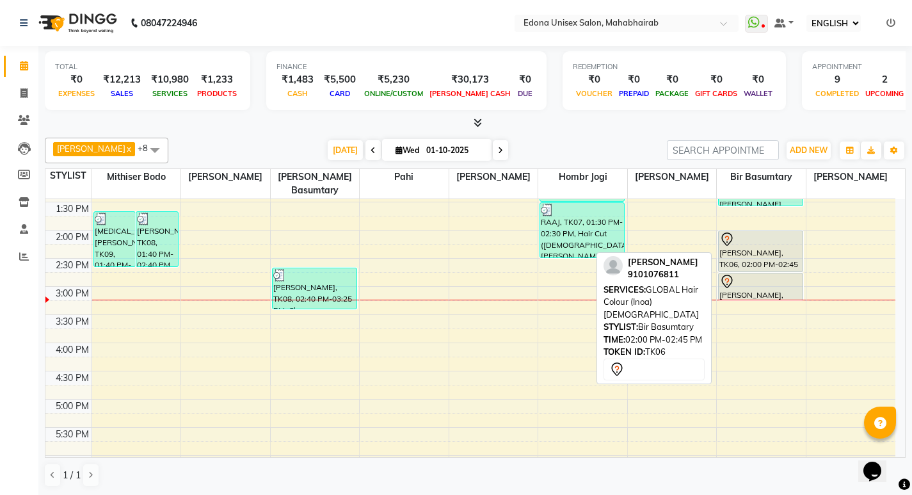
click at [779, 247] on div "[PERSON_NAME], TK06, 02:00 PM-02:45 PM, GLOBAL Hair Colour (Inoa) [DEMOGRAPHIC_…" at bounding box center [761, 251] width 84 height 40
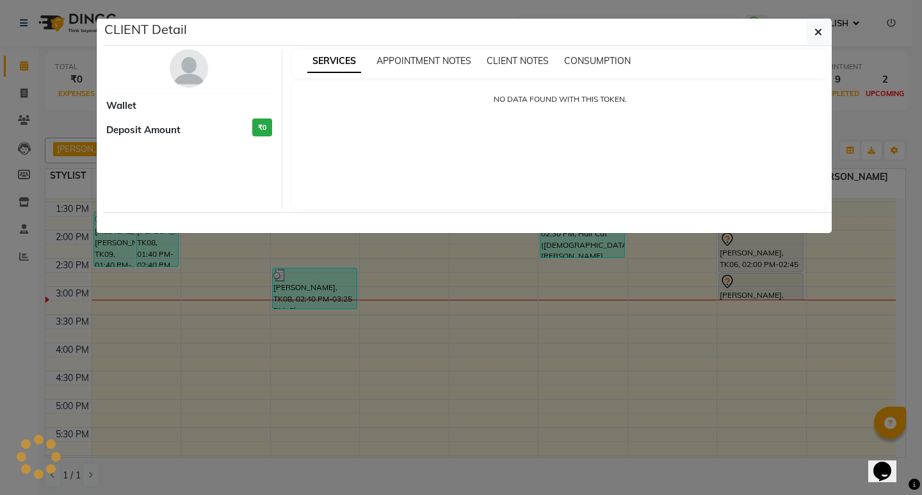
select select "7"
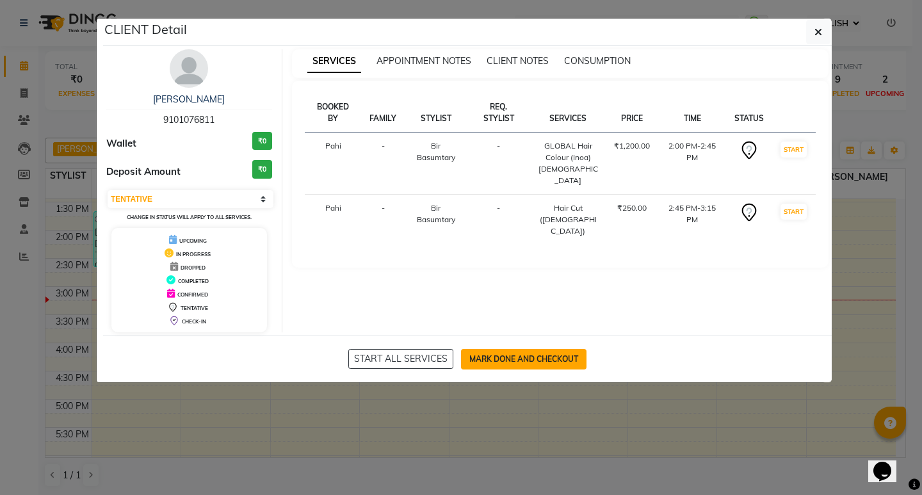
click at [540, 359] on button "MARK DONE AND CHECKOUT" at bounding box center [523, 359] width 125 height 20
select select "service"
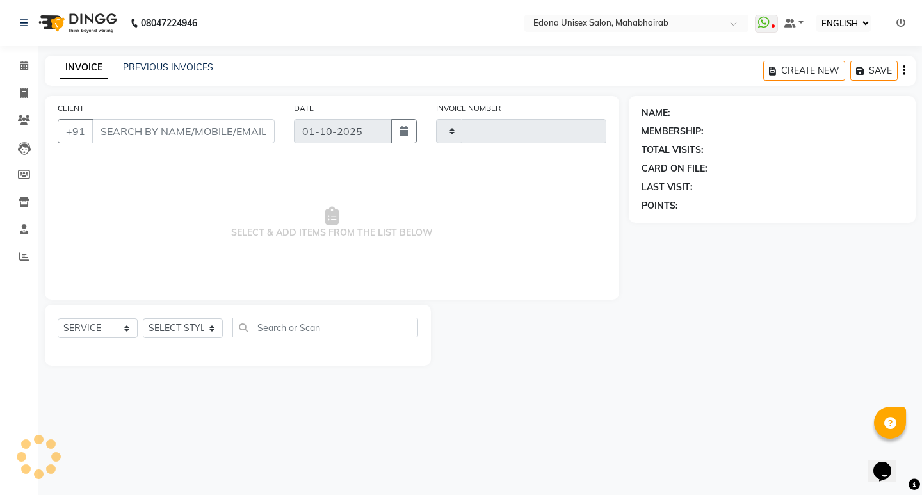
type input "3688"
select select "5393"
type input "9101076811"
select select "69793"
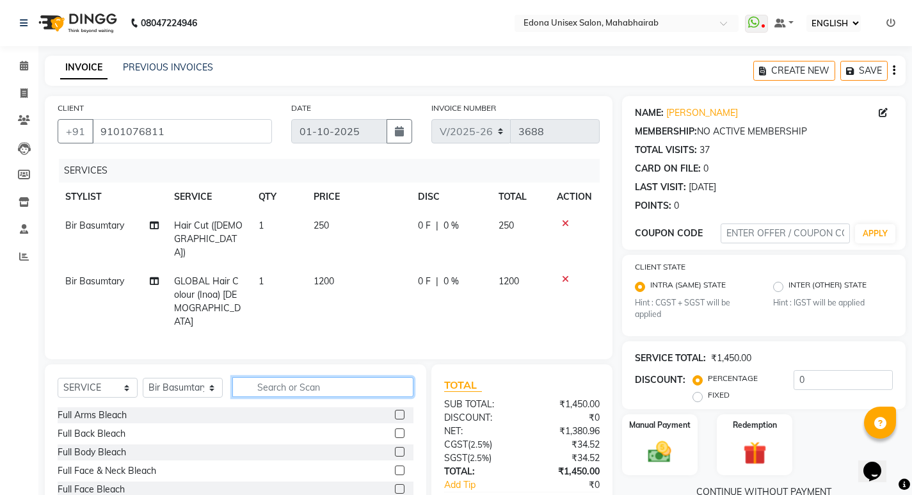
click at [310, 377] on input "text" at bounding box center [322, 387] width 181 height 20
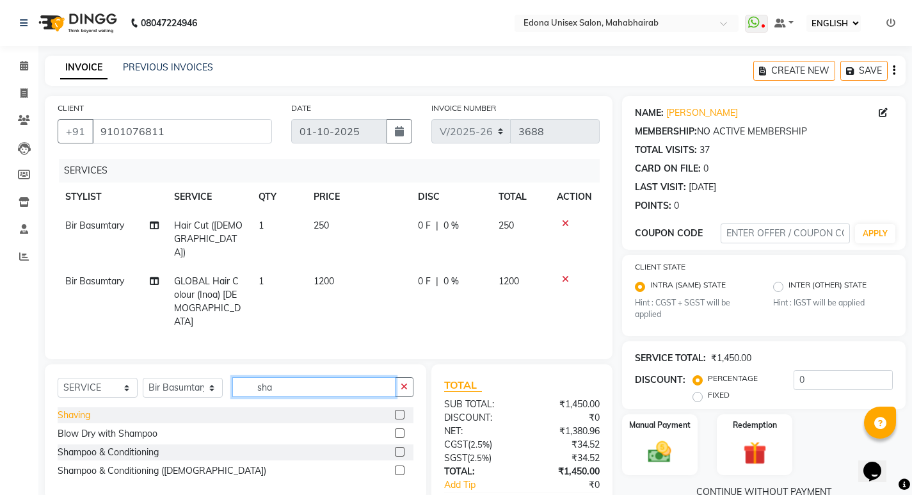
type input "sha"
click at [65, 408] on div "Shaving" at bounding box center [74, 414] width 33 height 13
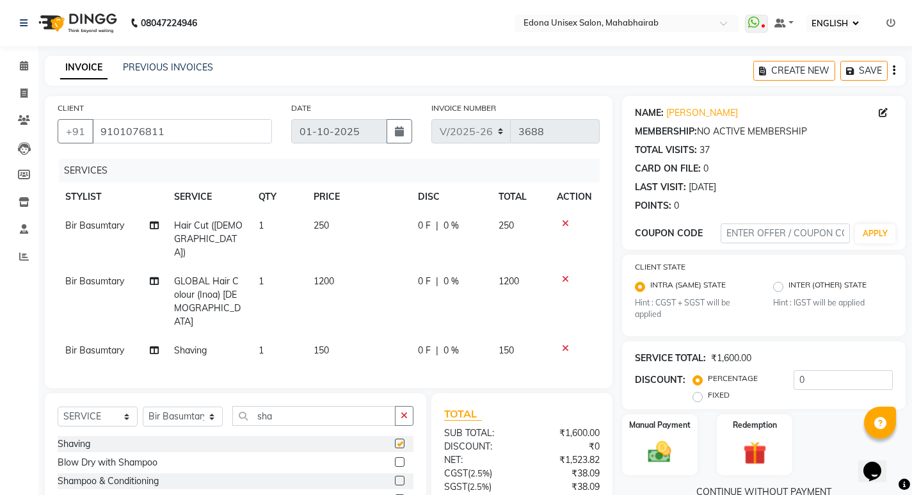
checkbox input "false"
click at [328, 336] on td "150" at bounding box center [358, 350] width 104 height 29
select select "69793"
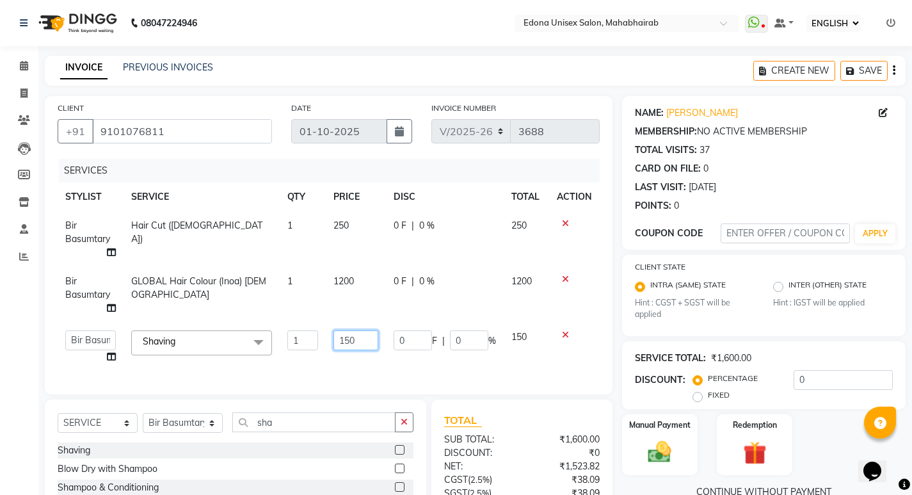
drag, startPoint x: 349, startPoint y: 339, endPoint x: 362, endPoint y: 336, distance: 12.6
click at [351, 339] on input "150" at bounding box center [355, 340] width 45 height 20
type input "200"
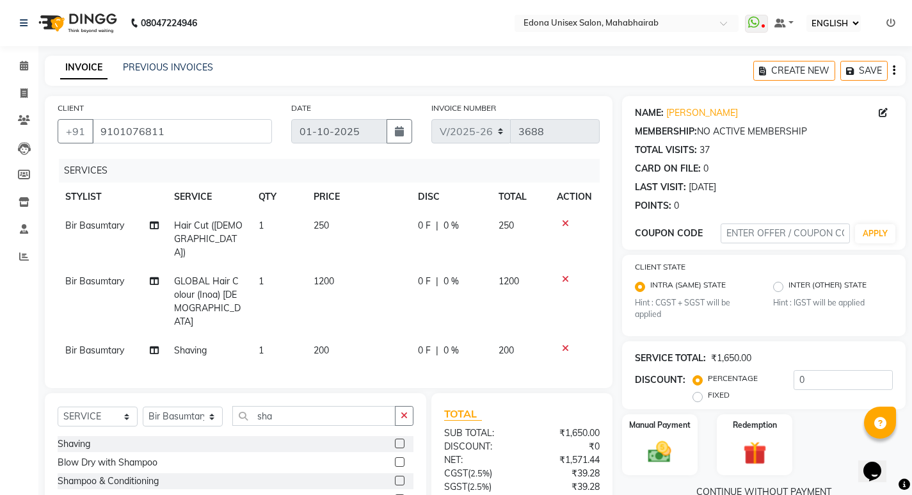
click at [364, 360] on div "CLIENT [PHONE_NUMBER] DATE [DATE] INVOICE NUMBER V/2025 V/[PHONE_NUMBER] SERVIC…" at bounding box center [328, 338] width 587 height 485
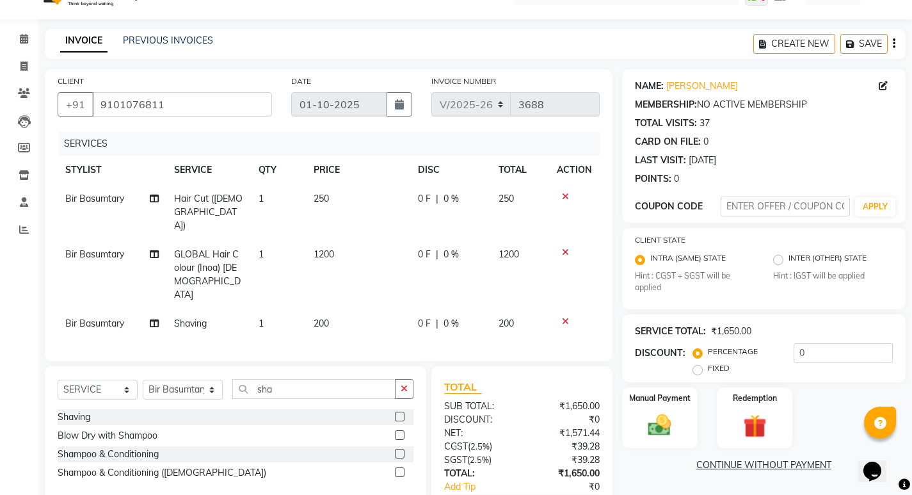
scroll to position [75, 0]
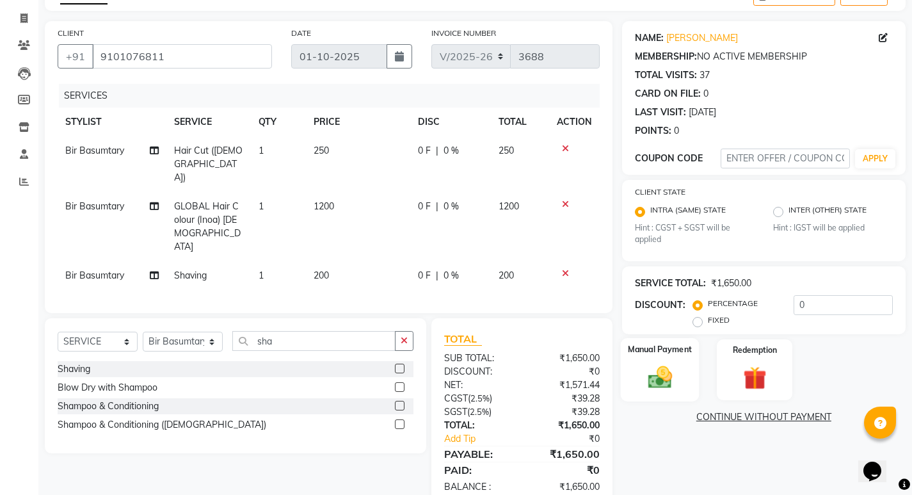
click at [673, 392] on div "Manual Payment" at bounding box center [659, 369] width 79 height 63
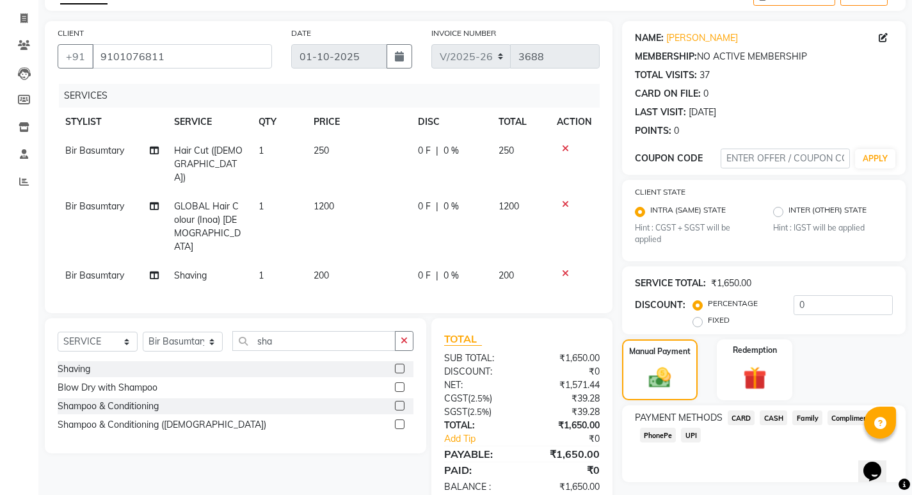
click at [774, 421] on span "CASH" at bounding box center [774, 417] width 28 height 15
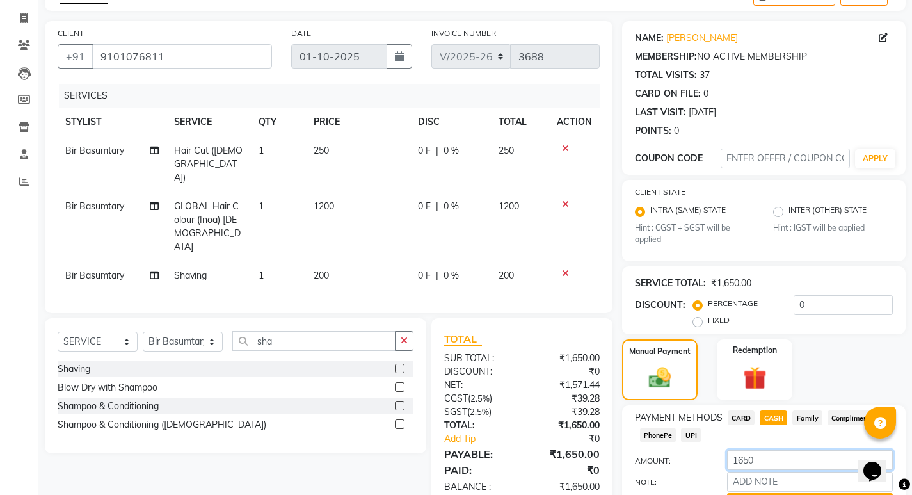
click at [774, 452] on input "1650" at bounding box center [810, 460] width 166 height 20
type input "1"
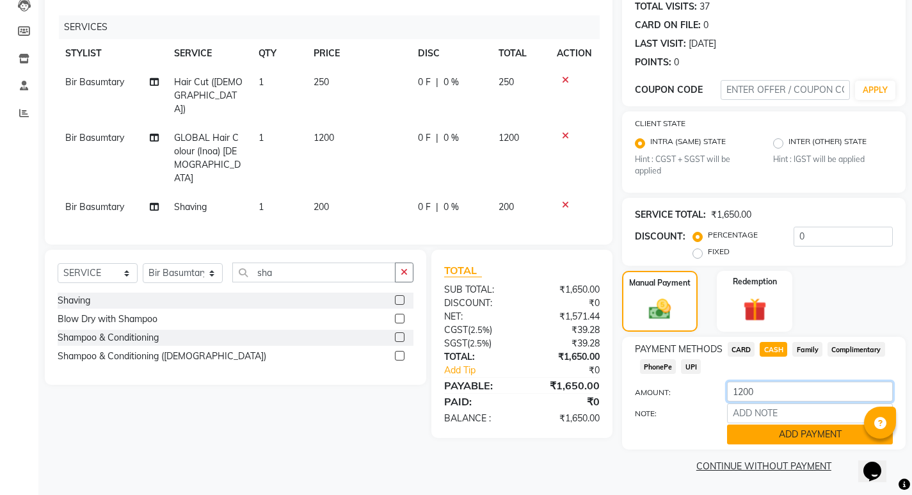
type input "1200"
click at [780, 436] on button "ADD PAYMENT" at bounding box center [810, 434] width 166 height 20
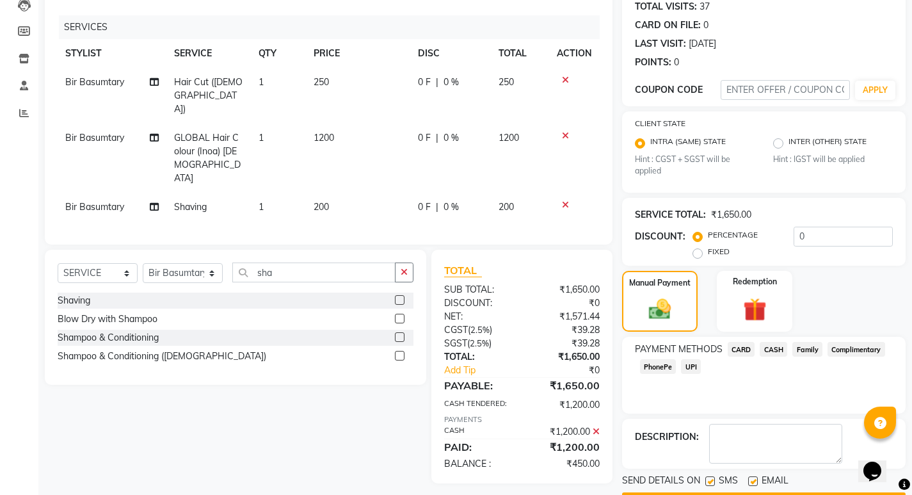
scroll to position [180, 0]
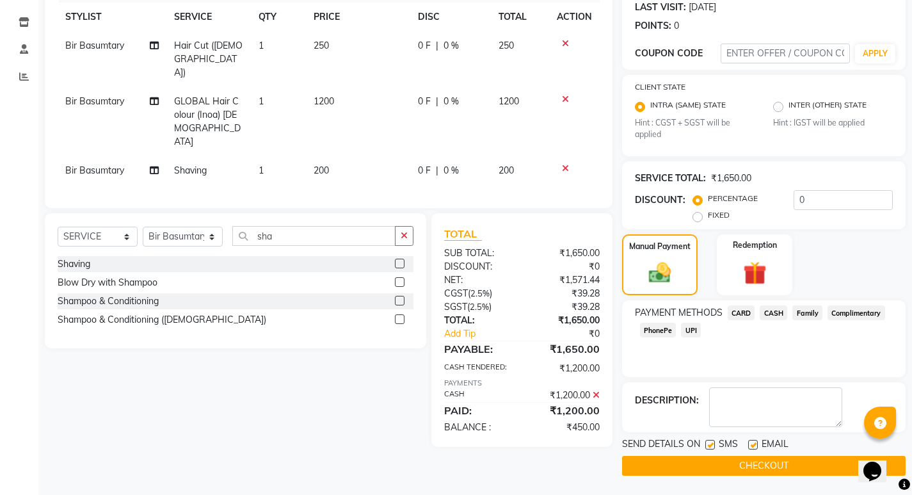
click at [662, 334] on span "PhonePe" at bounding box center [658, 330] width 36 height 15
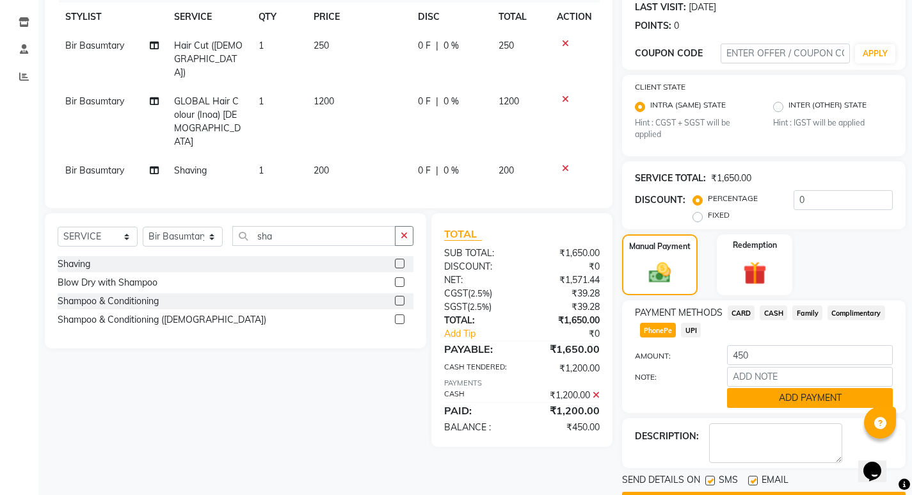
click at [778, 393] on button "ADD PAYMENT" at bounding box center [810, 398] width 166 height 20
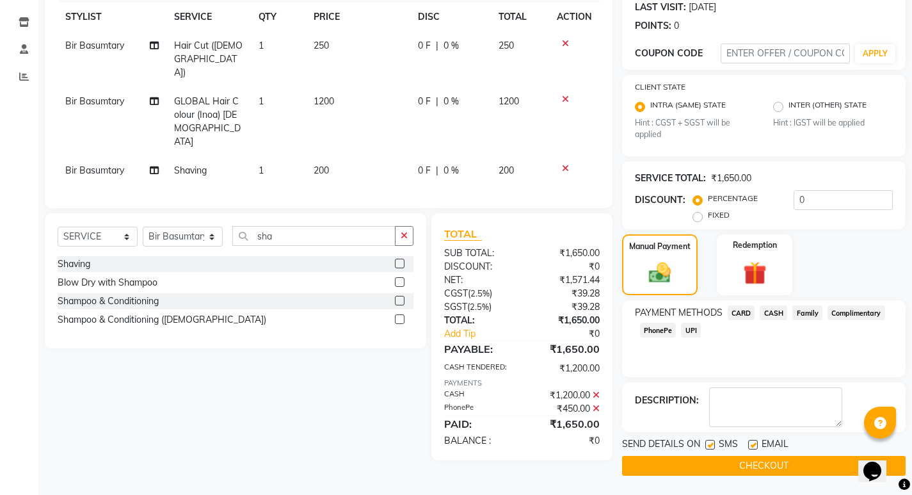
click at [698, 456] on button "CHECKOUT" at bounding box center [764, 466] width 284 height 20
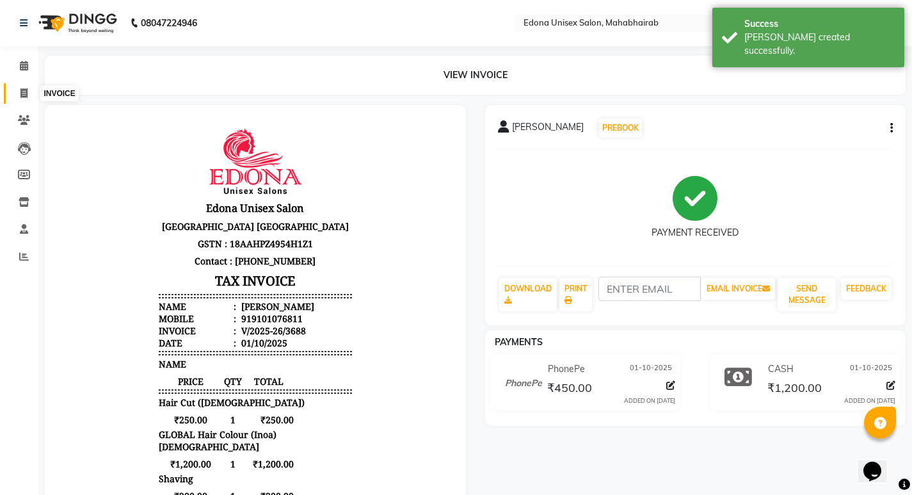
click at [25, 94] on icon at bounding box center [23, 93] width 7 height 10
select select "service"
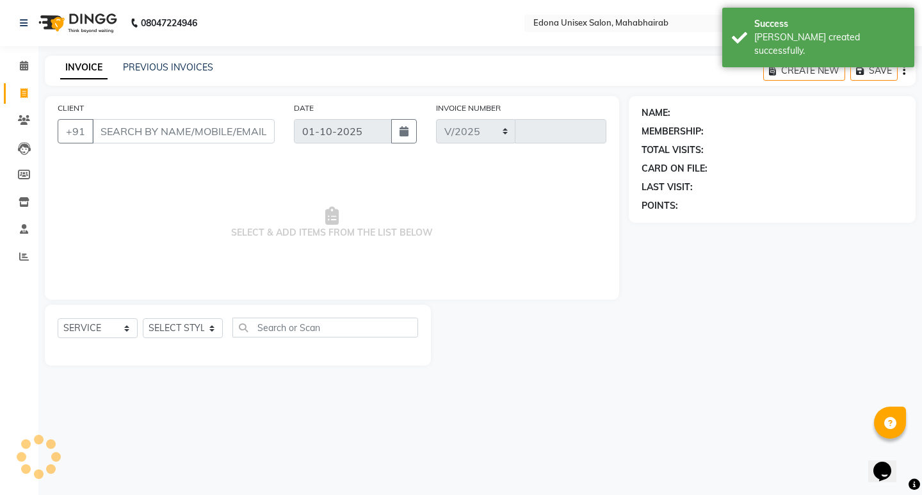
select select "5393"
type input "3689"
click at [24, 69] on icon at bounding box center [24, 66] width 8 height 10
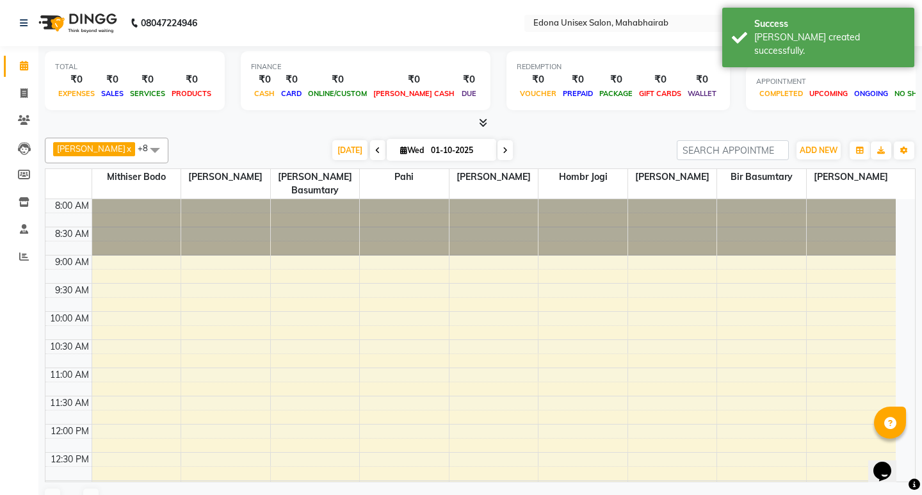
click at [163, 67] on div "TOTAL" at bounding box center [134, 66] width 159 height 11
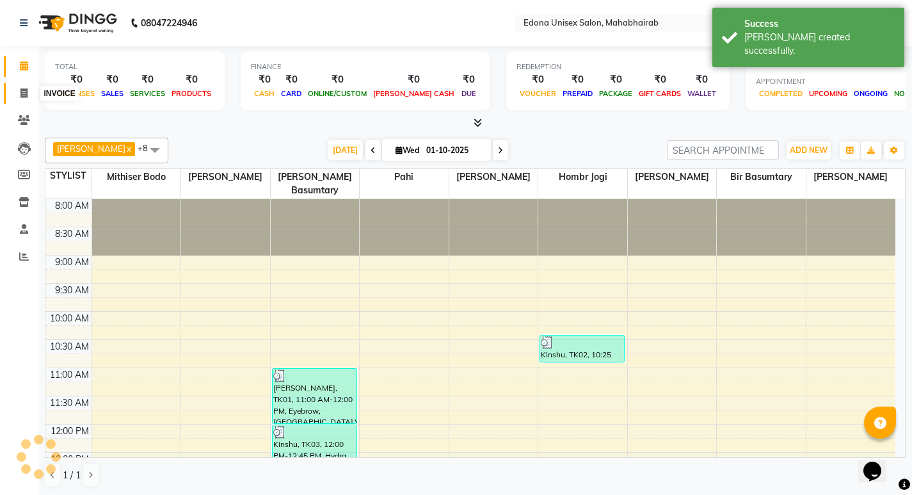
click at [28, 92] on span at bounding box center [24, 93] width 22 height 15
select select "service"
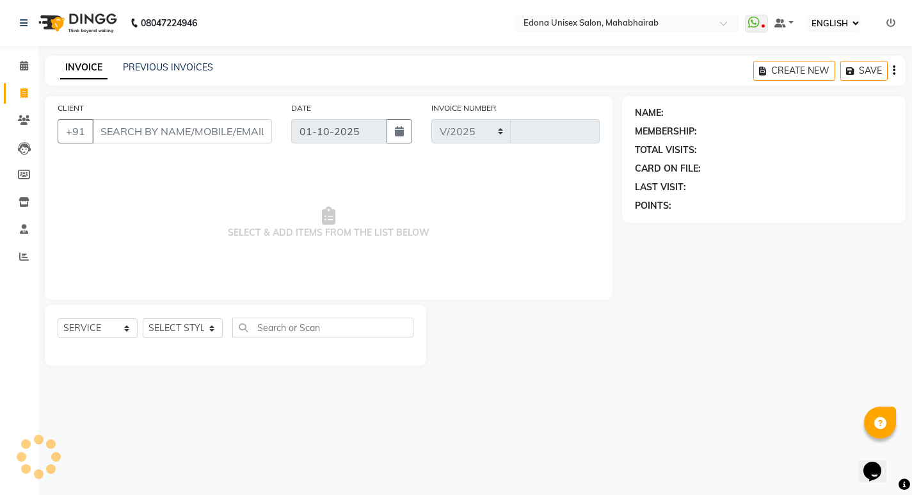
select select "5393"
type input "3689"
click at [181, 65] on link "PREVIOUS INVOICES" at bounding box center [168, 67] width 90 height 12
